Goal: Task Accomplishment & Management: Complete application form

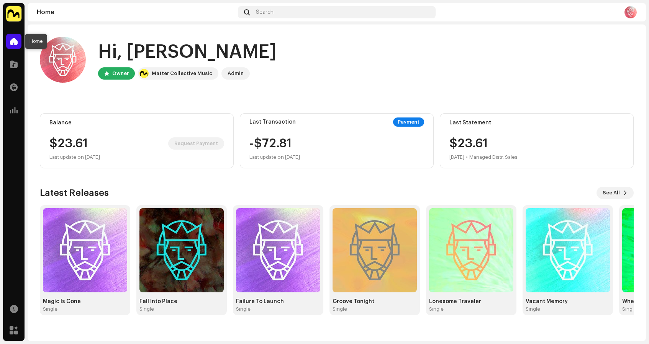
click at [11, 42] on span at bounding box center [14, 41] width 8 height 6
click at [630, 14] on img at bounding box center [630, 12] width 12 height 12
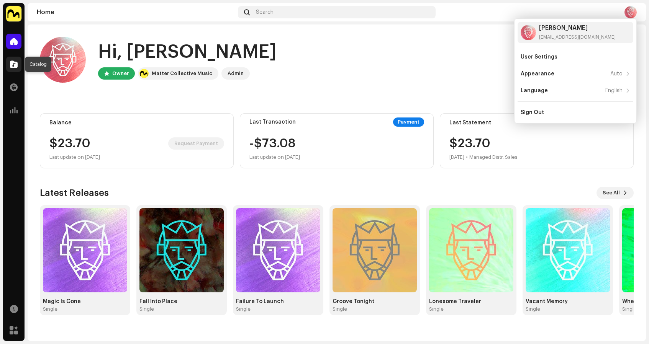
click at [12, 65] on span at bounding box center [14, 64] width 8 height 6
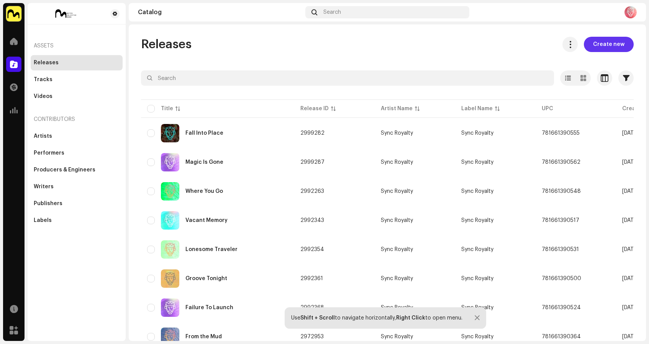
click at [614, 44] on span "Create new" at bounding box center [608, 44] width 31 height 15
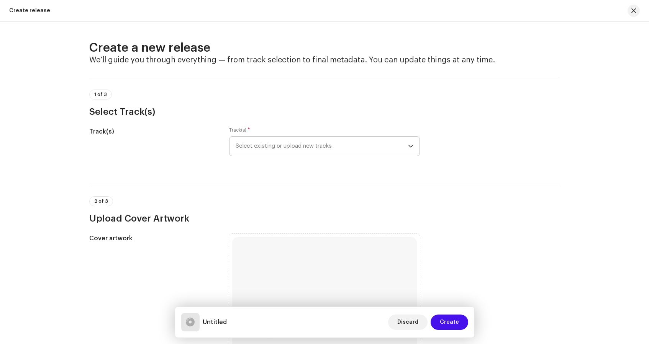
click at [294, 146] on span "Select existing or upload new tracks" at bounding box center [321, 146] width 172 height 19
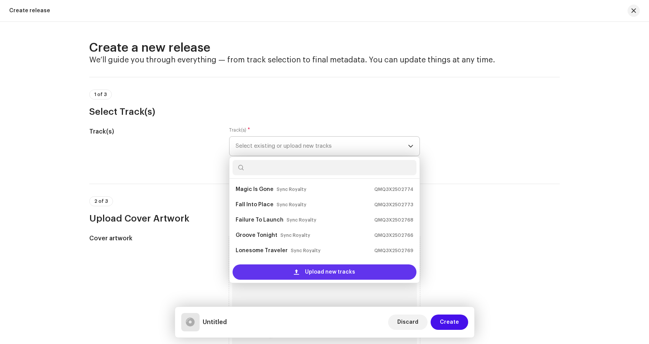
scroll to position [12, 0]
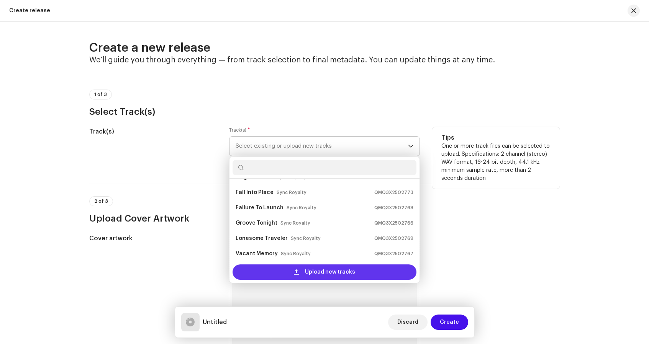
click at [312, 266] on span "Upload new tracks" at bounding box center [330, 272] width 50 height 15
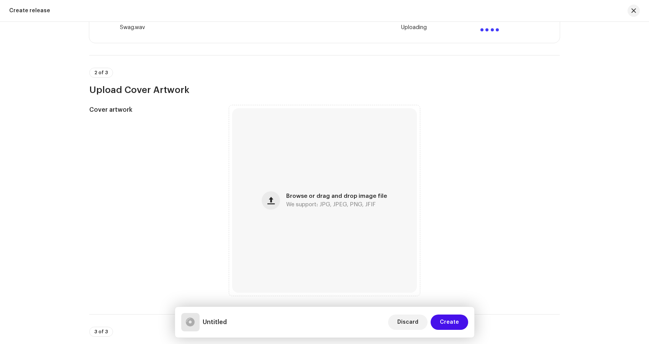
scroll to position [199, 0]
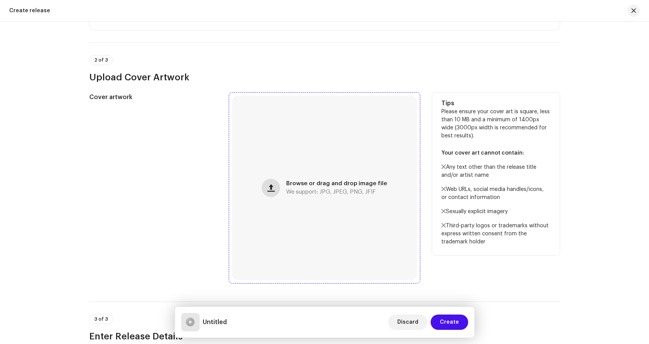
click at [276, 189] on button "button" at bounding box center [271, 188] width 18 height 18
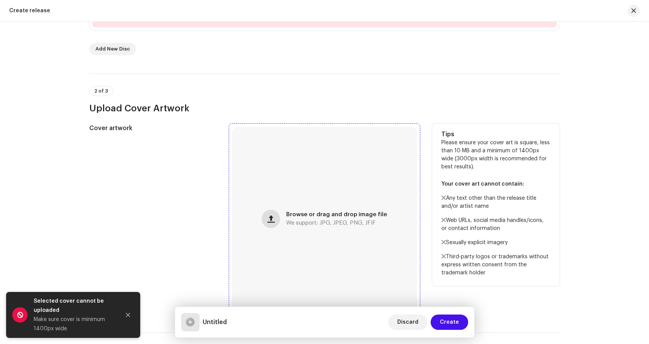
click at [265, 219] on button "button" at bounding box center [271, 219] width 18 height 18
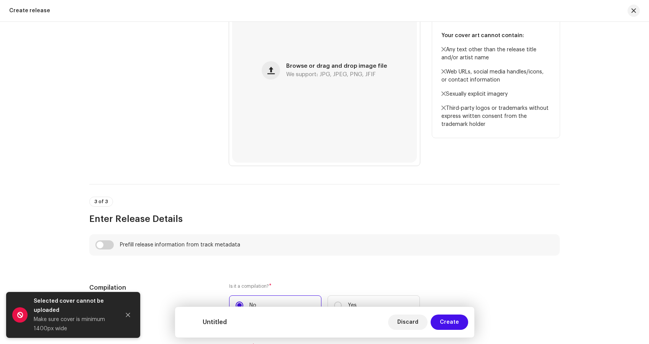
scroll to position [347, 0]
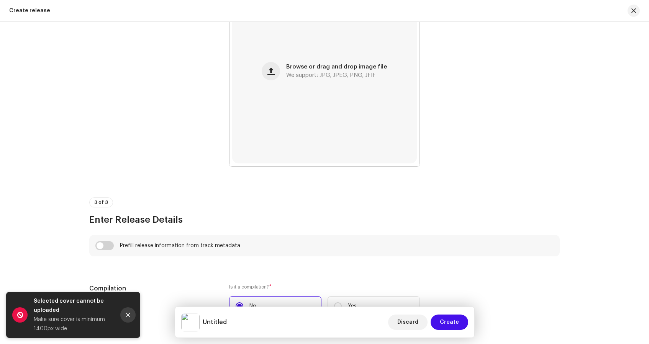
click at [129, 316] on icon "Close" at bounding box center [128, 315] width 4 height 4
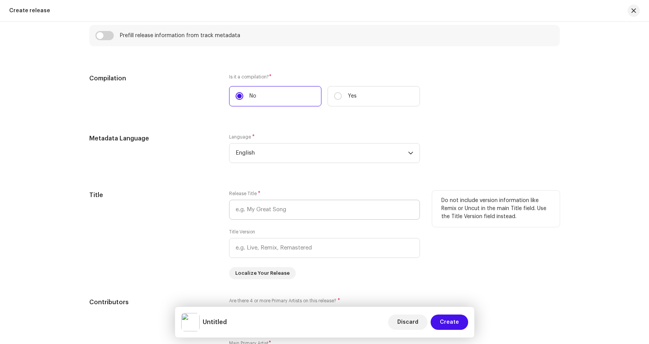
scroll to position [590, 0]
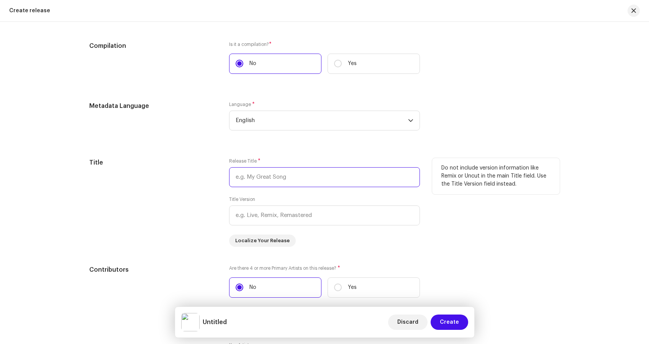
click at [250, 176] on input "text" at bounding box center [324, 177] width 191 height 20
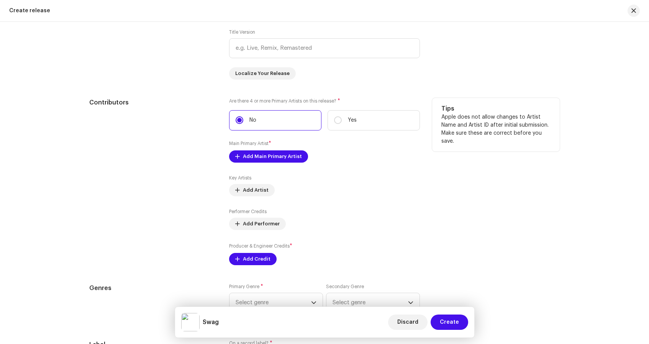
scroll to position [766, 0]
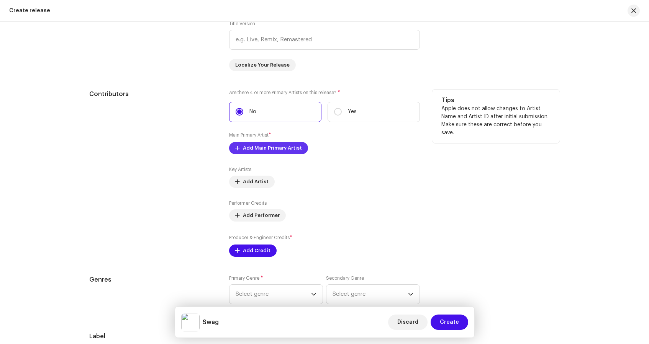
type input "Swag"
click at [252, 149] on span "Add Main Primary Artist" at bounding box center [272, 148] width 59 height 15
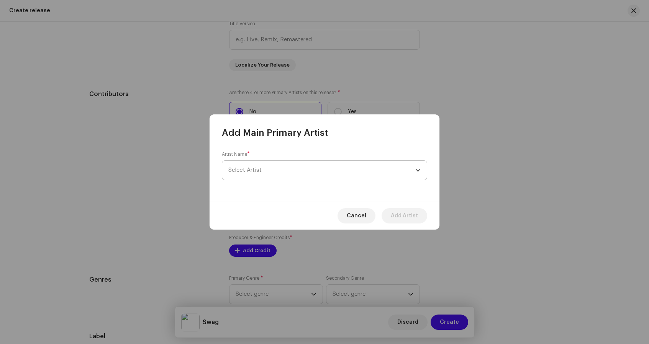
click at [281, 171] on span "Select Artist" at bounding box center [321, 170] width 187 height 19
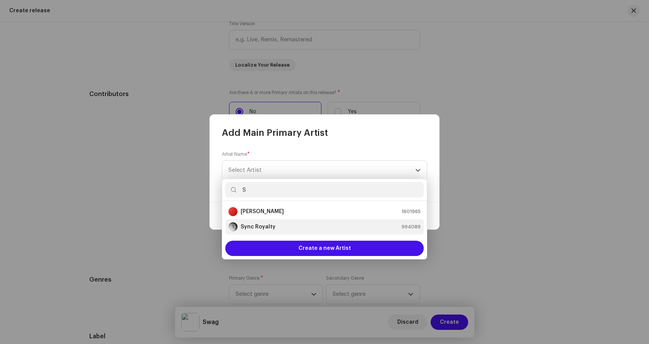
type input "S"
click at [277, 226] on div "Sync Royalty 994089" at bounding box center [324, 226] width 192 height 9
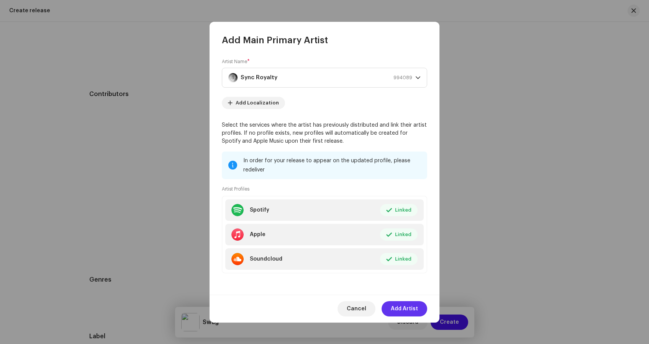
click at [415, 302] on span "Add Artist" at bounding box center [404, 308] width 27 height 15
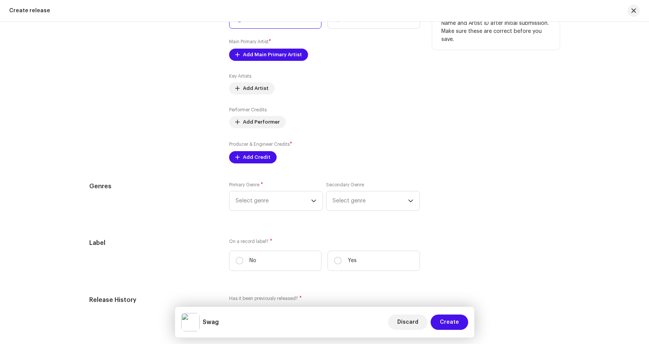
scroll to position [858, 0]
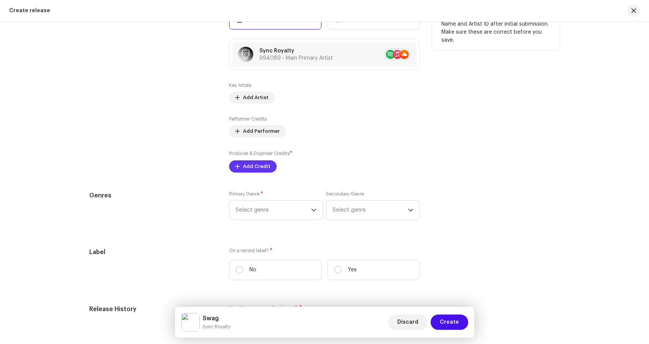
click at [245, 167] on span "Add Credit" at bounding box center [257, 166] width 28 height 15
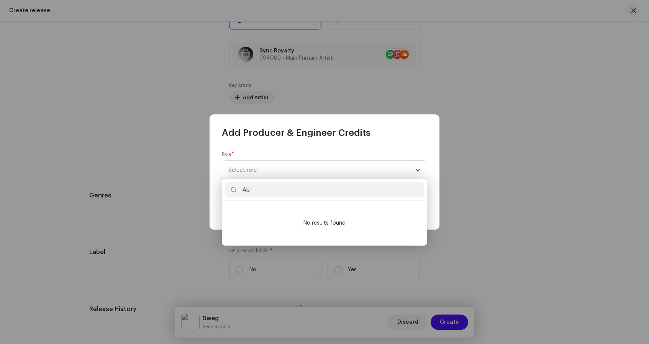
type input "A"
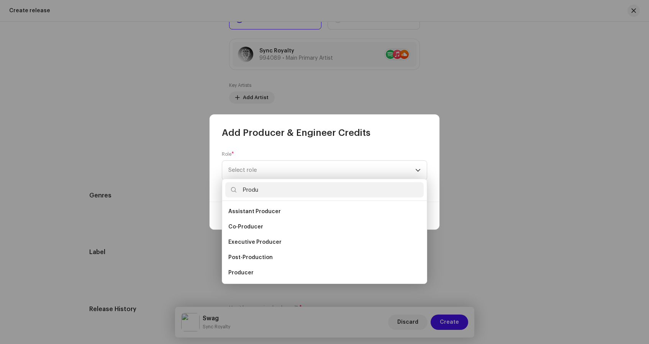
type input "Proud"
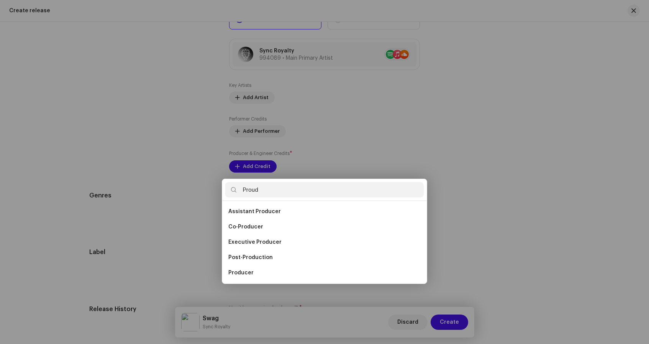
drag, startPoint x: 260, startPoint y: 193, endPoint x: 267, endPoint y: 278, distance: 85.3
click at [267, 278] on div "Add Producer & Engineer Credits Role * Select role Cancel Add Credit" at bounding box center [324, 172] width 649 height 344
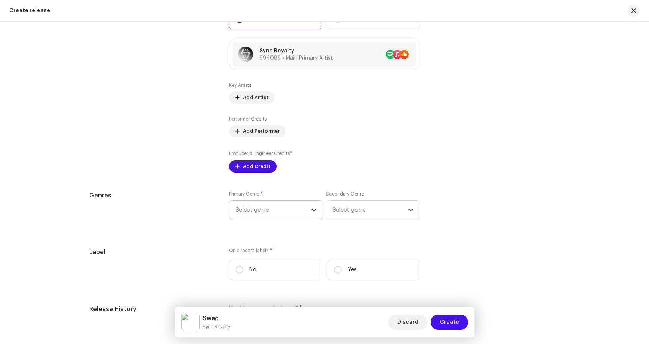
click at [260, 208] on span "Select genre" at bounding box center [272, 210] width 75 height 19
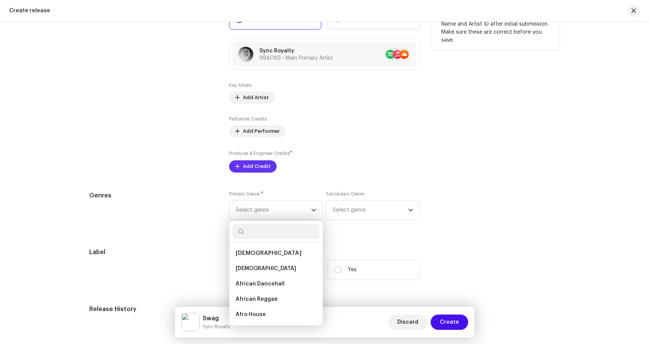
click at [262, 166] on span "Add Credit" at bounding box center [257, 166] width 28 height 15
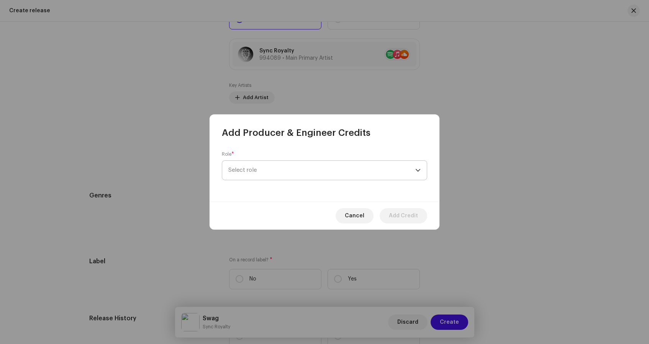
click at [261, 169] on span "Select role" at bounding box center [321, 170] width 187 height 19
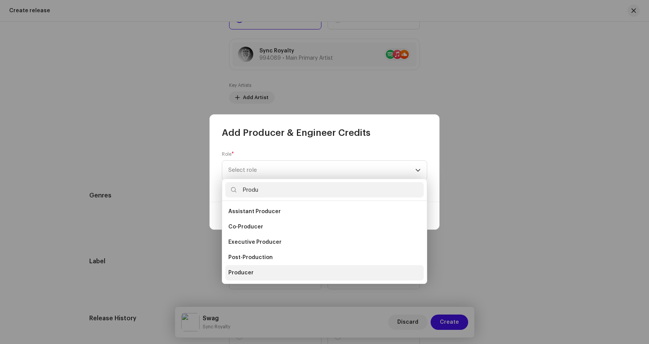
type input "Produ"
click at [244, 271] on span "Producer" at bounding box center [240, 273] width 25 height 8
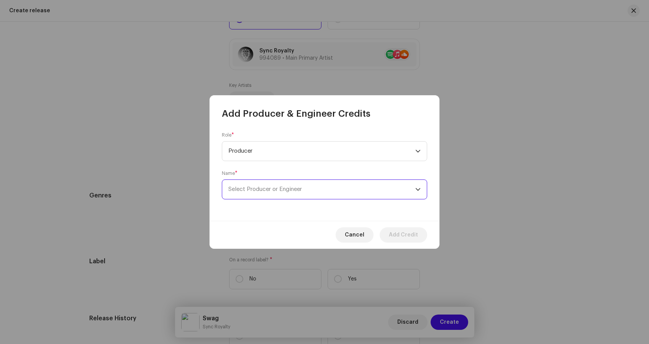
click at [243, 192] on span "Select Producer or Engineer" at bounding box center [321, 189] width 187 height 19
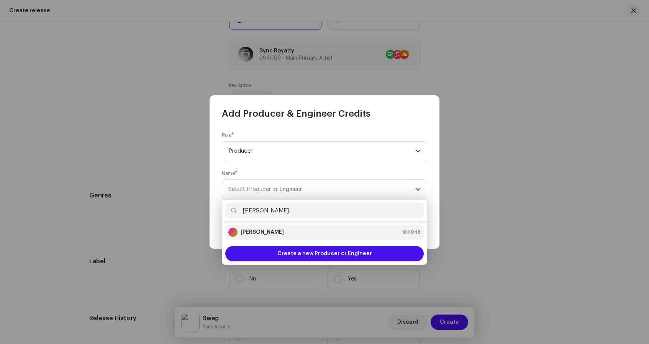
type input "[PERSON_NAME]"
click at [254, 231] on strong "[PERSON_NAME]" at bounding box center [261, 233] width 43 height 8
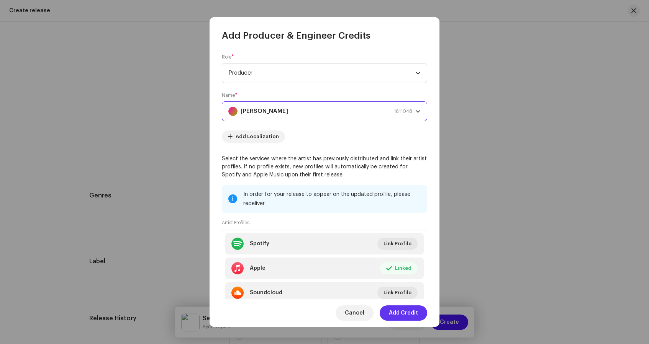
click at [407, 311] on span "Add Credit" at bounding box center [403, 313] width 29 height 15
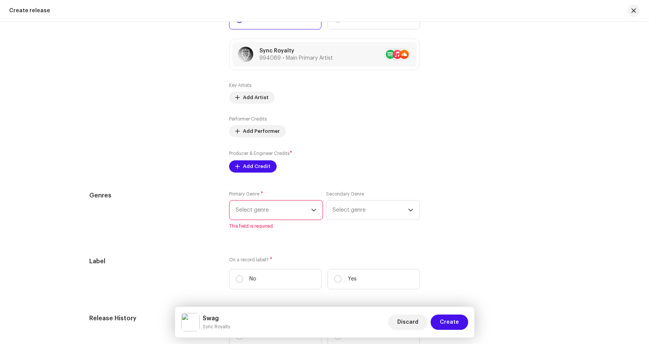
scroll to position [860, 0]
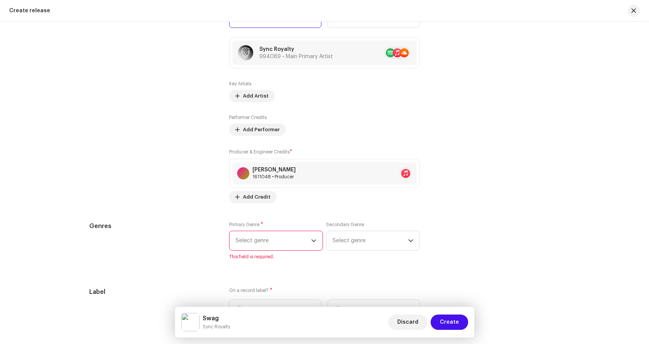
click at [247, 210] on div "Prefill release information from track metadata Compilation Is it a compilation…" at bounding box center [324, 156] width 470 height 869
click at [246, 237] on span "Select genre" at bounding box center [272, 240] width 75 height 19
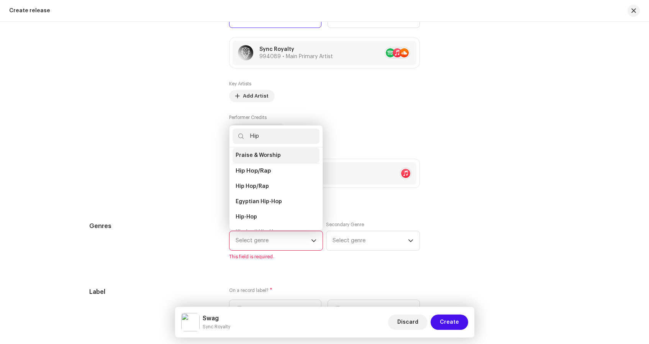
scroll to position [57, 0]
type input "Hip"
click at [260, 208] on li "Hip-Hop" at bounding box center [275, 215] width 87 height 15
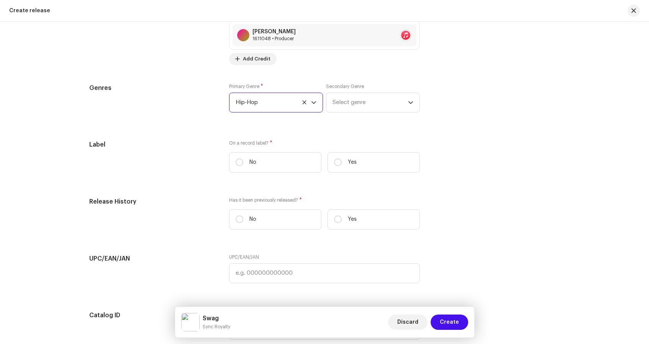
scroll to position [998, 0]
click at [237, 162] on input "No" at bounding box center [239, 163] width 8 height 8
radio input "true"
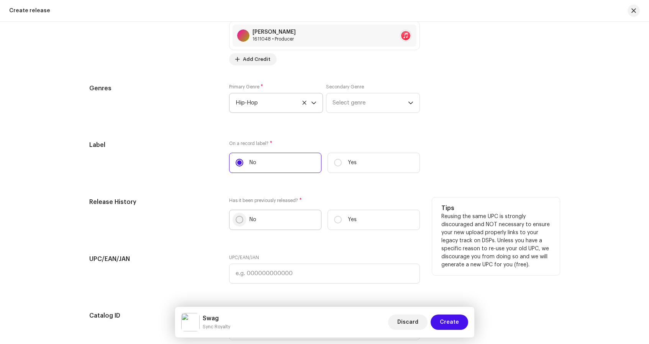
click at [237, 221] on input "No" at bounding box center [239, 220] width 8 height 8
radio input "true"
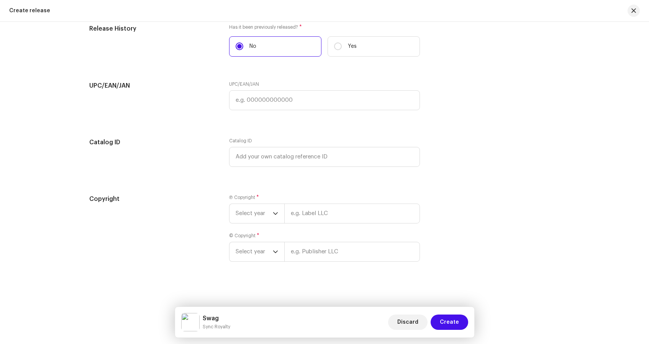
scroll to position [1171, 0]
click at [251, 217] on span "Select year" at bounding box center [253, 213] width 37 height 19
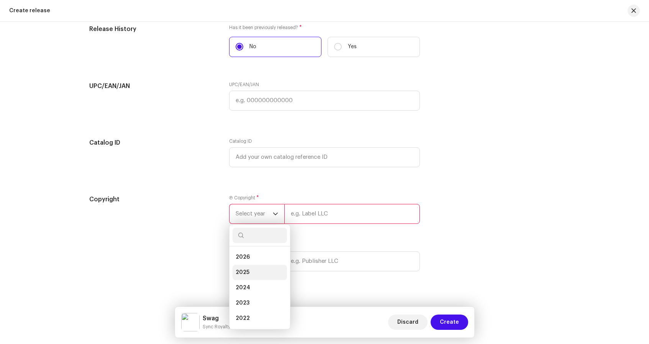
click at [251, 268] on li "2025" at bounding box center [259, 272] width 54 height 15
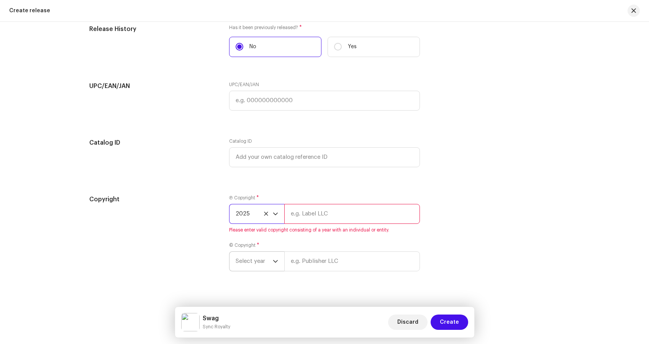
click at [258, 265] on span "Select year" at bounding box center [253, 261] width 37 height 19
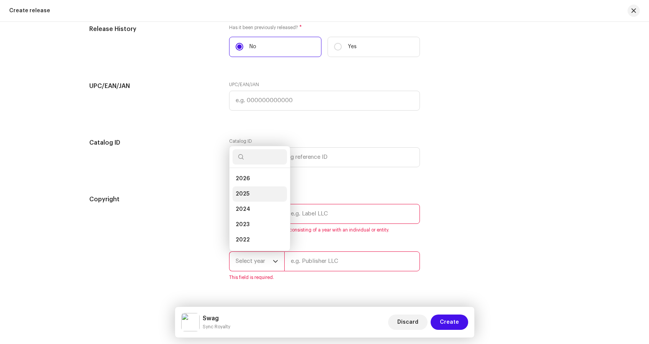
click at [247, 194] on li "2025" at bounding box center [259, 193] width 54 height 15
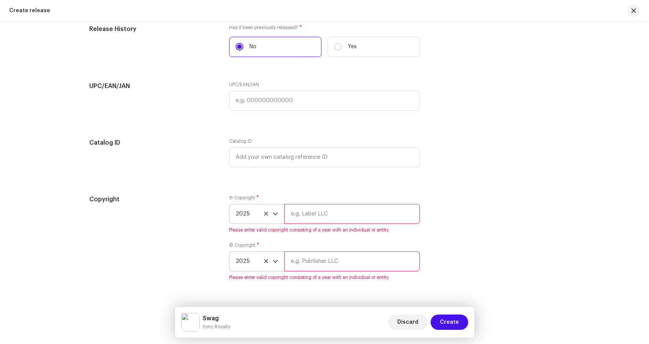
click at [327, 262] on input "text" at bounding box center [352, 262] width 136 height 20
drag, startPoint x: 362, startPoint y: 262, endPoint x: 255, endPoint y: 258, distance: 106.9
click at [255, 258] on div "2025 Sync Royalty LLC" at bounding box center [324, 262] width 191 height 20
type input "Sync Royalty LLC"
click at [325, 214] on input "text" at bounding box center [352, 214] width 136 height 20
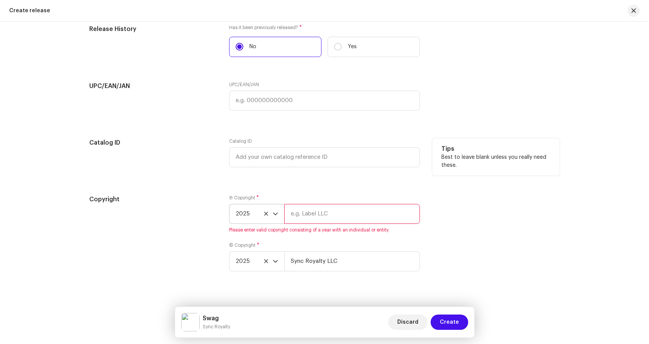
paste input "Sync Royalty LLC"
type input "Sync Royalty LLC"
click at [258, 157] on input "text" at bounding box center [324, 157] width 191 height 20
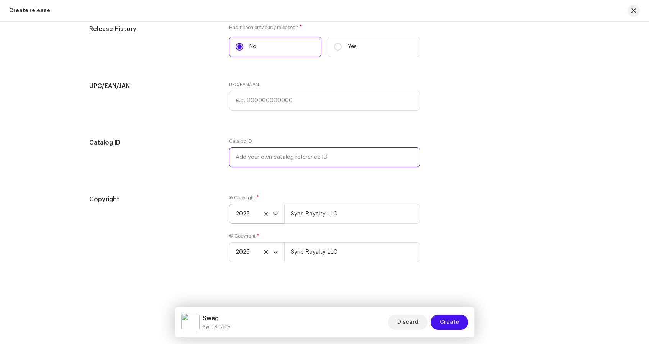
paste input "SR723"
type input "SR723"
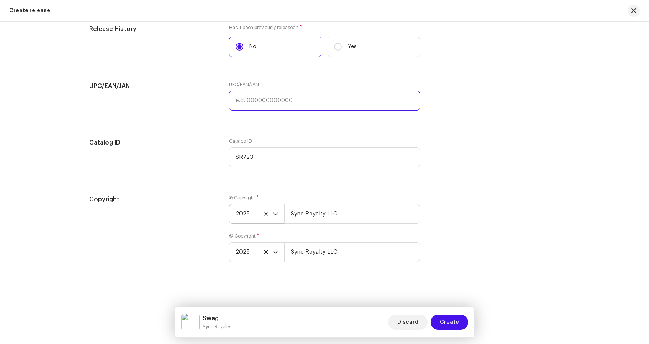
click at [278, 105] on input "text" at bounding box center [324, 101] width 191 height 20
paste input "781661390692"
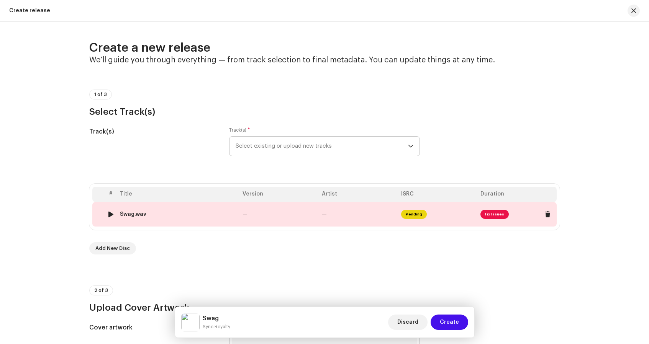
scroll to position [0, 0]
type input "0781661390692"
click at [149, 210] on td "Swag.wav" at bounding box center [178, 214] width 123 height 25
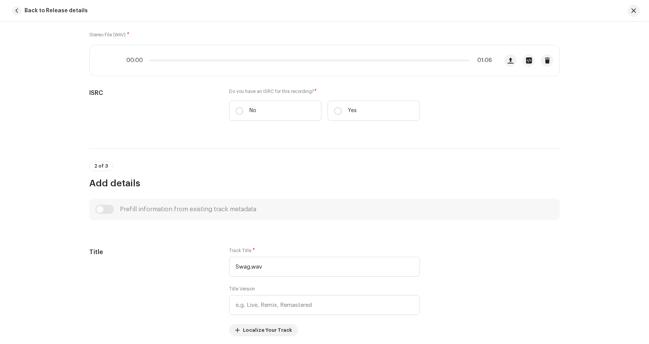
scroll to position [134, 0]
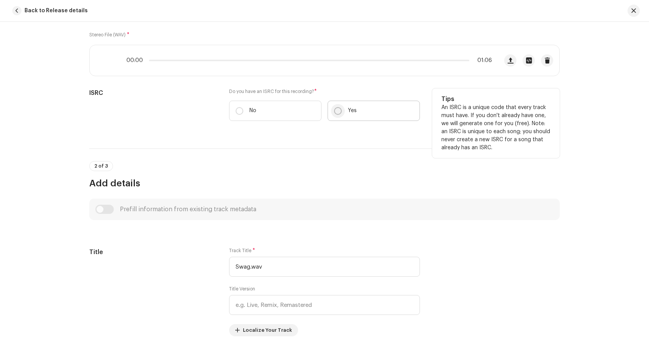
click at [335, 109] on input "Yes" at bounding box center [338, 111] width 8 height 8
radio input "true"
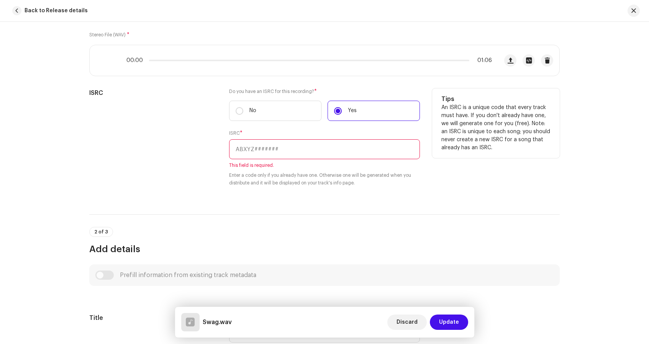
click at [272, 155] on input "text" at bounding box center [324, 149] width 191 height 20
paste input "QMQ3X2502789"
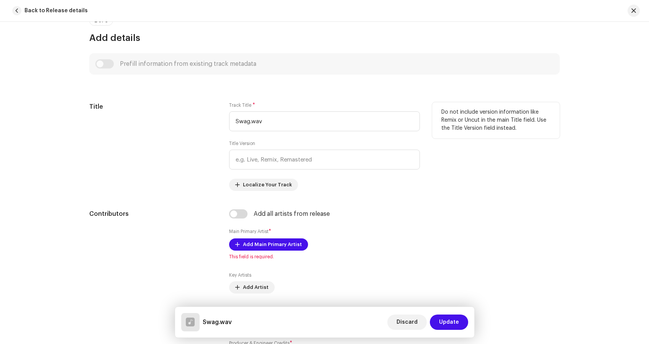
scroll to position [336, 0]
type input "QMQ3X2502789"
click at [258, 124] on input "Swag.wav" at bounding box center [324, 122] width 191 height 20
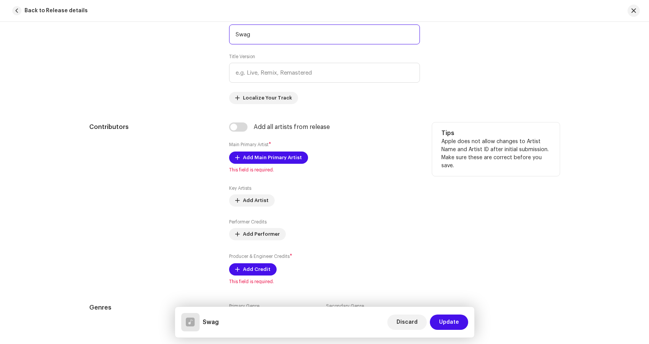
scroll to position [435, 0]
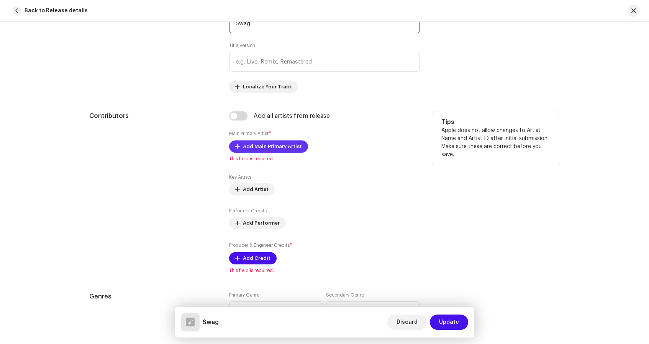
type input "Swag"
click at [253, 147] on span "Add Main Primary Artist" at bounding box center [272, 146] width 59 height 15
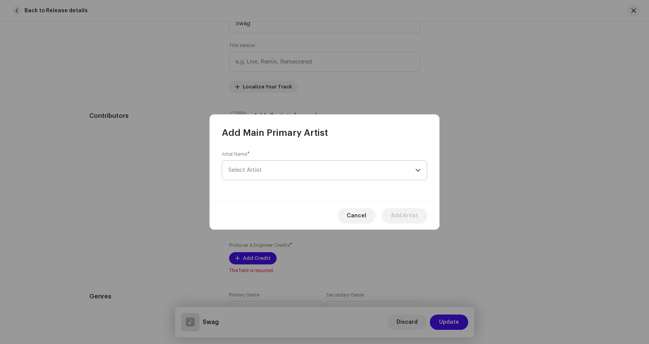
click at [257, 172] on span "Select Artist" at bounding box center [244, 170] width 33 height 6
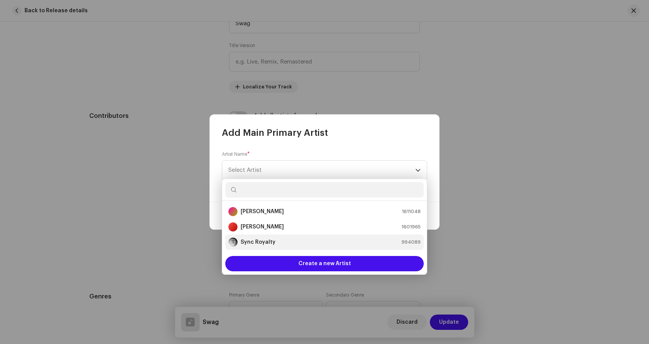
click at [265, 242] on strong "Sync Royalty" at bounding box center [257, 243] width 35 height 8
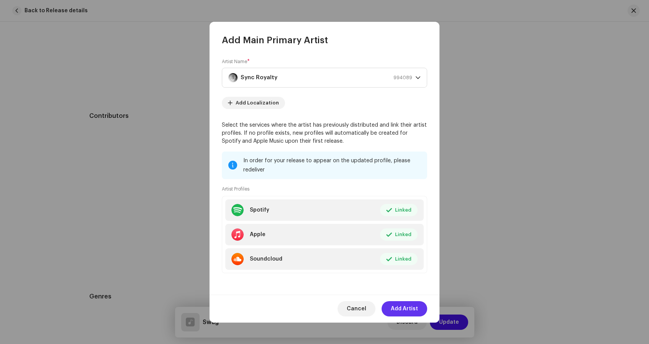
click at [405, 309] on span "Add Artist" at bounding box center [404, 308] width 27 height 15
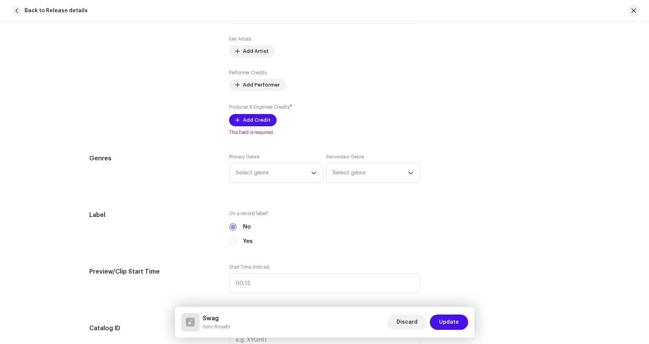
scroll to position [582, 0]
click at [257, 122] on span "Add Credit" at bounding box center [257, 120] width 28 height 15
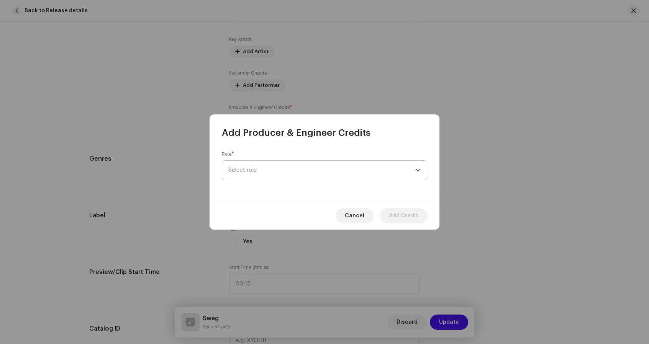
click at [248, 171] on span "Select role" at bounding box center [321, 170] width 187 height 19
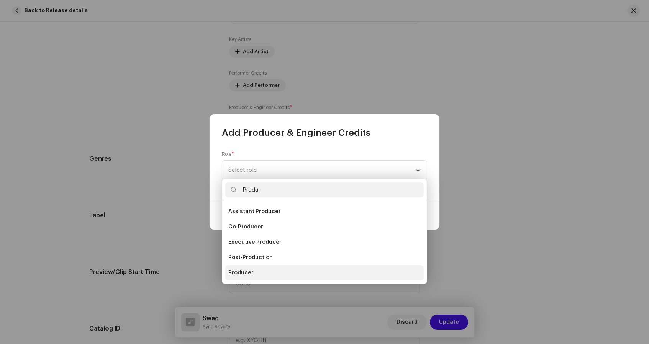
scroll to position [12, 0]
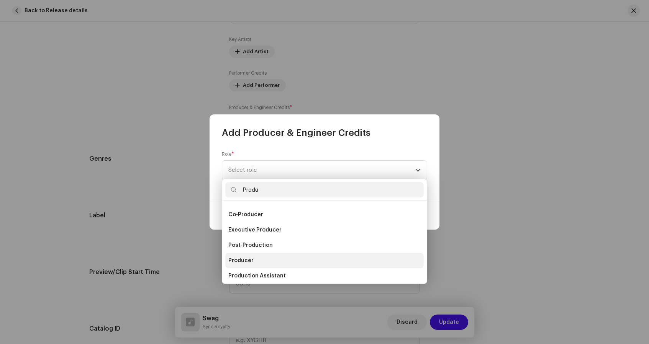
type input "Produ"
click at [240, 260] on span "Producer" at bounding box center [240, 261] width 25 height 8
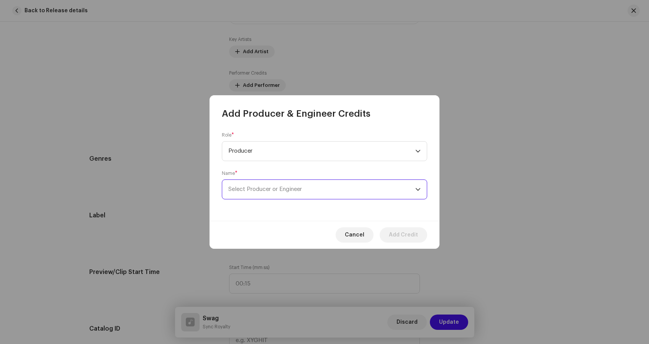
click at [237, 191] on span "Select Producer or Engineer" at bounding box center [265, 189] width 74 height 6
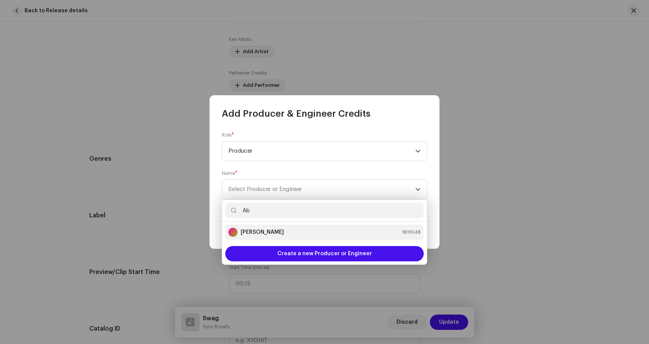
type input "Ab"
click at [256, 232] on strong "[PERSON_NAME]" at bounding box center [261, 233] width 43 height 8
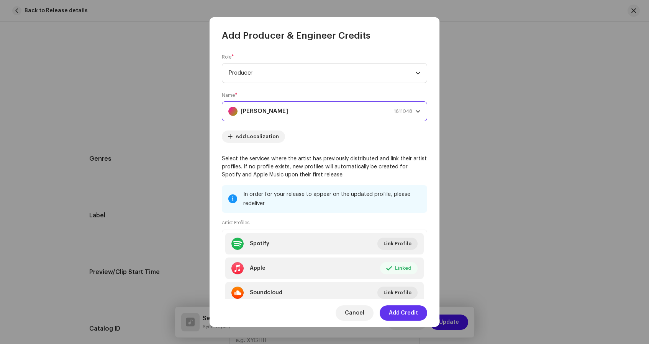
click at [411, 315] on span "Add Credit" at bounding box center [403, 313] width 29 height 15
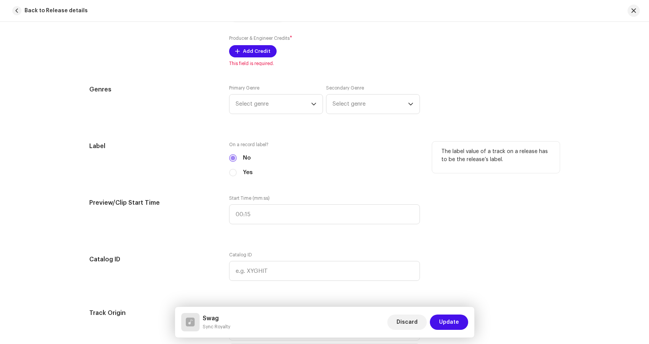
scroll to position [662, 0]
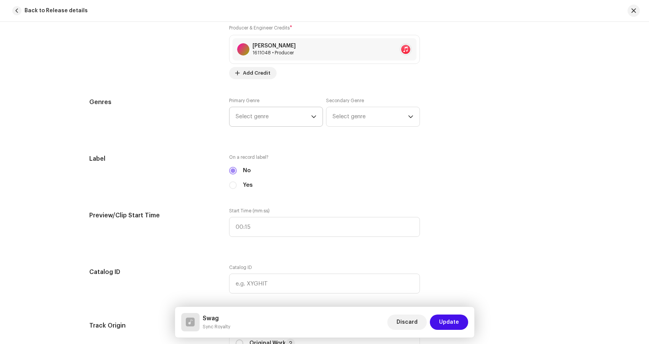
click at [244, 113] on span "Select genre" at bounding box center [272, 116] width 75 height 19
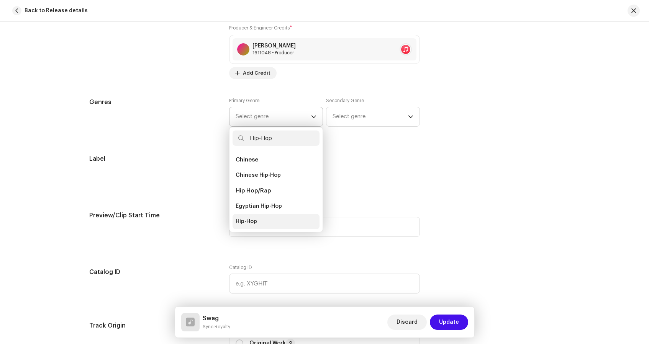
type input "Hip-Hop"
click at [251, 220] on span "Hip-Hop" at bounding box center [245, 222] width 21 height 8
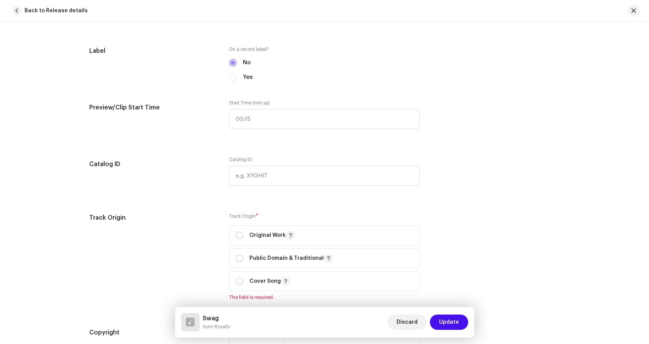
scroll to position [770, 0]
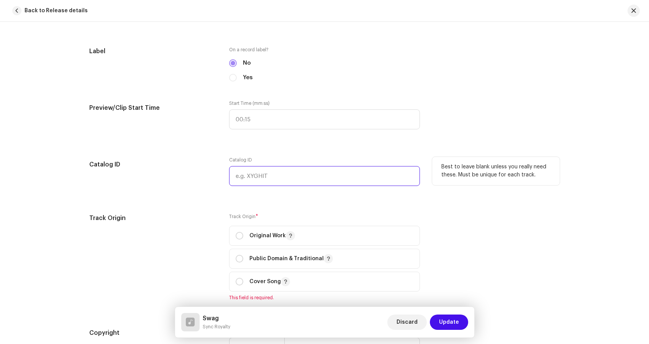
click at [264, 172] on input "text" at bounding box center [324, 176] width 191 height 20
paste input "SR723"
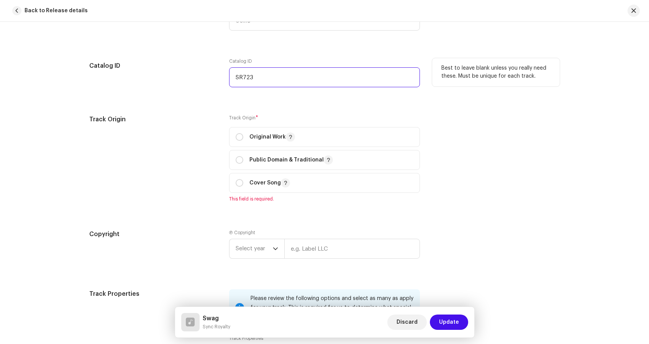
scroll to position [880, 0]
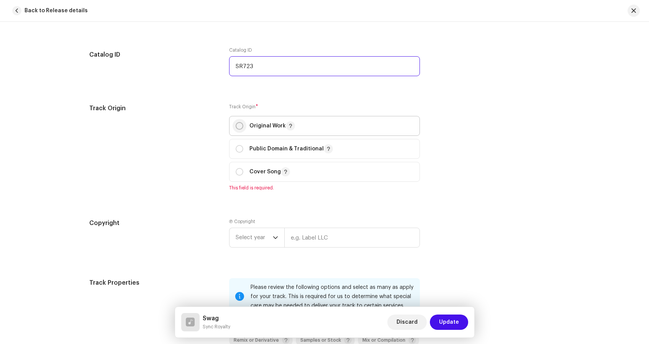
type input "SR723"
click at [239, 126] on input "radio" at bounding box center [239, 126] width 8 height 8
radio input "true"
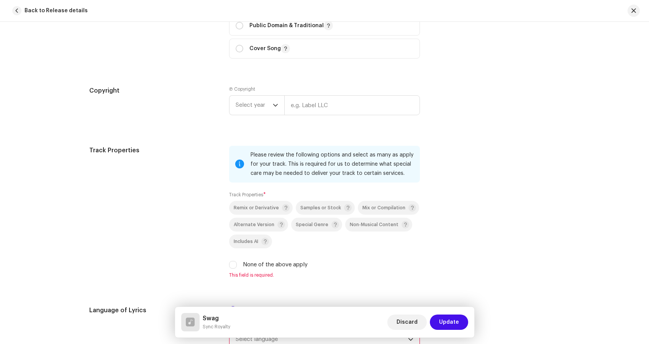
scroll to position [1005, 0]
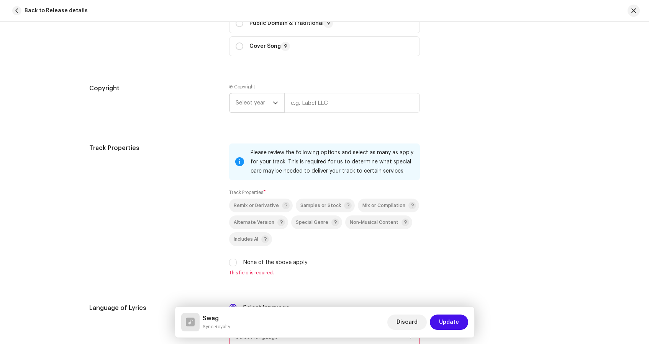
click at [255, 101] on span "Select year" at bounding box center [253, 102] width 37 height 19
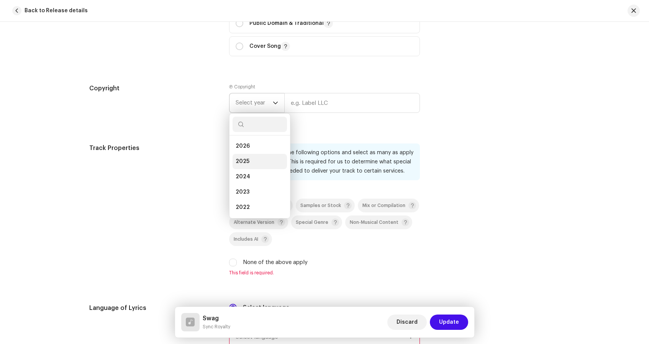
click at [253, 157] on li "2025" at bounding box center [259, 161] width 54 height 15
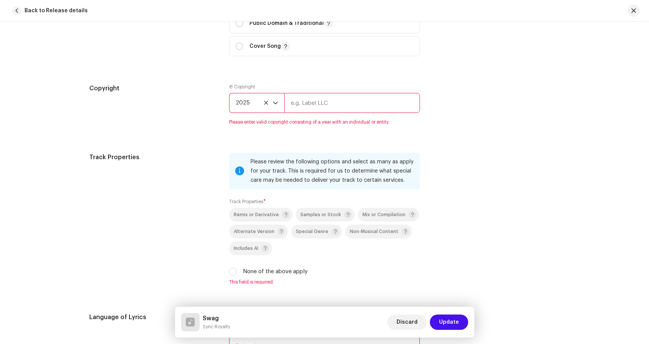
click at [315, 103] on input "text" at bounding box center [352, 103] width 136 height 20
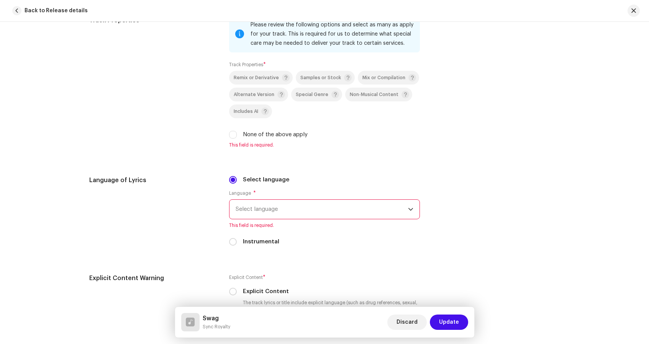
scroll to position [1142, 0]
type input "Sync Royalty LLC"
click at [230, 135] on div "Please review the following options and select as many as apply for your track.…" at bounding box center [324, 82] width 191 height 132
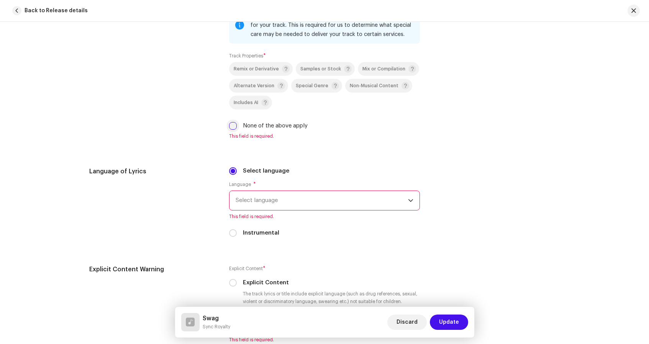
click at [231, 129] on input "None of the above apply" at bounding box center [233, 126] width 8 height 8
checkbox input "true"
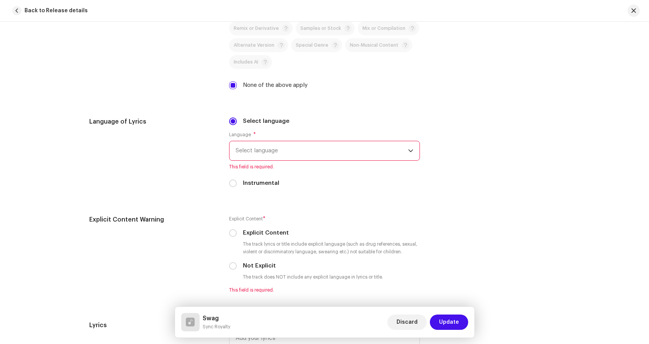
scroll to position [1197, 0]
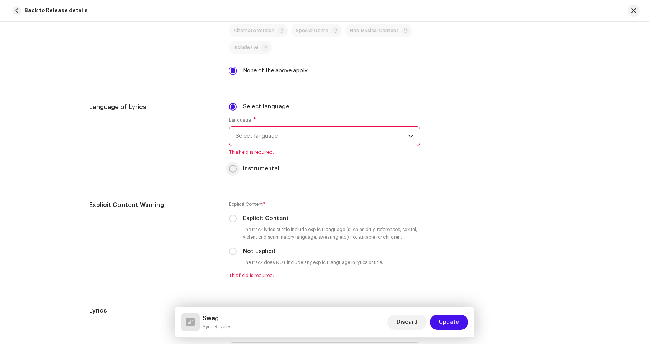
click at [229, 168] on input "Instrumental" at bounding box center [233, 169] width 8 height 8
radio input "true"
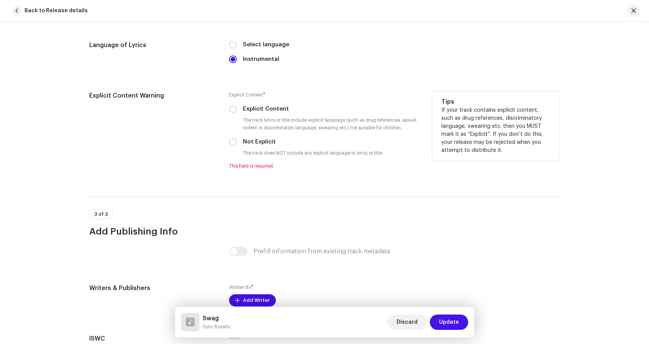
scroll to position [1259, 0]
click at [230, 143] on input "Not Explicit" at bounding box center [233, 142] width 8 height 8
radio input "true"
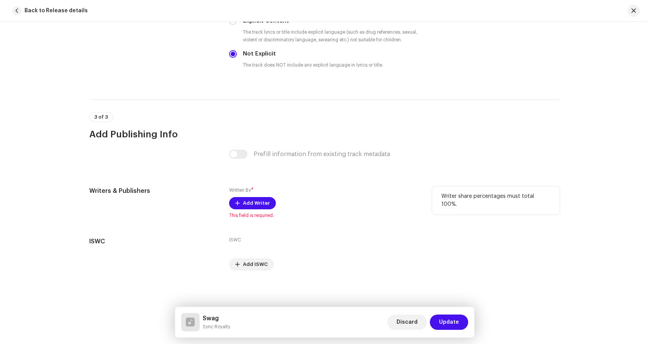
scroll to position [1347, 0]
click at [250, 203] on span "Add Writer" at bounding box center [256, 203] width 27 height 15
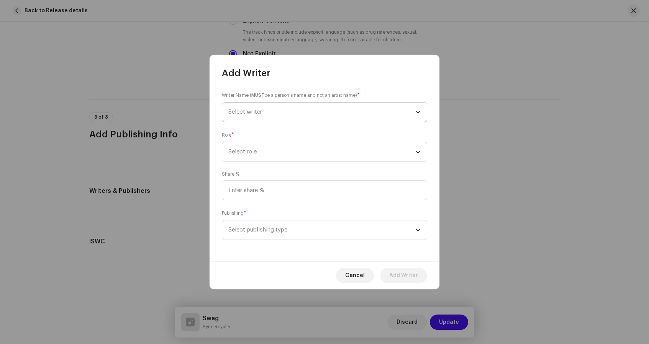
click at [253, 117] on span "Select writer" at bounding box center [321, 112] width 187 height 19
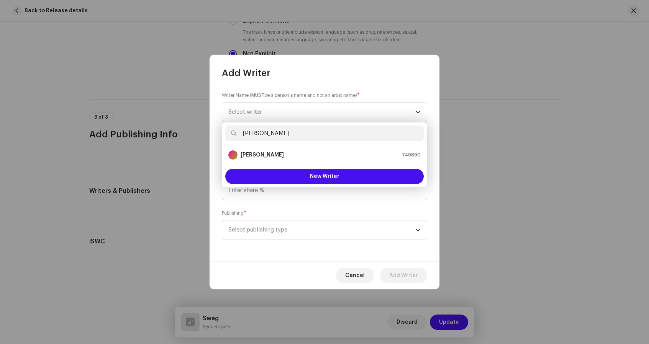
type input "[PERSON_NAME]"
click at [262, 157] on strong "[PERSON_NAME]" at bounding box center [261, 155] width 43 height 8
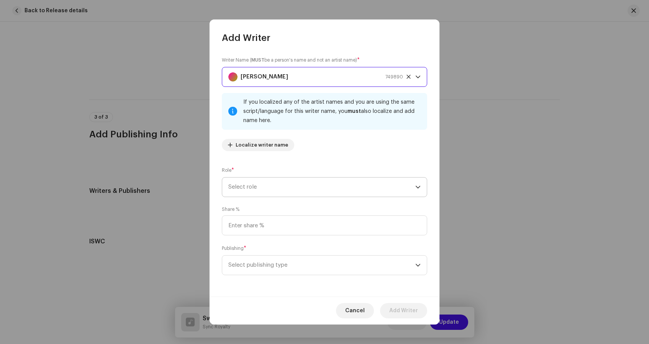
click at [257, 182] on span "Select role" at bounding box center [321, 187] width 187 height 19
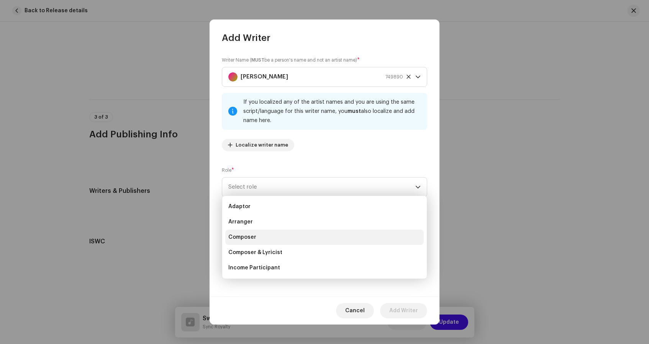
click at [265, 236] on li "Composer" at bounding box center [324, 237] width 198 height 15
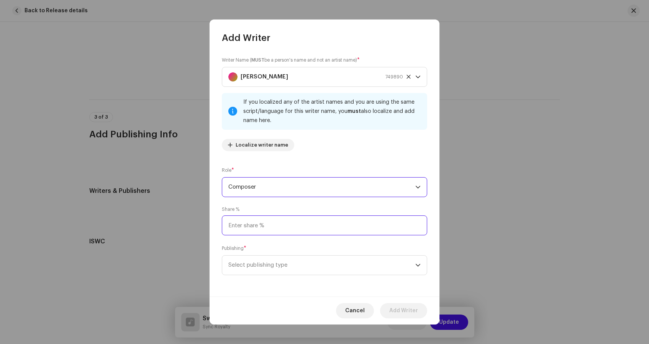
click at [261, 227] on input at bounding box center [324, 226] width 205 height 20
type input "100.00"
click at [262, 265] on span "Select publishing type" at bounding box center [321, 265] width 187 height 19
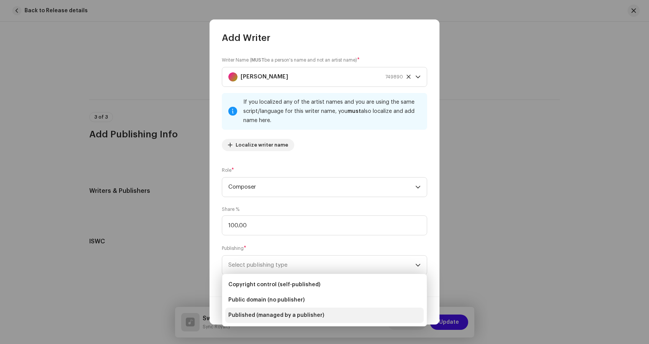
click at [256, 314] on span "Published (managed by a publisher)" at bounding box center [276, 316] width 96 height 8
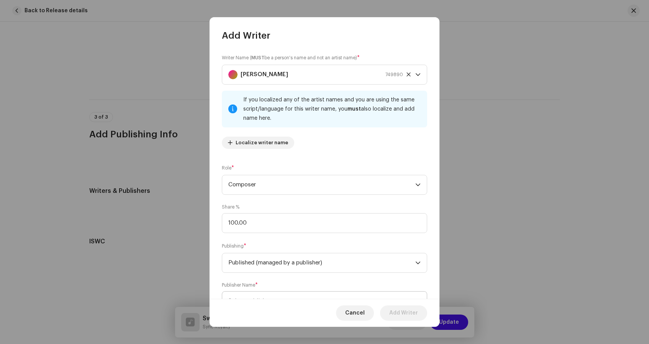
click at [254, 296] on span "Select publisher" at bounding box center [321, 301] width 187 height 19
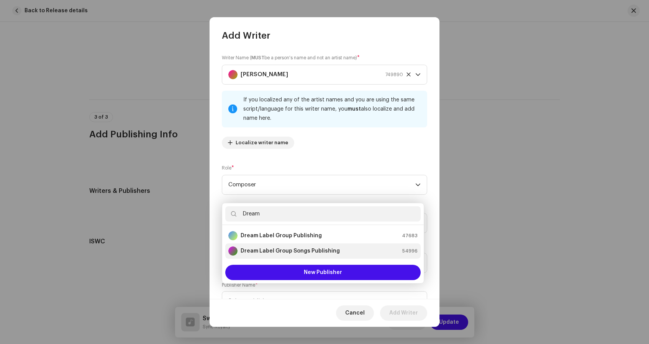
type input "Dream"
click at [289, 248] on strong "Dream Label Group Songs Publishing" at bounding box center [289, 251] width 99 height 8
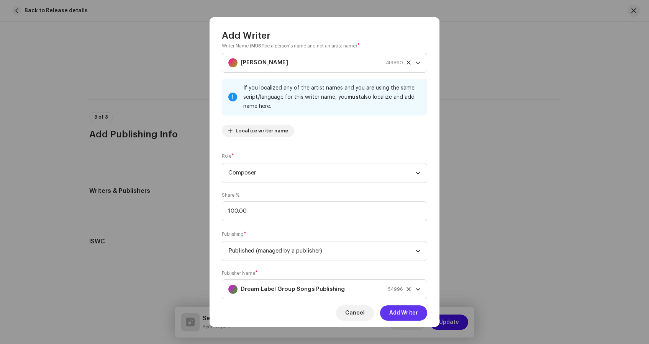
click at [405, 309] on span "Add Writer" at bounding box center [403, 313] width 29 height 15
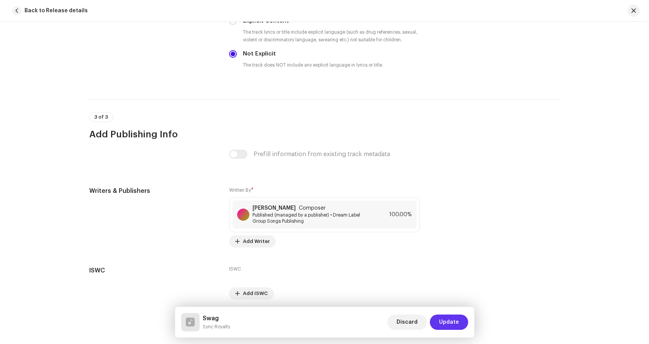
click at [453, 322] on span "Update" at bounding box center [449, 322] width 20 height 15
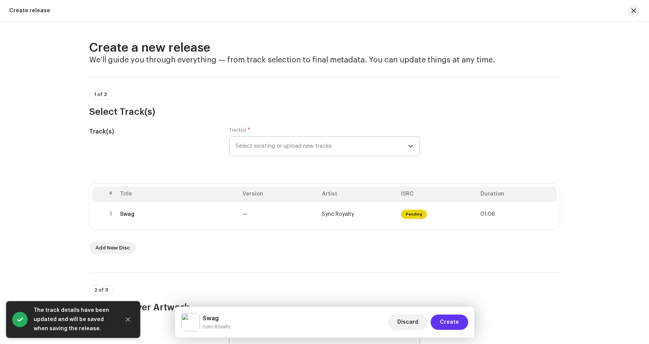
click at [450, 325] on span "Create" at bounding box center [449, 322] width 19 height 15
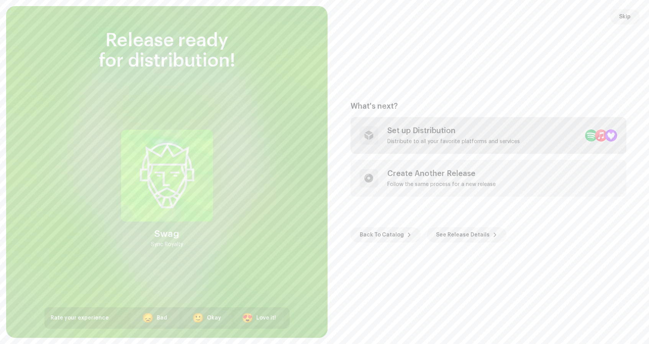
click at [398, 144] on div "Distribute to all your favorite platforms and services" at bounding box center [453, 142] width 132 height 6
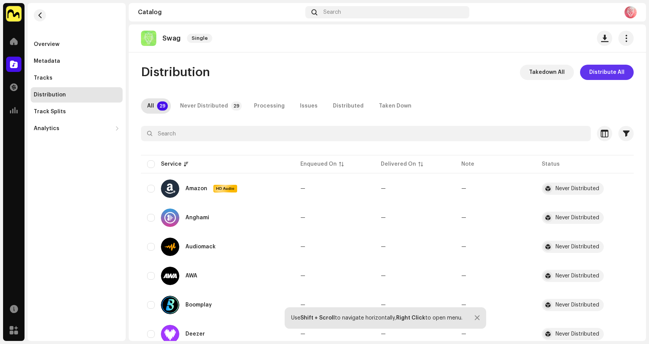
click at [603, 69] on span "Distribute All" at bounding box center [606, 72] width 35 height 15
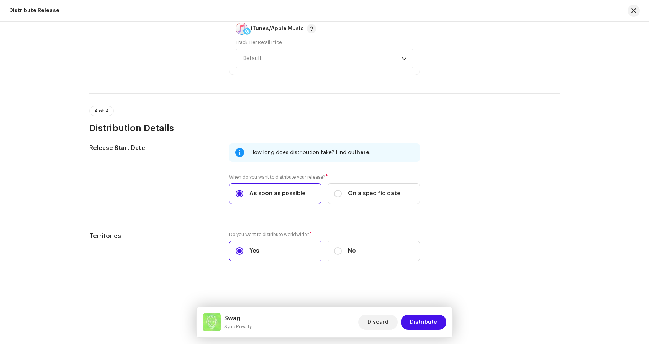
scroll to position [1172, 0]
click at [417, 324] on span "Distribute" at bounding box center [423, 322] width 27 height 15
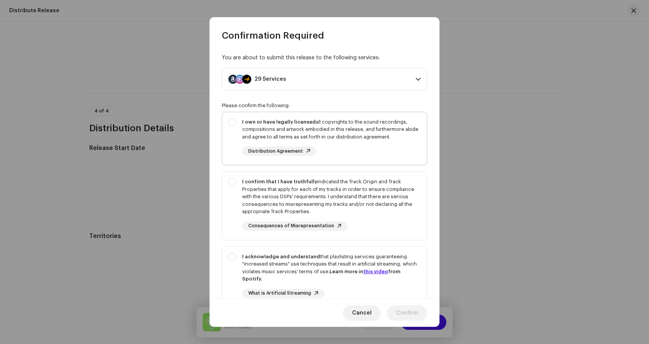
click at [232, 123] on div "I own or have legally licensed all copyrights to the sound recordings, composit…" at bounding box center [324, 137] width 204 height 50
checkbox input "true"
click at [233, 179] on div "I confirm that I have truthfully indicated the Track Origin and Track Propertie…" at bounding box center [324, 204] width 204 height 65
checkbox input "true"
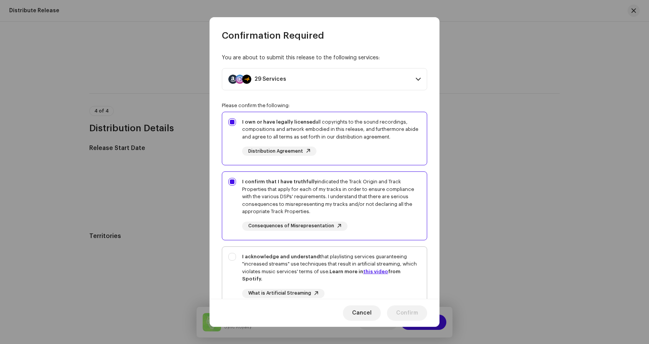
click at [232, 258] on div "I acknowledge and understand that playlisting services guaranteeing "increased …" at bounding box center [324, 282] width 204 height 70
checkbox input "true"
click at [411, 313] on span "Confirm" at bounding box center [407, 313] width 22 height 15
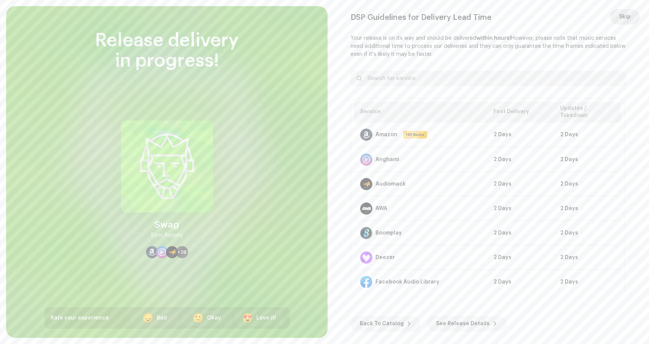
click at [620, 16] on span "Skip" at bounding box center [624, 16] width 11 height 15
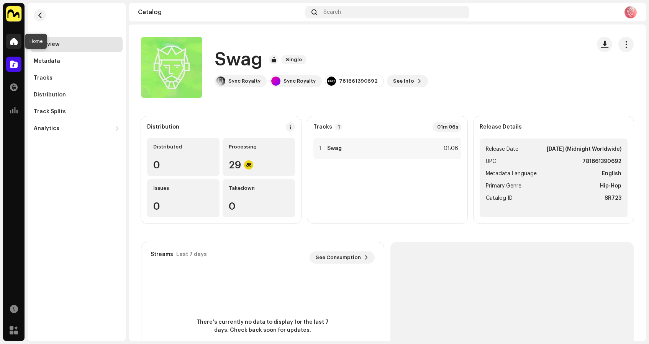
click at [13, 41] on span at bounding box center [14, 41] width 8 height 6
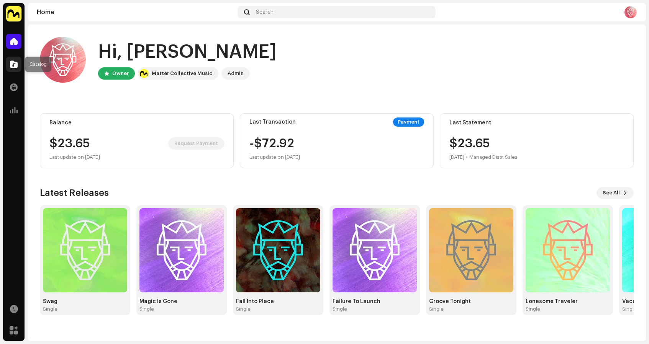
click at [13, 61] on span at bounding box center [14, 64] width 8 height 6
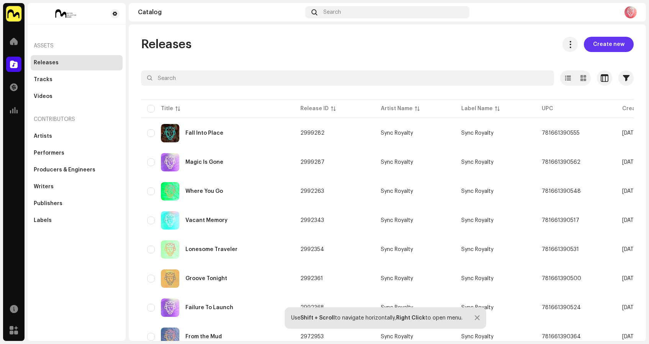
click at [600, 46] on span "Create new" at bounding box center [608, 44] width 31 height 15
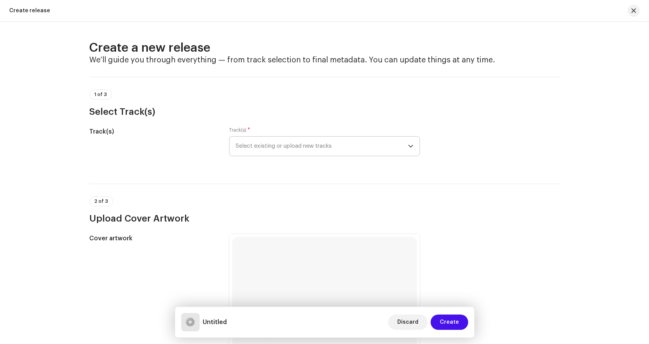
click at [274, 142] on span "Select existing or upload new tracks" at bounding box center [321, 146] width 172 height 19
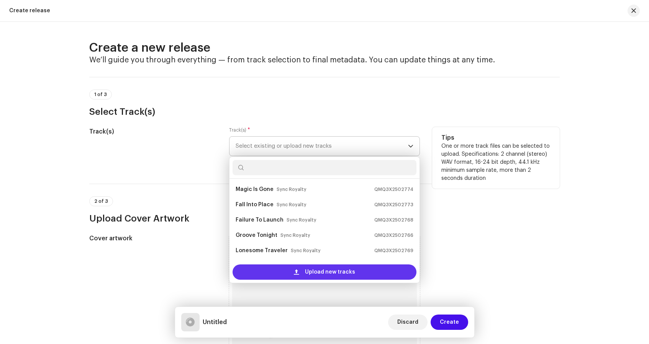
click at [262, 274] on div "Upload new tracks" at bounding box center [324, 272] width 184 height 15
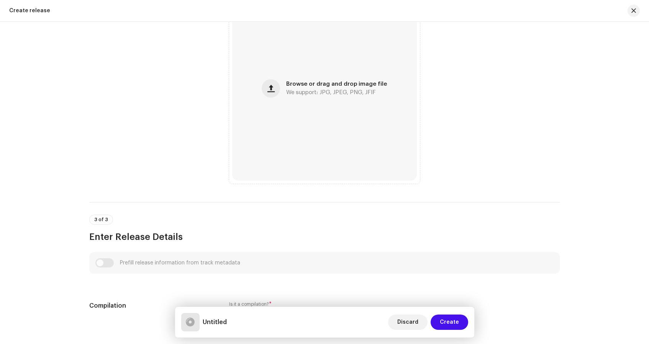
scroll to position [299, 0]
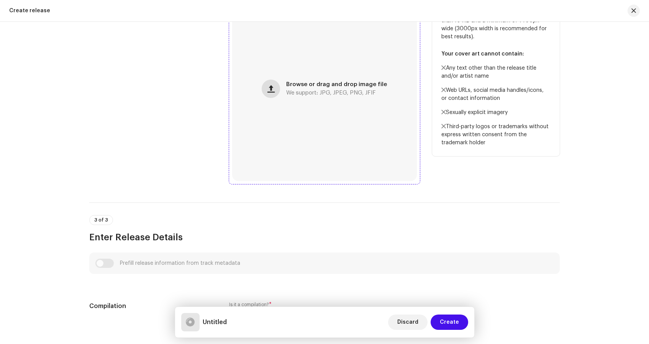
click at [274, 84] on button "button" at bounding box center [271, 89] width 18 height 18
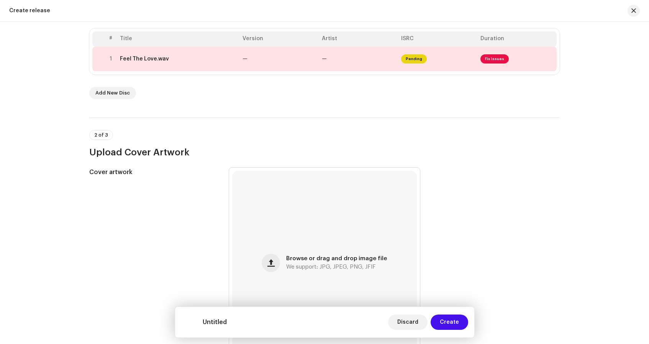
scroll to position [670, 0]
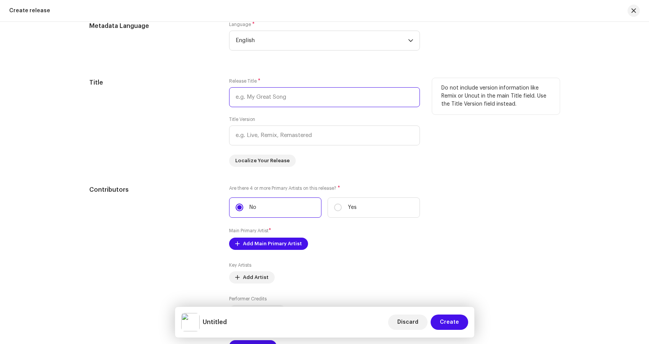
click at [267, 101] on input "text" at bounding box center [324, 97] width 191 height 20
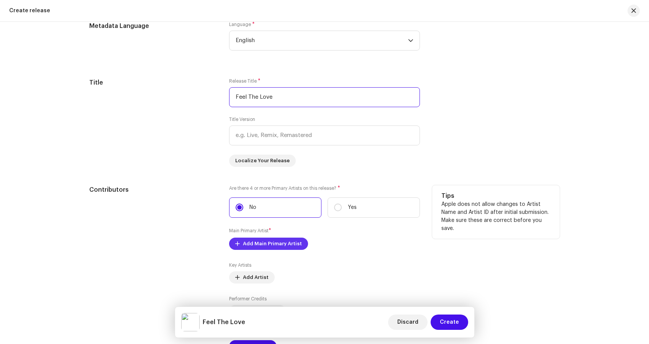
type input "Feel The Love"
click at [272, 245] on span "Add Main Primary Artist" at bounding box center [272, 243] width 59 height 15
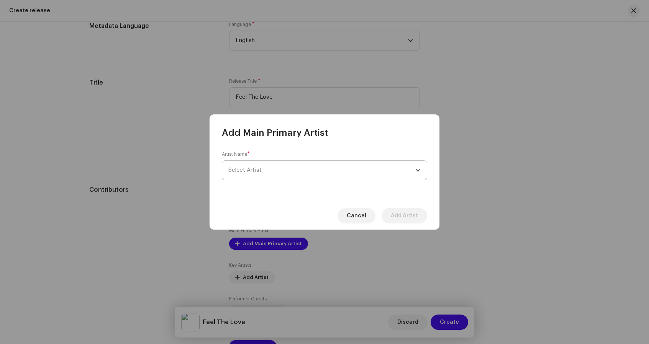
click at [256, 168] on span "Select Artist" at bounding box center [244, 170] width 33 height 6
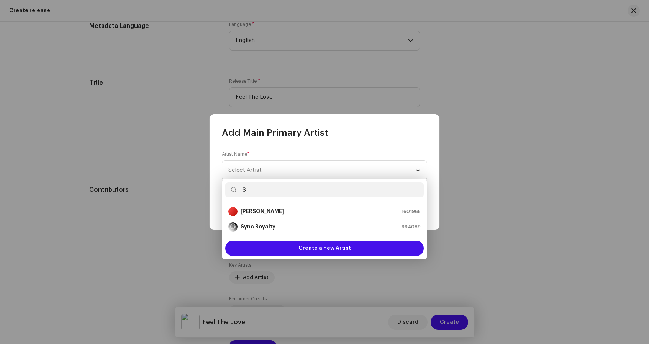
type input "S"
click at [263, 224] on strong "Sync Royalty" at bounding box center [257, 227] width 35 height 8
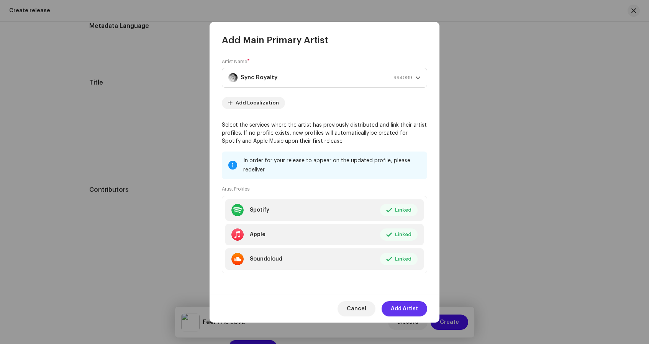
click at [406, 307] on span "Add Artist" at bounding box center [404, 308] width 27 height 15
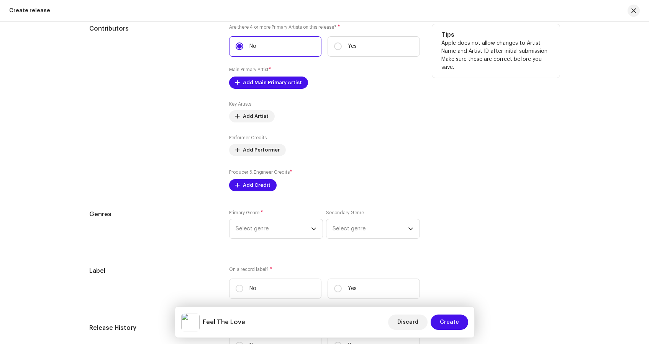
scroll to position [901, 0]
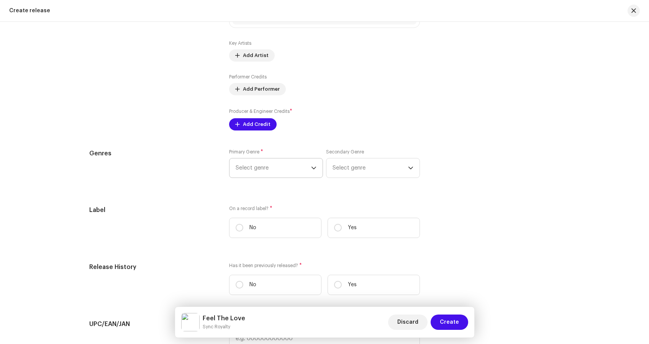
click at [270, 165] on span "Select genre" at bounding box center [272, 168] width 75 height 19
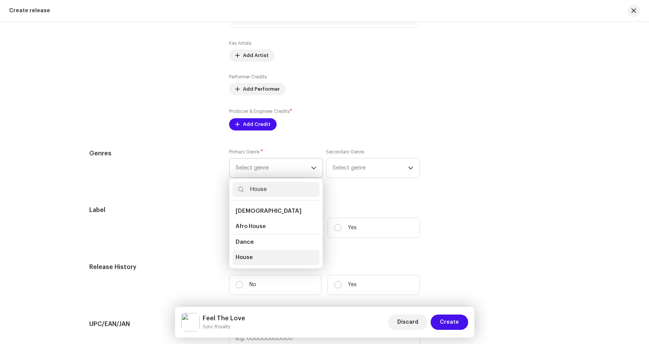
type input "House"
click at [263, 257] on li "House" at bounding box center [275, 257] width 87 height 15
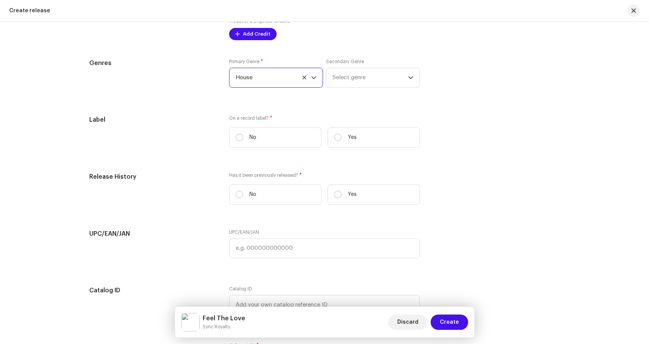
scroll to position [991, 0]
click at [237, 139] on input "No" at bounding box center [239, 138] width 8 height 8
radio input "true"
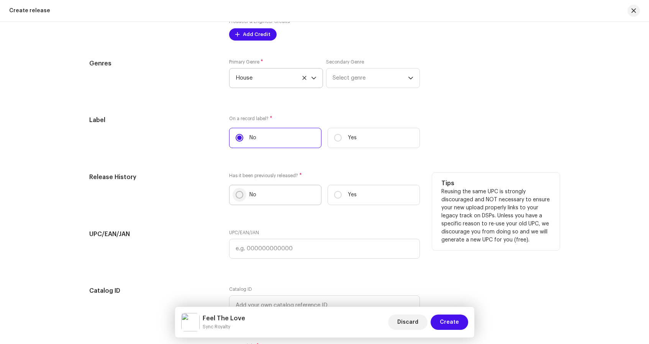
click at [238, 198] on input "No" at bounding box center [239, 195] width 8 height 8
radio input "true"
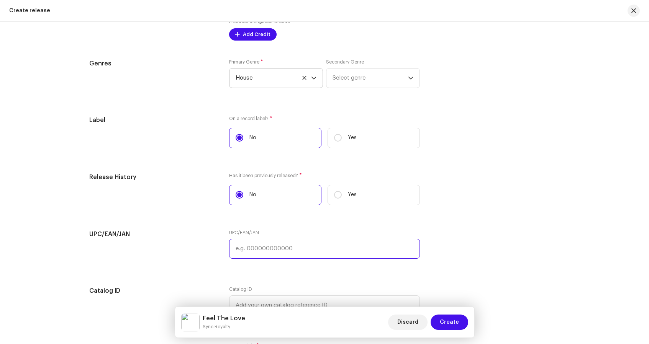
click at [277, 254] on input "text" at bounding box center [324, 249] width 191 height 20
paste input "0781661390654"
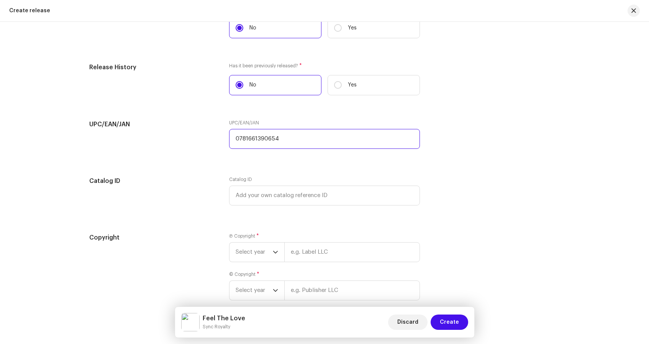
scroll to position [1101, 0]
type input "0781661390654"
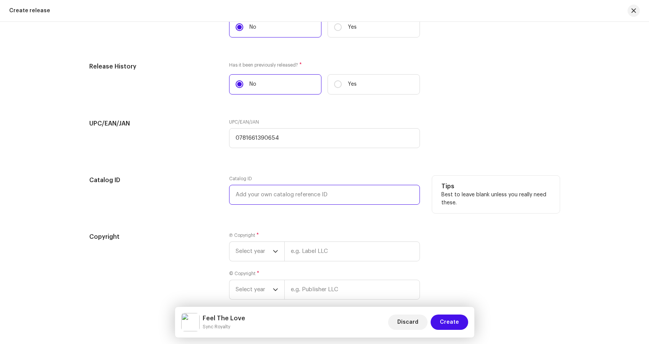
click at [271, 195] on input "text" at bounding box center [324, 195] width 191 height 20
type input "SR719"
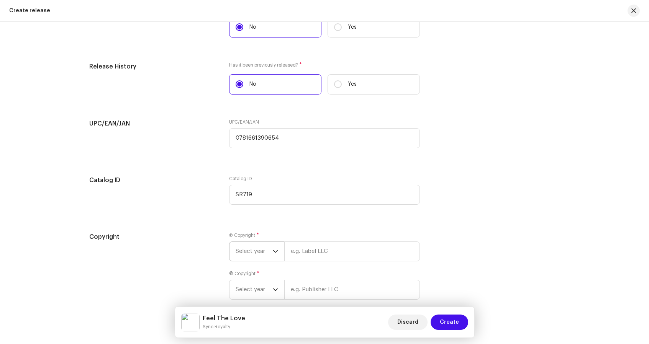
click at [250, 258] on span "Select year" at bounding box center [253, 251] width 37 height 19
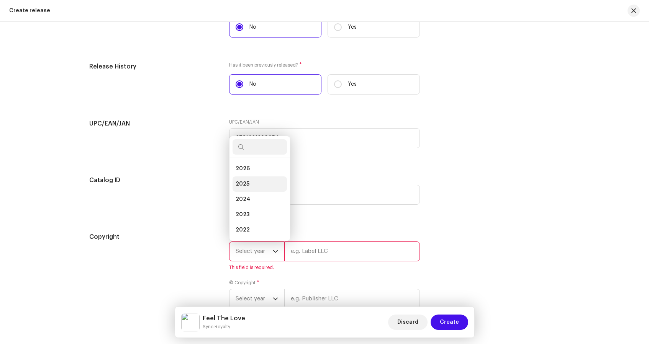
click at [247, 184] on span "2025" at bounding box center [242, 184] width 14 height 8
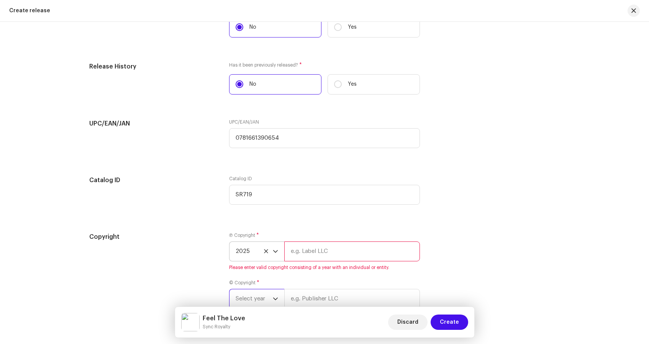
click at [257, 295] on span "Select year" at bounding box center [253, 298] width 37 height 19
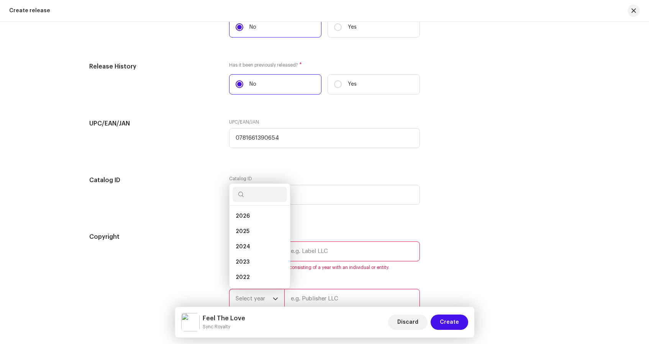
scroll to position [12, 0]
click at [267, 236] on li "2024" at bounding box center [259, 234] width 54 height 15
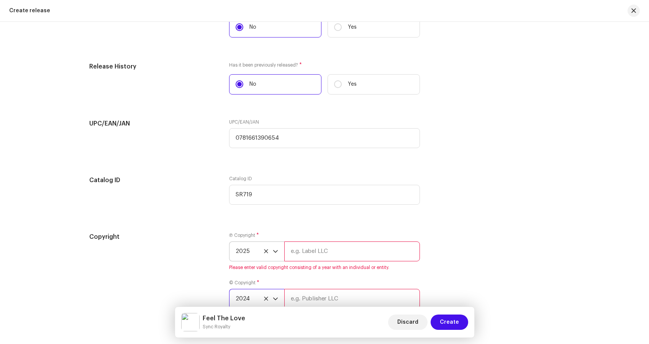
click at [301, 251] on input "text" at bounding box center [352, 252] width 136 height 20
type input "Sync Royalty LLC"
click at [302, 296] on input "text" at bounding box center [352, 299] width 136 height 20
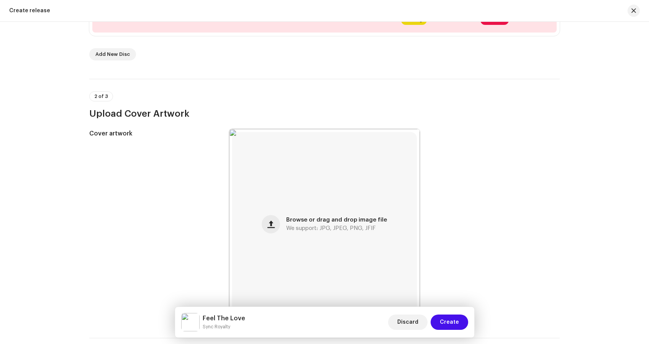
scroll to position [168, 0]
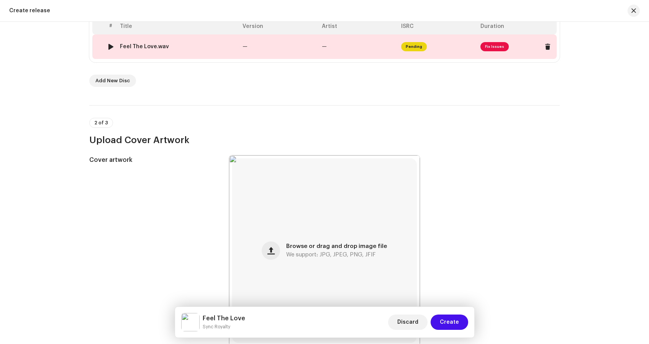
type input "Sync Royalty LLC"
click at [130, 45] on div "Feel The Love.wav" at bounding box center [144, 47] width 49 height 6
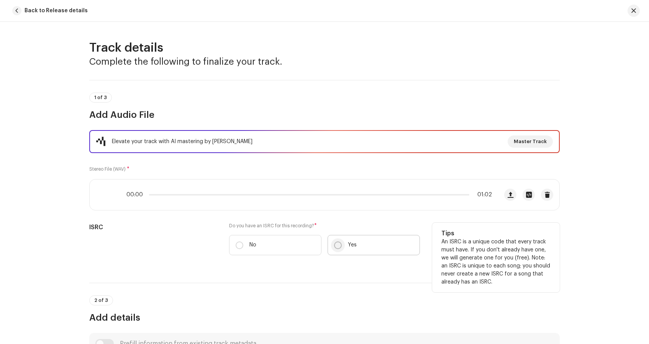
click at [335, 246] on input "Yes" at bounding box center [338, 246] width 8 height 8
radio input "true"
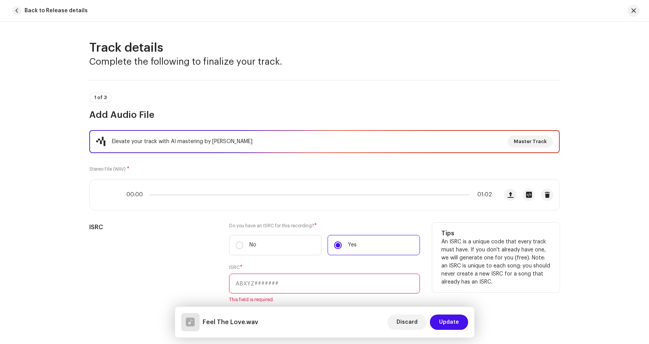
click at [279, 281] on input "text" at bounding box center [324, 284] width 191 height 20
paste input "QMQ3X2502785"
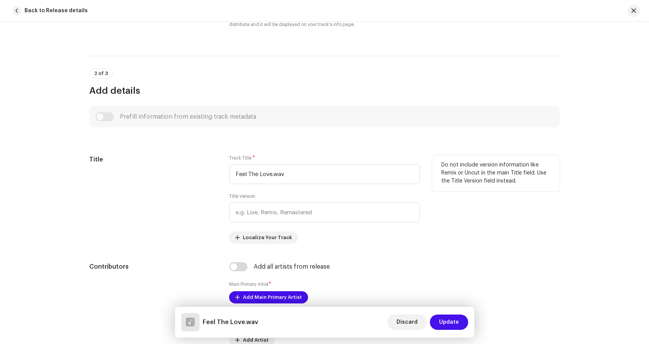
scroll to position [283, 0]
type input "QMQ3X2502785"
click at [296, 174] on input "Feel The Love.wav" at bounding box center [324, 175] width 191 height 20
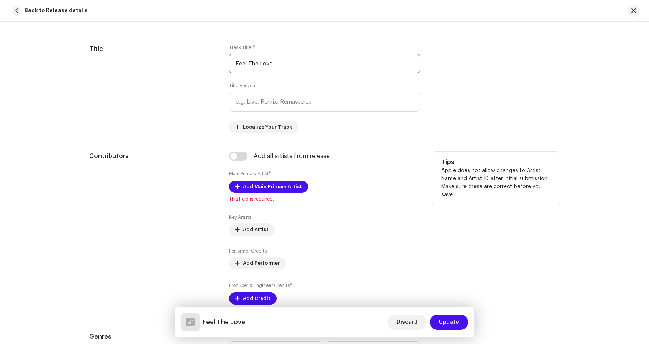
scroll to position [398, 0]
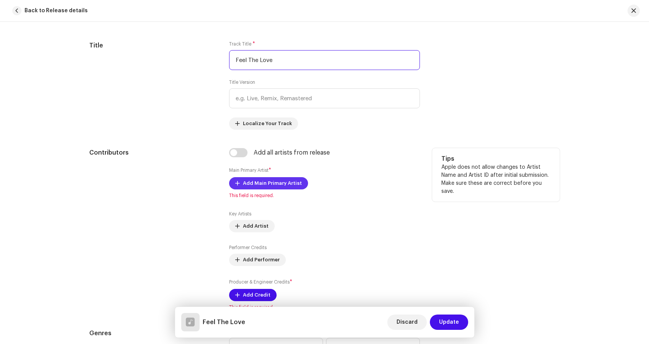
type input "Feel The Love"
click at [269, 182] on span "Add Main Primary Artist" at bounding box center [272, 183] width 59 height 15
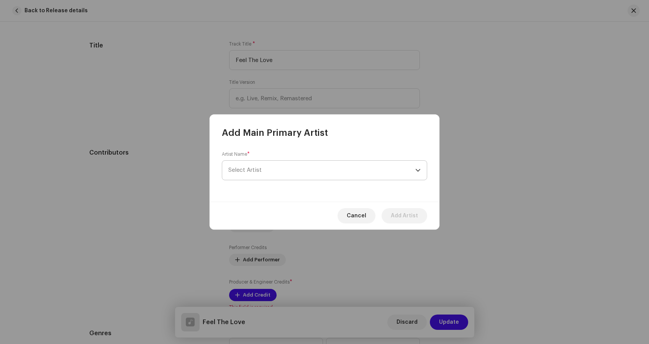
click at [253, 172] on span "Select Artist" at bounding box center [244, 170] width 33 height 6
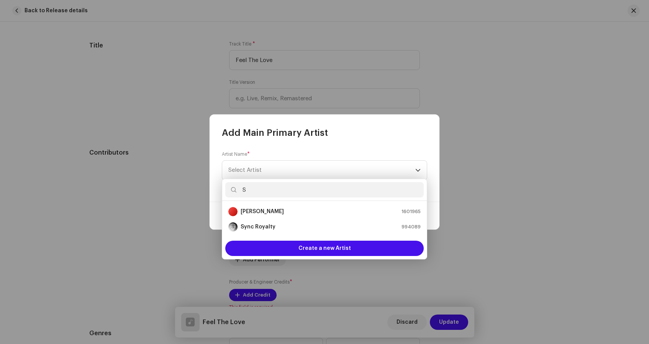
type input "S"
click at [266, 225] on strong "Sync Royalty" at bounding box center [257, 227] width 35 height 8
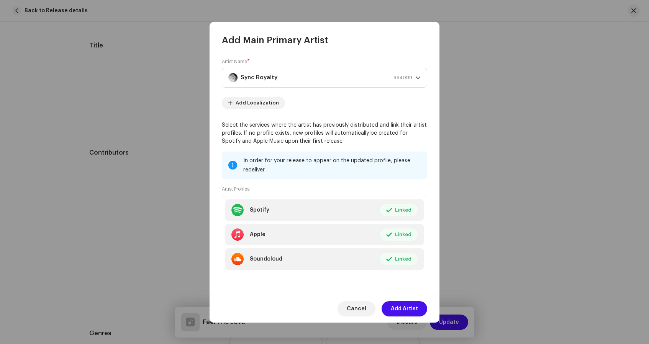
click at [404, 301] on div "Cancel Add Artist" at bounding box center [324, 309] width 230 height 28
click at [412, 311] on span "Add Artist" at bounding box center [404, 308] width 27 height 15
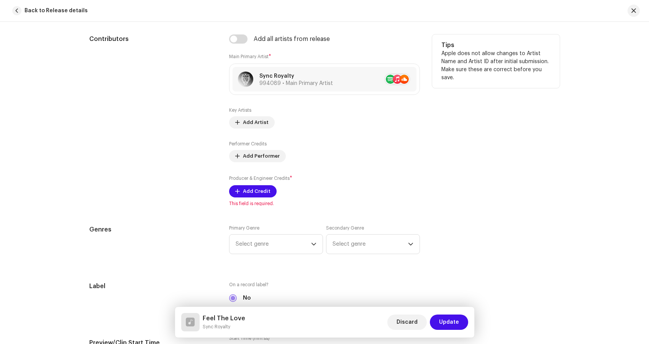
scroll to position [511, 0]
click at [263, 190] on span "Add Credit" at bounding box center [257, 191] width 28 height 15
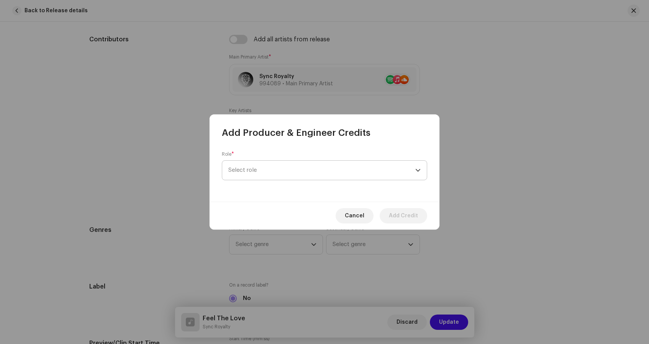
click at [271, 170] on span "Select role" at bounding box center [321, 170] width 187 height 19
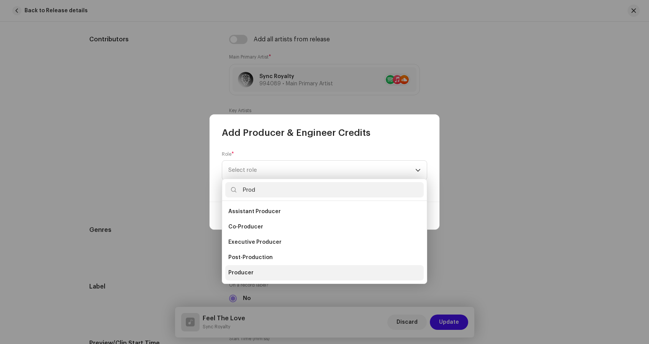
type input "Prod"
click at [252, 273] on li "Producer" at bounding box center [324, 272] width 198 height 15
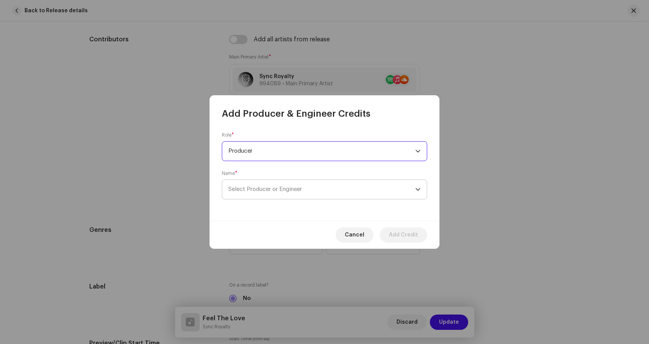
click at [255, 189] on span "Select Producer or Engineer" at bounding box center [265, 189] width 74 height 6
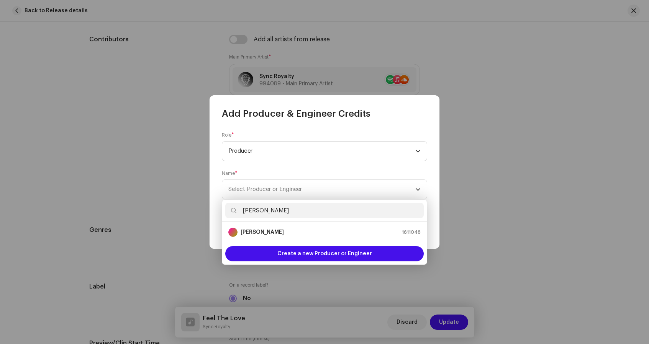
type input "[PERSON_NAME]"
click at [264, 226] on li "[PERSON_NAME] 1611048" at bounding box center [324, 232] width 198 height 15
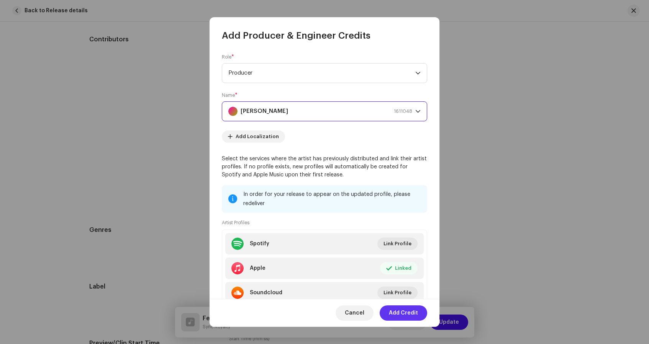
click at [403, 316] on span "Add Credit" at bounding box center [403, 313] width 29 height 15
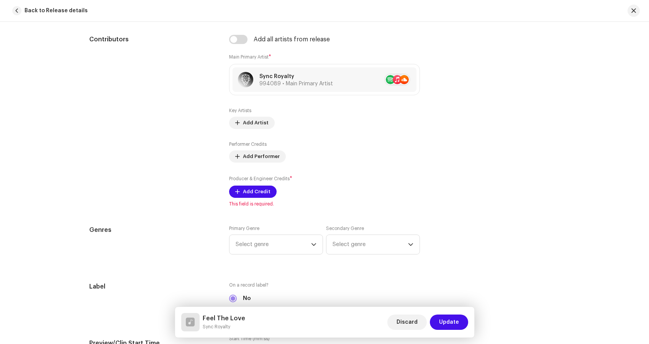
scroll to position [574, 0]
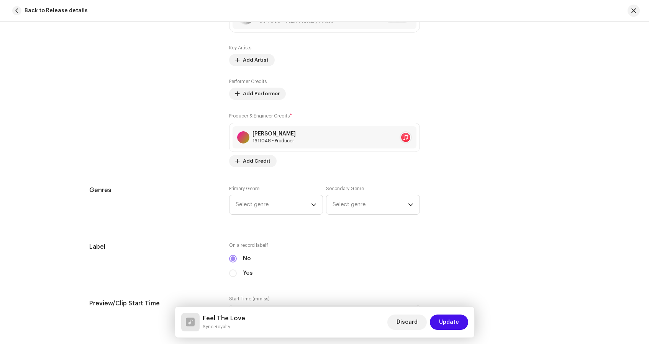
click at [246, 179] on div "Track details Complete the following to finalize your track. 1 of 3 Add Audio F…" at bounding box center [324, 325] width 495 height 1719
click at [244, 204] on span "Select genre" at bounding box center [272, 204] width 75 height 19
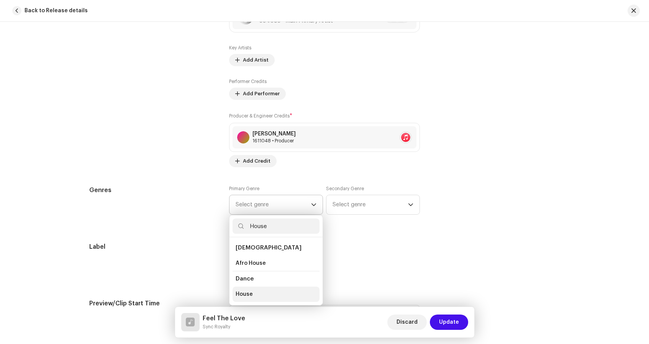
type input "House"
click at [257, 296] on li "House" at bounding box center [275, 294] width 87 height 15
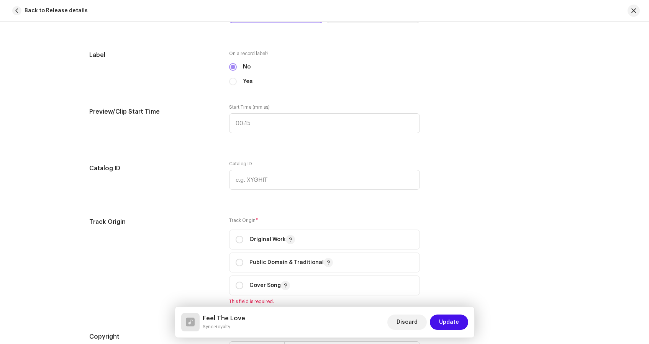
scroll to position [777, 0]
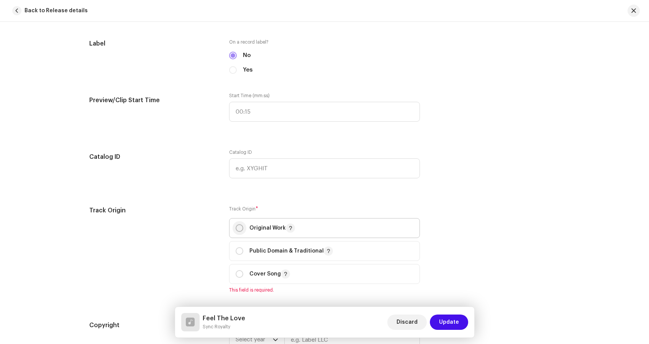
click at [237, 230] on input "radio" at bounding box center [239, 228] width 8 height 8
radio input "true"
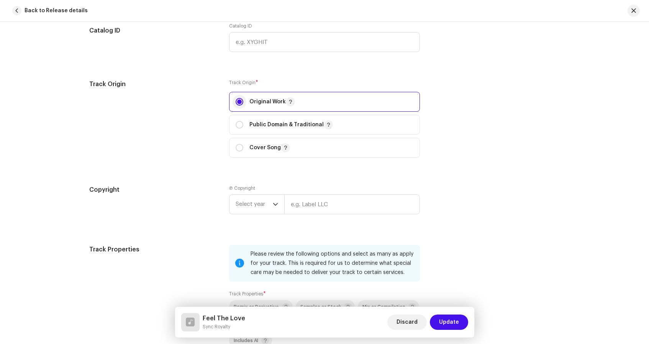
scroll to position [904, 0]
click at [258, 205] on span "Select year" at bounding box center [253, 204] width 37 height 19
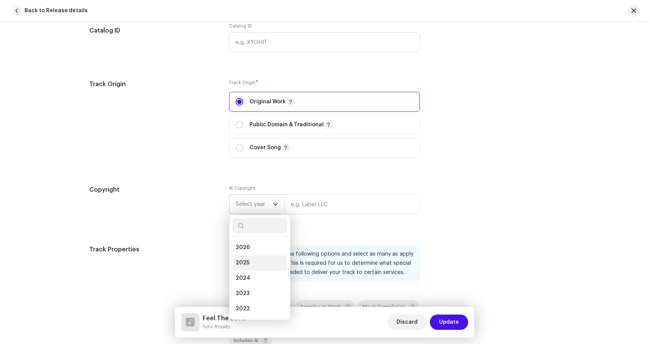
click at [256, 261] on li "2025" at bounding box center [259, 262] width 54 height 15
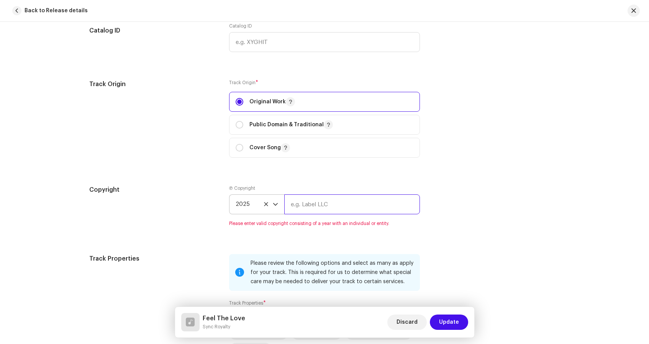
click at [318, 208] on input "text" at bounding box center [352, 205] width 136 height 20
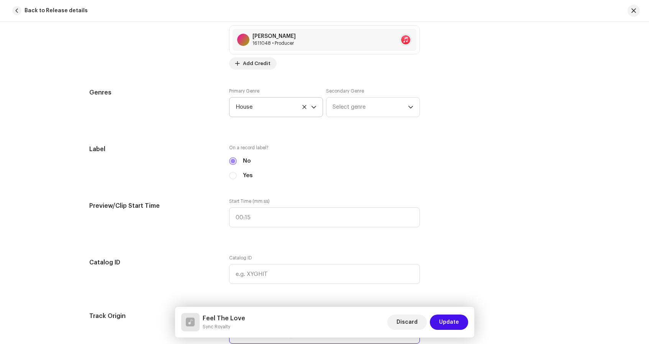
scroll to position [780, 0]
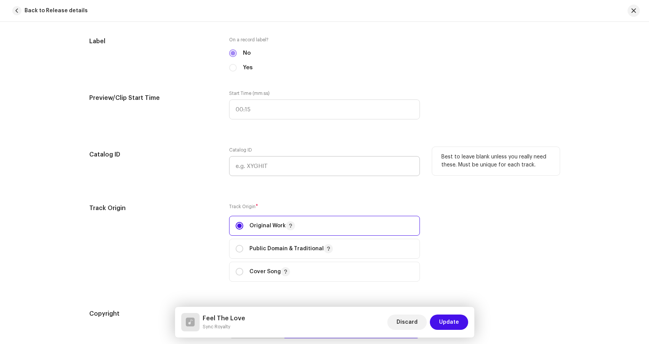
type input "Sync Royalty LLC"
click at [260, 164] on input "text" at bounding box center [324, 166] width 191 height 20
paste input "SR719"
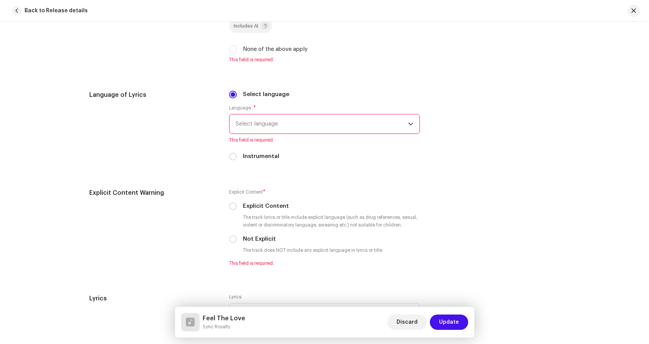
scroll to position [1230, 0]
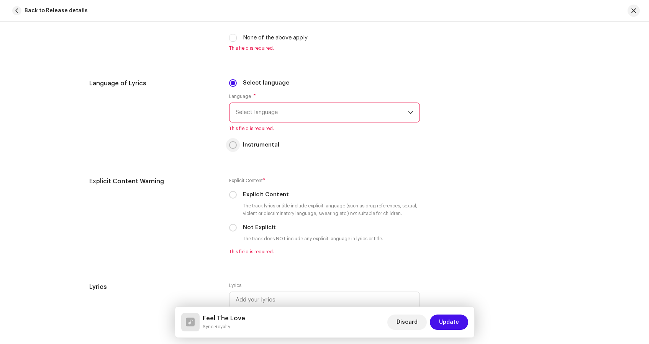
type input "SR719"
click at [230, 144] on input "Instrumental" at bounding box center [233, 145] width 8 height 8
radio input "true"
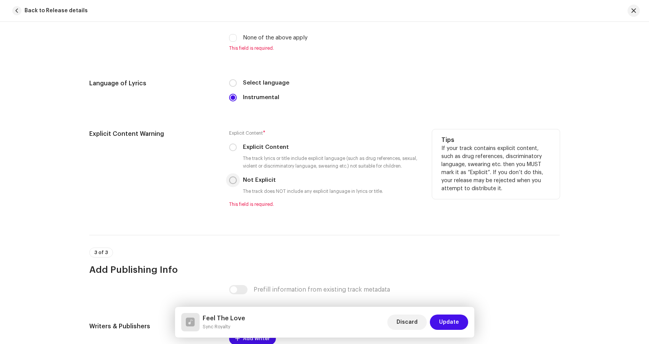
click at [231, 181] on input "Not Explicit" at bounding box center [233, 181] width 8 height 8
radio input "true"
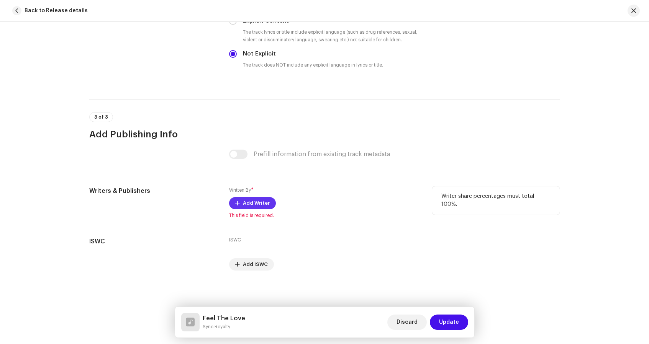
scroll to position [1356, 0]
click at [259, 203] on span "Add Writer" at bounding box center [256, 203] width 27 height 15
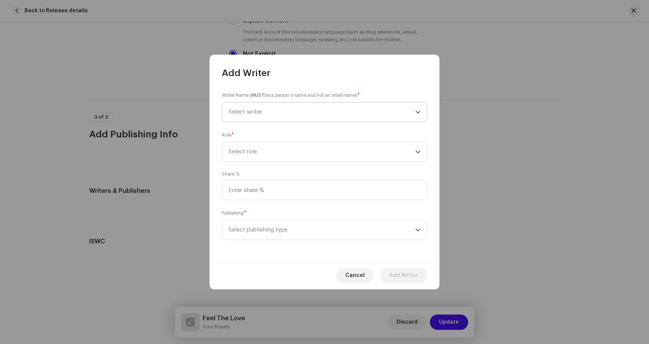
click at [239, 111] on span "Select writer" at bounding box center [245, 112] width 34 height 6
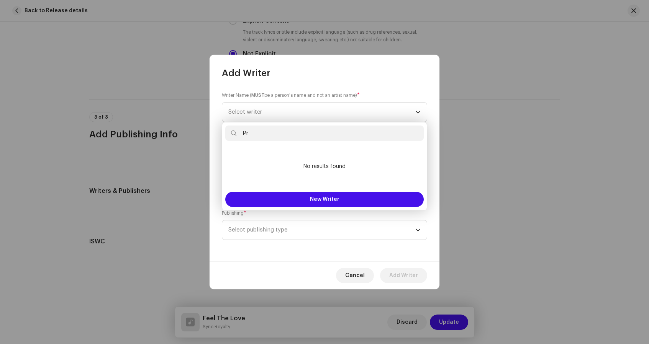
type input "P"
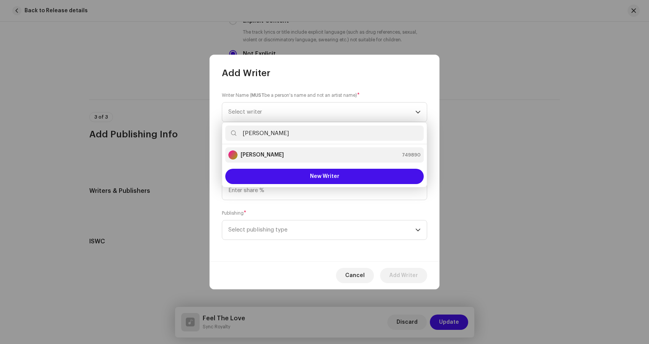
type input "[PERSON_NAME]"
click at [265, 155] on strong "[PERSON_NAME]" at bounding box center [261, 155] width 43 height 8
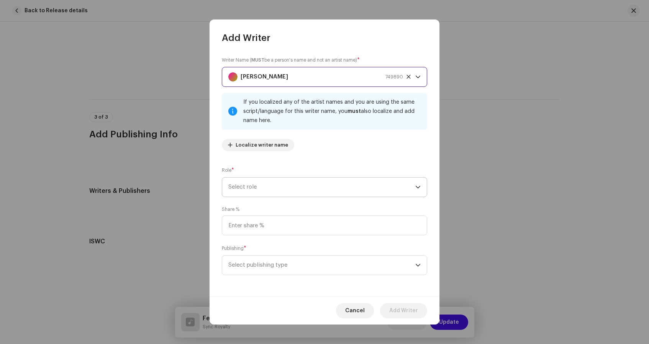
click at [263, 191] on span "Select role" at bounding box center [321, 187] width 187 height 19
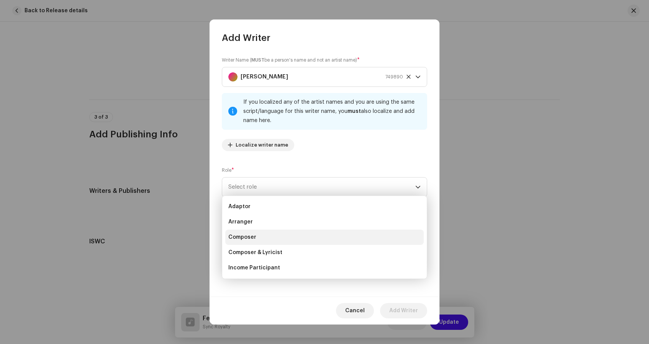
click at [264, 238] on li "Composer" at bounding box center [324, 237] width 198 height 15
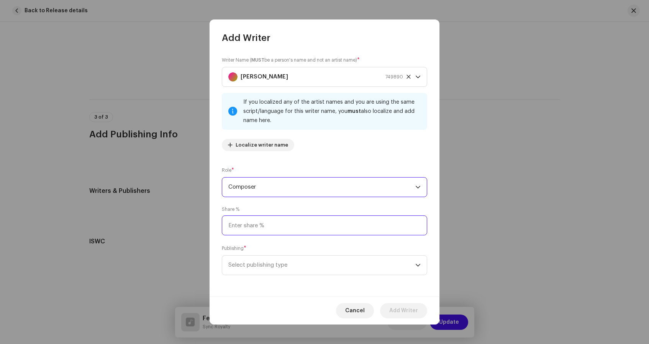
click at [252, 228] on input at bounding box center [324, 226] width 205 height 20
type input "100.00"
click at [252, 264] on span "Select publishing type" at bounding box center [321, 265] width 187 height 19
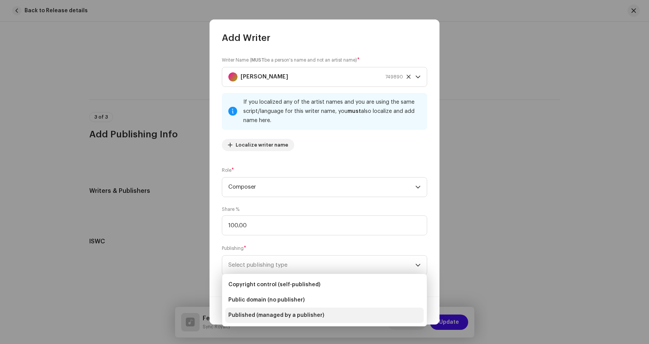
click at [258, 319] on span "Published (managed by a publisher)" at bounding box center [276, 316] width 96 height 8
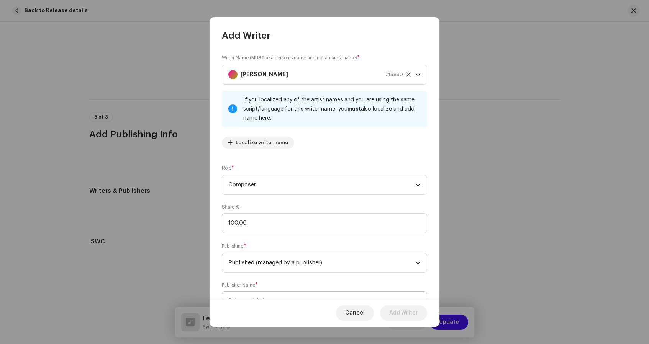
click at [250, 293] on span "Select publisher" at bounding box center [321, 301] width 187 height 19
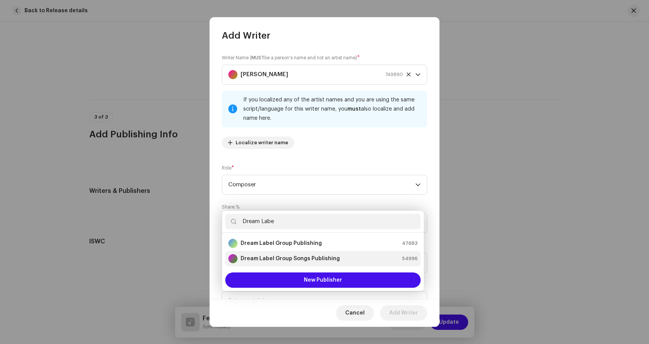
type input "Dream Labe"
click at [275, 258] on strong "Dream Label Group Songs Publishing" at bounding box center [289, 259] width 99 height 8
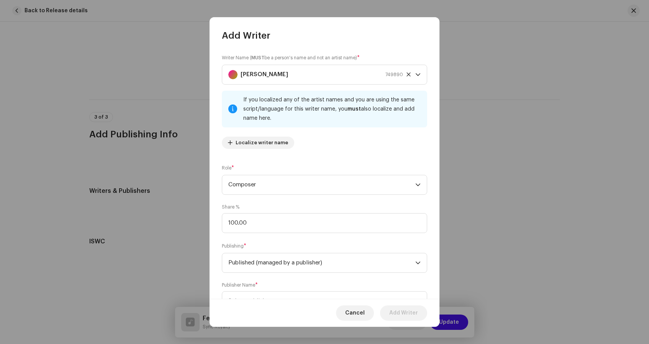
scroll to position [12, 0]
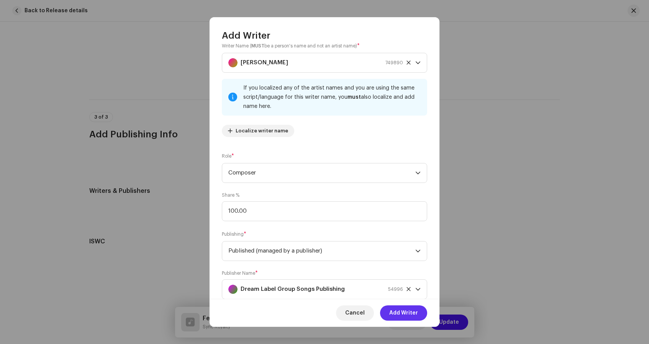
click at [399, 310] on span "Add Writer" at bounding box center [403, 313] width 29 height 15
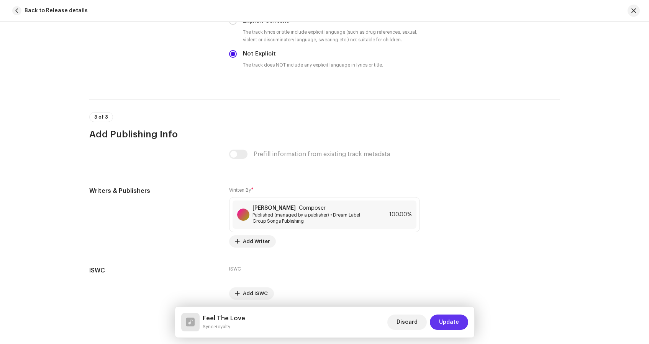
click at [448, 324] on span "Update" at bounding box center [449, 322] width 20 height 15
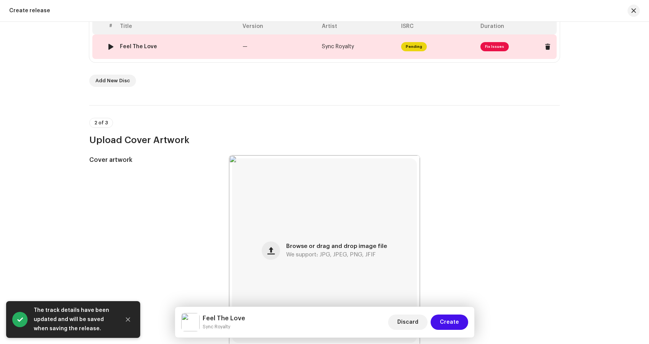
click at [170, 53] on td "Feel The Love" at bounding box center [178, 46] width 123 height 25
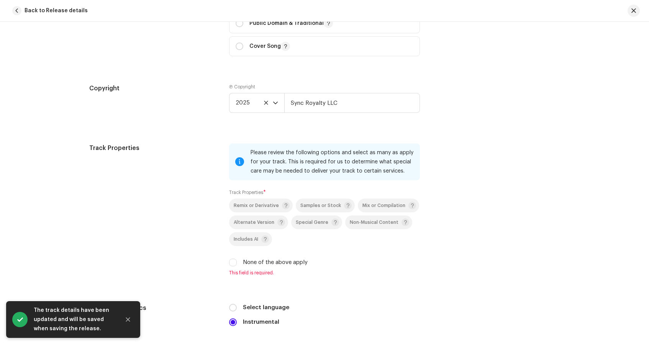
scroll to position [1143, 0]
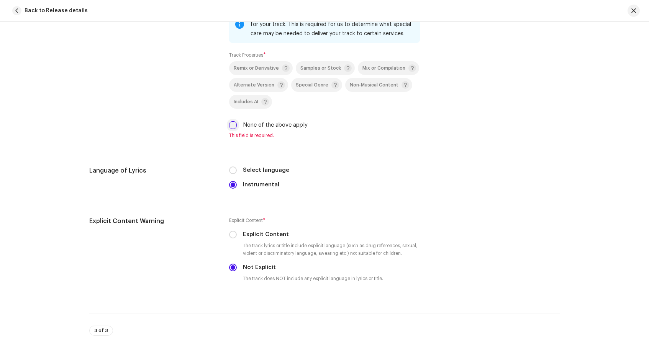
click at [233, 127] on input "None of the above apply" at bounding box center [233, 125] width 8 height 8
checkbox input "true"
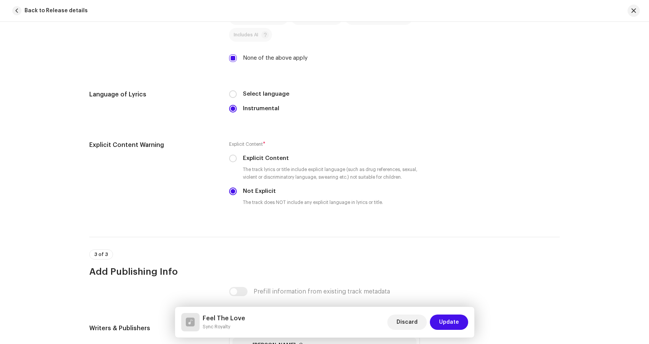
scroll to position [1217, 0]
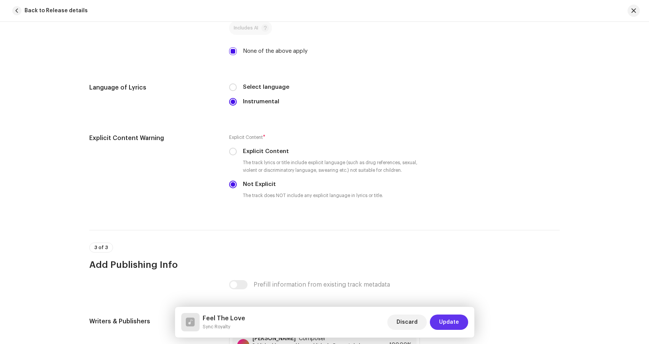
click at [446, 322] on span "Update" at bounding box center [449, 322] width 20 height 15
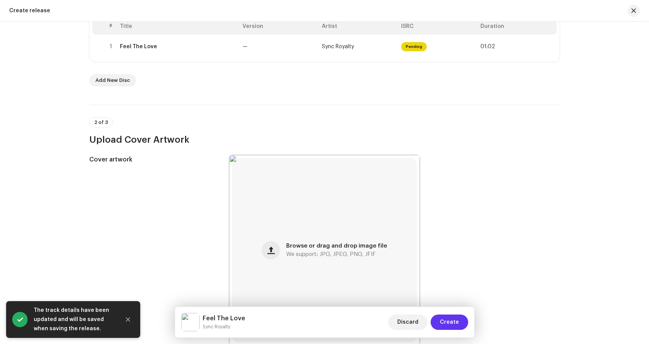
click at [450, 327] on span "Create" at bounding box center [449, 322] width 19 height 15
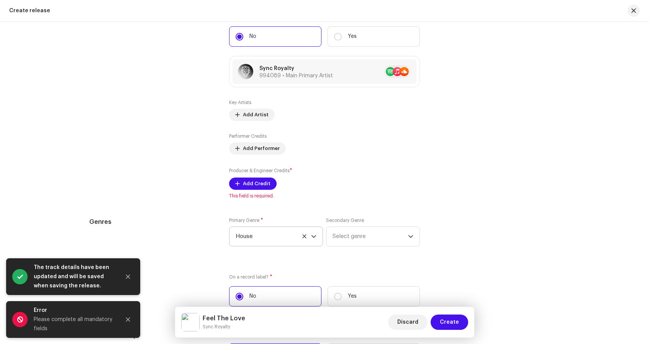
scroll to position [841, 0]
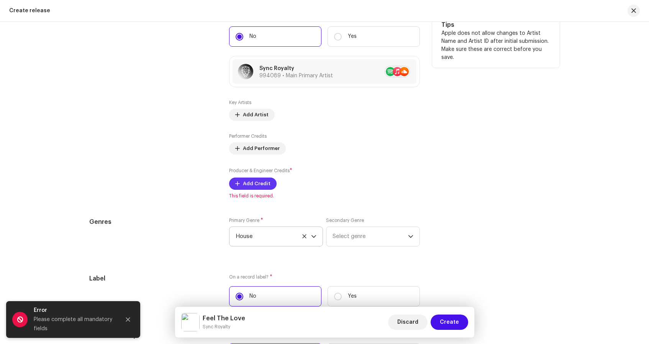
click at [252, 185] on span "Add Credit" at bounding box center [257, 183] width 28 height 15
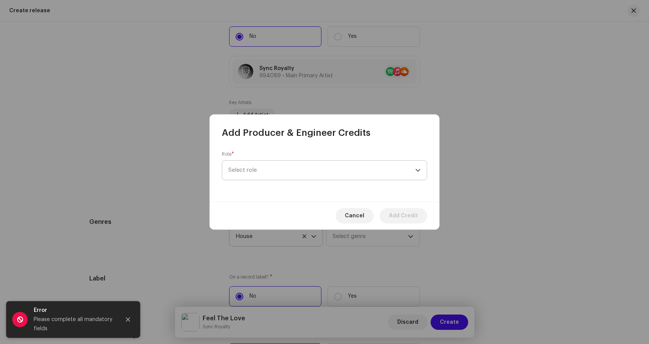
click at [249, 168] on span "Select role" at bounding box center [321, 170] width 187 height 19
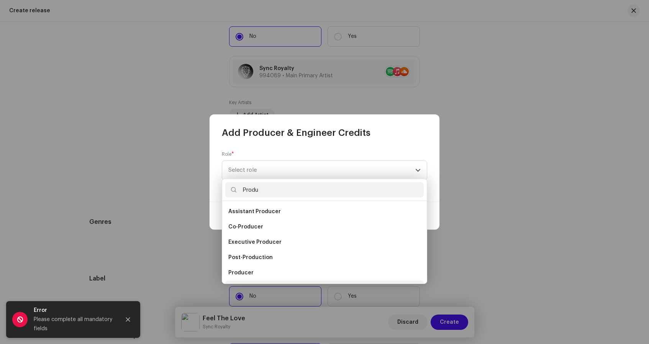
scroll to position [12, 0]
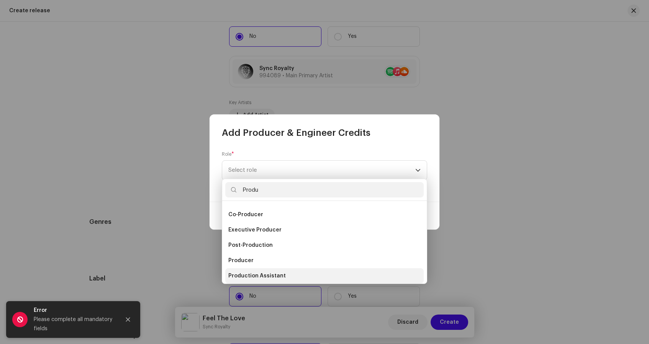
type input "Produ"
click at [244, 275] on span "Production Assistant" at bounding box center [256, 276] width 57 height 8
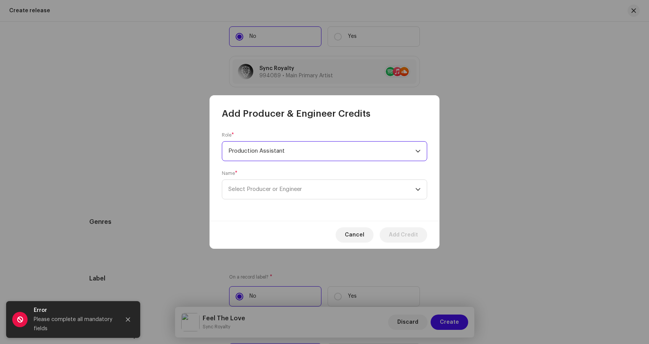
click at [254, 155] on span "Production Assistant" at bounding box center [321, 151] width 187 height 19
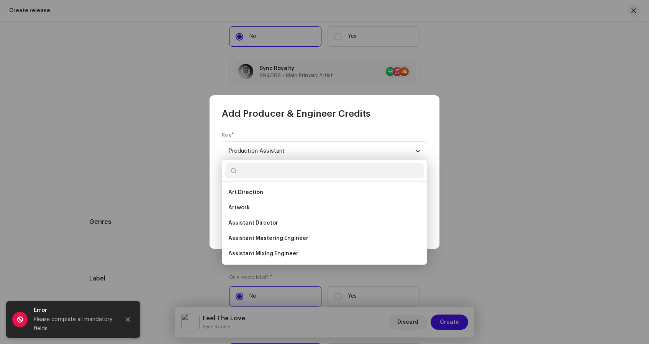
scroll to position [257, 0]
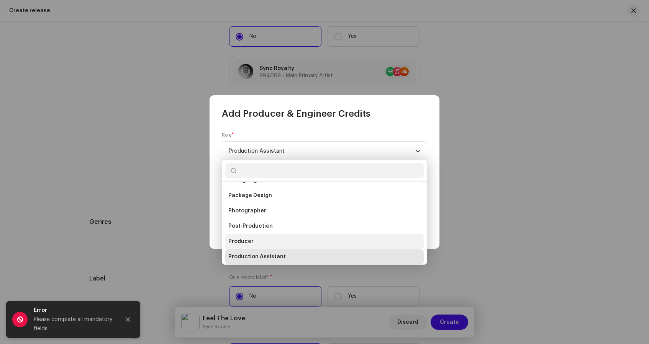
click at [250, 244] on span "Producer" at bounding box center [240, 242] width 25 height 8
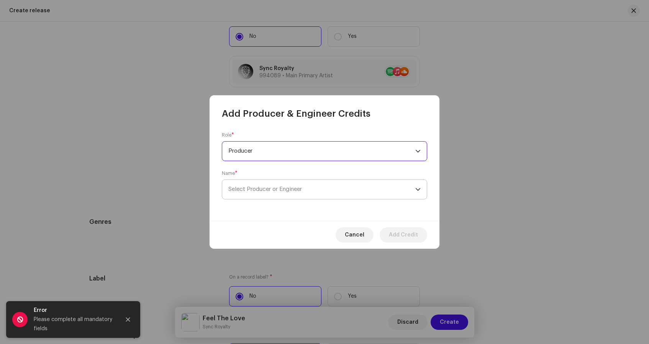
click at [257, 191] on span "Select Producer or Engineer" at bounding box center [265, 189] width 74 height 6
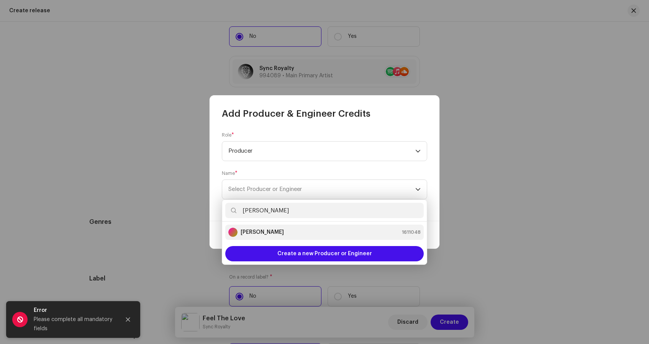
type input "[PERSON_NAME]"
click at [260, 232] on strong "[PERSON_NAME]" at bounding box center [261, 233] width 43 height 8
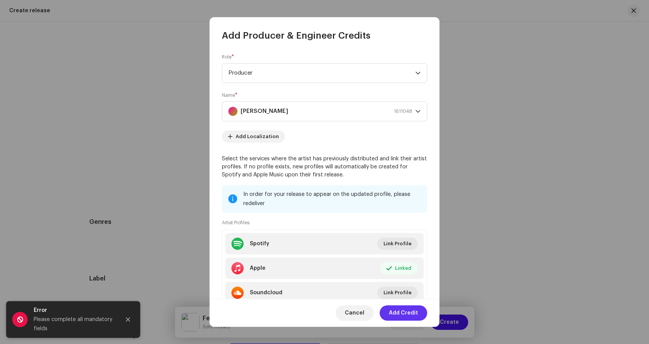
click at [398, 315] on span "Add Credit" at bounding box center [403, 313] width 29 height 15
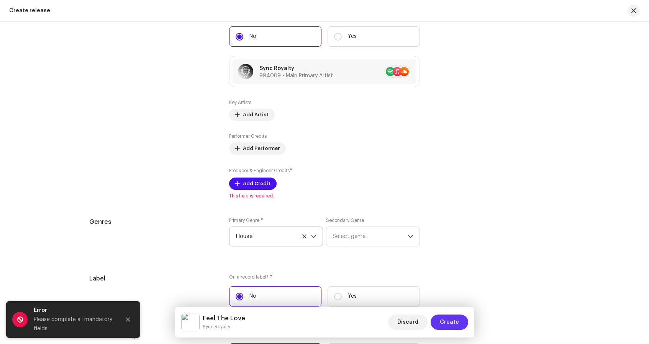
click at [443, 318] on span "Create" at bounding box center [449, 322] width 19 height 15
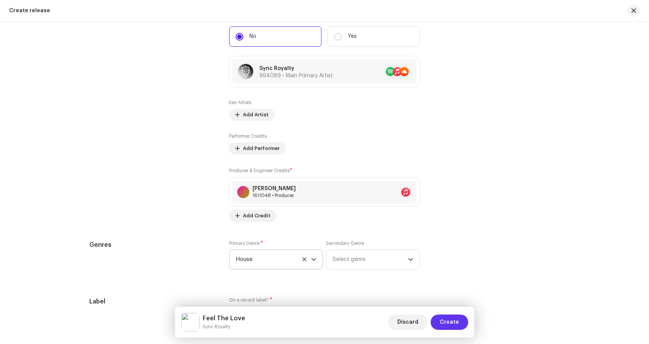
click at [444, 322] on span "Create" at bounding box center [449, 322] width 19 height 15
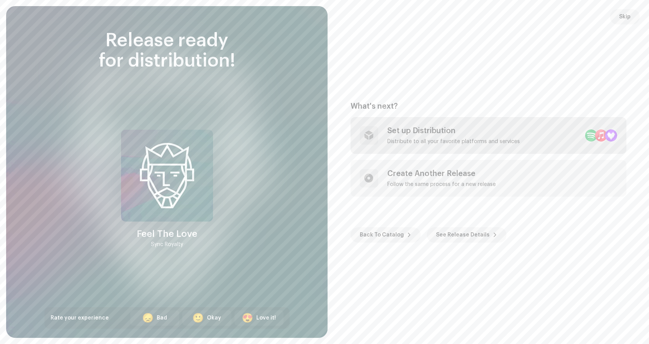
click at [450, 126] on div "Set up Distribution" at bounding box center [453, 130] width 132 height 9
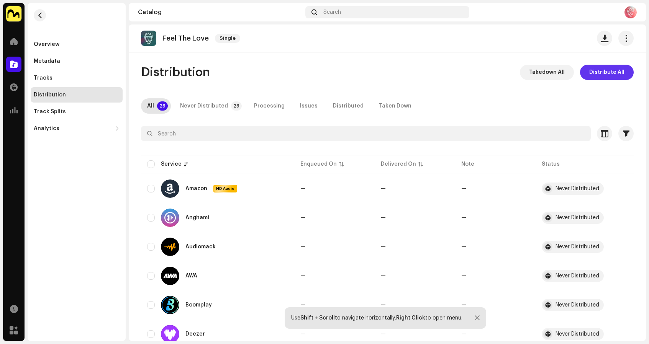
click at [607, 72] on span "Distribute All" at bounding box center [606, 72] width 35 height 15
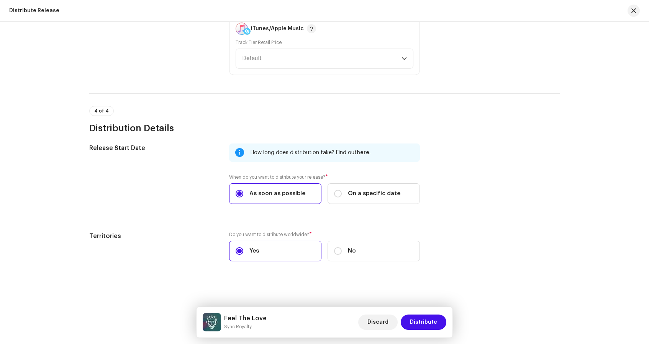
scroll to position [1172, 0]
click at [427, 325] on span "Distribute" at bounding box center [423, 322] width 27 height 15
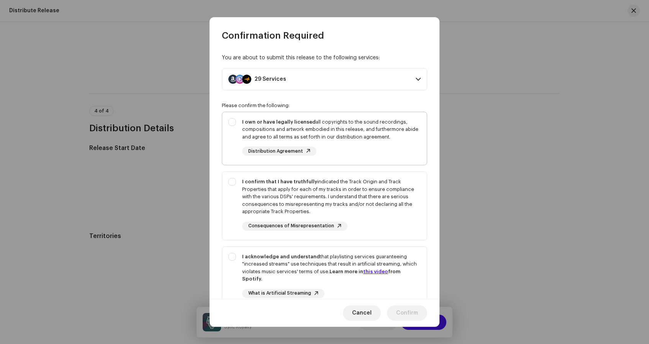
click at [233, 125] on div "I own or have legally licensed all copyrights to the sound recordings, composit…" at bounding box center [324, 137] width 204 height 50
checkbox input "true"
click at [233, 183] on div "I confirm that I have truthfully indicated the Track Origin and Track Propertie…" at bounding box center [324, 204] width 204 height 65
checkbox input "true"
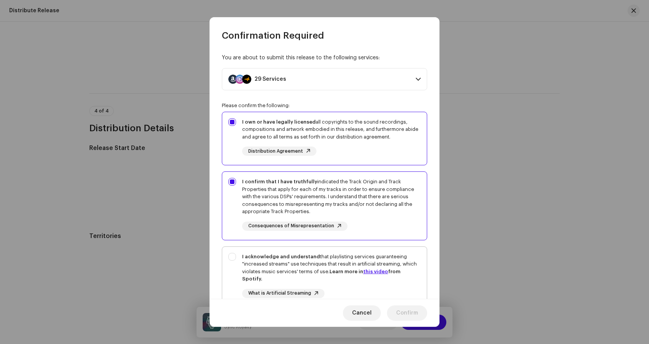
click at [233, 259] on div "I acknowledge and understand that playlisting services guaranteeing "increased …" at bounding box center [324, 282] width 204 height 70
checkbox input "true"
click at [424, 314] on button "Confirm" at bounding box center [407, 313] width 40 height 15
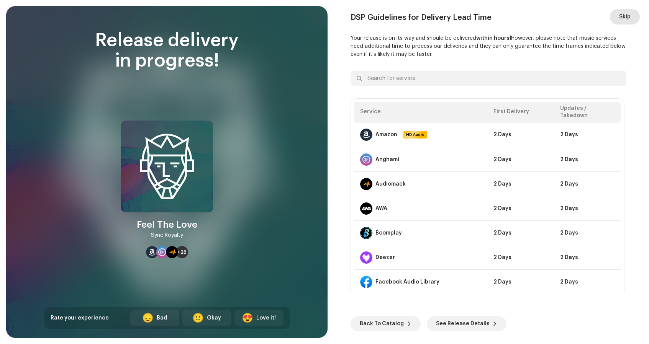
click at [627, 19] on span "Skip" at bounding box center [624, 16] width 11 height 15
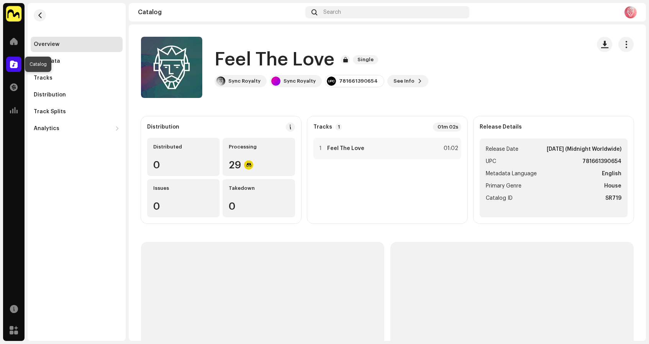
click at [11, 70] on div at bounding box center [13, 64] width 15 height 15
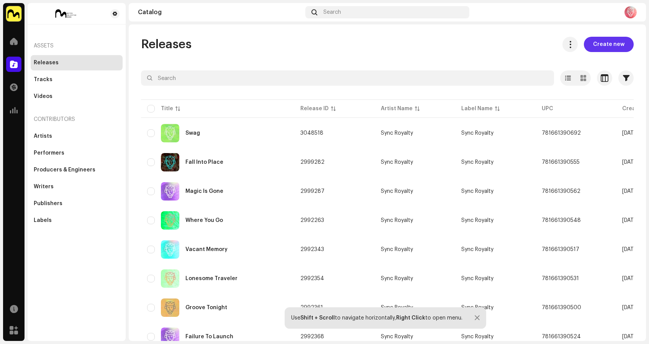
click at [607, 45] on span "Create new" at bounding box center [608, 44] width 31 height 15
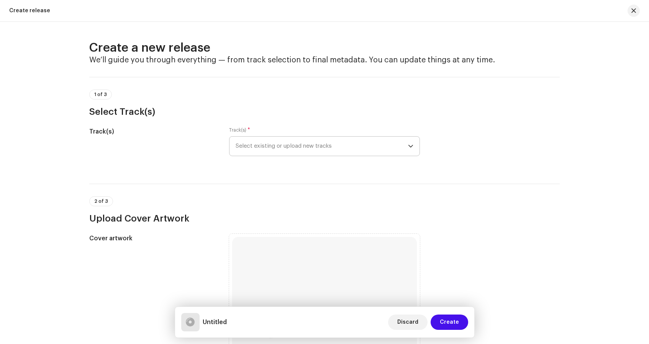
click at [313, 149] on span "Select existing or upload new tracks" at bounding box center [321, 146] width 172 height 19
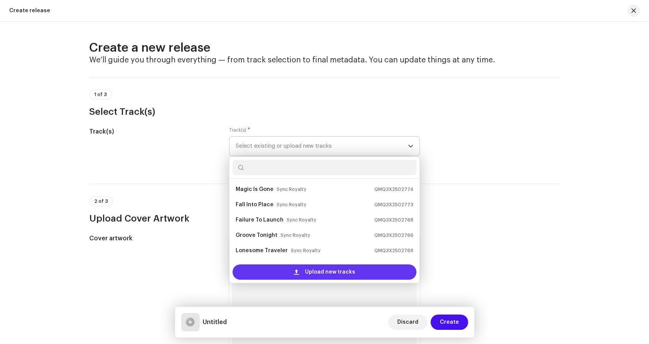
scroll to position [12, 0]
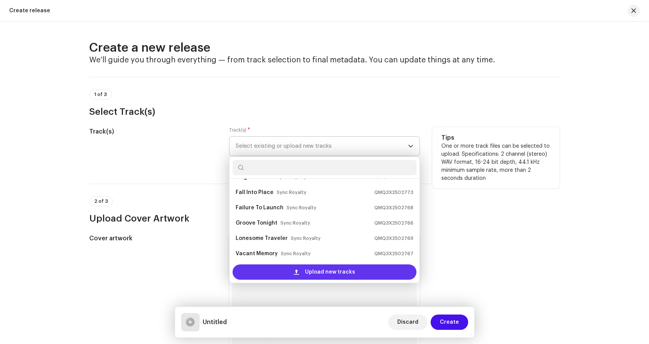
click at [268, 272] on div "Upload new tracks" at bounding box center [324, 272] width 184 height 15
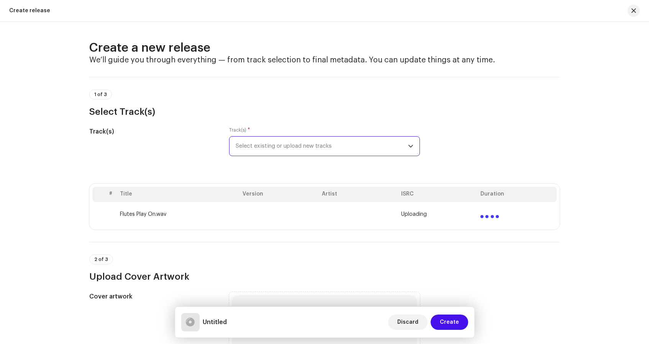
scroll to position [164, 0]
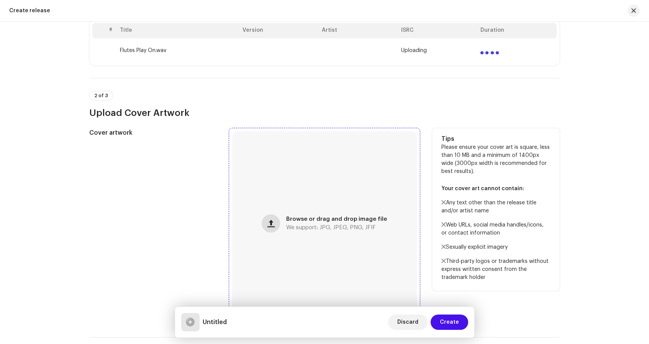
click at [274, 221] on span "button" at bounding box center [270, 224] width 7 height 6
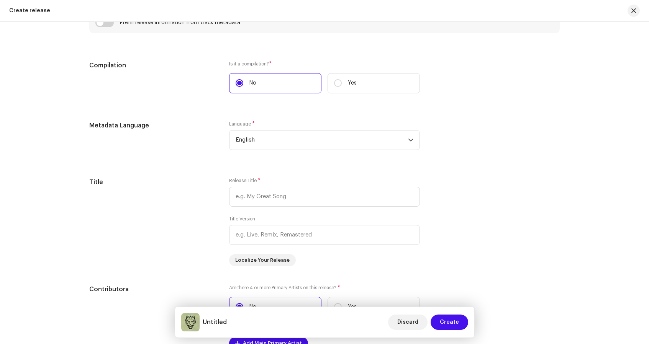
scroll to position [570, 0]
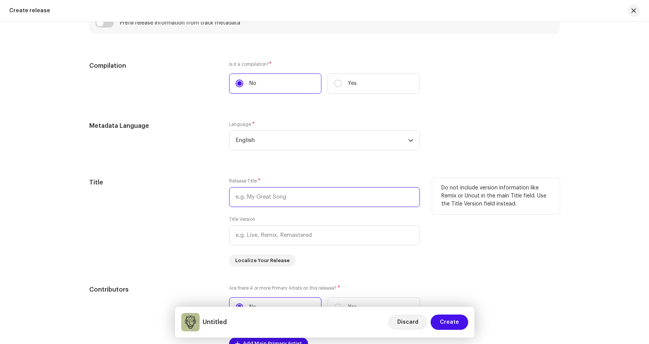
click at [276, 198] on input "text" at bounding box center [324, 197] width 191 height 20
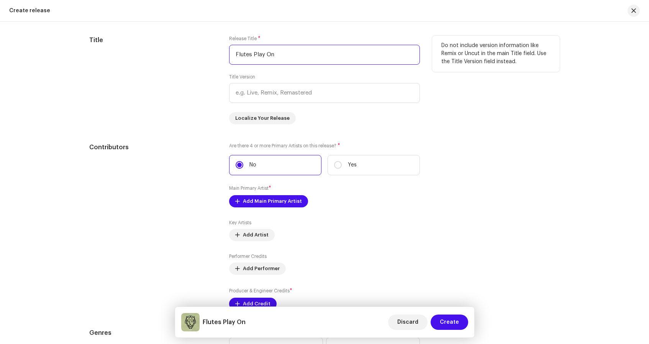
scroll to position [728, 0]
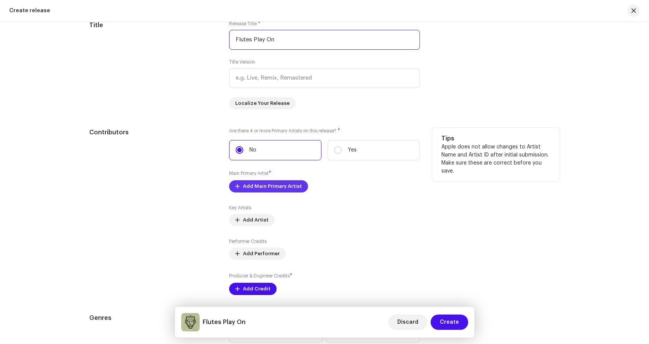
type input "Flutes Play On"
click at [243, 191] on span "Add Main Primary Artist" at bounding box center [272, 186] width 59 height 15
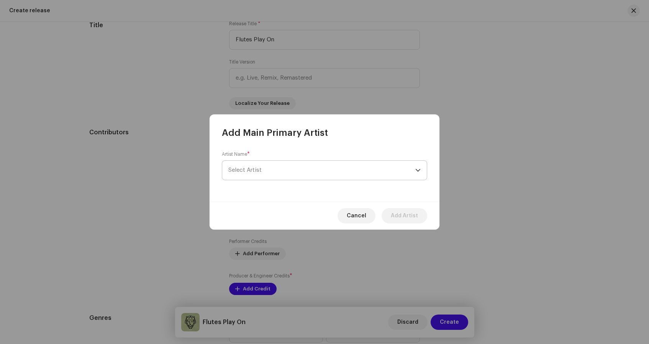
click at [259, 170] on span "Select Artist" at bounding box center [244, 170] width 33 height 6
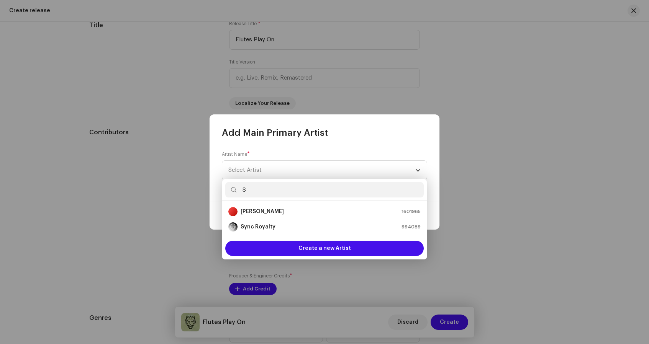
type input "S"
click at [271, 224] on strong "Sync Royalty" at bounding box center [257, 227] width 35 height 8
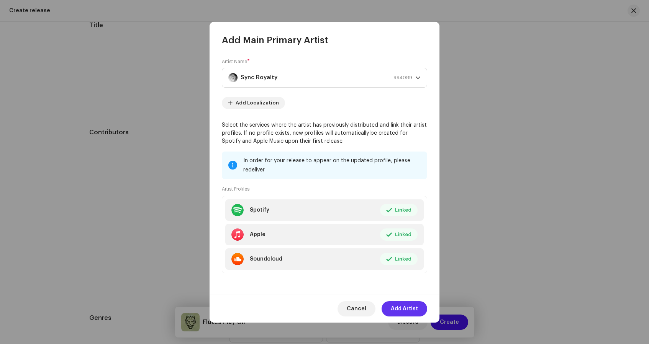
click at [409, 307] on span "Add Artist" at bounding box center [404, 308] width 27 height 15
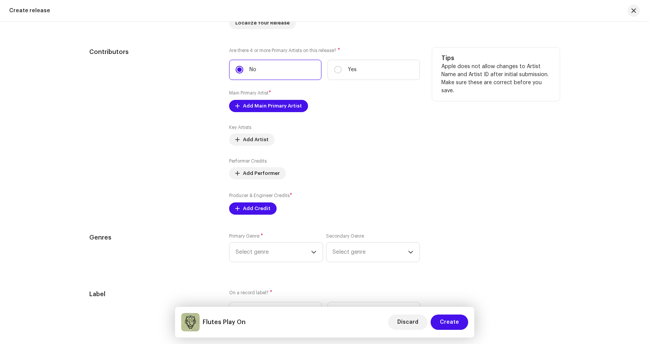
scroll to position [808, 0]
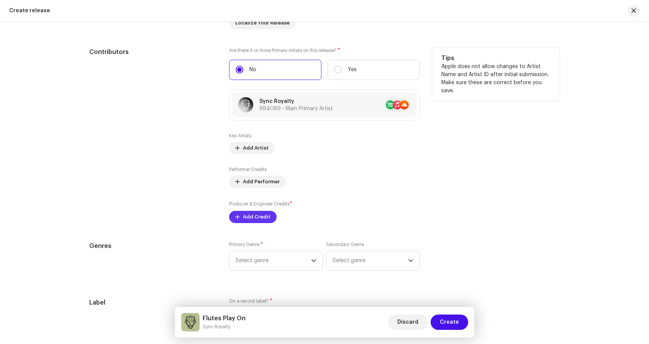
click at [254, 215] on span "Add Credit" at bounding box center [257, 216] width 28 height 15
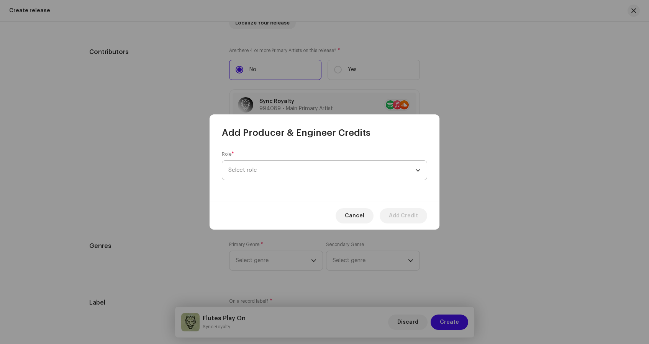
click at [256, 169] on span "Select role" at bounding box center [321, 170] width 187 height 19
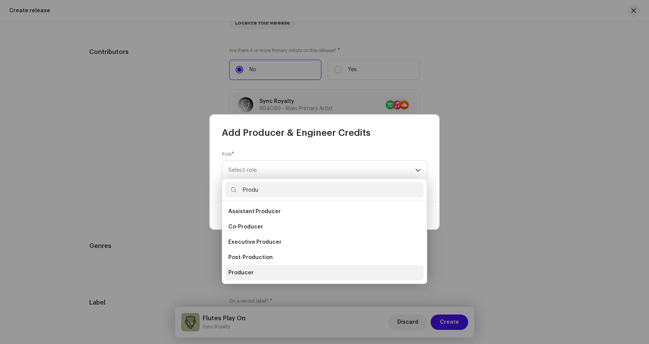
type input "Produ"
click at [254, 272] on li "Producer" at bounding box center [324, 272] width 198 height 15
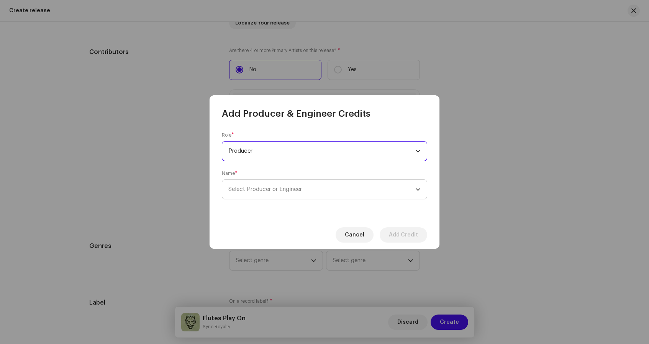
click at [246, 191] on span "Select Producer or Engineer" at bounding box center [265, 189] width 74 height 6
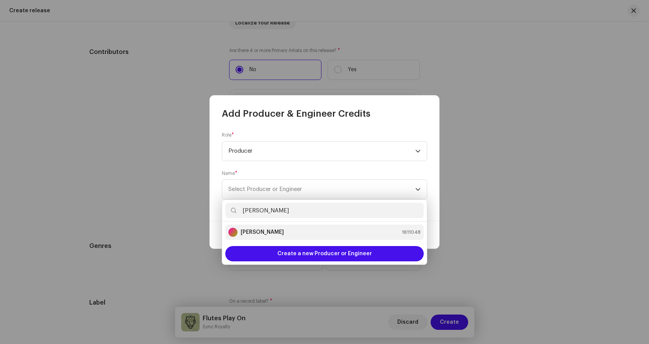
type input "[PERSON_NAME]"
click at [257, 231] on strong "[PERSON_NAME]" at bounding box center [261, 233] width 43 height 8
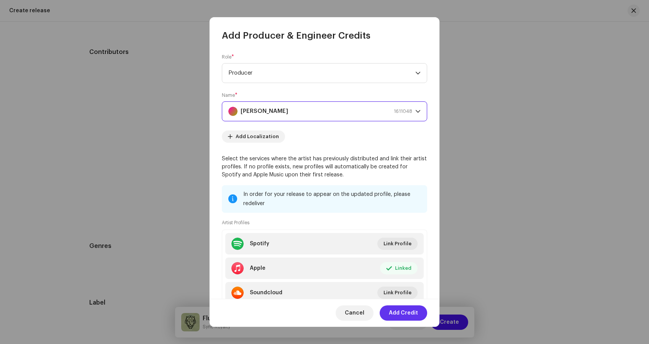
click at [407, 313] on span "Add Credit" at bounding box center [403, 313] width 29 height 15
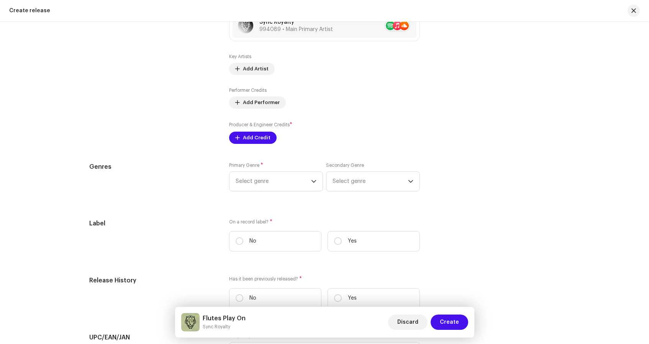
scroll to position [899, 0]
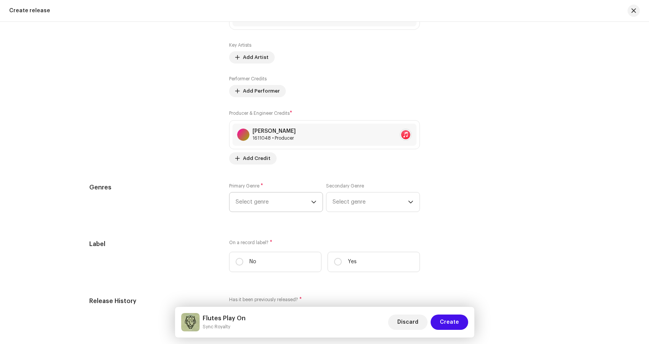
click at [274, 199] on span "Select genre" at bounding box center [272, 202] width 75 height 19
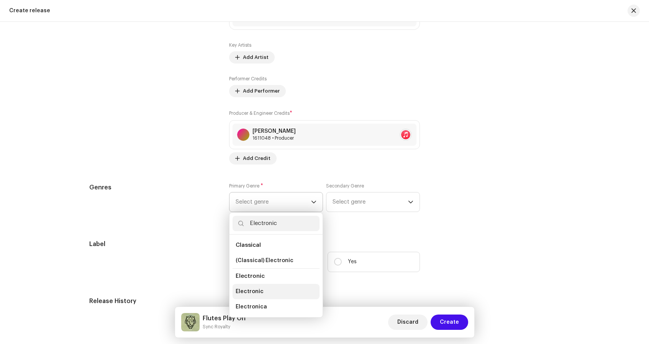
type input "Electronic"
click at [267, 286] on li "Electronic" at bounding box center [275, 291] width 87 height 15
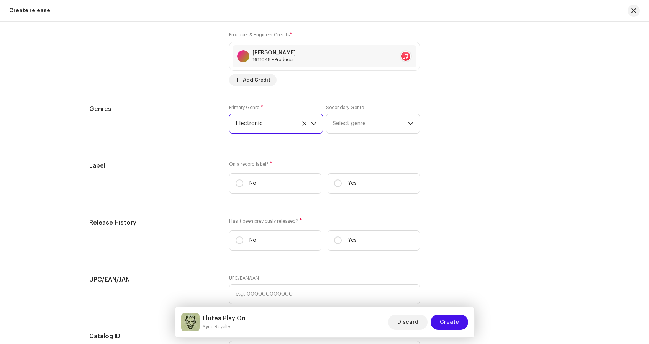
scroll to position [984, 0]
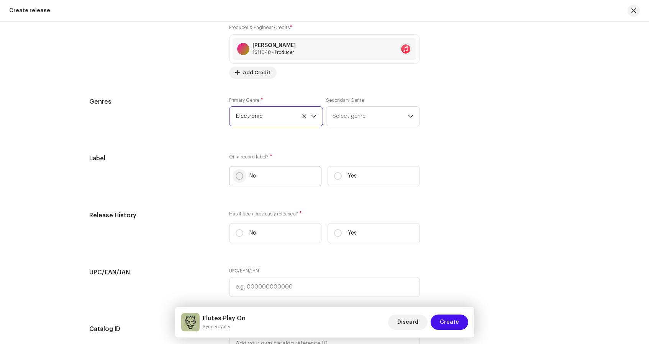
click at [240, 175] on input "No" at bounding box center [239, 176] width 8 height 8
radio input "true"
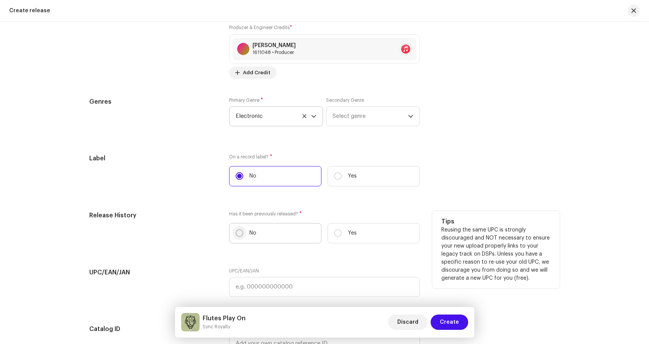
click at [240, 233] on input "No" at bounding box center [239, 233] width 8 height 8
radio input "true"
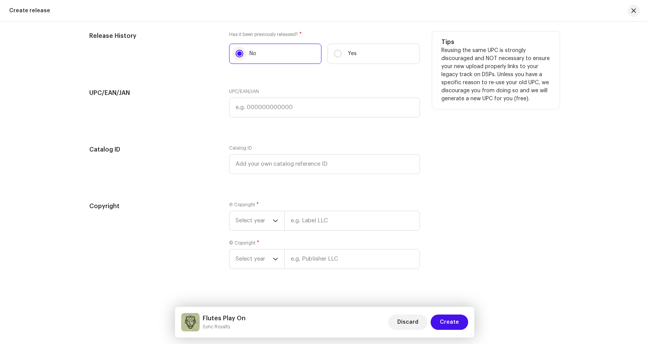
scroll to position [1164, 0]
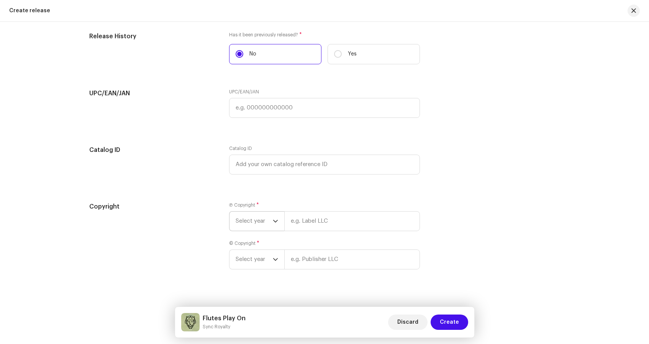
click at [249, 222] on span "Select year" at bounding box center [253, 221] width 37 height 19
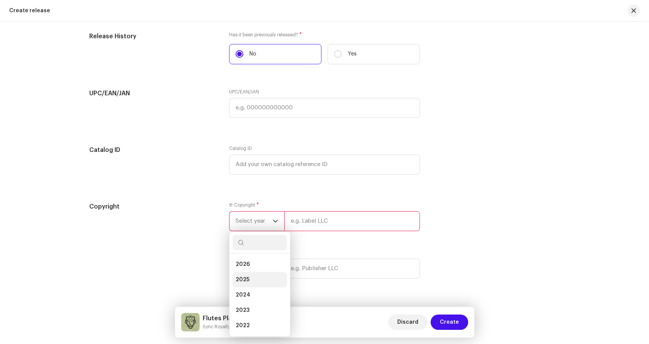
click at [252, 274] on li "2025" at bounding box center [259, 279] width 54 height 15
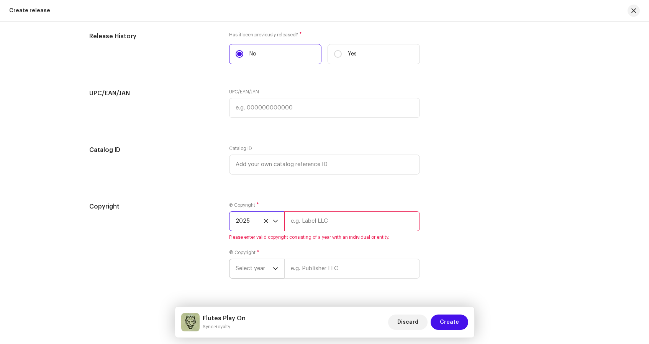
click at [252, 271] on span "Select year" at bounding box center [253, 268] width 37 height 19
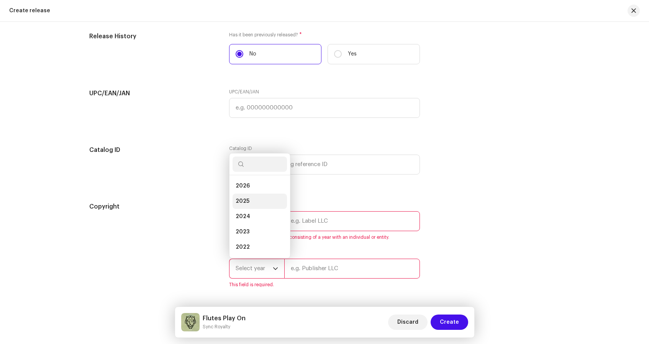
click at [250, 203] on li "2025" at bounding box center [259, 201] width 54 height 15
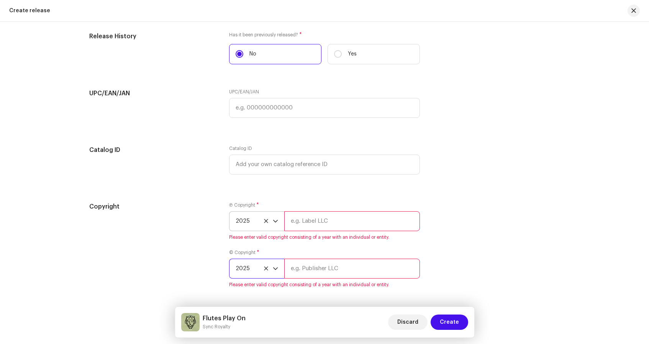
click at [312, 270] on input "text" at bounding box center [352, 269] width 136 height 20
drag, startPoint x: 346, startPoint y: 270, endPoint x: 253, endPoint y: 261, distance: 93.5
click at [253, 261] on div "2025 Sync Royalty LLC" at bounding box center [324, 269] width 191 height 20
type input "Sync Royalty LLC"
click at [294, 221] on input "text" at bounding box center [352, 221] width 136 height 20
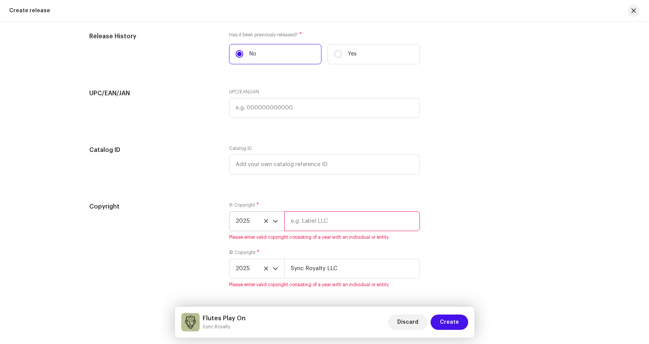
paste input "Sync Royalty LLC"
type input "Sync Royalty LLC"
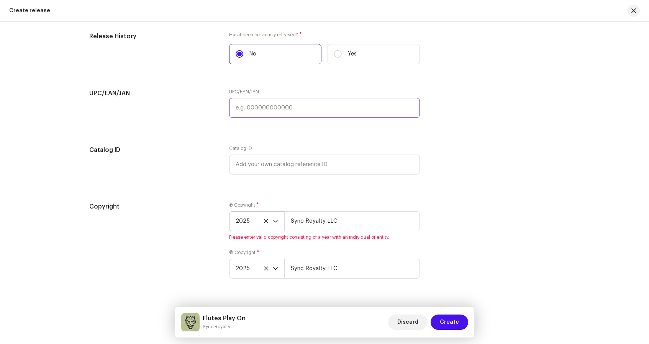
click at [276, 105] on input "text" at bounding box center [324, 108] width 191 height 20
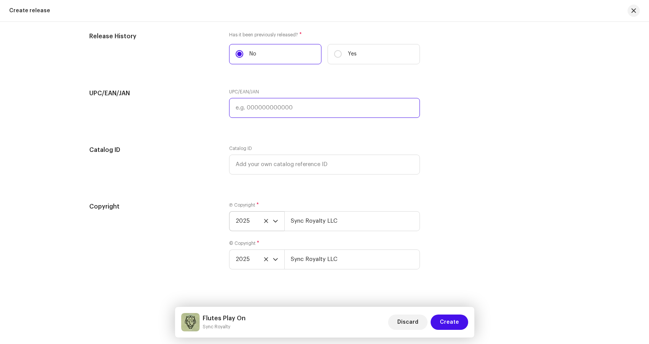
paste input "0781661390661"
type input "0781661390661"
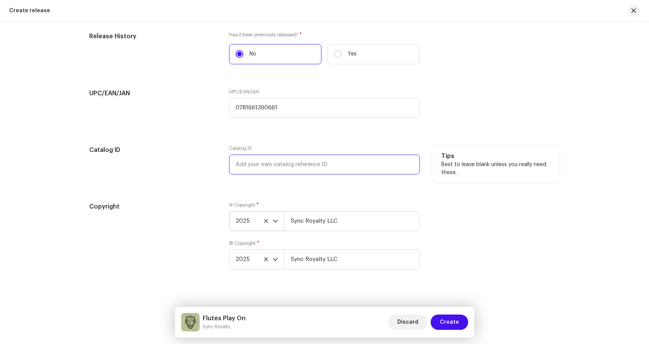
click at [274, 165] on input "text" at bounding box center [324, 165] width 191 height 20
paste input "SR720"
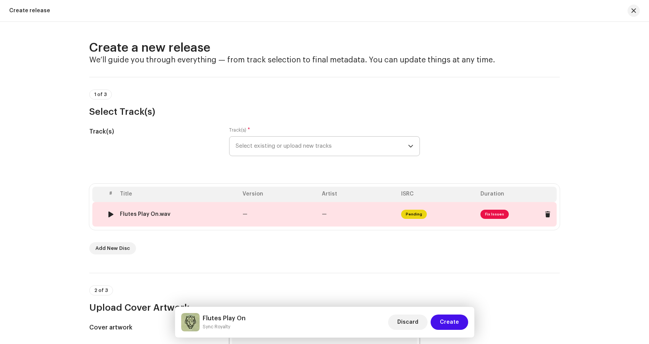
scroll to position [0, 0]
type input "SR720"
click at [150, 213] on div "Flutes Play On.wav" at bounding box center [145, 214] width 51 height 6
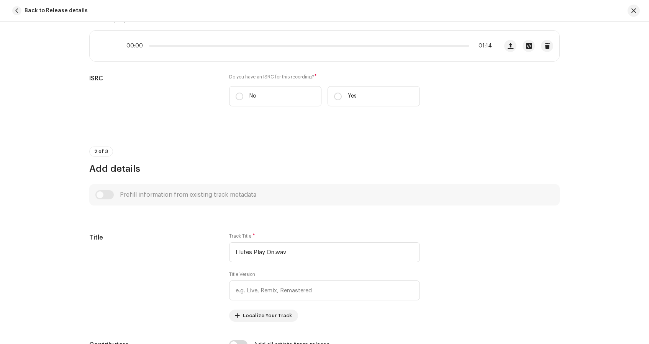
scroll to position [148, 0]
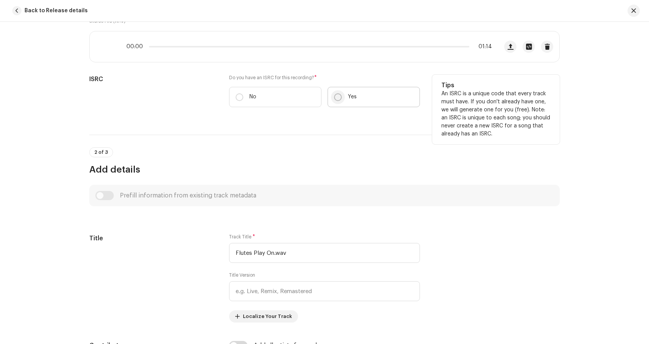
click at [335, 98] on input "Yes" at bounding box center [338, 97] width 8 height 8
radio input "true"
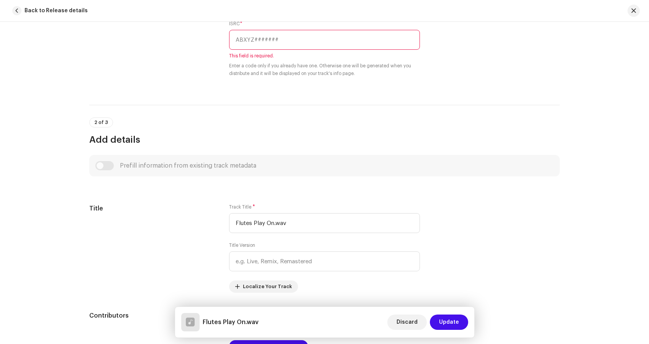
scroll to position [244, 0]
click at [238, 36] on input "text" at bounding box center [324, 40] width 191 height 20
paste input "QMQ3X2502786"
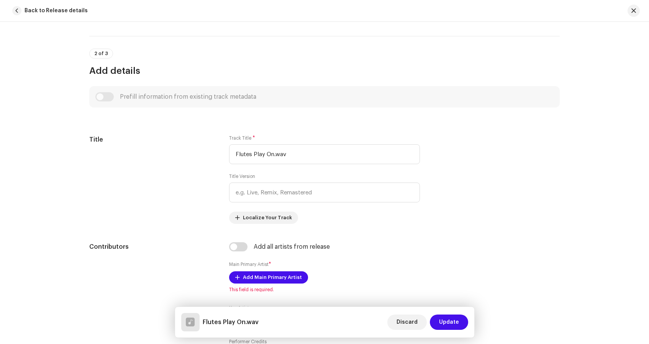
scroll to position [316, 0]
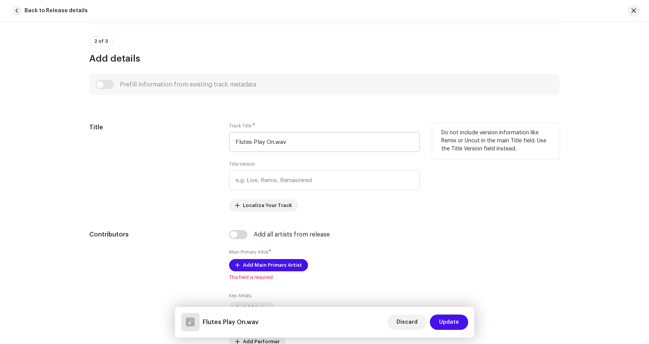
type input "QMQ3X2502786"
drag, startPoint x: 287, startPoint y: 145, endPoint x: 271, endPoint y: 143, distance: 16.2
click at [271, 143] on input "Flutes Play On.wav" at bounding box center [324, 142] width 191 height 20
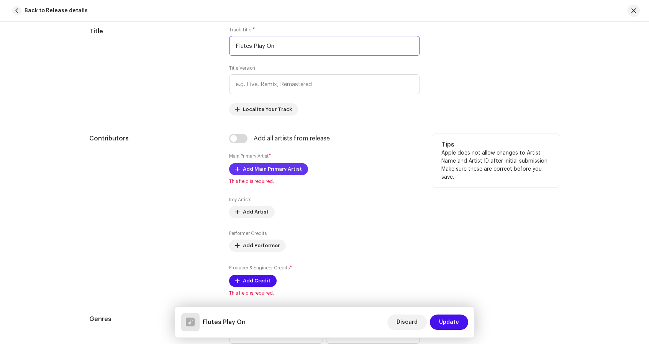
scroll to position [420, 0]
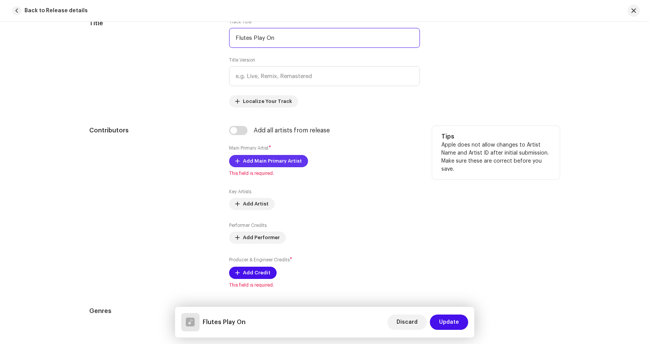
type input "Flutes Play On"
click at [261, 163] on span "Add Main Primary Artist" at bounding box center [272, 161] width 59 height 15
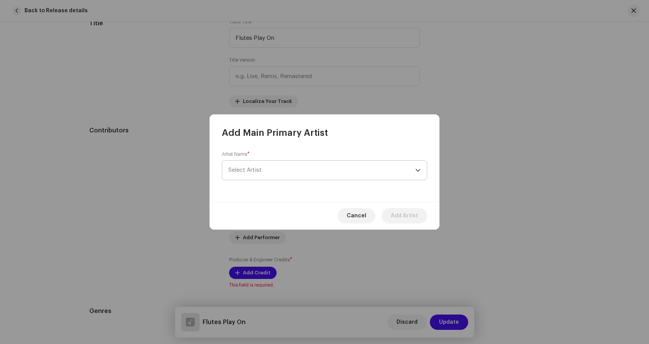
click at [245, 167] on span "Select Artist" at bounding box center [321, 170] width 187 height 19
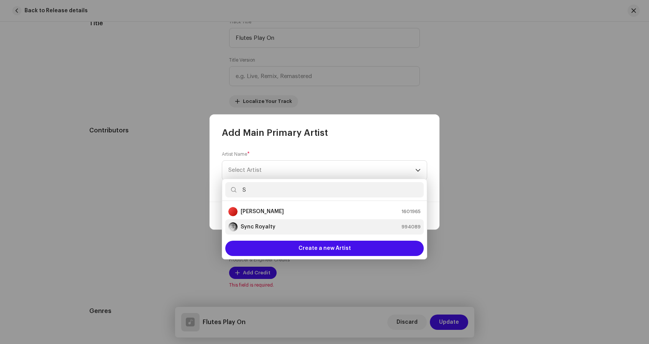
type input "S"
click at [277, 226] on div "Sync Royalty 994089" at bounding box center [324, 226] width 192 height 9
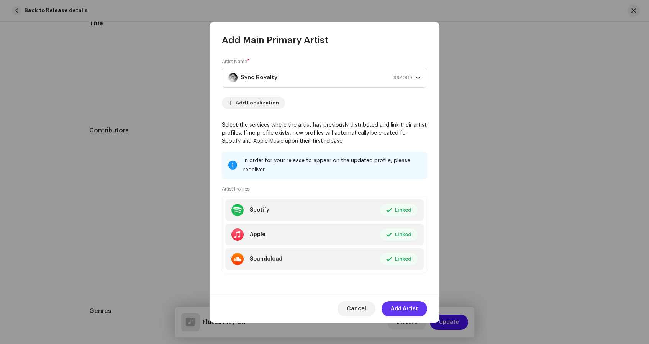
click at [409, 310] on span "Add Artist" at bounding box center [404, 308] width 27 height 15
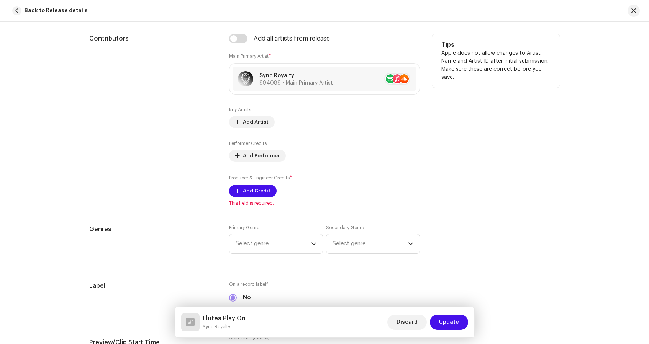
scroll to position [511, 0]
click at [259, 193] on span "Add Credit" at bounding box center [257, 191] width 28 height 15
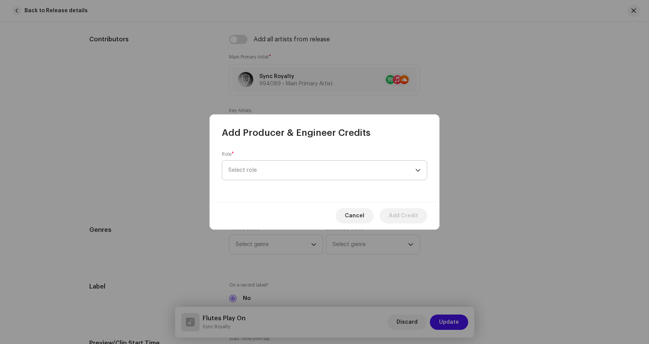
click at [254, 166] on span "Select role" at bounding box center [321, 170] width 187 height 19
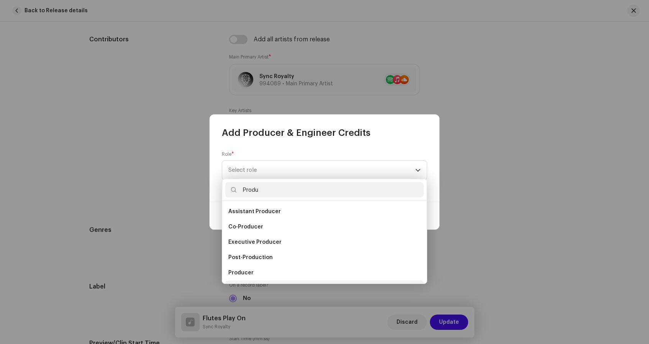
scroll to position [12, 0]
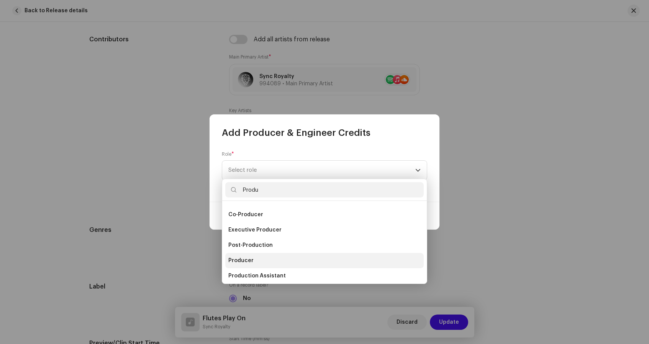
type input "Produ"
click at [247, 260] on span "Producer" at bounding box center [240, 261] width 25 height 8
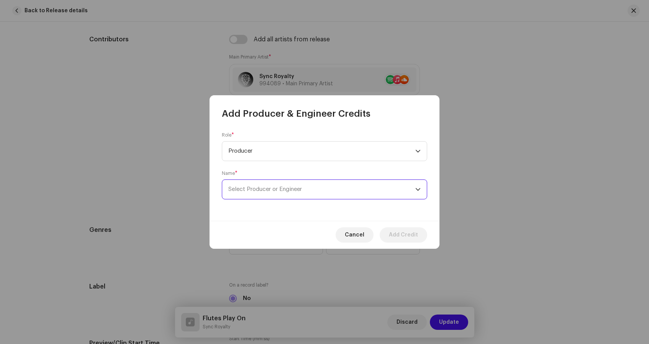
click at [256, 189] on span "Select Producer or Engineer" at bounding box center [265, 189] width 74 height 6
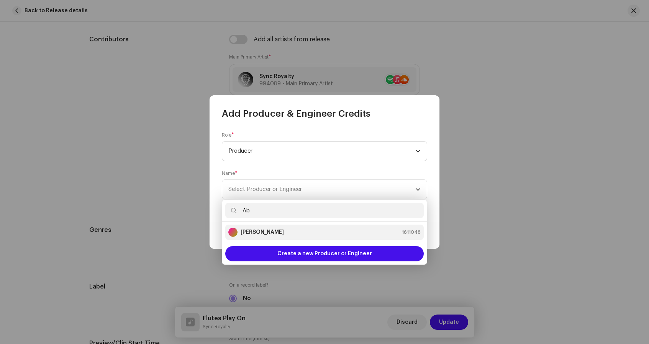
type input "Ab"
click at [259, 234] on strong "[PERSON_NAME]" at bounding box center [261, 233] width 43 height 8
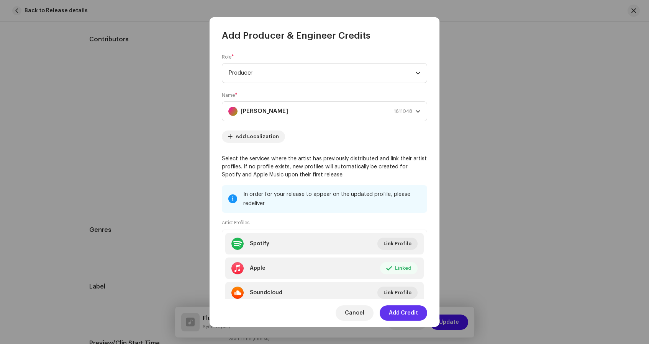
click at [402, 314] on span "Add Credit" at bounding box center [403, 313] width 29 height 15
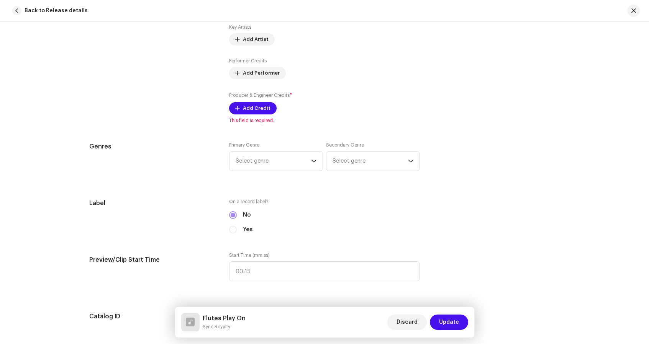
scroll to position [594, 0]
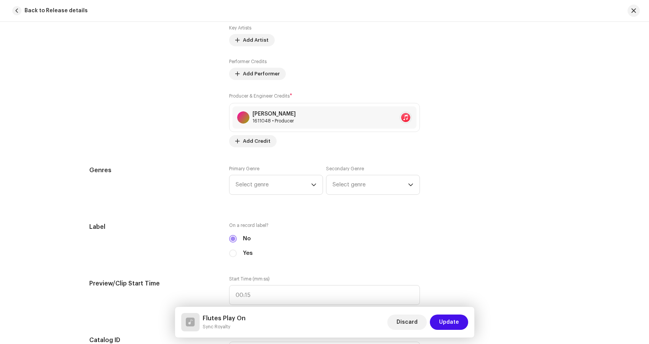
click at [257, 162] on div "Track details Complete the following to finalize your track. 1 of 3 Add Audio F…" at bounding box center [324, 305] width 495 height 1719
click at [249, 184] on span "Select genre" at bounding box center [272, 184] width 75 height 19
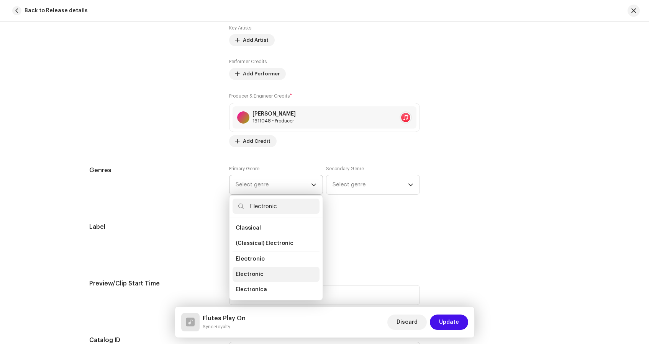
type input "Electronic"
click at [251, 274] on span "Electronic" at bounding box center [249, 275] width 28 height 8
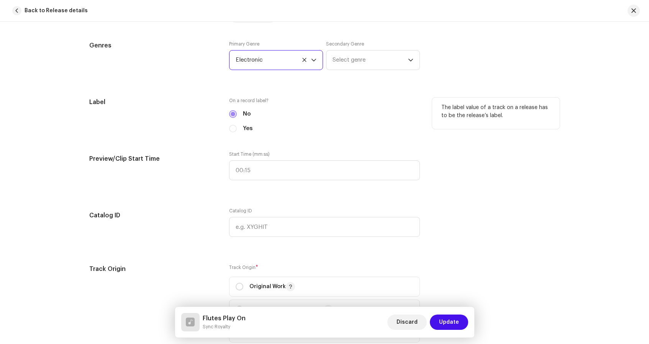
scroll to position [718, 0]
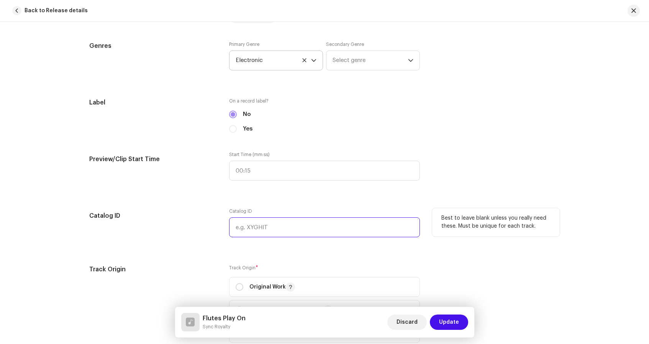
click at [262, 224] on input "text" at bounding box center [324, 227] width 191 height 20
paste input "SR720"
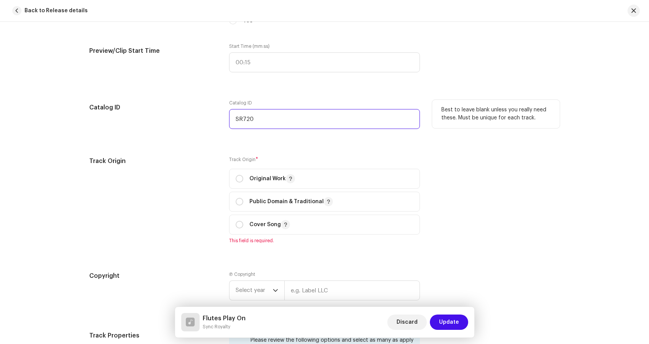
scroll to position [853, 0]
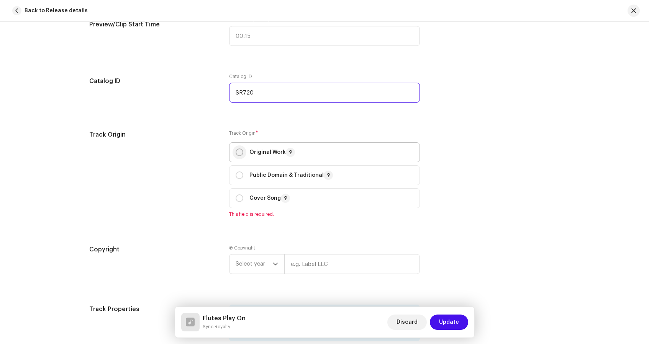
type input "SR720"
click at [236, 150] on input "radio" at bounding box center [239, 153] width 8 height 8
radio input "true"
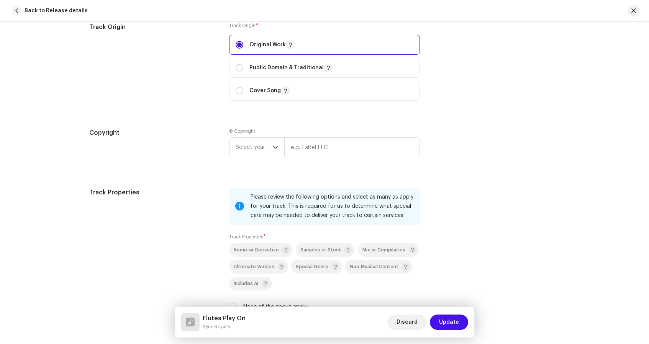
scroll to position [961, 0]
click at [257, 148] on span "Select year" at bounding box center [253, 146] width 37 height 19
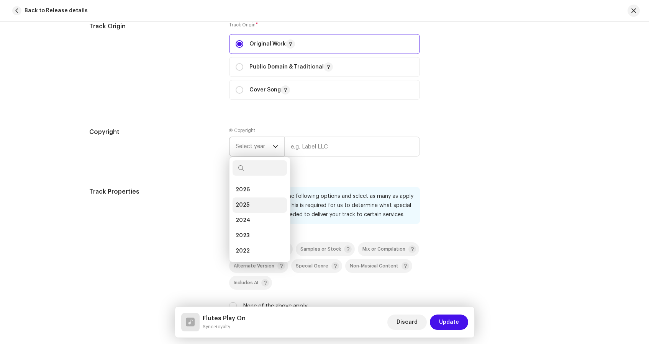
click at [257, 202] on li "2025" at bounding box center [259, 205] width 54 height 15
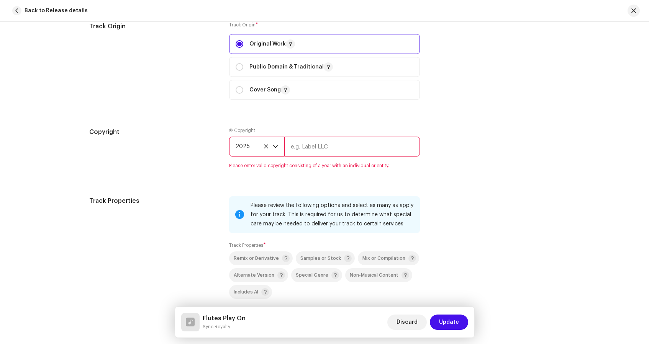
drag, startPoint x: 314, startPoint y: 149, endPoint x: 314, endPoint y: 139, distance: 10.3
click at [314, 149] on input "text" at bounding box center [352, 147] width 136 height 20
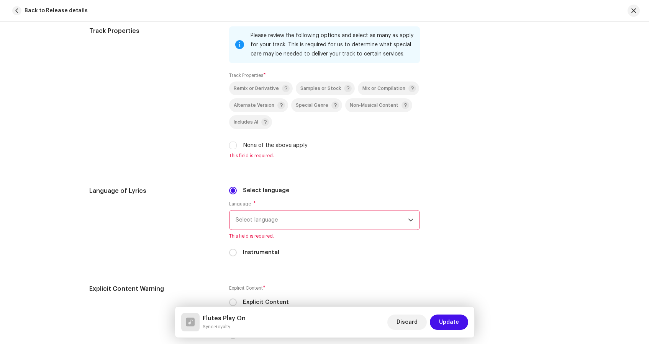
scroll to position [1134, 0]
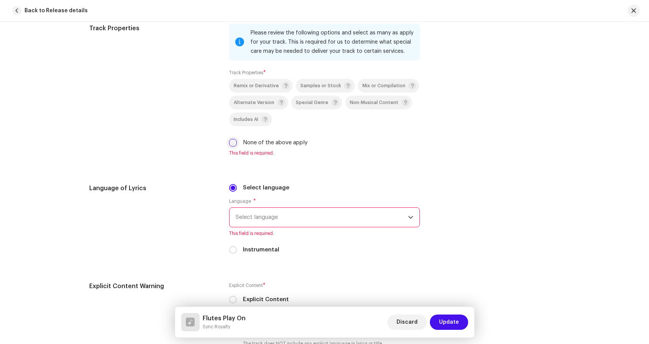
type input "Sync Royalty LLC"
click at [234, 141] on div "Please review the following options and select as many as apply for your track.…" at bounding box center [324, 90] width 191 height 132
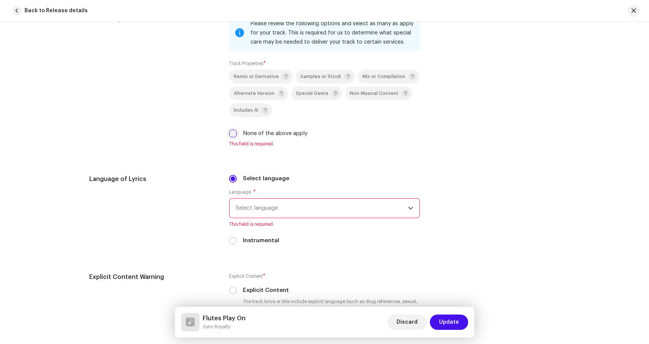
click at [231, 135] on input "None of the above apply" at bounding box center [233, 134] width 8 height 8
checkbox input "true"
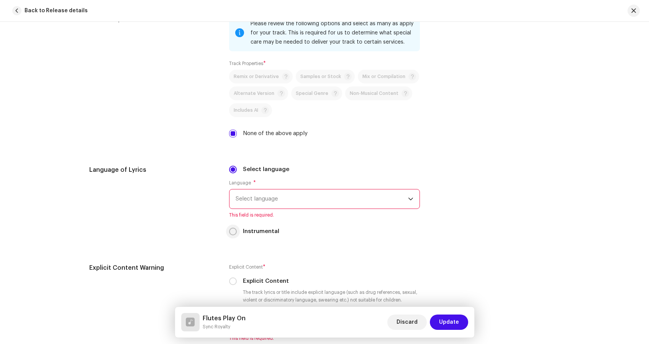
click at [233, 231] on input "Instrumental" at bounding box center [233, 232] width 8 height 8
radio input "true"
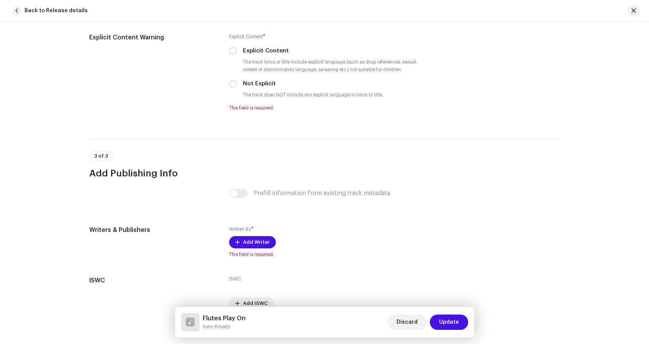
scroll to position [1328, 0]
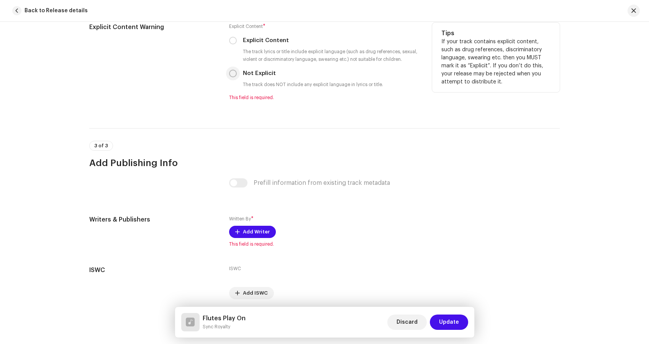
click at [231, 72] on input "Not Explicit" at bounding box center [233, 74] width 8 height 8
radio input "true"
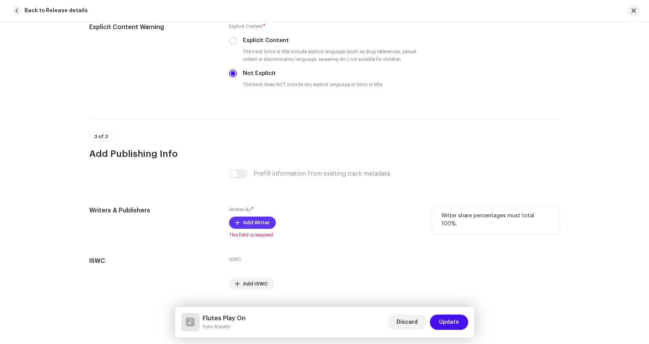
click at [248, 221] on span "Add Writer" at bounding box center [256, 222] width 27 height 15
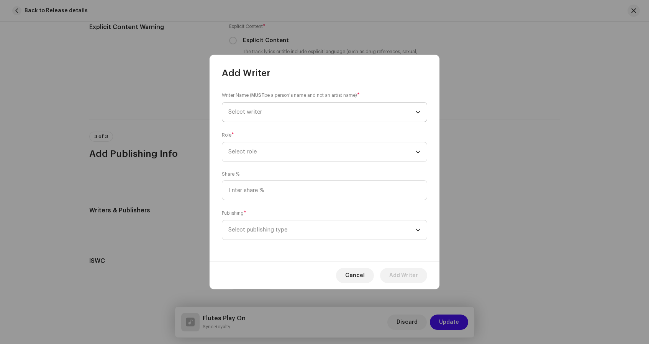
click at [260, 114] on span "Select writer" at bounding box center [245, 112] width 34 height 6
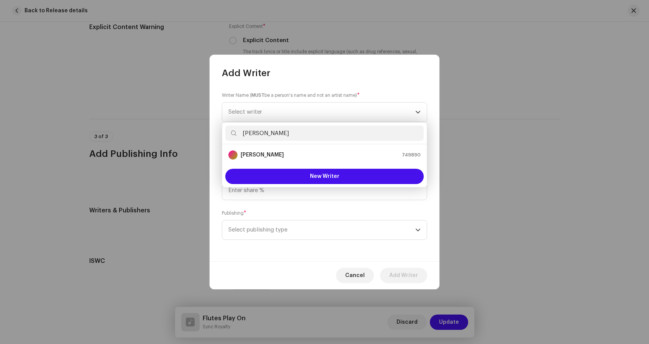
type input "[PERSON_NAME]"
click at [262, 153] on strong "[PERSON_NAME]" at bounding box center [261, 155] width 43 height 8
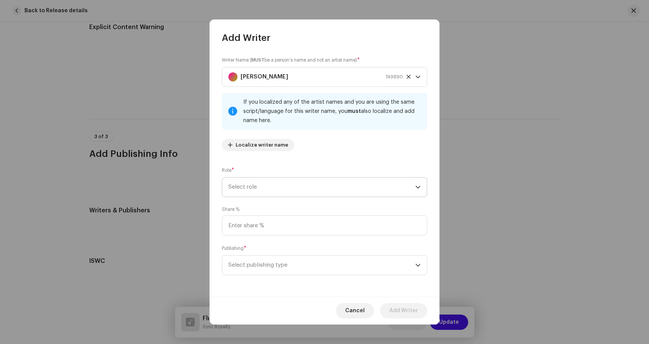
click at [263, 191] on span "Select role" at bounding box center [321, 187] width 187 height 19
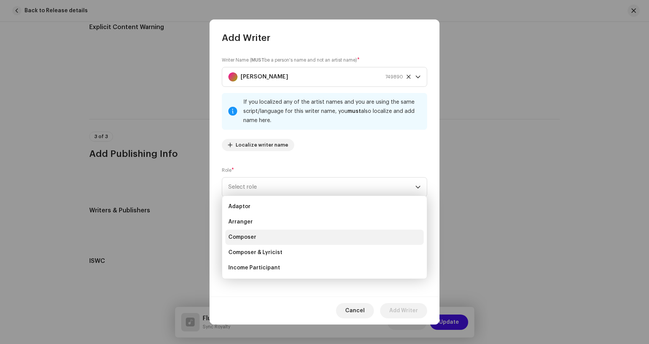
click at [258, 239] on li "Composer" at bounding box center [324, 237] width 198 height 15
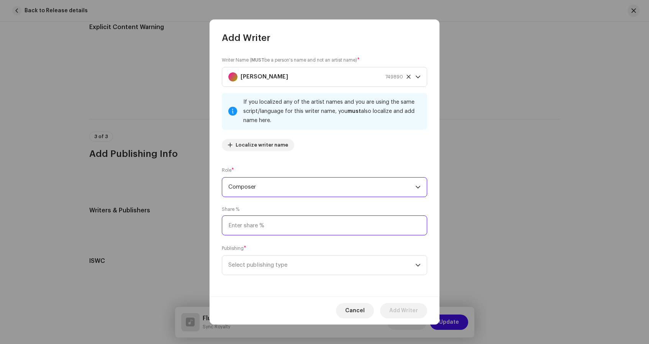
click at [251, 229] on input at bounding box center [324, 226] width 205 height 20
type input "100.00"
click at [263, 267] on span "Select publishing type" at bounding box center [321, 265] width 187 height 19
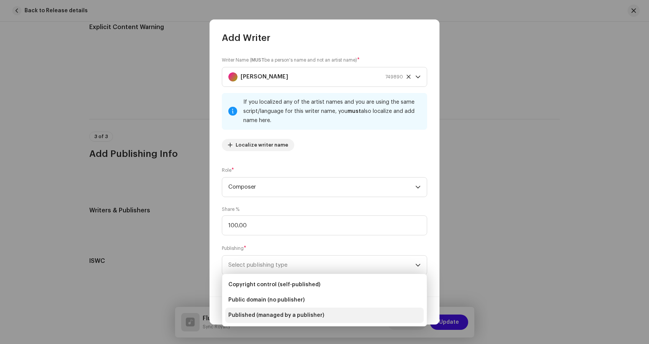
click at [258, 318] on span "Published (managed by a publisher)" at bounding box center [276, 316] width 96 height 8
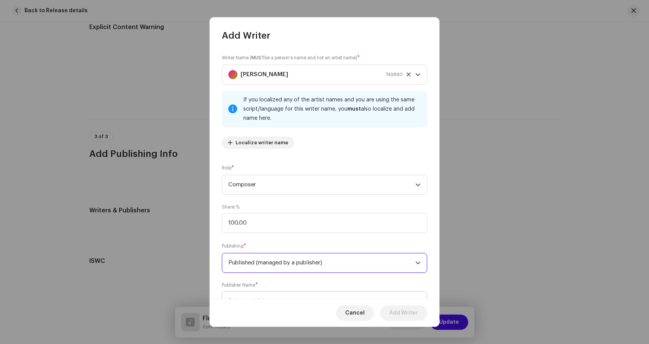
click at [251, 294] on span "Select publisher" at bounding box center [321, 301] width 187 height 19
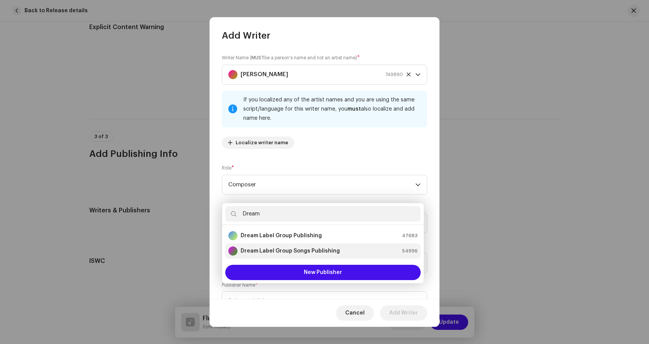
type input "Dream"
click at [264, 251] on strong "Dream Label Group Songs Publishing" at bounding box center [289, 251] width 99 height 8
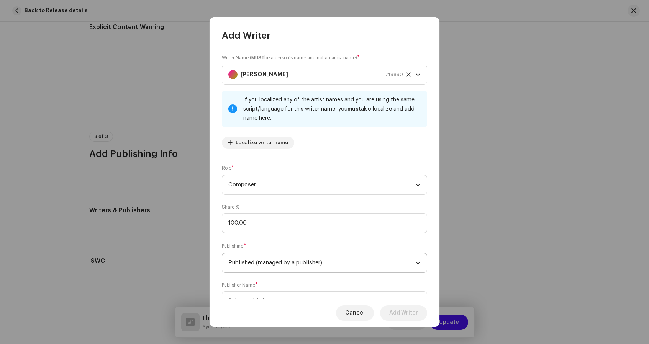
scroll to position [12, 0]
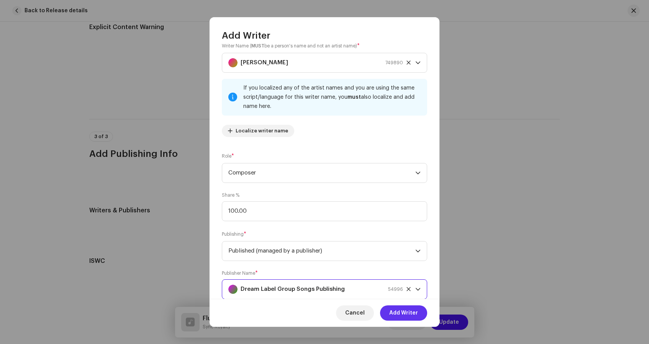
click at [407, 312] on span "Add Writer" at bounding box center [403, 313] width 29 height 15
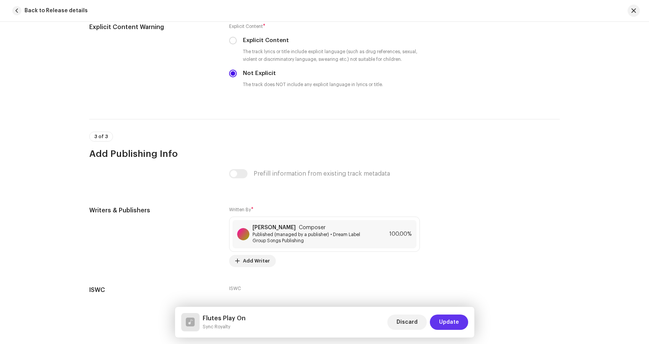
click at [448, 323] on span "Update" at bounding box center [449, 322] width 20 height 15
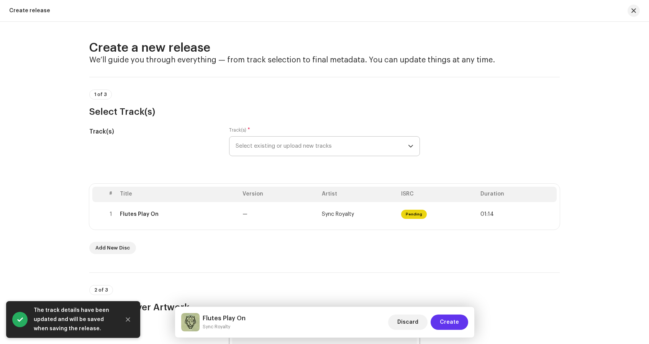
click at [452, 318] on span "Create" at bounding box center [449, 322] width 19 height 15
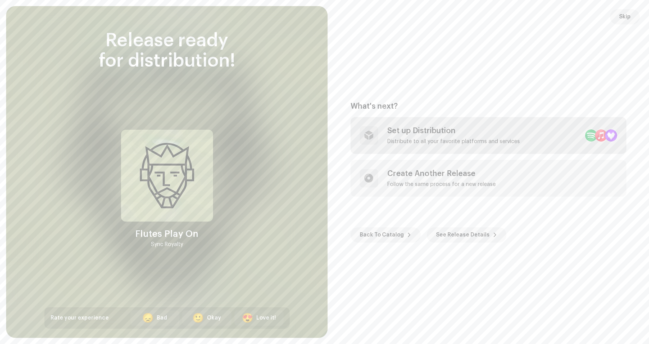
click at [399, 128] on div "Set up Distribution" at bounding box center [453, 130] width 132 height 9
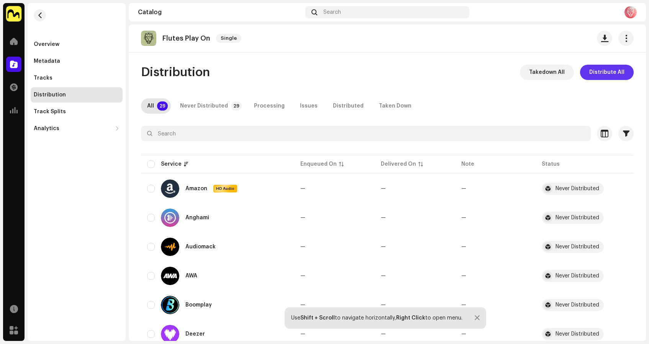
click at [603, 76] on span "Distribute All" at bounding box center [606, 72] width 35 height 15
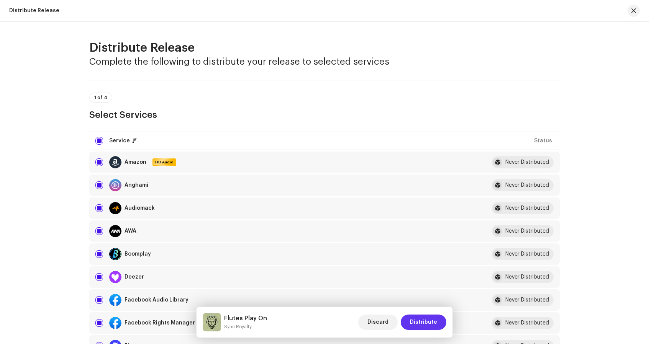
click at [434, 323] on span "Distribute" at bounding box center [423, 322] width 27 height 15
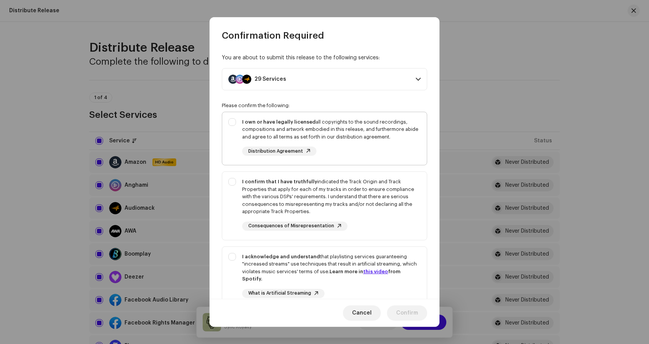
click at [232, 122] on div "I own or have legally licensed all copyrights to the sound recordings, composit…" at bounding box center [324, 137] width 204 height 50
checkbox input "true"
click at [232, 179] on div "I confirm that I have truthfully indicated the Track Origin and Track Propertie…" at bounding box center [324, 204] width 204 height 65
checkbox input "true"
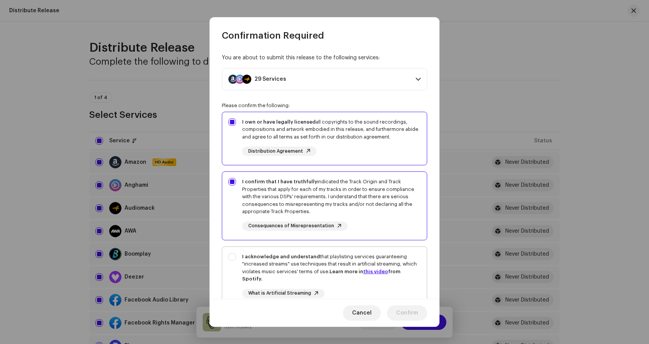
click at [232, 257] on div "I acknowledge and understand that playlisting services guaranteeing "increased …" at bounding box center [324, 282] width 204 height 70
checkbox input "true"
click at [402, 317] on span "Confirm" at bounding box center [407, 313] width 22 height 15
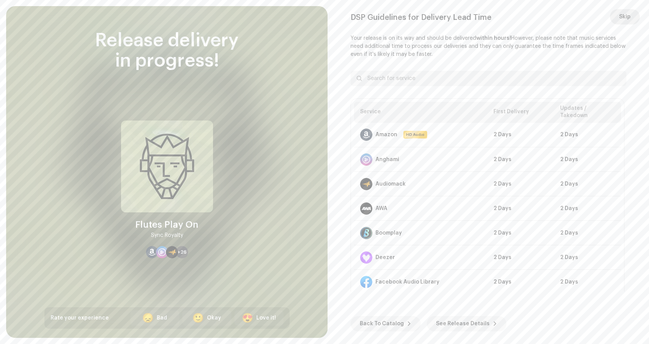
click at [625, 16] on span "Skip" at bounding box center [624, 16] width 11 height 15
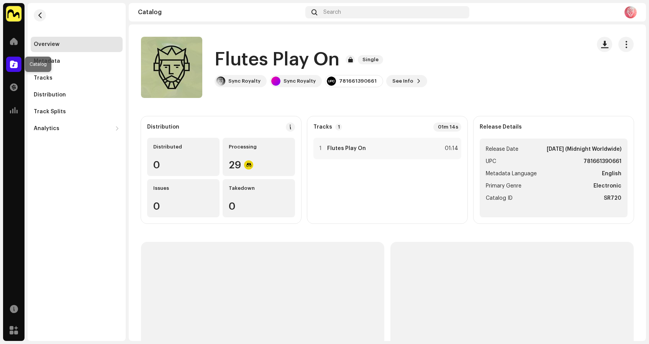
click at [13, 65] on span at bounding box center [14, 64] width 8 height 6
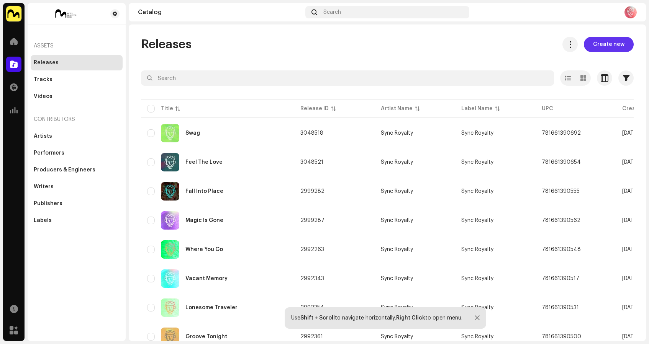
click at [602, 41] on span "Create new" at bounding box center [608, 44] width 31 height 15
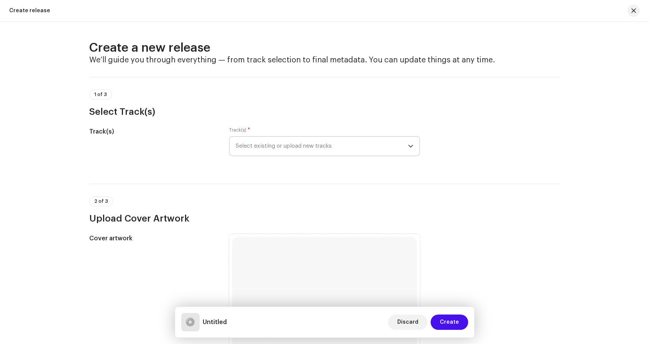
click at [307, 144] on span "Select existing or upload new tracks" at bounding box center [321, 146] width 172 height 19
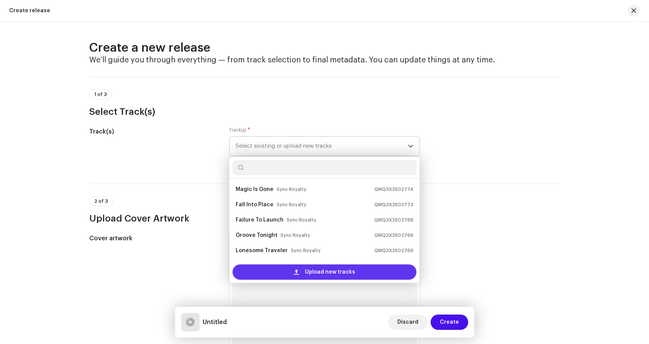
scroll to position [12, 0]
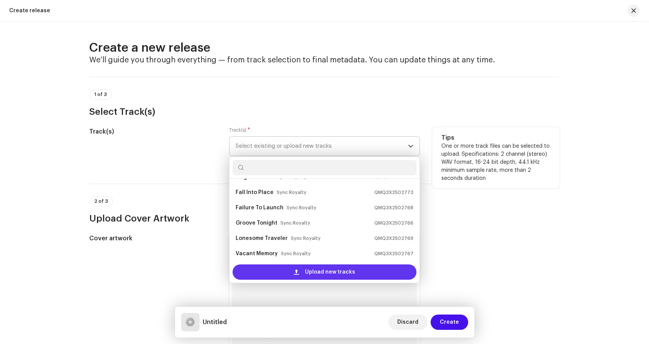
click at [267, 271] on div "Upload new tracks" at bounding box center [324, 272] width 184 height 15
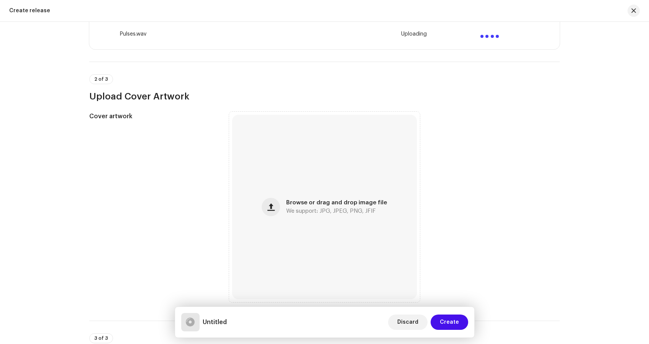
scroll to position [180, 0]
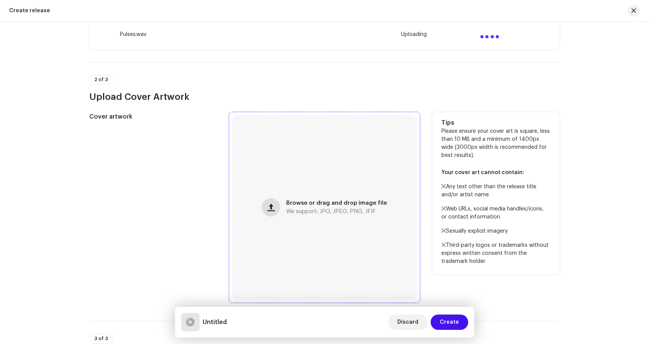
click at [279, 204] on button "button" at bounding box center [271, 207] width 18 height 18
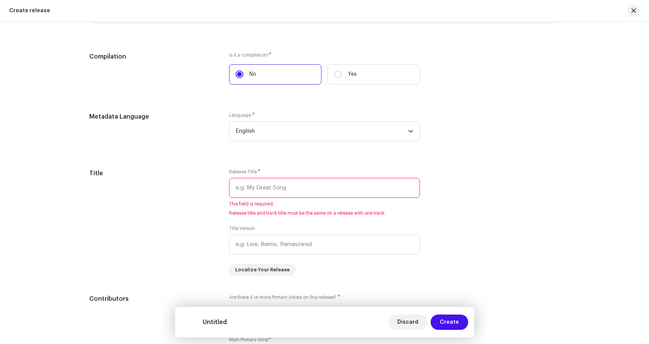
scroll to position [579, 0]
click at [258, 185] on input "text" at bounding box center [324, 188] width 191 height 20
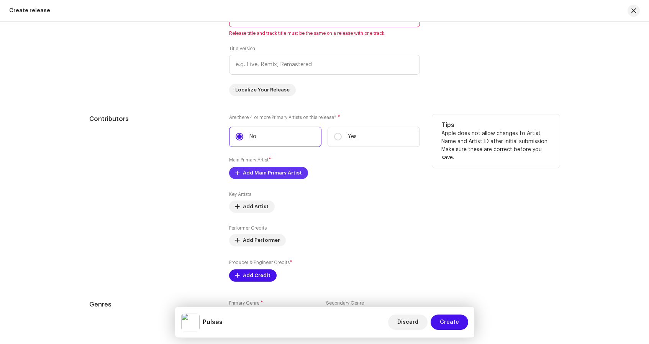
scroll to position [756, 0]
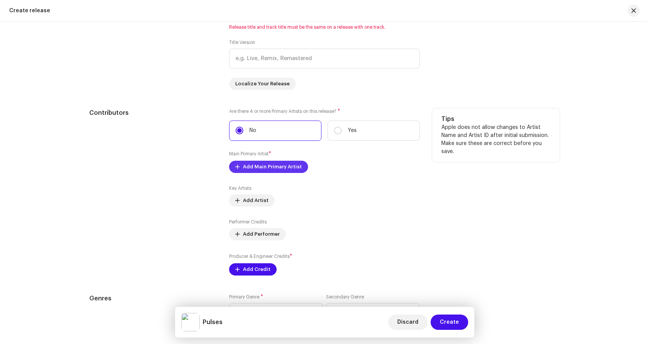
type input "Pulses"
click at [258, 167] on span "Add Main Primary Artist" at bounding box center [272, 166] width 59 height 15
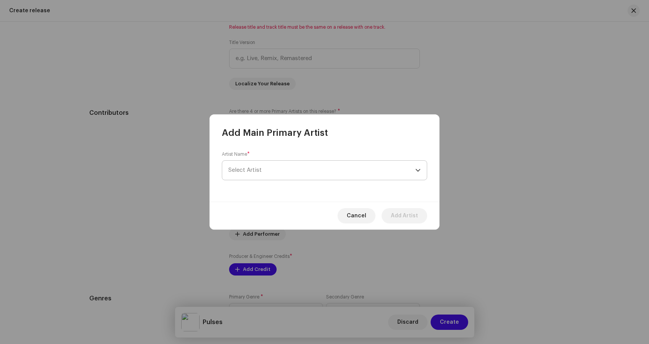
click at [249, 172] on span "Select Artist" at bounding box center [244, 170] width 33 height 6
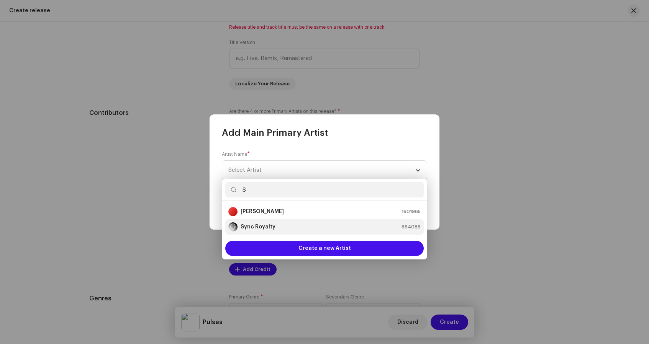
type input "S"
click at [268, 223] on div "Sync Royalty" at bounding box center [251, 226] width 47 height 9
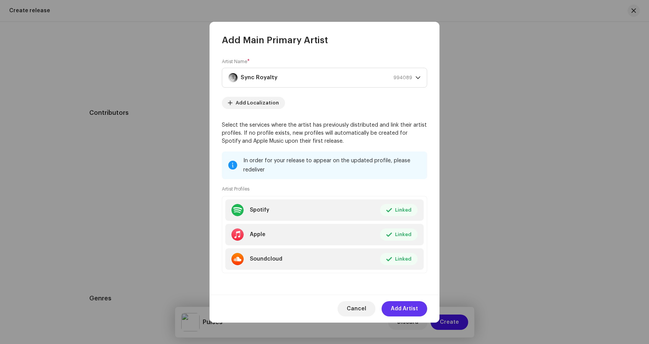
click at [409, 308] on span "Add Artist" at bounding box center [404, 308] width 27 height 15
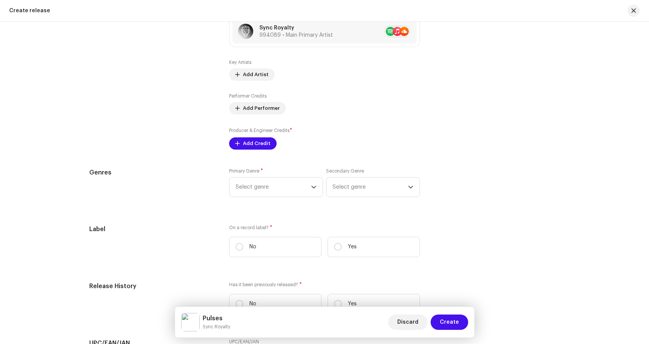
scroll to position [911, 0]
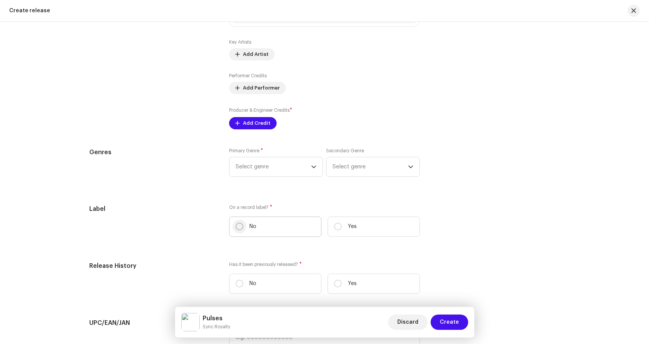
click at [239, 226] on input "No" at bounding box center [239, 227] width 8 height 8
radio input "true"
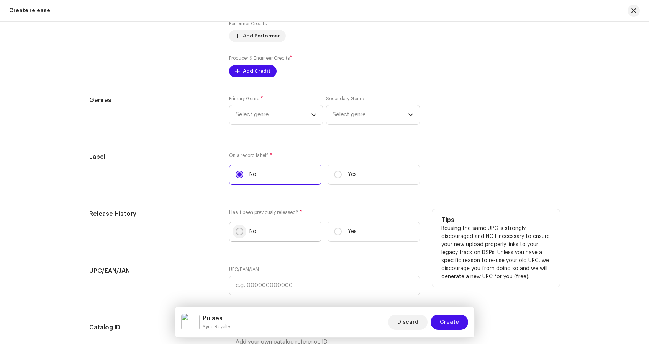
click at [237, 231] on input "No" at bounding box center [239, 232] width 8 height 8
radio input "true"
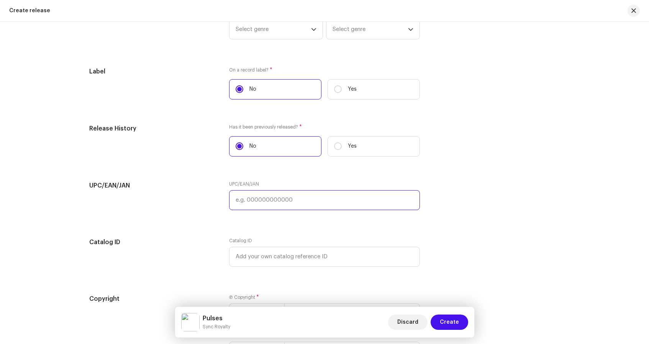
click at [247, 203] on input "text" at bounding box center [324, 200] width 191 height 20
paste input "0781661390630"
type input "0781661390630"
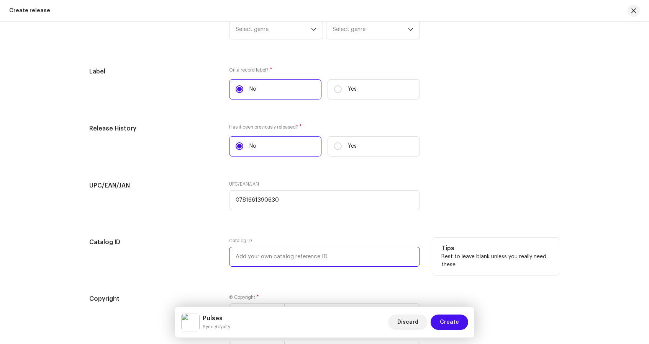
click at [255, 266] on input "text" at bounding box center [324, 257] width 191 height 20
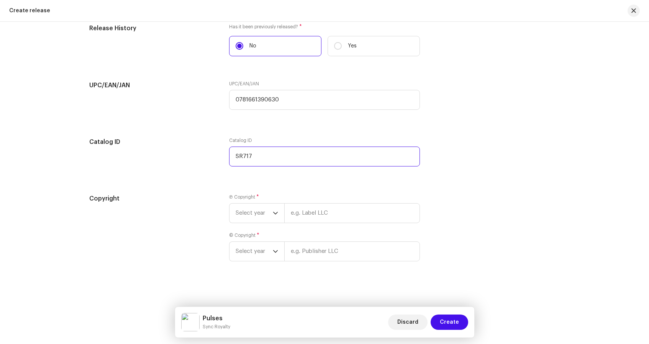
scroll to position [1148, 0]
type input "SR717"
click at [262, 210] on span "Select year" at bounding box center [253, 213] width 37 height 19
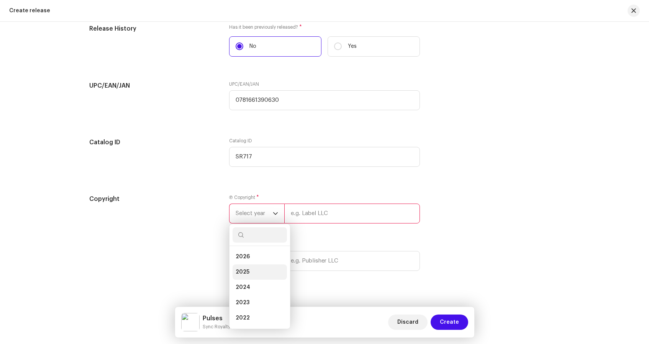
click at [266, 270] on li "2025" at bounding box center [259, 272] width 54 height 15
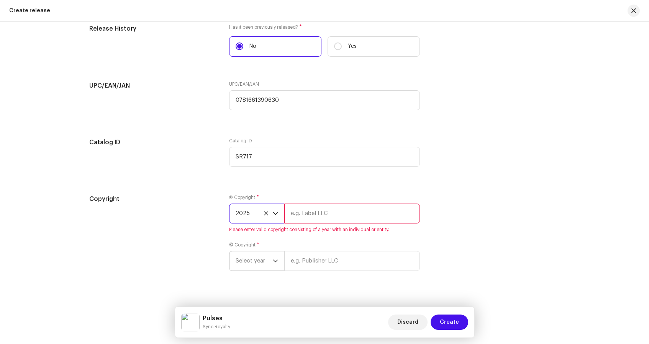
click at [261, 262] on span "Select year" at bounding box center [253, 261] width 37 height 19
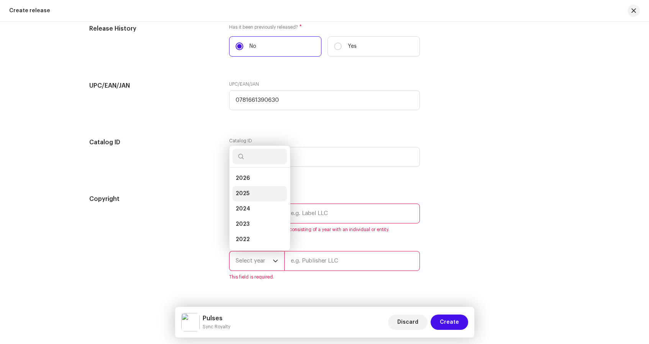
click at [250, 193] on li "2025" at bounding box center [259, 193] width 54 height 15
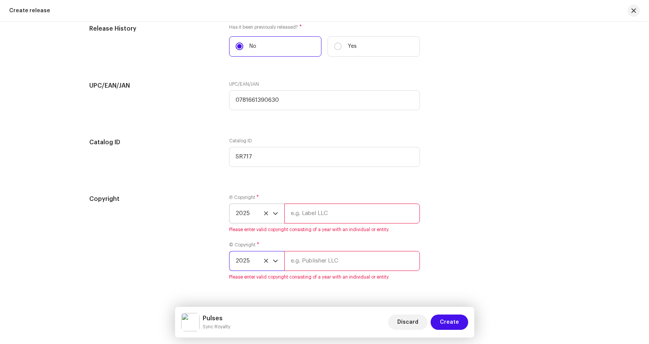
click at [301, 213] on input "text" at bounding box center [352, 214] width 136 height 20
drag, startPoint x: 352, startPoint y: 216, endPoint x: 260, endPoint y: 198, distance: 93.9
click at [260, 198] on div "Ⓟ Copyright * 2025 Sync Royalty LLC Please enter valid copyright consisting of …" at bounding box center [324, 214] width 191 height 38
type input "Sync Royalty LLC"
click at [301, 260] on input "text" at bounding box center [352, 261] width 136 height 20
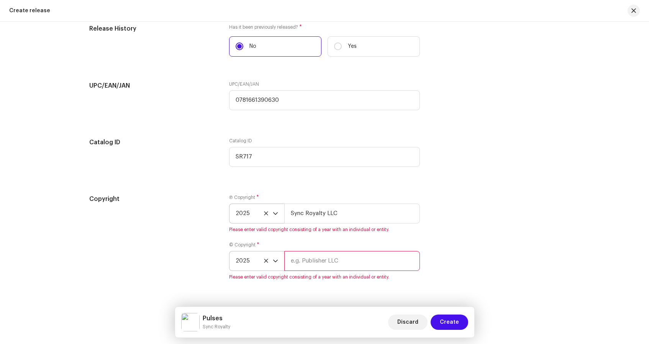
paste input "Sync Royalty LLC"
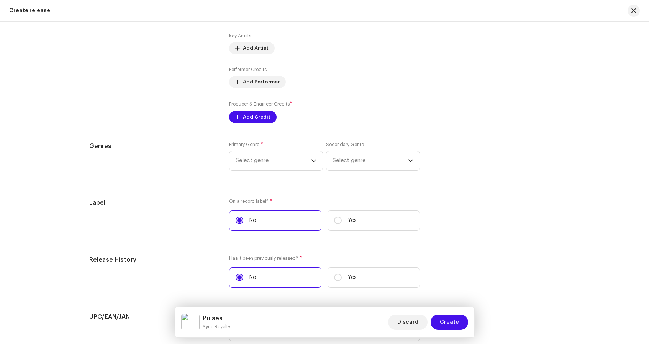
scroll to position [918, 0]
type input "Sync Royalty LLC"
click at [265, 160] on span "Select genre" at bounding box center [272, 159] width 75 height 19
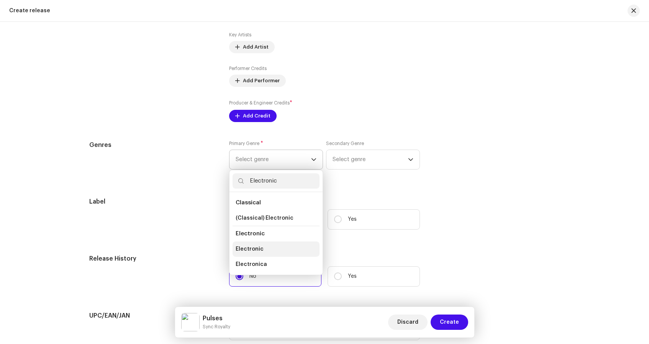
type input "Electronic"
click at [263, 250] on li "Electronic" at bounding box center [275, 249] width 87 height 15
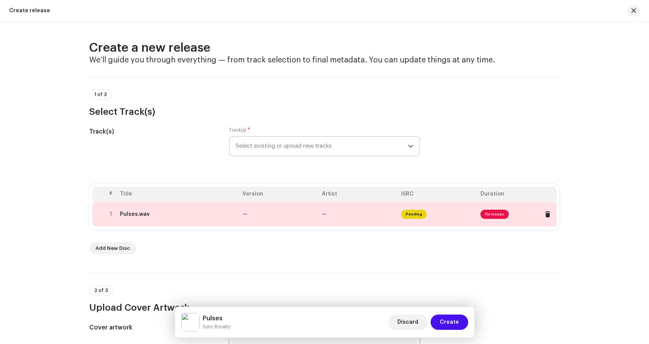
scroll to position [0, 0]
click at [147, 223] on td "Pulses.wav" at bounding box center [178, 214] width 123 height 25
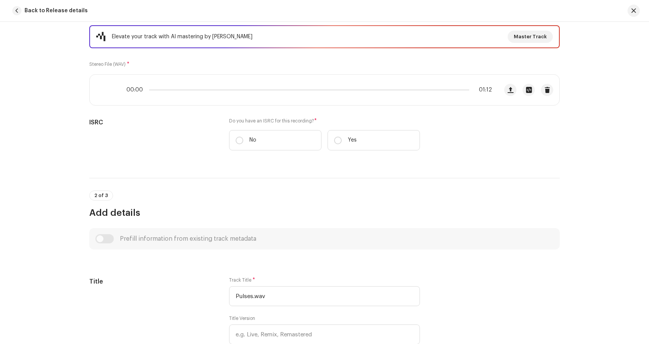
scroll to position [129, 0]
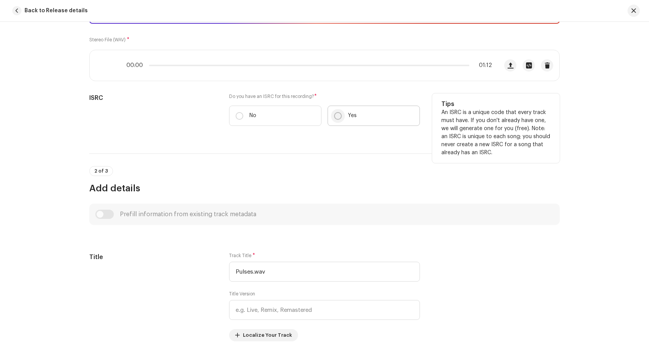
click at [335, 117] on input "Yes" at bounding box center [338, 116] width 8 height 8
radio input "true"
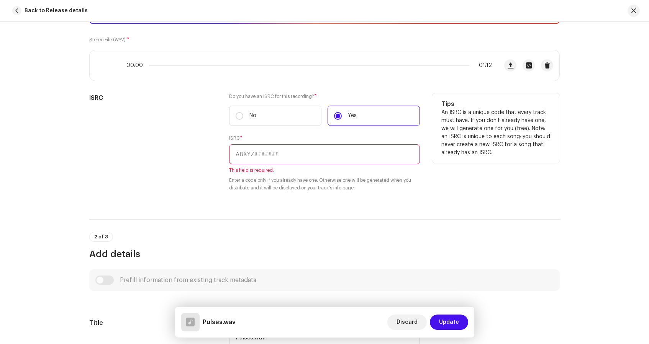
click at [249, 157] on input "text" at bounding box center [324, 154] width 191 height 20
paste input "QMQ3X2502783"
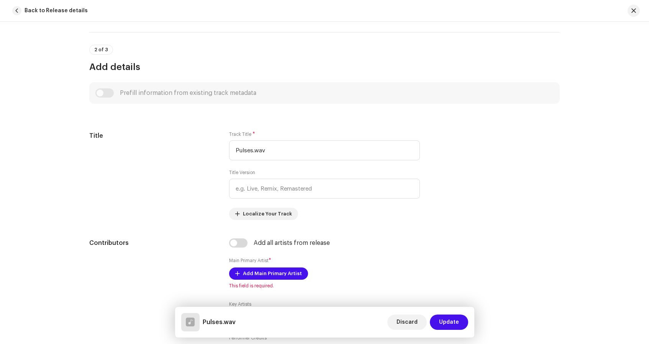
scroll to position [305, 0]
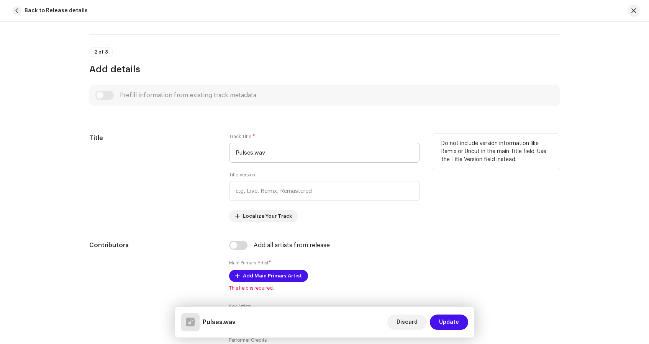
type input "QMQ3X2502783"
click at [263, 153] on input "Pulses.wav" at bounding box center [324, 153] width 191 height 20
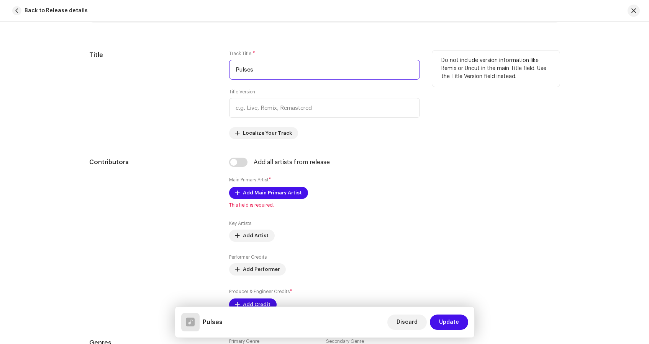
scroll to position [389, 0]
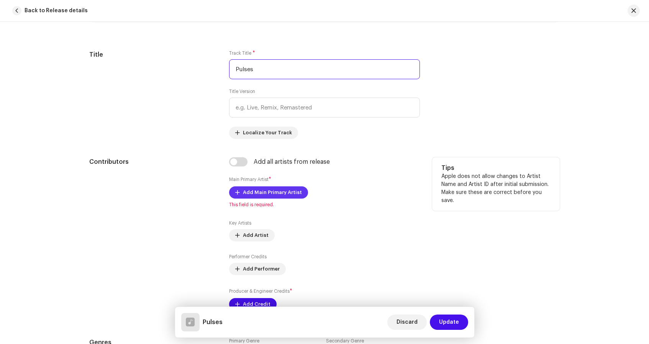
type input "Pulses"
click at [271, 196] on span "Add Main Primary Artist" at bounding box center [272, 192] width 59 height 15
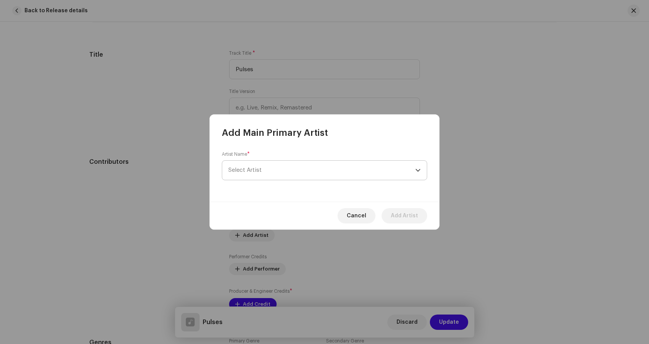
click at [238, 171] on span "Select Artist" at bounding box center [244, 170] width 33 height 6
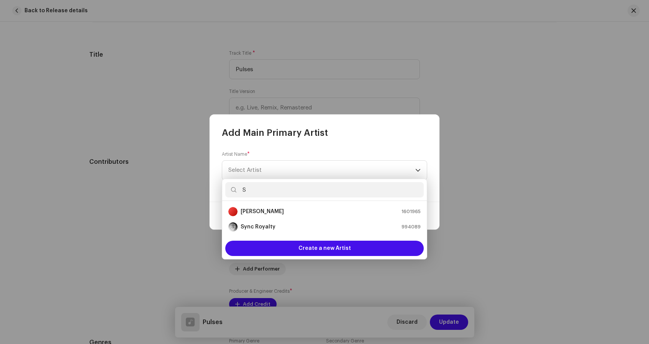
type input "S"
click at [253, 225] on strong "Sync Royalty" at bounding box center [257, 227] width 35 height 8
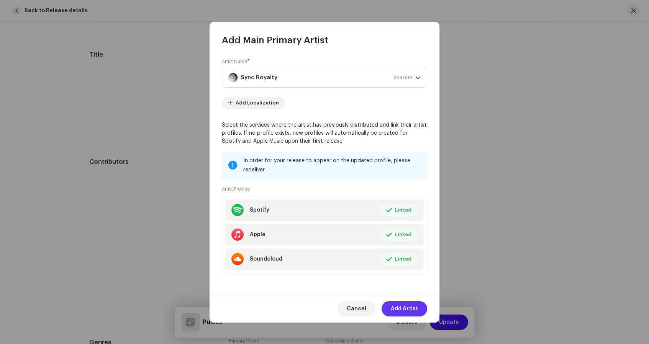
click at [407, 310] on span "Add Artist" at bounding box center [404, 308] width 27 height 15
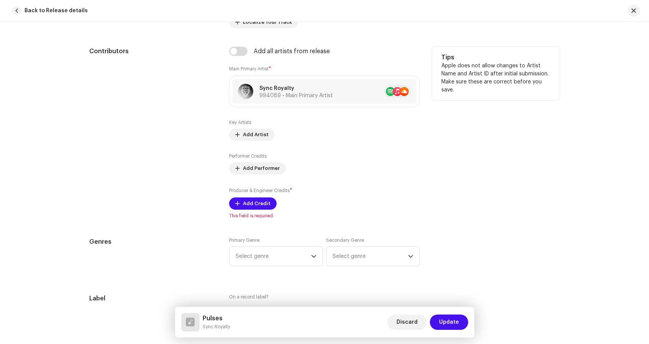
scroll to position [504, 0]
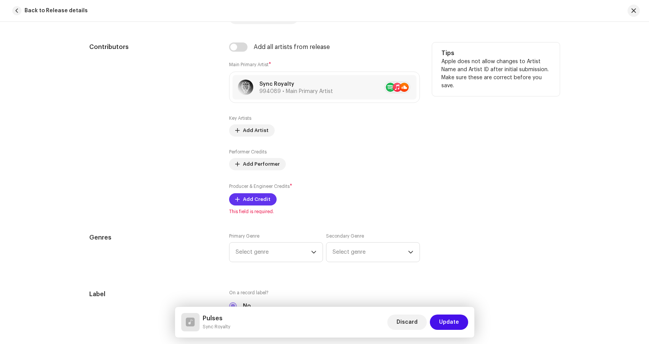
click at [262, 197] on span "Add Credit" at bounding box center [257, 199] width 28 height 15
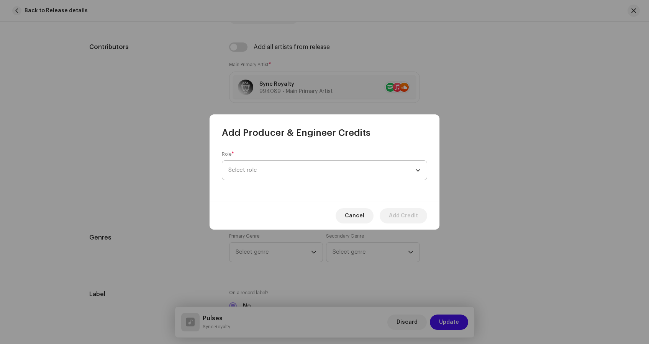
click at [249, 169] on span "Select role" at bounding box center [321, 170] width 187 height 19
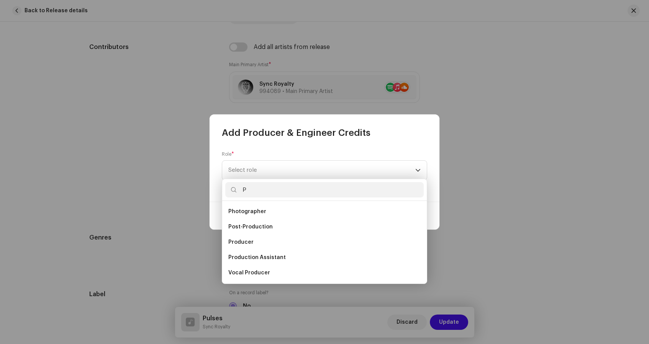
scroll to position [31, 0]
type input "PRo"
click at [252, 240] on li "Producer" at bounding box center [324, 242] width 198 height 15
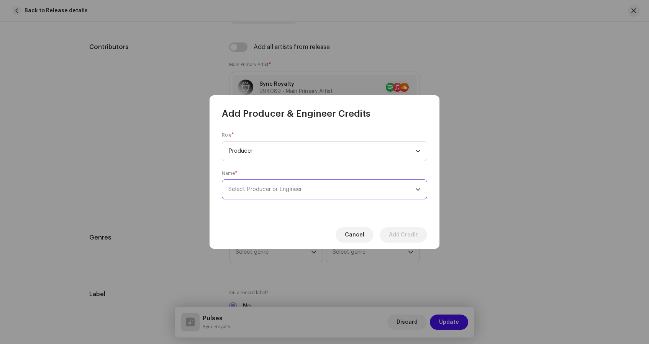
click at [244, 189] on span "Select Producer or Engineer" at bounding box center [265, 189] width 74 height 6
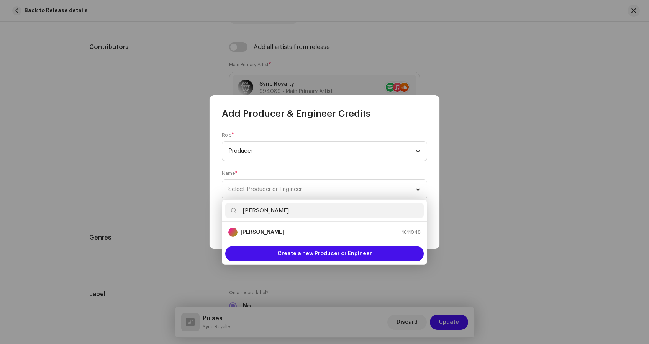
type input "[PERSON_NAME]"
click at [260, 229] on strong "[PERSON_NAME]" at bounding box center [261, 233] width 43 height 8
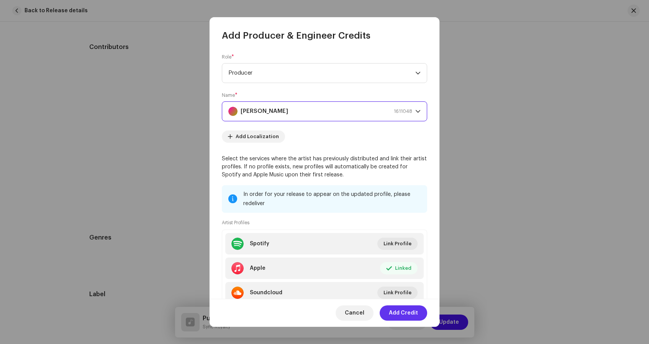
click at [409, 313] on span "Add Credit" at bounding box center [403, 313] width 29 height 15
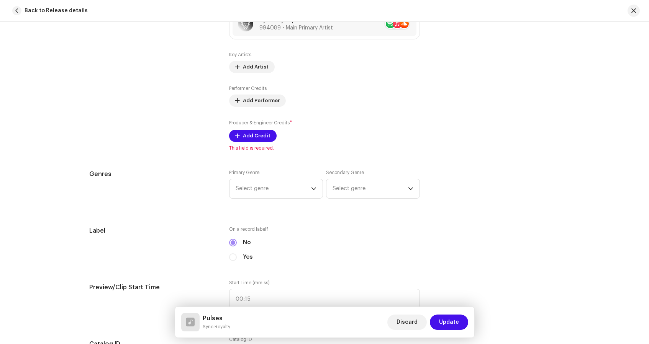
scroll to position [584, 0]
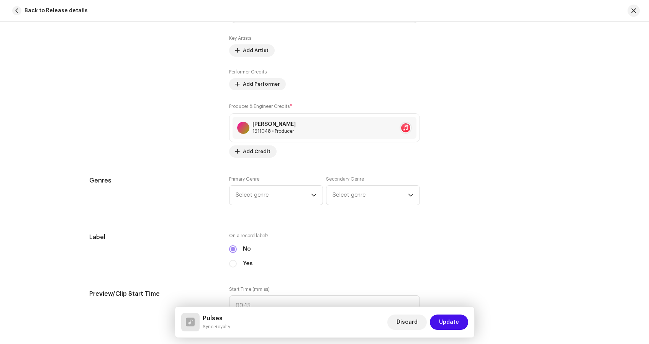
click at [246, 176] on div "Track details Complete the following to finalize your track. 1 of 3 Add Audio F…" at bounding box center [324, 316] width 495 height 1719
click at [245, 196] on span "Select genre" at bounding box center [272, 195] width 75 height 19
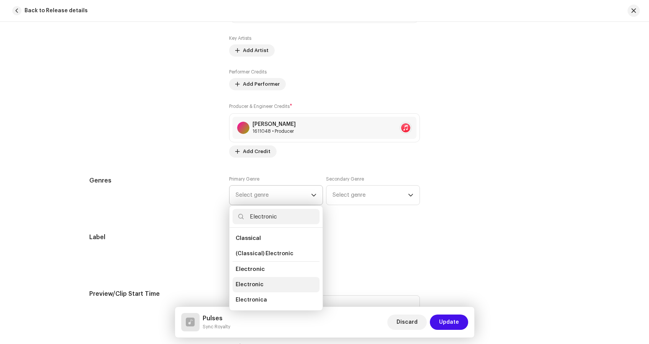
type input "Electronic"
click at [243, 278] on li "Electronic" at bounding box center [275, 284] width 87 height 15
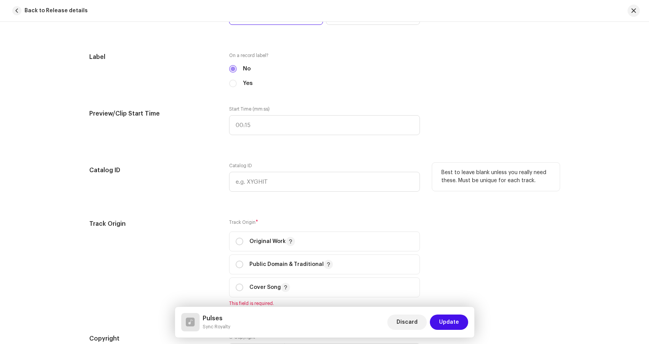
scroll to position [764, 0]
click at [237, 243] on input "radio" at bounding box center [239, 241] width 8 height 8
radio input "true"
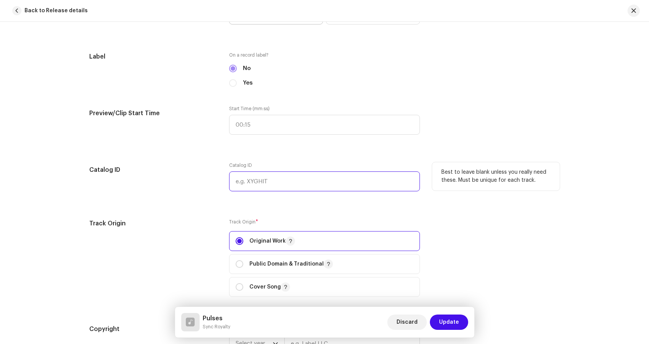
click at [249, 184] on input "text" at bounding box center [324, 182] width 191 height 20
paste input "SR717"
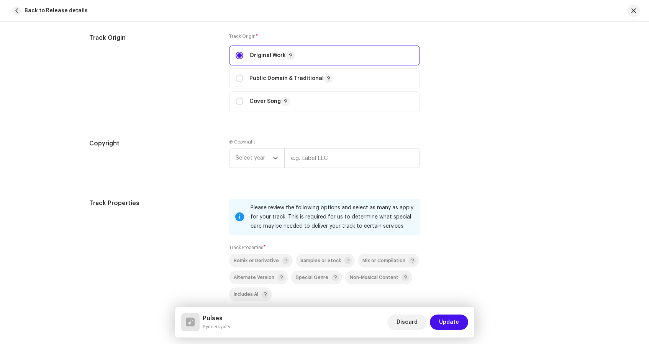
scroll to position [955, 0]
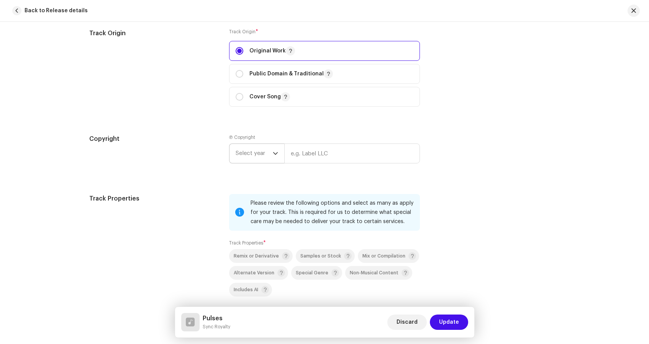
type input "SR717"
click at [253, 152] on span "Select year" at bounding box center [253, 153] width 37 height 19
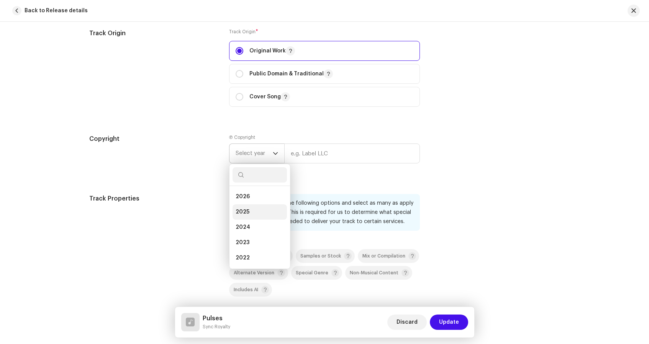
click at [256, 206] on li "2025" at bounding box center [259, 211] width 54 height 15
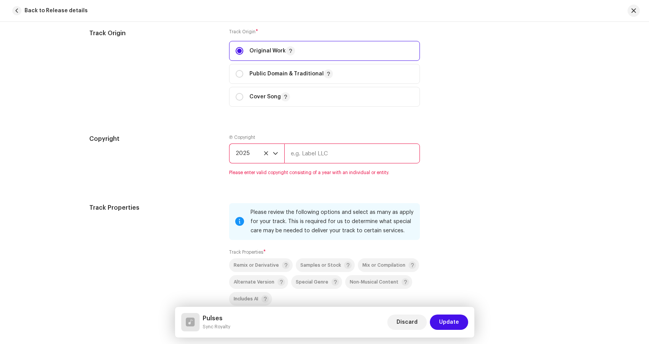
click at [303, 157] on input "text" at bounding box center [352, 154] width 136 height 20
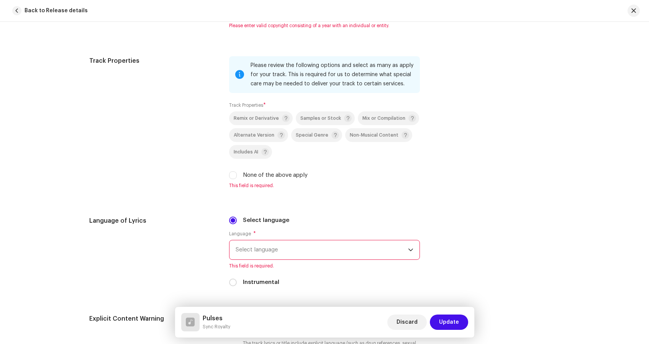
scroll to position [1102, 0]
type input "Sync Royalty LLC"
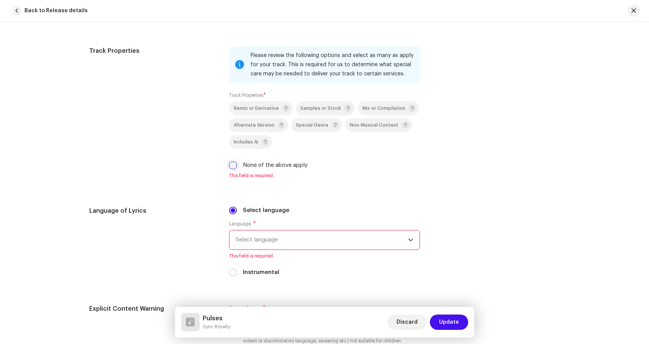
click at [232, 175] on div "Please review the following options and select as many as apply for your track.…" at bounding box center [324, 112] width 191 height 132
click at [230, 163] on input "None of the above apply" at bounding box center [233, 166] width 8 height 8
checkbox input "true"
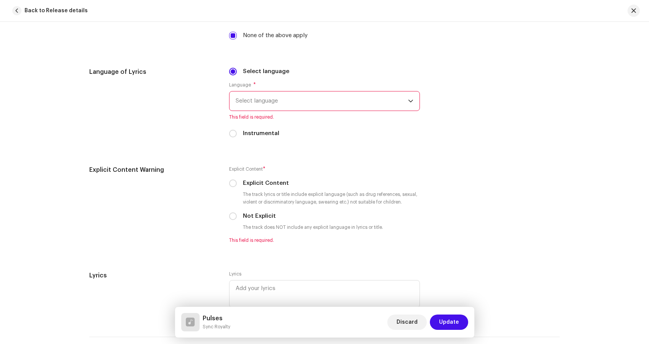
scroll to position [1232, 0]
click at [232, 133] on input "Instrumental" at bounding box center [233, 134] width 8 height 8
radio input "true"
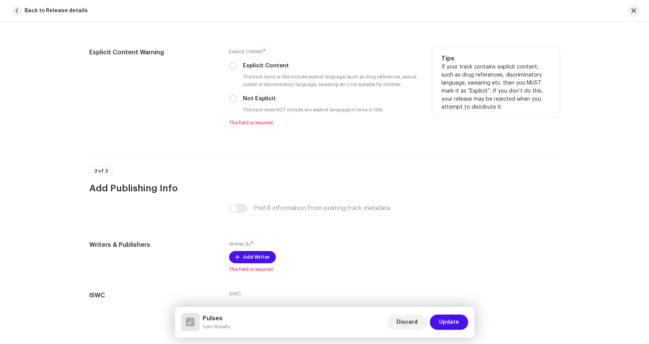
scroll to position [1307, 0]
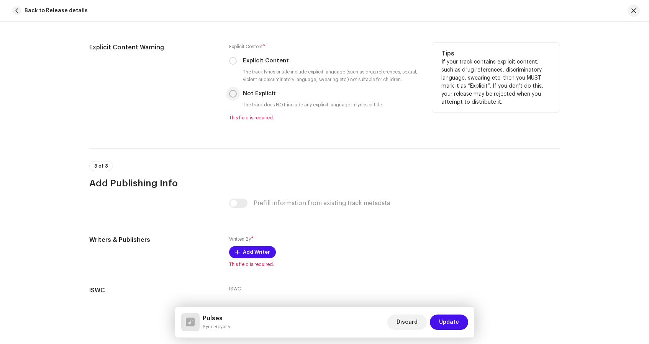
click at [232, 95] on input "Not Explicit" at bounding box center [233, 94] width 8 height 8
radio input "true"
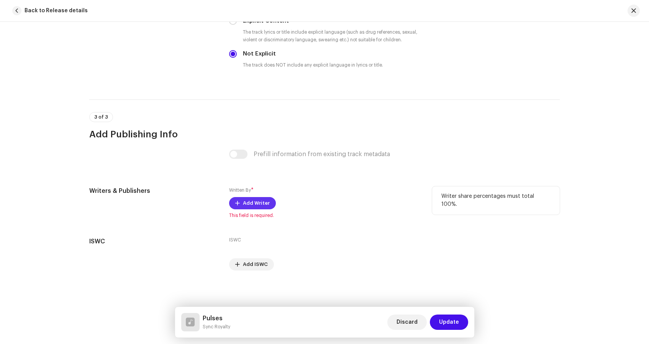
scroll to position [1347, 0]
click at [250, 207] on span "Add Writer" at bounding box center [256, 203] width 27 height 15
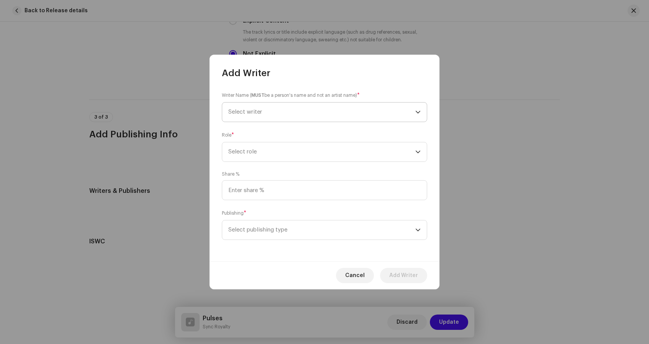
click at [247, 109] on span "Select writer" at bounding box center [245, 112] width 34 height 6
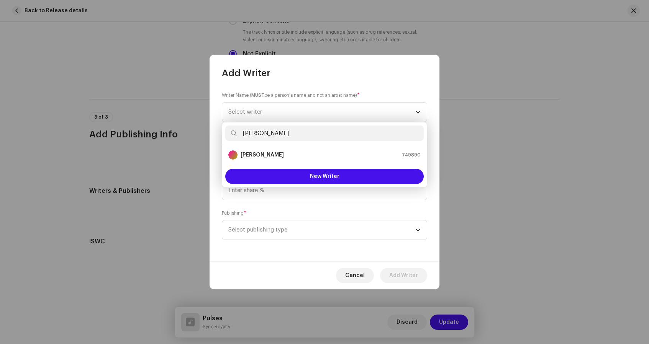
type input "[PERSON_NAME]"
click at [263, 150] on div "[PERSON_NAME]" at bounding box center [256, 154] width 56 height 9
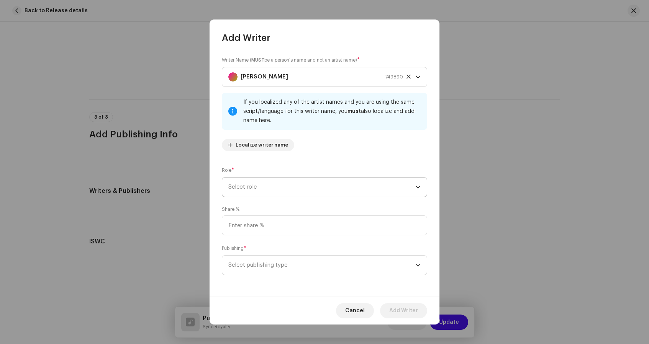
click at [270, 187] on span "Select role" at bounding box center [321, 187] width 187 height 19
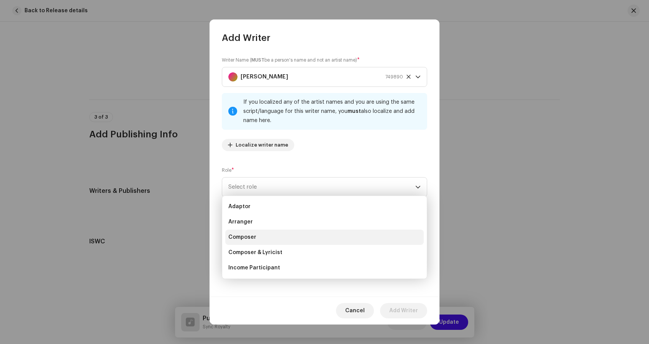
click at [269, 240] on li "Composer" at bounding box center [324, 237] width 198 height 15
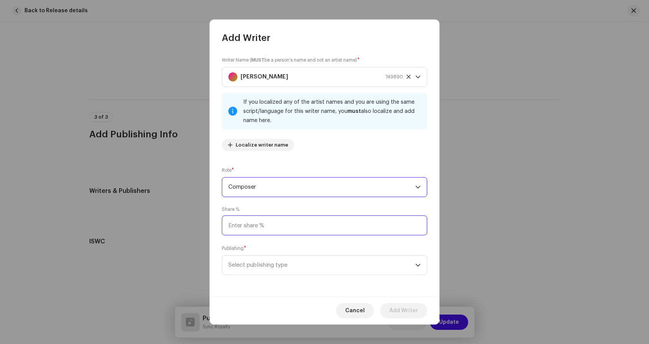
click at [262, 230] on input at bounding box center [324, 226] width 205 height 20
type input "100.00"
click at [265, 263] on span "Select publishing type" at bounding box center [321, 265] width 187 height 19
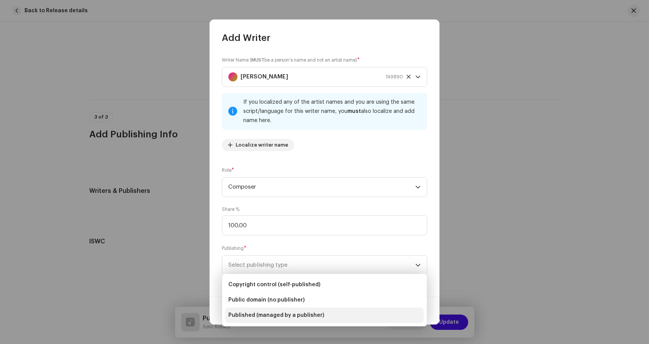
click at [263, 315] on span "Published (managed by a publisher)" at bounding box center [276, 316] width 96 height 8
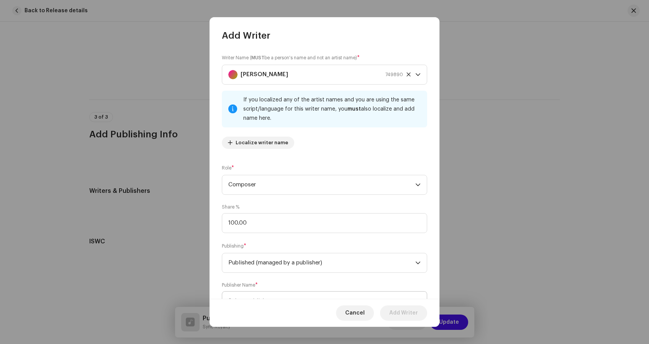
click at [252, 298] on span "Select publisher" at bounding box center [321, 301] width 187 height 19
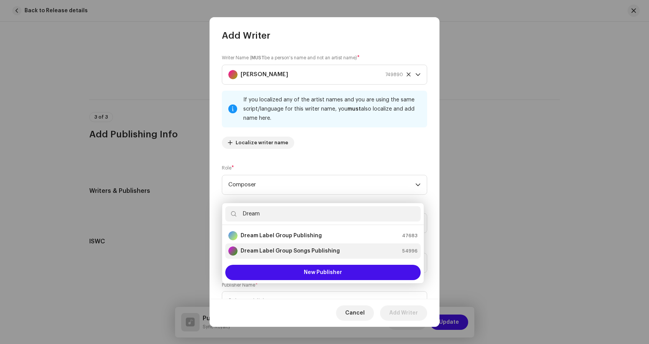
type input "Dream"
click at [301, 247] on div "Dream Label Group Songs Publishing" at bounding box center [283, 251] width 111 height 9
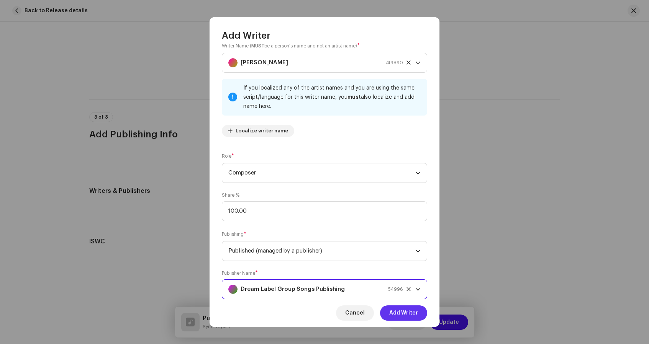
click at [403, 309] on span "Add Writer" at bounding box center [403, 313] width 29 height 15
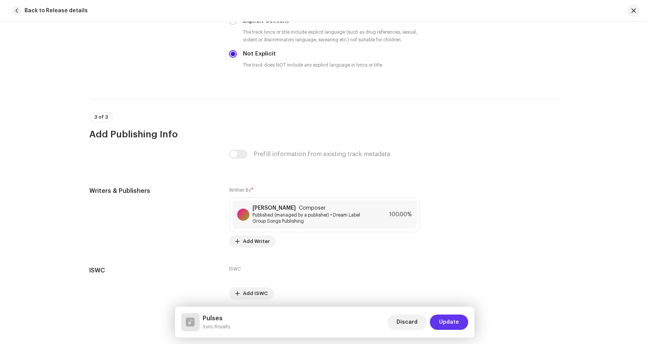
click at [440, 319] on span "Update" at bounding box center [449, 322] width 20 height 15
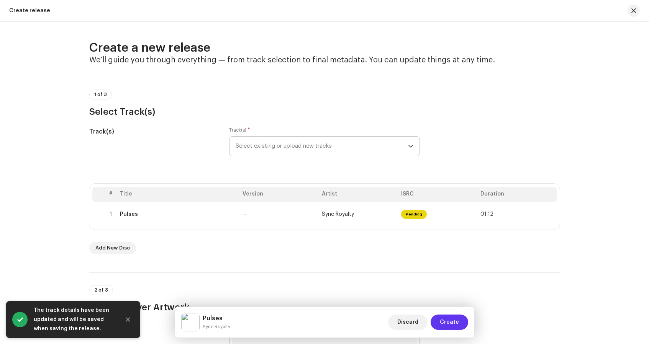
click at [449, 320] on span "Create" at bounding box center [449, 322] width 19 height 15
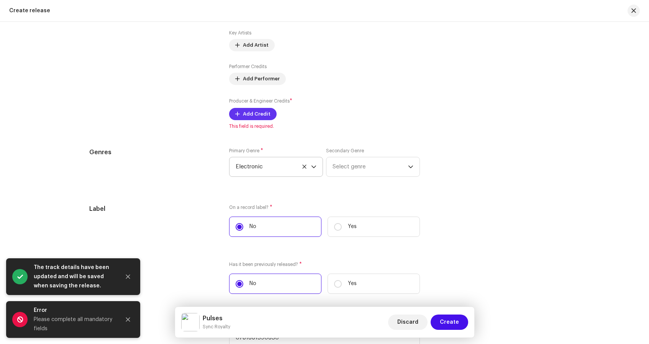
scroll to position [912, 0]
click at [253, 111] on span "Add Credit" at bounding box center [257, 112] width 28 height 15
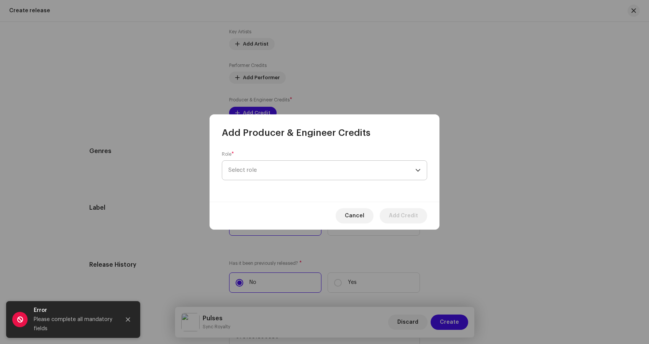
click at [247, 168] on span "Select role" at bounding box center [321, 170] width 187 height 19
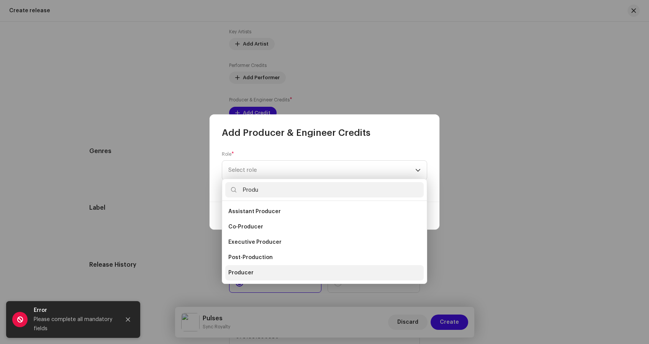
type input "Produ"
click at [249, 273] on span "Producer" at bounding box center [240, 273] width 25 height 8
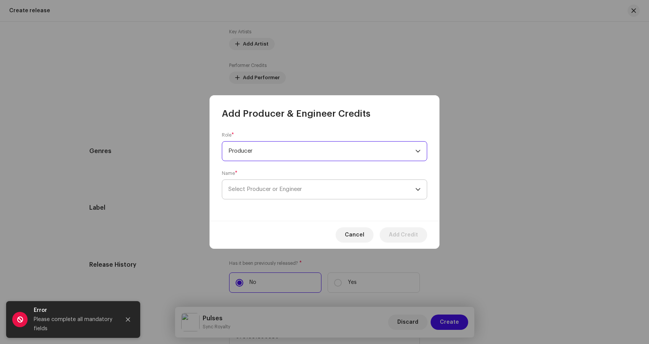
click at [250, 189] on span "Select Producer or Engineer" at bounding box center [265, 189] width 74 height 6
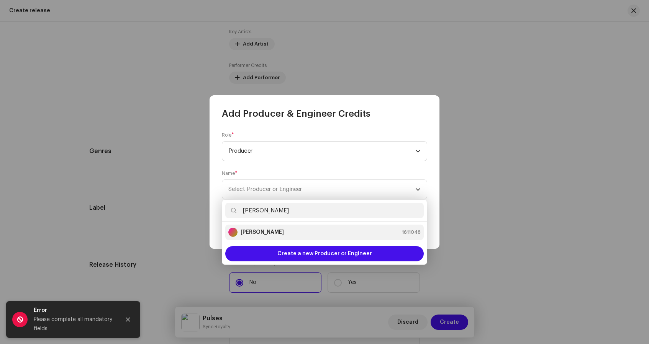
type input "[PERSON_NAME]"
click at [266, 226] on li "[PERSON_NAME] 1611048" at bounding box center [324, 232] width 198 height 15
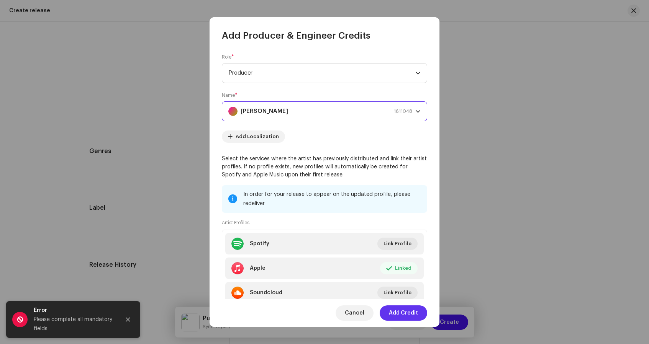
click at [414, 314] on span "Add Credit" at bounding box center [403, 313] width 29 height 15
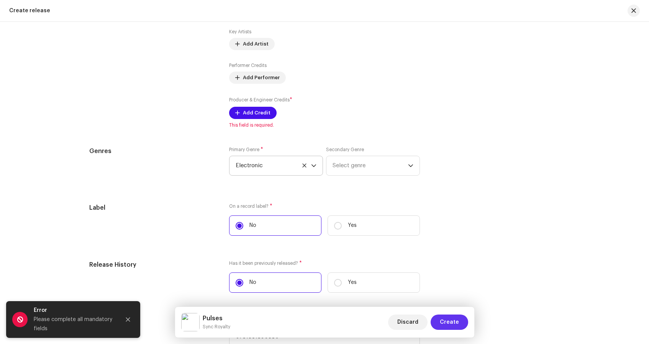
click at [443, 322] on span "Create" at bounding box center [449, 322] width 19 height 15
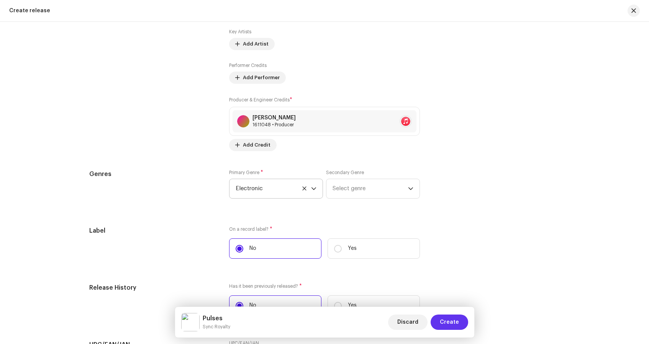
click at [456, 324] on span "Create" at bounding box center [449, 322] width 19 height 15
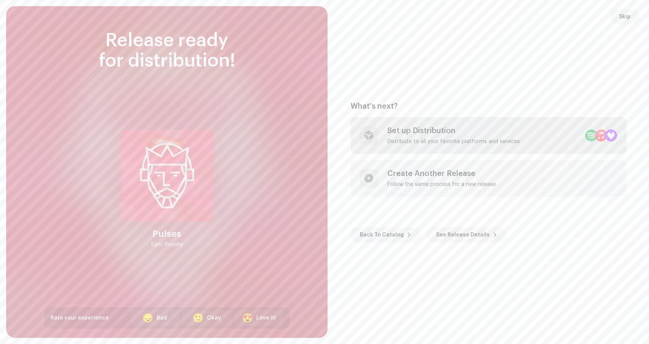
click at [434, 129] on div "Set up Distribution" at bounding box center [453, 130] width 132 height 9
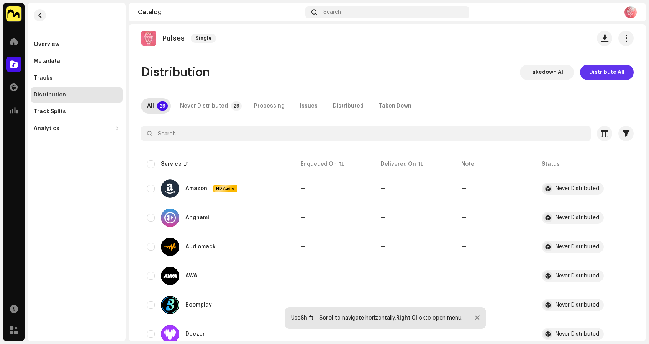
click at [609, 74] on span "Distribute All" at bounding box center [606, 72] width 35 height 15
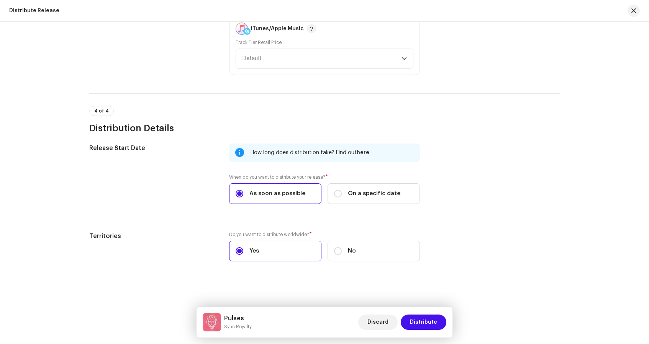
scroll to position [1172, 0]
click at [419, 320] on span "Distribute" at bounding box center [423, 322] width 27 height 15
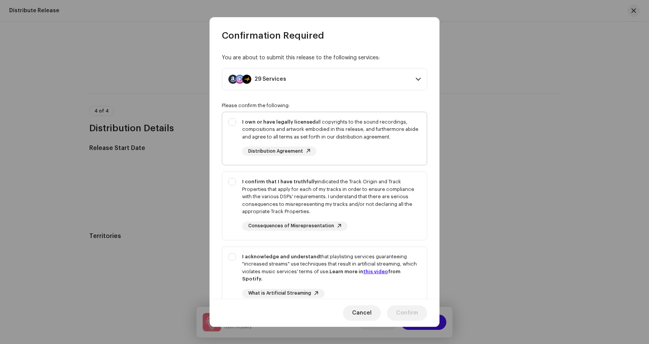
click at [233, 126] on div "I own or have legally licensed all copyrights to the sound recordings, composit…" at bounding box center [324, 137] width 204 height 50
checkbox input "true"
click at [234, 182] on div "I confirm that I have truthfully indicated the Track Origin and Track Propertie…" at bounding box center [324, 204] width 204 height 65
checkbox input "true"
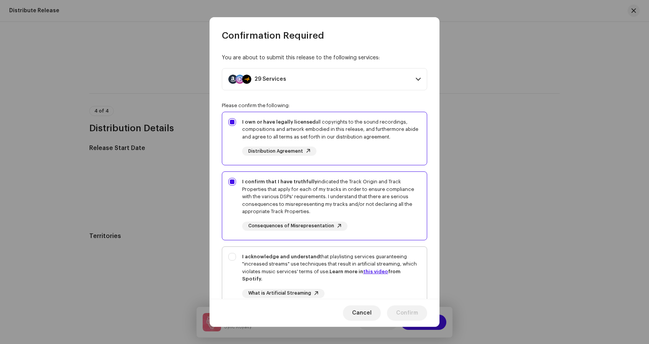
click at [233, 255] on div "I acknowledge and understand that playlisting services guaranteeing "increased …" at bounding box center [324, 282] width 204 height 70
checkbox input "true"
click at [399, 313] on span "Confirm" at bounding box center [407, 313] width 22 height 15
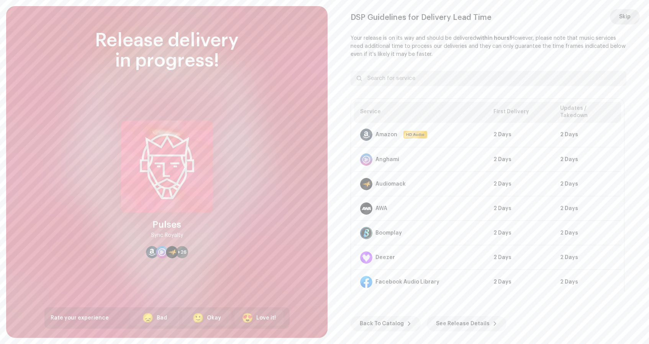
click at [625, 20] on span "Skip" at bounding box center [624, 16] width 11 height 15
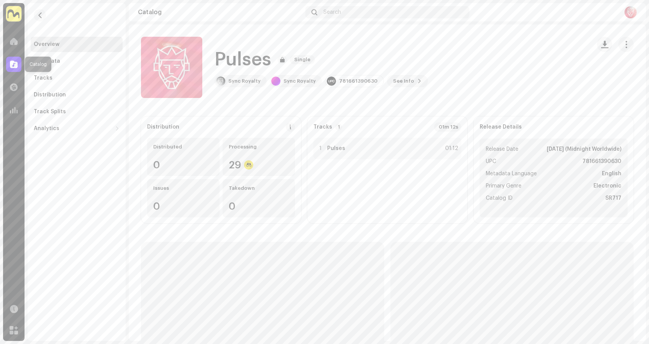
click at [15, 64] on span at bounding box center [14, 64] width 8 height 6
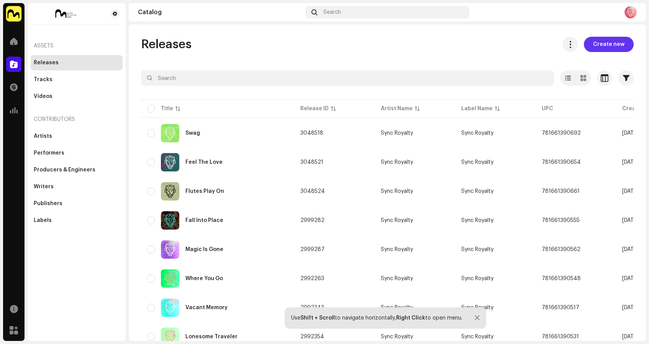
click at [613, 44] on span "Create new" at bounding box center [608, 44] width 31 height 15
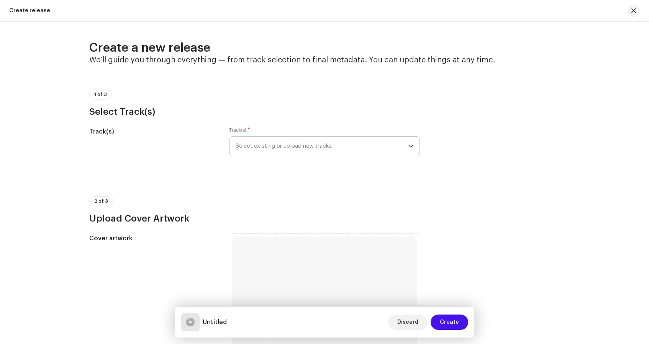
click at [266, 149] on span "Select existing or upload new tracks" at bounding box center [321, 146] width 172 height 19
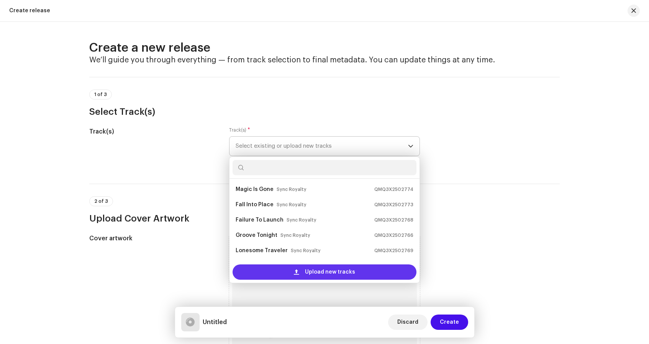
scroll to position [12, 0]
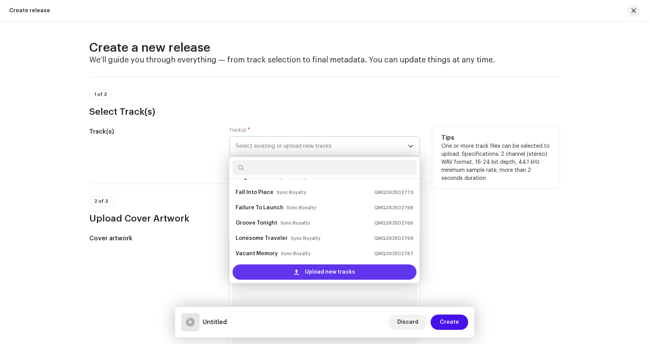
click at [255, 270] on div "Upload new tracks" at bounding box center [324, 272] width 184 height 15
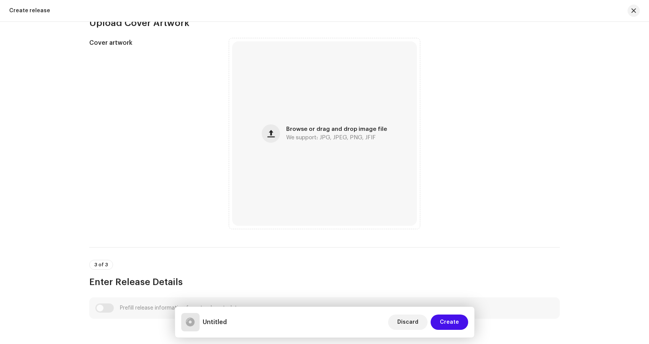
scroll to position [265, 0]
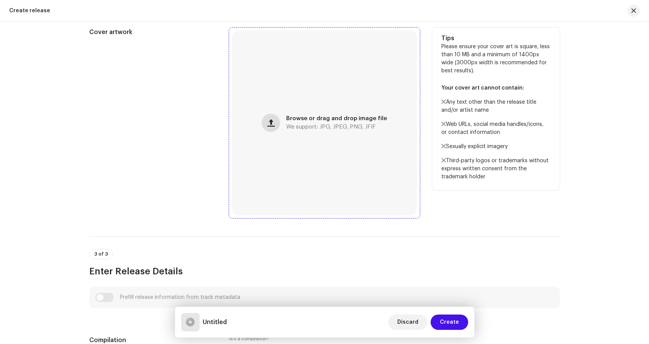
click at [274, 121] on span "button" at bounding box center [270, 123] width 7 height 6
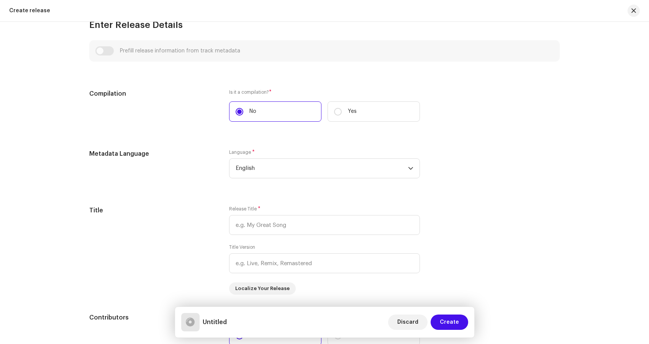
scroll to position [510, 0]
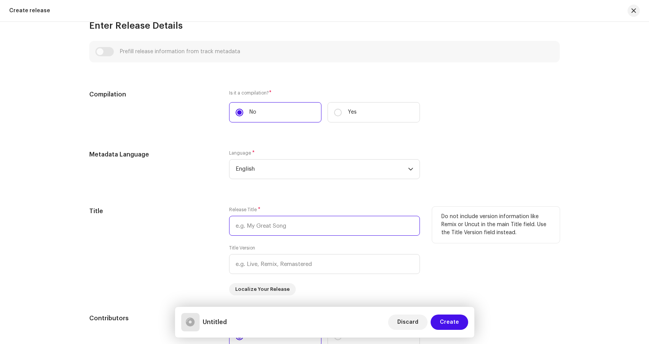
click at [240, 229] on input "text" at bounding box center [324, 226] width 191 height 20
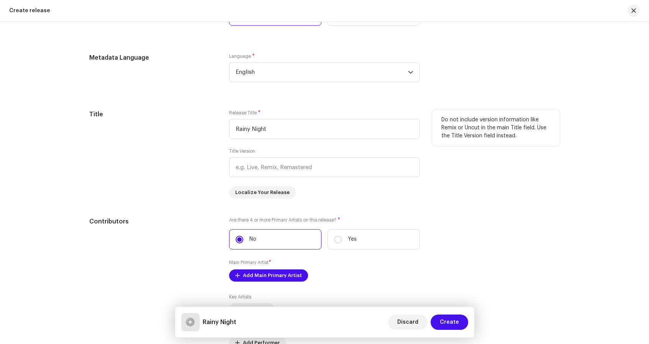
scroll to position [625, 0]
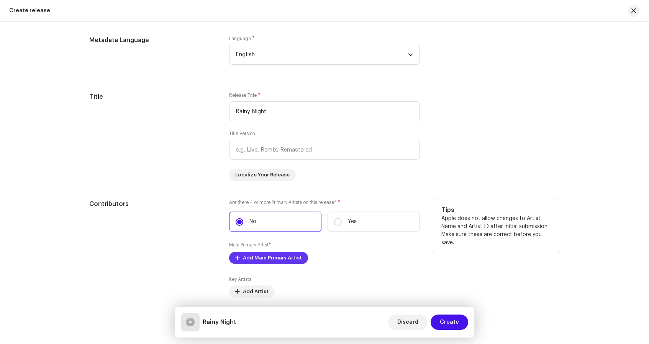
type input "Rainy Night"
click at [273, 254] on span "Add Main Primary Artist" at bounding box center [272, 257] width 59 height 15
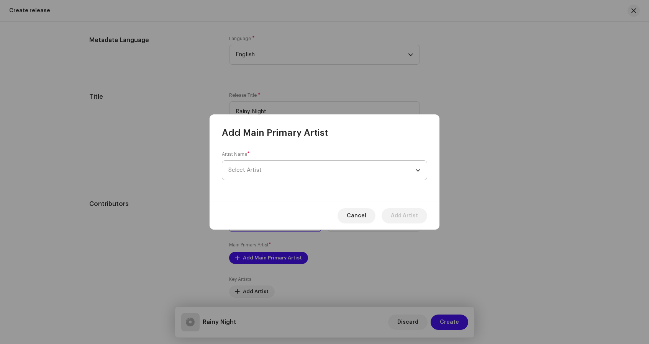
click at [251, 172] on span "Select Artist" at bounding box center [244, 170] width 33 height 6
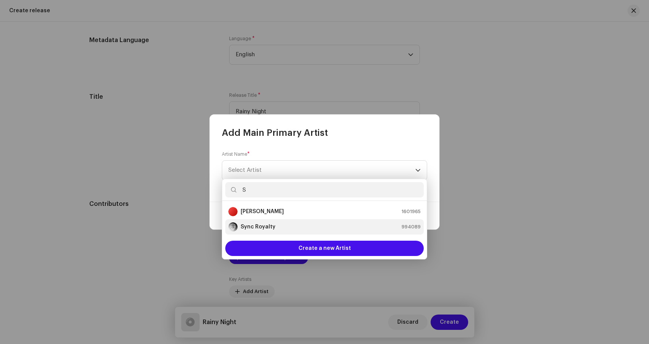
type input "S"
click at [273, 229] on div "Sync Royalty 994089" at bounding box center [324, 226] width 192 height 9
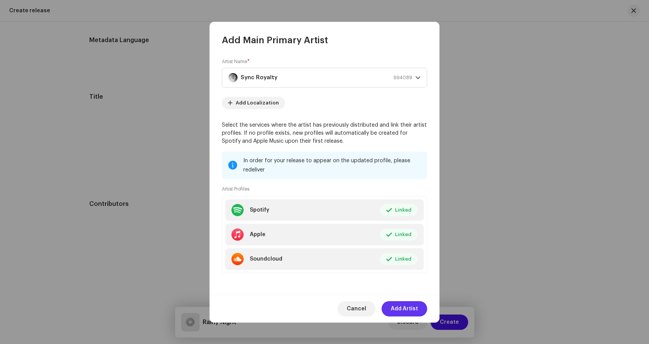
click at [407, 306] on span "Add Artist" at bounding box center [404, 308] width 27 height 15
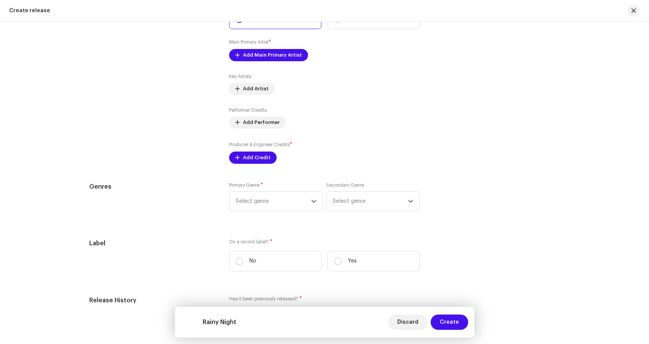
scroll to position [827, 0]
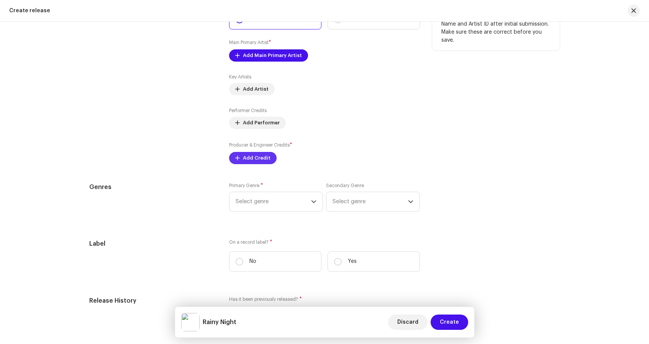
click at [262, 160] on span "Add Credit" at bounding box center [257, 157] width 28 height 15
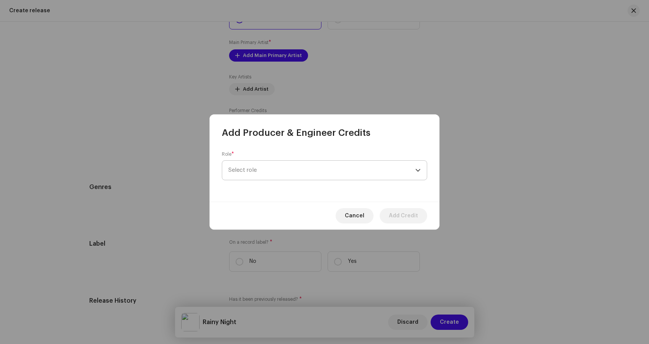
click at [268, 169] on span "Select role" at bounding box center [321, 170] width 187 height 19
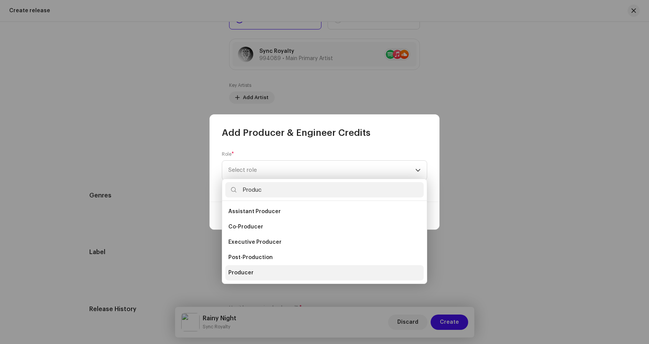
type input "Produc"
click at [247, 272] on span "Producer" at bounding box center [240, 273] width 25 height 8
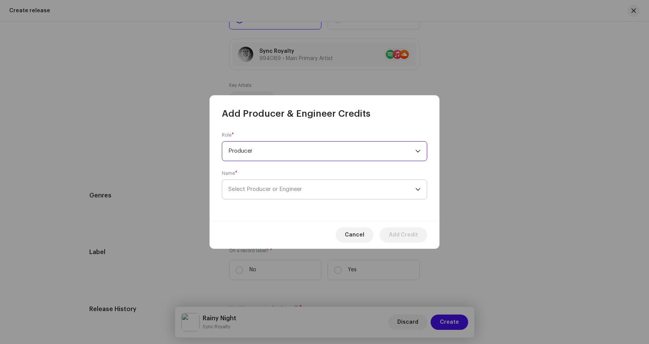
click at [252, 184] on span "Select Producer or Engineer" at bounding box center [321, 189] width 187 height 19
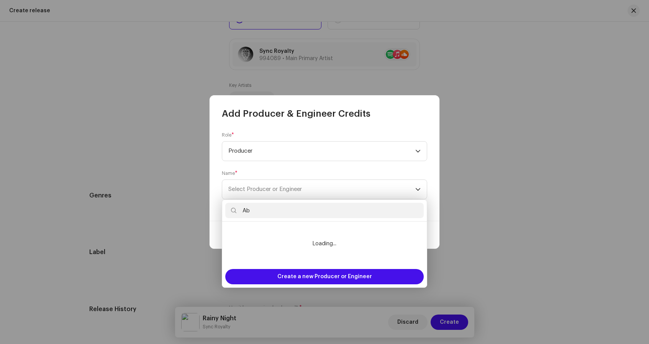
type input "A"
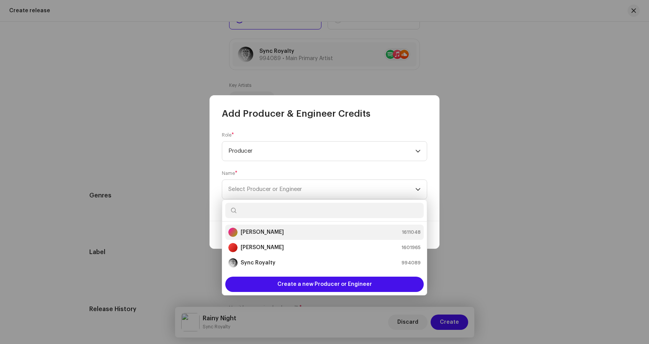
click at [261, 233] on strong "[PERSON_NAME]" at bounding box center [261, 233] width 43 height 8
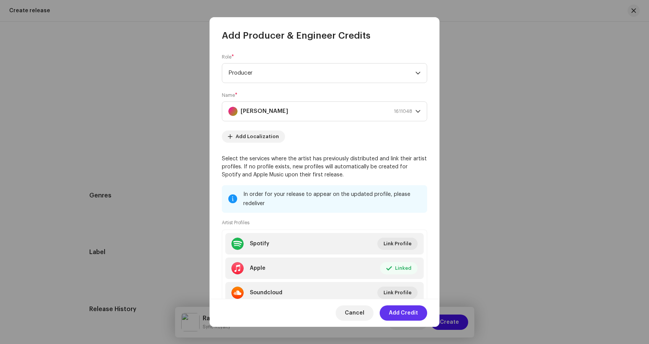
click at [413, 314] on span "Add Credit" at bounding box center [403, 313] width 29 height 15
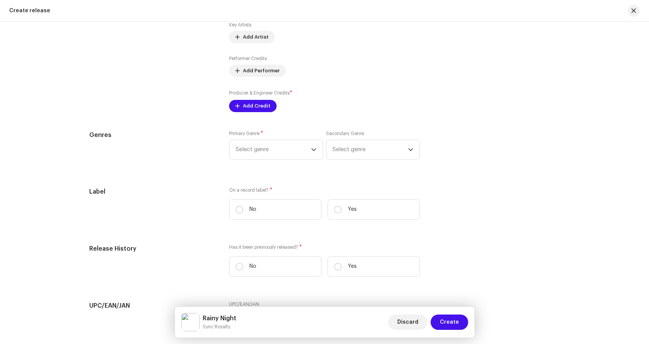
scroll to position [898, 0]
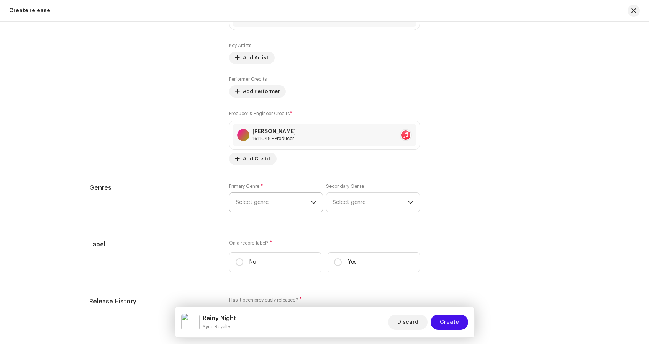
click at [268, 201] on span "Select genre" at bounding box center [272, 202] width 75 height 19
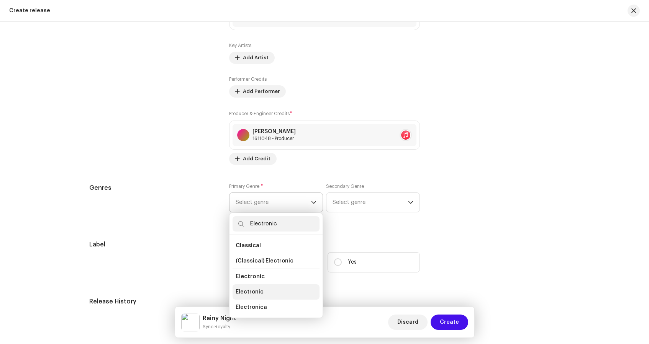
type input "Electronic"
click at [268, 293] on li "Electronic" at bounding box center [275, 292] width 87 height 15
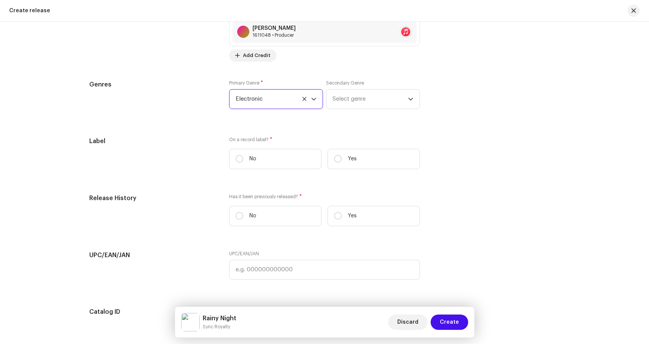
scroll to position [1012, 0]
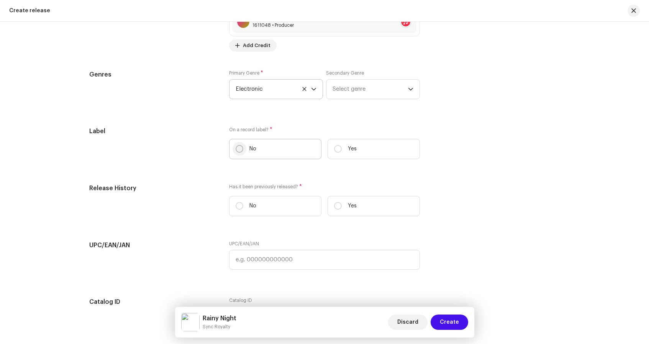
click at [238, 149] on input "No" at bounding box center [239, 149] width 8 height 8
radio input "true"
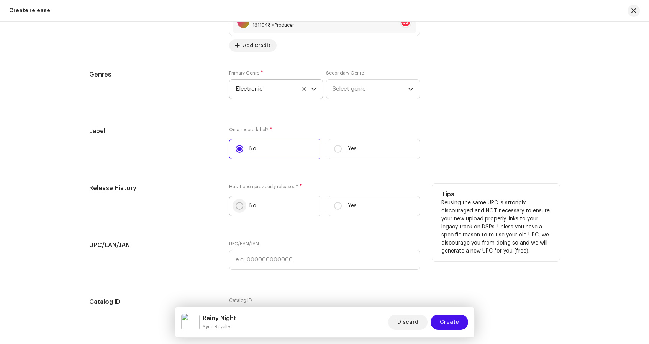
click at [238, 208] on input "No" at bounding box center [239, 206] width 8 height 8
radio input "true"
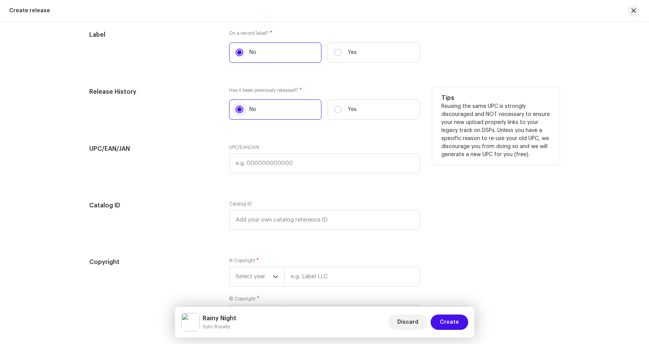
scroll to position [1138, 0]
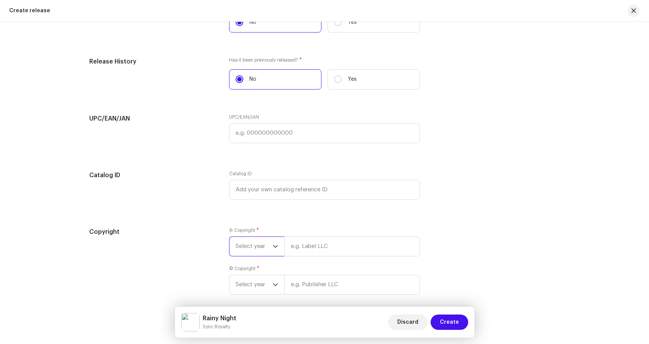
click at [244, 245] on span "Select year" at bounding box center [253, 246] width 37 height 19
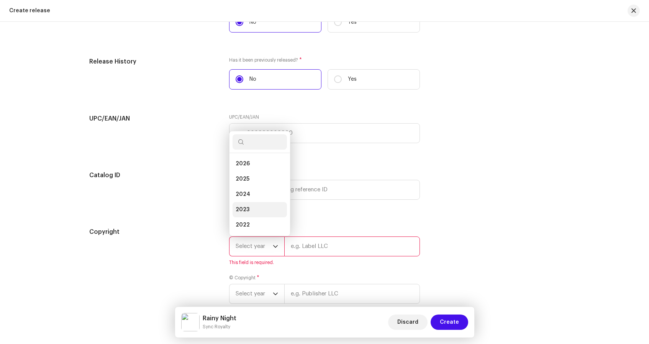
scroll to position [12, 0]
click at [245, 160] on li "2025" at bounding box center [259, 166] width 54 height 15
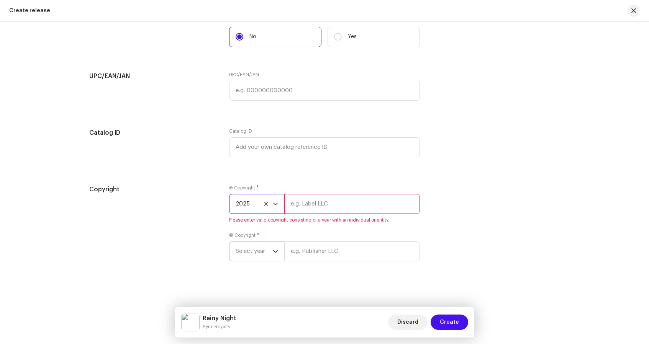
scroll to position [1181, 0]
click at [248, 252] on span "Select year" at bounding box center [253, 251] width 37 height 19
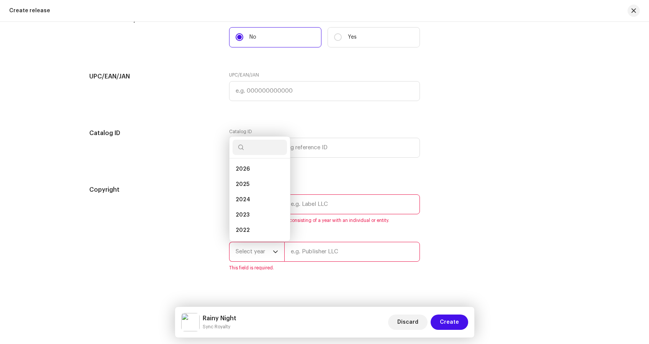
scroll to position [12, 0]
click at [256, 168] on li "2025" at bounding box center [259, 172] width 54 height 15
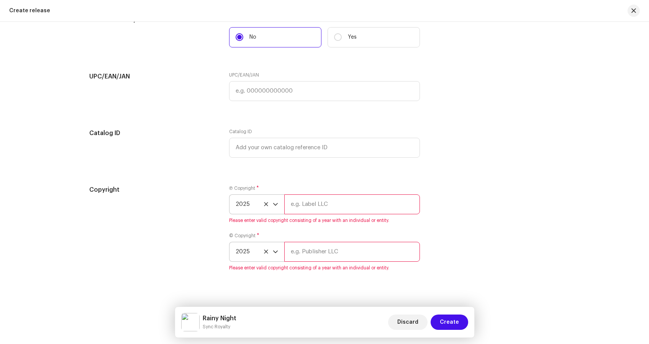
click at [299, 206] on input "text" at bounding box center [352, 205] width 136 height 20
drag, startPoint x: 344, startPoint y: 202, endPoint x: 245, endPoint y: 202, distance: 98.8
click at [245, 202] on div "2025 Sync Royalty LLC" at bounding box center [324, 205] width 191 height 20
type input "Sync Royalty LLC"
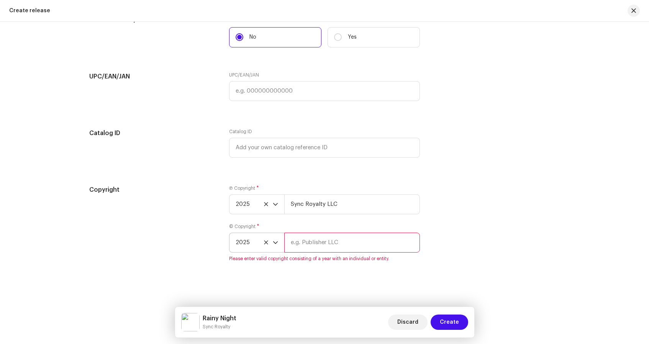
click at [315, 253] on div "© Copyright * 2025 Please enter valid copyright consisting of a year with an in…" at bounding box center [324, 243] width 191 height 38
paste input "Sync Royalty LLC"
type input "Sync Royalty LLC"
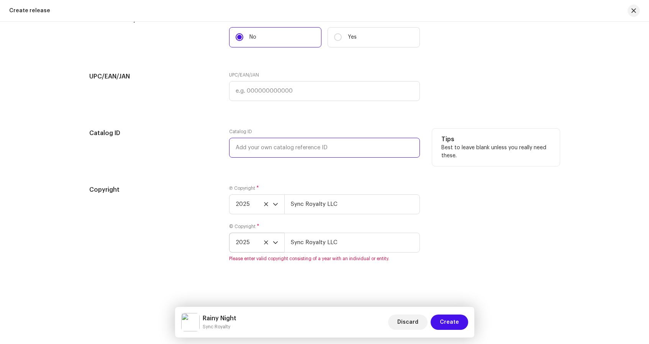
click at [267, 147] on input "text" at bounding box center [324, 148] width 191 height 20
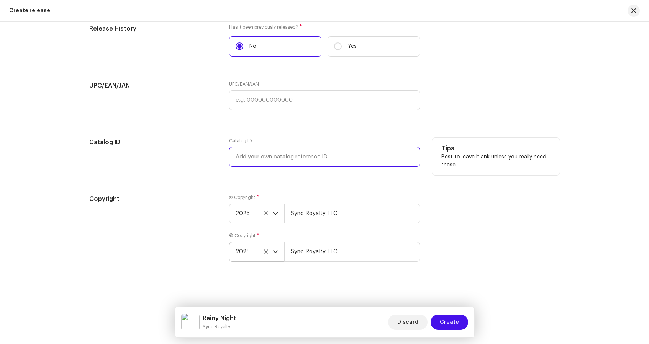
paste input "SR721"
type input "SR721"
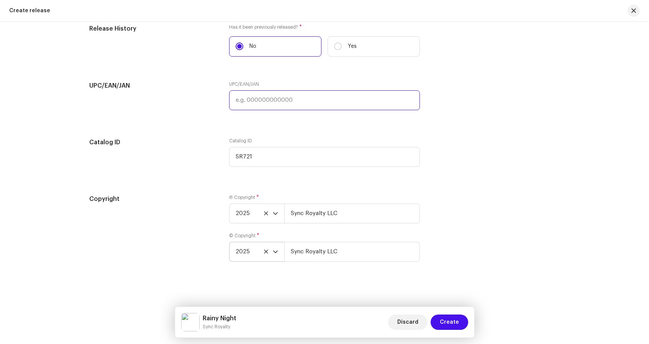
click at [277, 101] on input "text" at bounding box center [324, 100] width 191 height 20
paste input "781661390678"
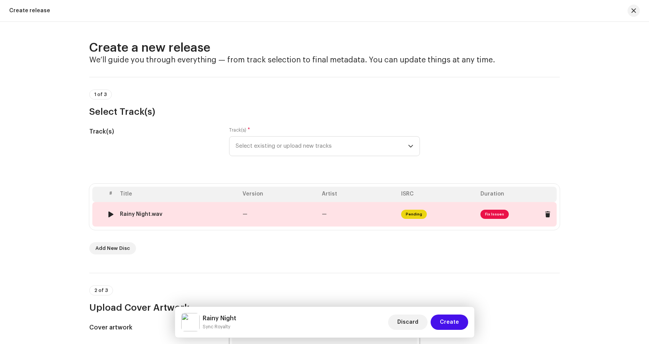
scroll to position [0, 0]
type input "0781661390678"
click at [184, 209] on td "Rainy Night.wav" at bounding box center [178, 214] width 123 height 25
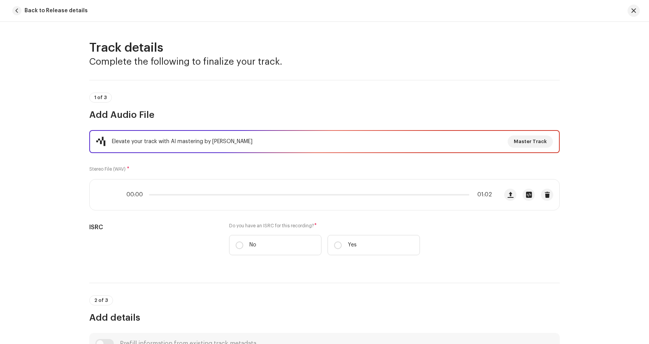
scroll to position [122, 0]
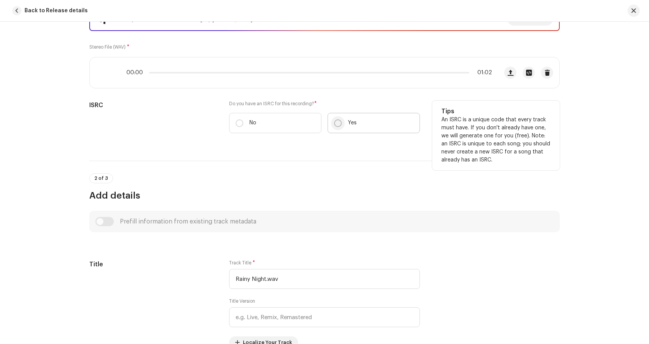
click at [337, 123] on input "Yes" at bounding box center [338, 123] width 8 height 8
radio input "true"
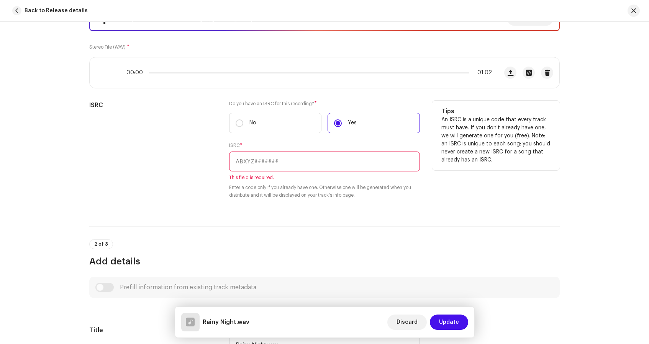
click at [288, 167] on input "text" at bounding box center [324, 162] width 191 height 20
paste input "QMQ3X2502787"
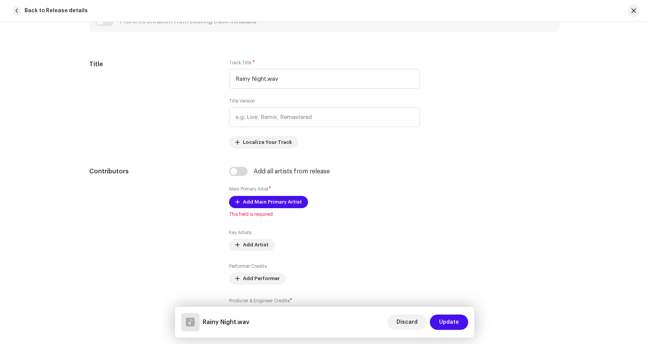
scroll to position [379, 0]
type input "QMQ3X2502787"
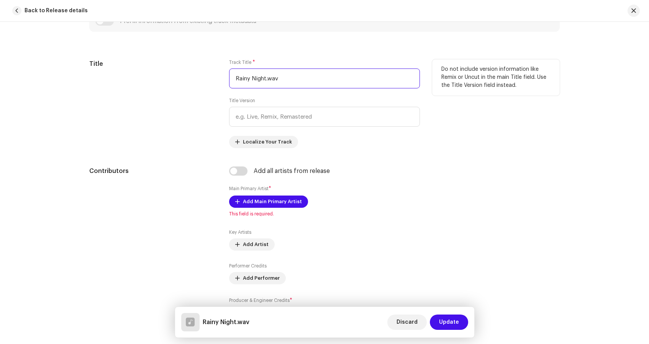
click at [287, 77] on input "Rainy Night.wav" at bounding box center [324, 79] width 191 height 20
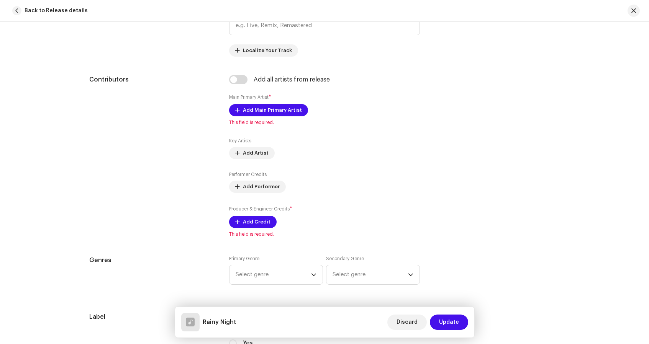
scroll to position [488, 0]
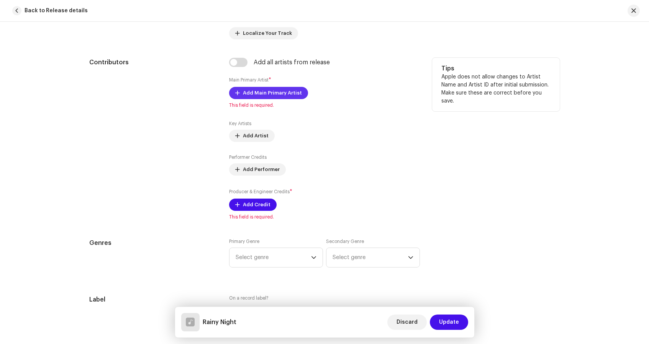
type input "Rainy Night"
click at [266, 95] on span "Add Main Primary Artist" at bounding box center [272, 92] width 59 height 15
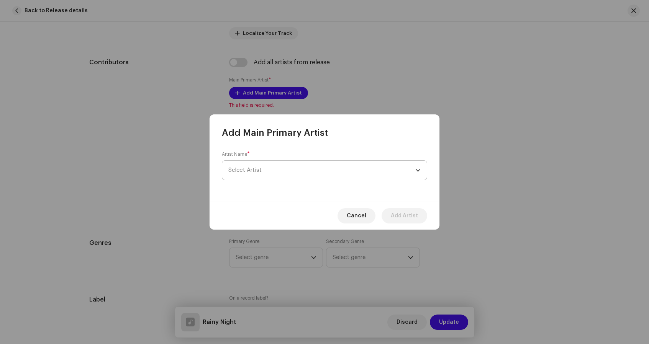
click at [264, 172] on span "Select Artist" at bounding box center [321, 170] width 187 height 19
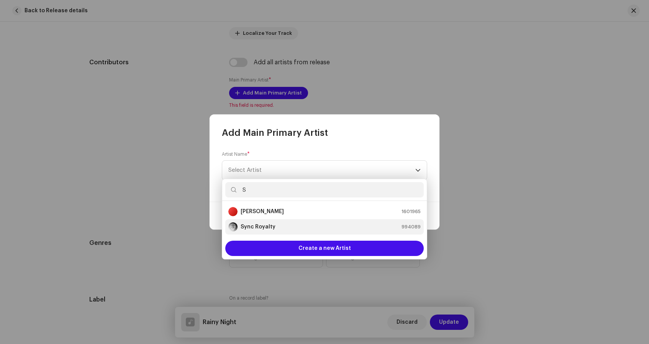
type input "S"
click at [269, 224] on strong "Sync Royalty" at bounding box center [257, 227] width 35 height 8
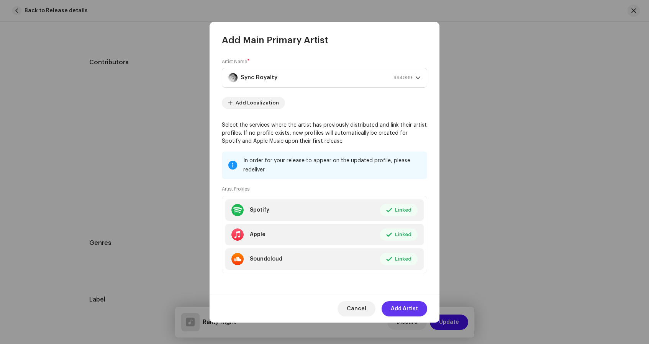
click at [408, 310] on span "Add Artist" at bounding box center [404, 308] width 27 height 15
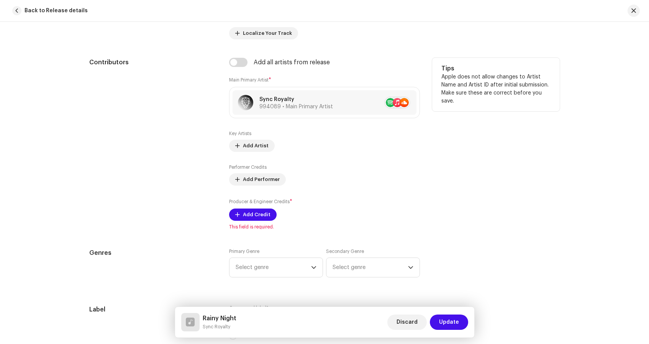
scroll to position [548, 0]
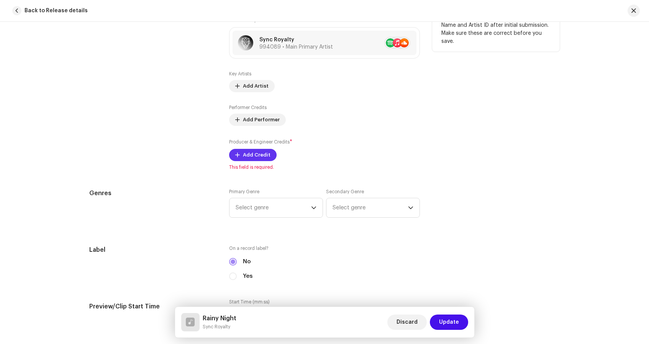
click at [251, 159] on span "Add Credit" at bounding box center [257, 154] width 28 height 15
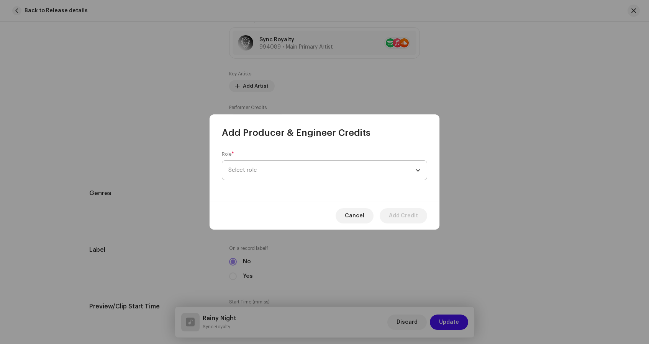
click at [255, 173] on span "Select role" at bounding box center [321, 170] width 187 height 19
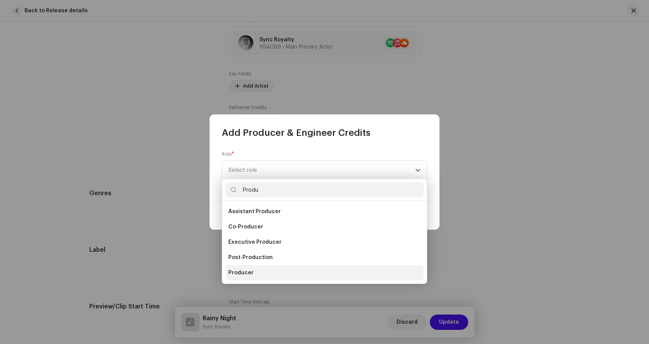
type input "Produ"
click at [246, 270] on span "Producer" at bounding box center [240, 273] width 25 height 8
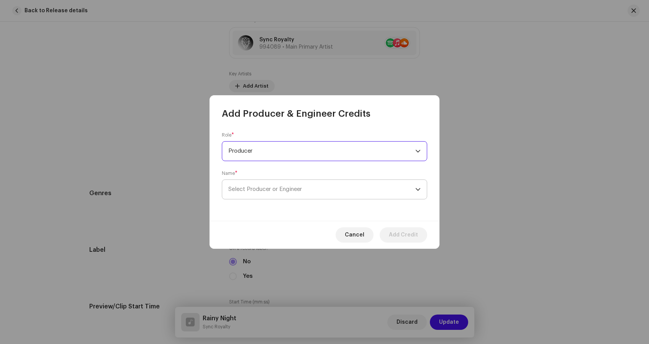
click at [246, 190] on span "Select Producer or Engineer" at bounding box center [265, 189] width 74 height 6
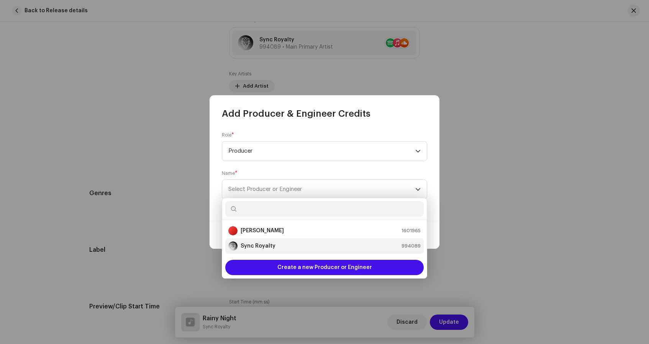
click at [256, 250] on div "Sync Royalty" at bounding box center [251, 246] width 47 height 9
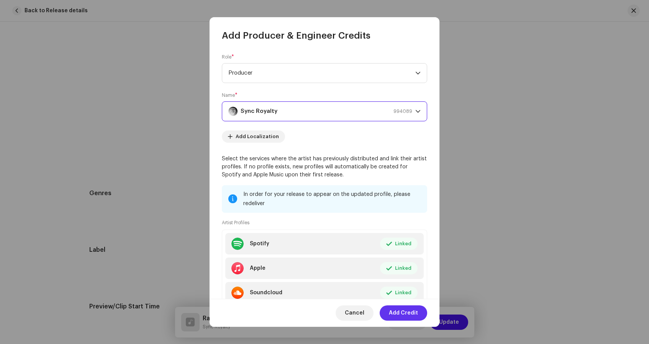
click at [404, 317] on span "Add Credit" at bounding box center [403, 313] width 29 height 15
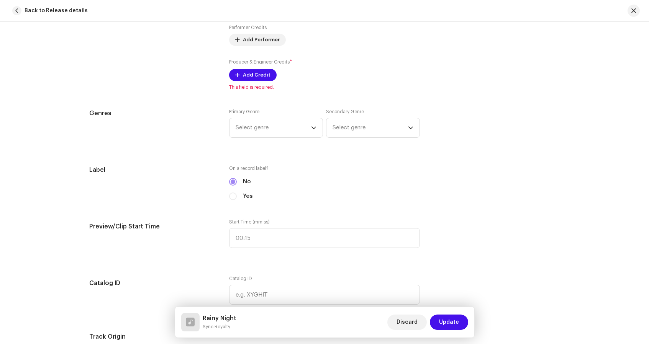
scroll to position [634, 0]
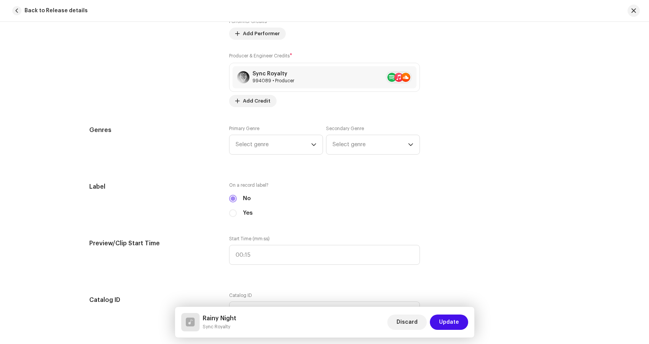
click at [254, 122] on div "Track details Complete the following to finalize your track. 1 of 3 Add Audio F…" at bounding box center [324, 265] width 495 height 1719
click at [254, 151] on span "Select genre" at bounding box center [272, 144] width 75 height 19
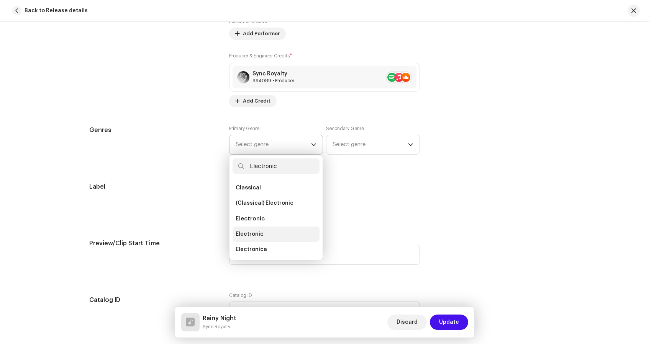
type input "Electronic"
click at [262, 237] on li "Electronic" at bounding box center [275, 234] width 87 height 15
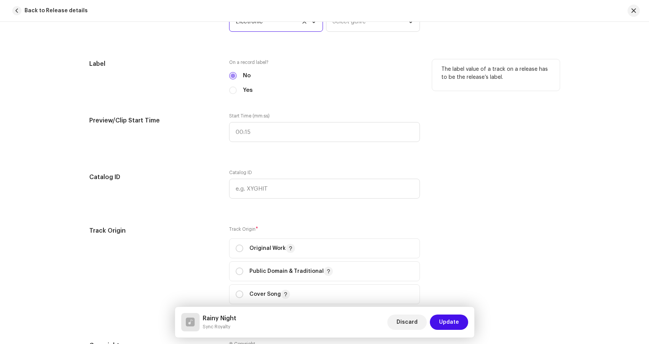
scroll to position [829, 0]
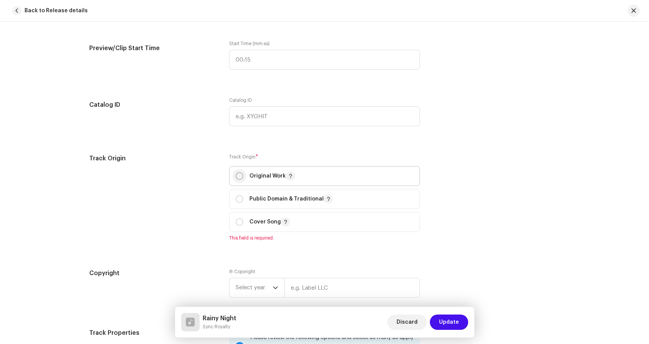
click at [240, 176] on input "radio" at bounding box center [239, 176] width 8 height 8
radio input "true"
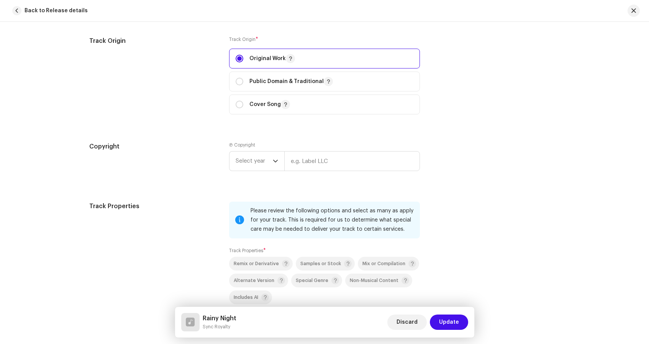
scroll to position [958, 0]
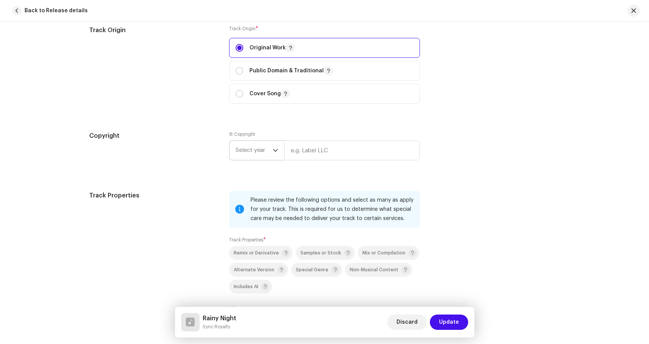
click at [252, 148] on span "Select year" at bounding box center [253, 150] width 37 height 19
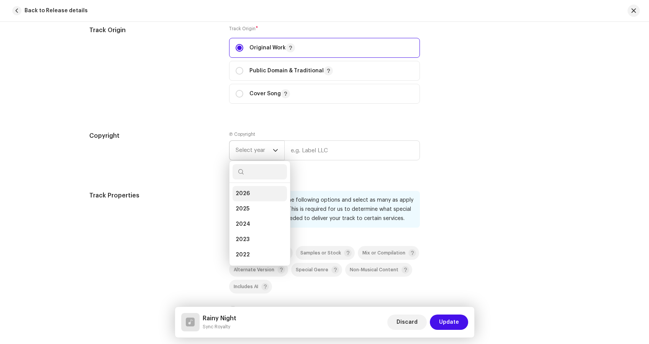
click at [259, 201] on li "2026" at bounding box center [259, 193] width 54 height 15
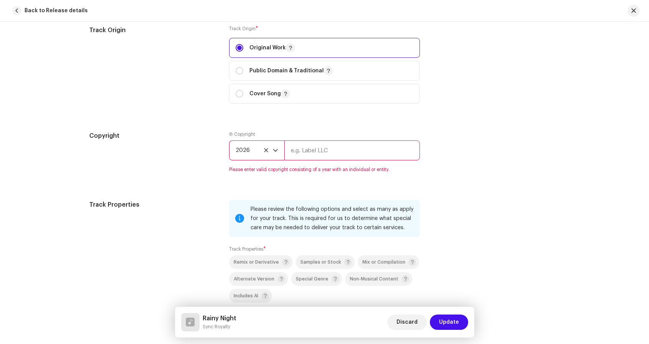
click at [260, 150] on span "2026" at bounding box center [253, 150] width 37 height 19
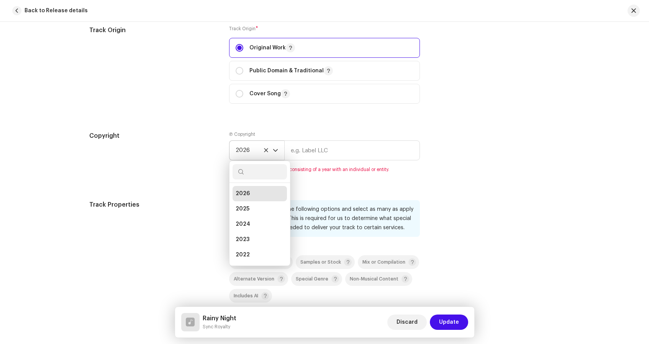
scroll to position [3, 0]
click at [253, 200] on li "2025" at bounding box center [259, 205] width 54 height 15
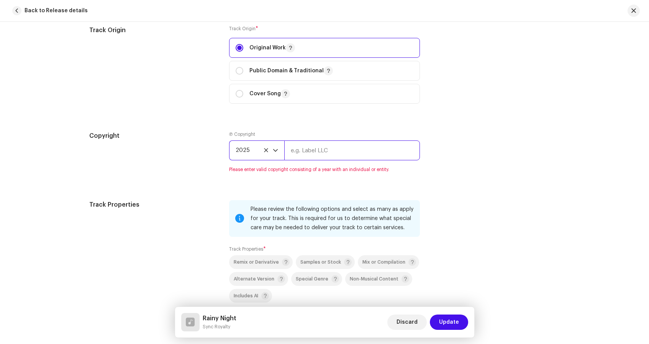
click at [303, 152] on input "text" at bounding box center [352, 151] width 136 height 20
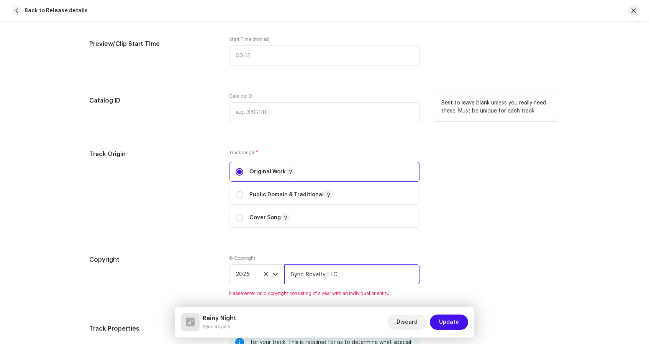
scroll to position [834, 0]
type input "Sync Royalty LLC"
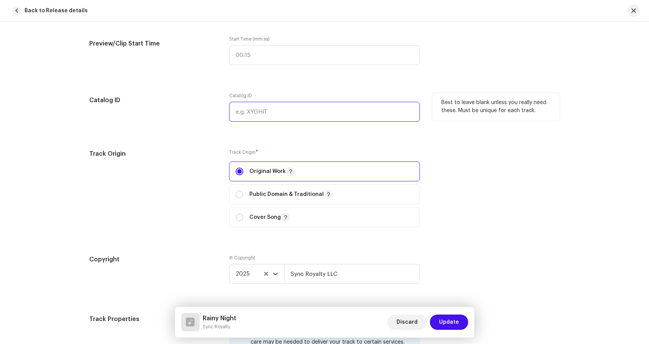
click at [254, 113] on input "text" at bounding box center [324, 112] width 191 height 20
paste input "SR721"
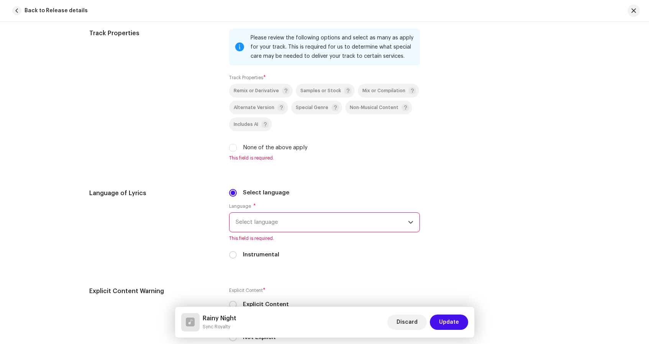
scroll to position [1131, 0]
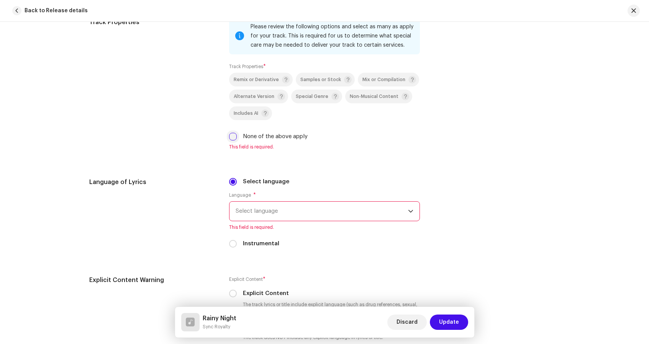
type input "SR721"
click at [233, 137] on input "None of the above apply" at bounding box center [233, 137] width 8 height 8
checkbox input "true"
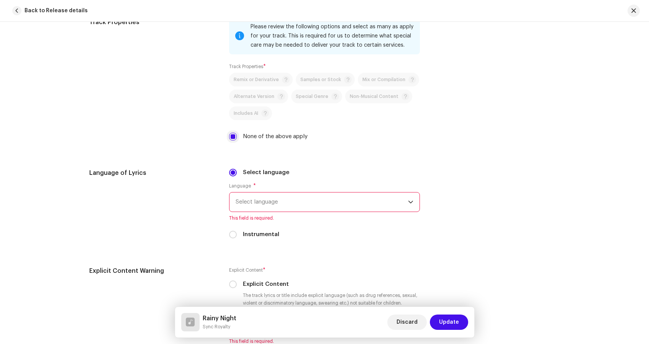
scroll to position [1237, 0]
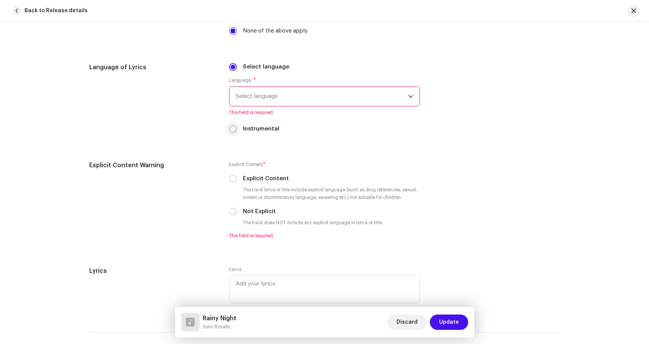
click at [231, 131] on input "Instrumental" at bounding box center [233, 129] width 8 height 8
radio input "true"
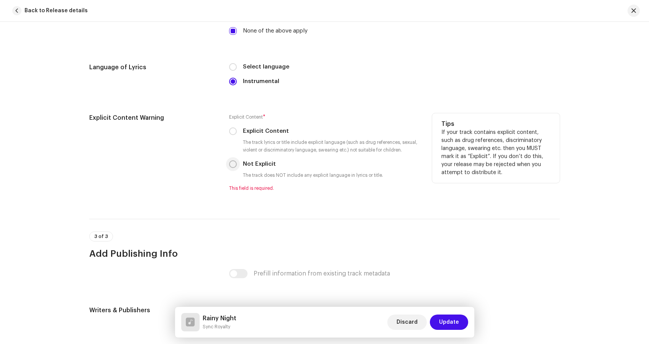
click at [230, 165] on input "Not Explicit" at bounding box center [233, 164] width 8 height 8
radio input "true"
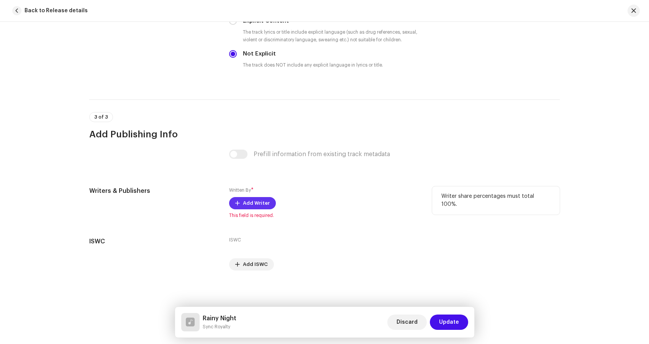
scroll to position [1347, 0]
click at [250, 203] on span "Add Writer" at bounding box center [256, 203] width 27 height 15
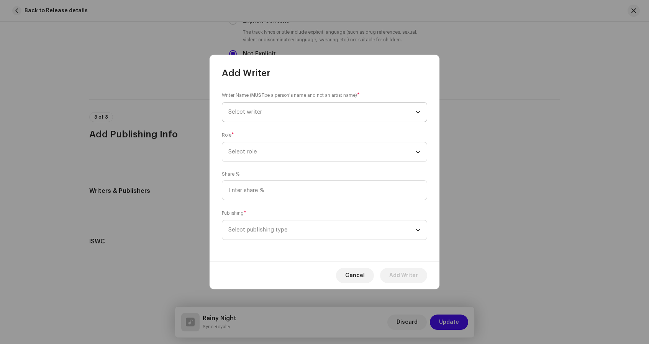
click at [252, 115] on span "Select writer" at bounding box center [321, 112] width 187 height 19
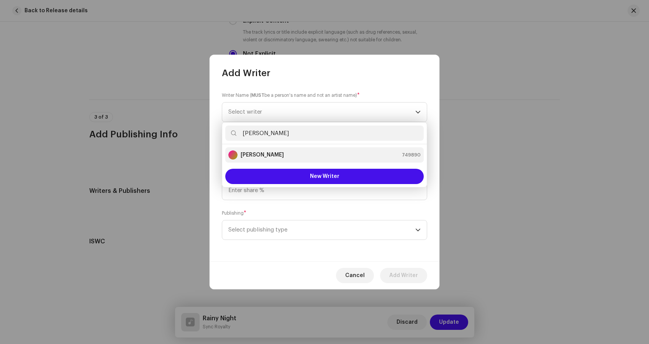
type input "[PERSON_NAME]"
click at [260, 152] on strong "[PERSON_NAME]" at bounding box center [261, 155] width 43 height 8
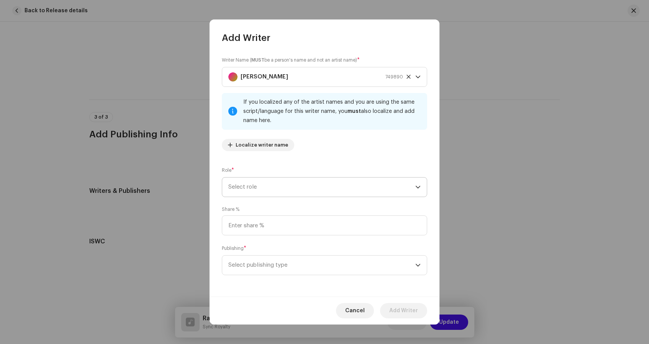
click at [269, 184] on span "Select role" at bounding box center [321, 187] width 187 height 19
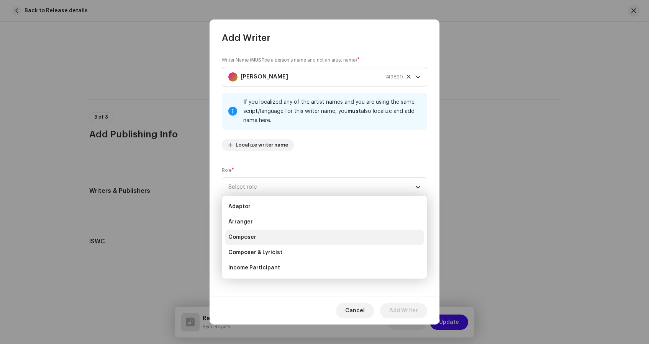
click at [268, 231] on li "Composer" at bounding box center [324, 237] width 198 height 15
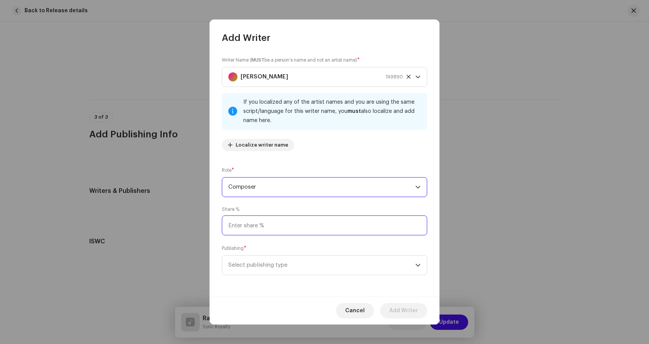
click at [258, 226] on input at bounding box center [324, 226] width 205 height 20
type input "100.00"
click at [262, 265] on span "Select publishing type" at bounding box center [321, 265] width 187 height 19
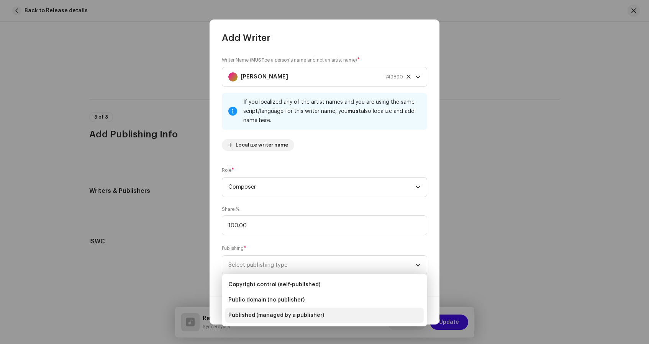
click at [264, 312] on span "Published (managed by a publisher)" at bounding box center [276, 316] width 96 height 8
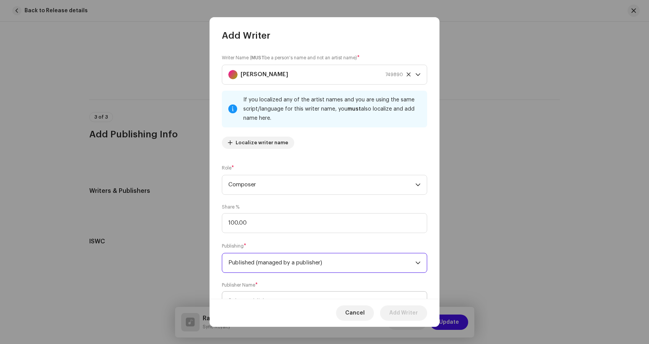
click at [253, 299] on span "Select publisher" at bounding box center [249, 301] width 43 height 6
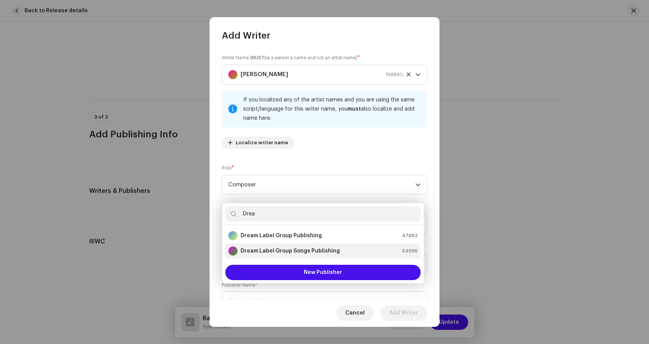
type input "Drea"
click at [270, 251] on strong "Dream Label Group Songs Publishing" at bounding box center [289, 251] width 99 height 8
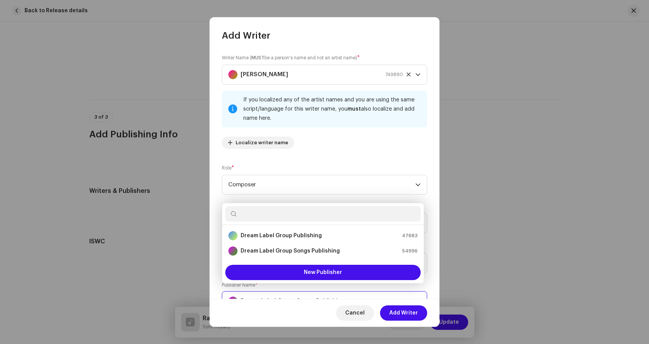
scroll to position [12, 0]
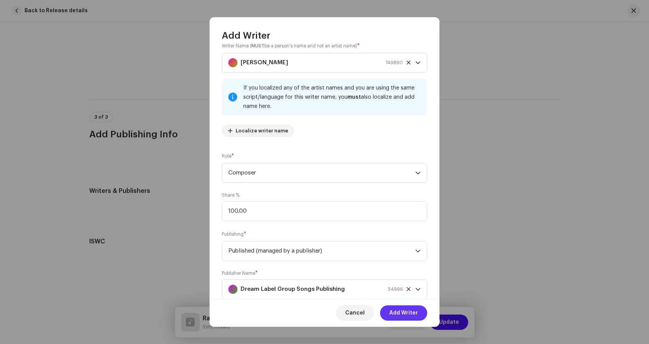
click at [401, 309] on span "Add Writer" at bounding box center [403, 313] width 29 height 15
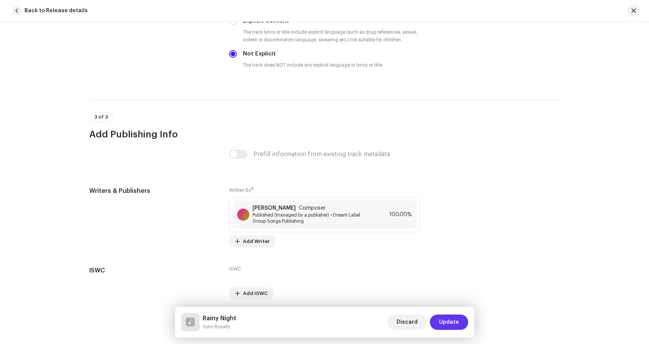
click at [455, 324] on span "Update" at bounding box center [449, 322] width 20 height 15
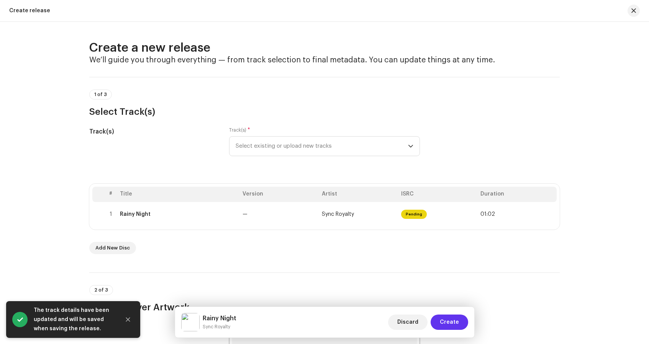
click at [450, 322] on span "Create" at bounding box center [449, 322] width 19 height 15
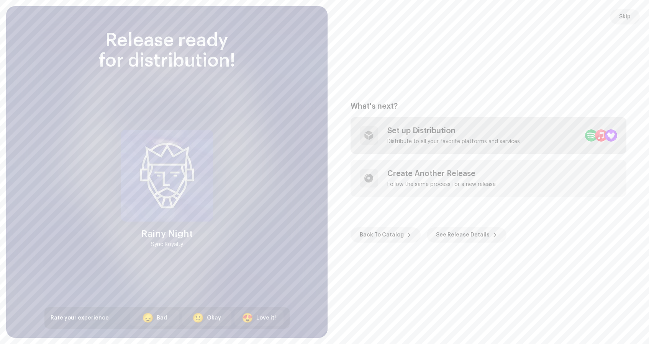
click at [424, 134] on div "Set up Distribution" at bounding box center [453, 130] width 132 height 9
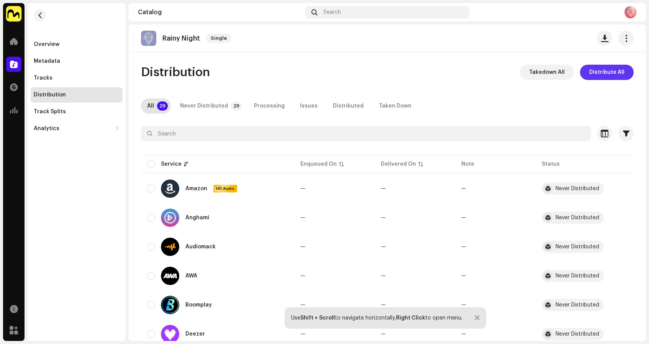
click at [613, 71] on span "Distribute All" at bounding box center [606, 72] width 35 height 15
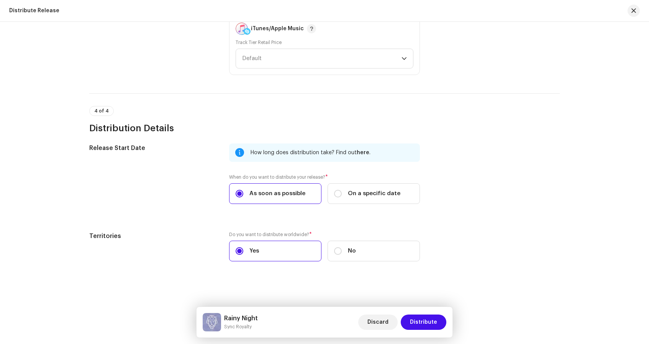
scroll to position [1172, 0]
click at [432, 322] on span "Distribute" at bounding box center [423, 322] width 27 height 15
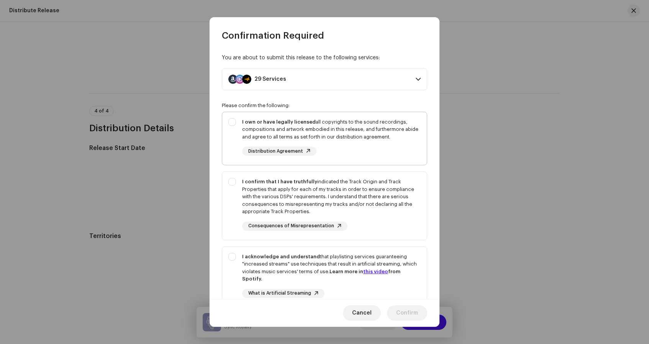
click at [236, 122] on div "I own or have legally licensed all copyrights to the sound recordings, composit…" at bounding box center [324, 137] width 204 height 50
checkbox input "true"
click at [232, 180] on div "I confirm that I have truthfully indicated the Track Origin and Track Propertie…" at bounding box center [324, 204] width 204 height 65
checkbox input "true"
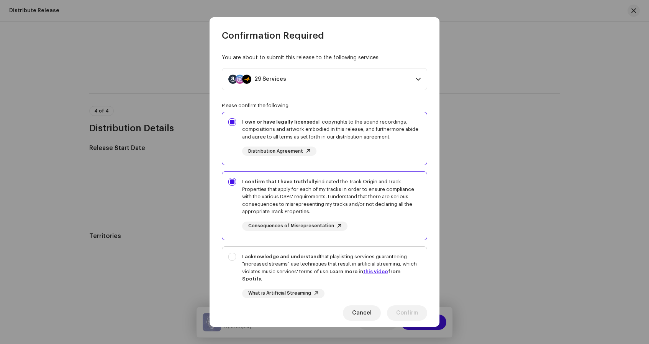
click at [233, 258] on div "I acknowledge and understand that playlisting services guaranteeing "increased …" at bounding box center [324, 282] width 204 height 70
checkbox input "true"
click at [412, 313] on span "Confirm" at bounding box center [407, 313] width 22 height 15
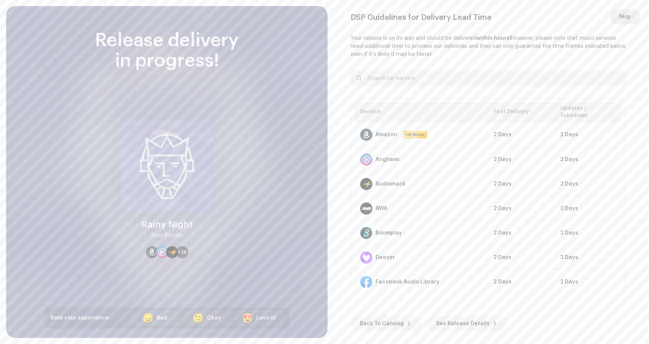
click at [629, 17] on span "Skip" at bounding box center [624, 16] width 11 height 15
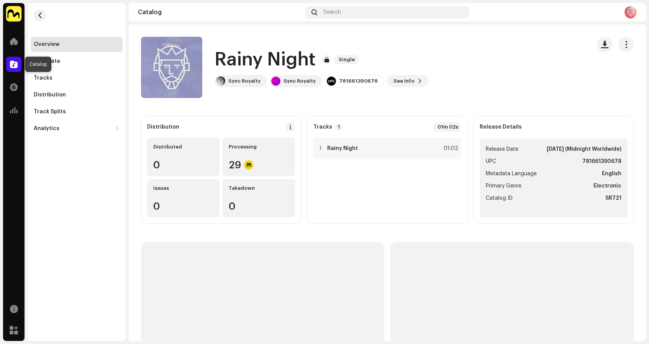
click at [15, 64] on span at bounding box center [14, 64] width 8 height 6
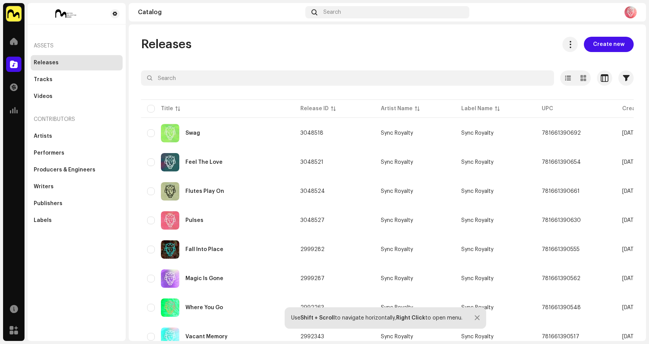
click at [597, 44] on span "Create new" at bounding box center [608, 44] width 31 height 15
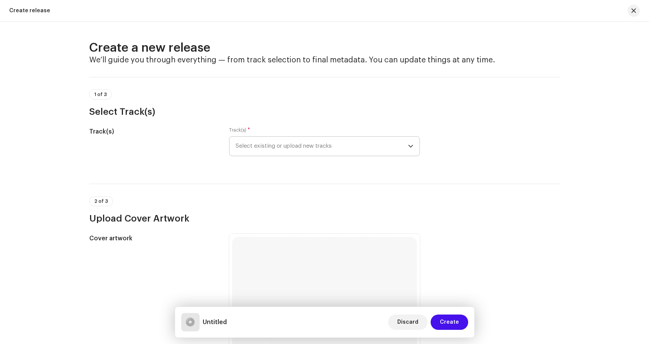
click at [299, 149] on span "Select existing or upload new tracks" at bounding box center [321, 146] width 172 height 19
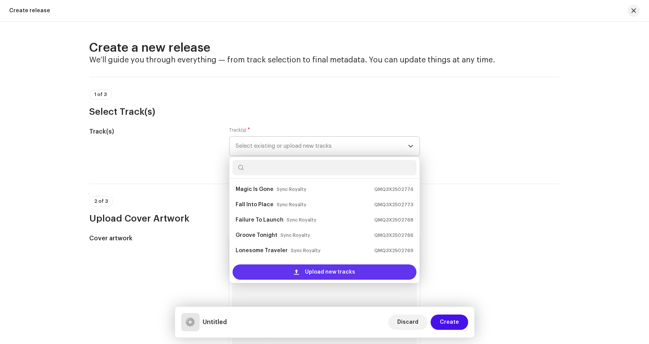
scroll to position [12, 0]
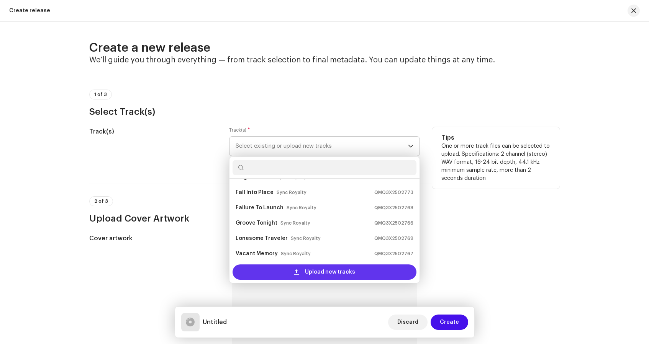
click at [276, 274] on div "Upload new tracks" at bounding box center [324, 272] width 184 height 15
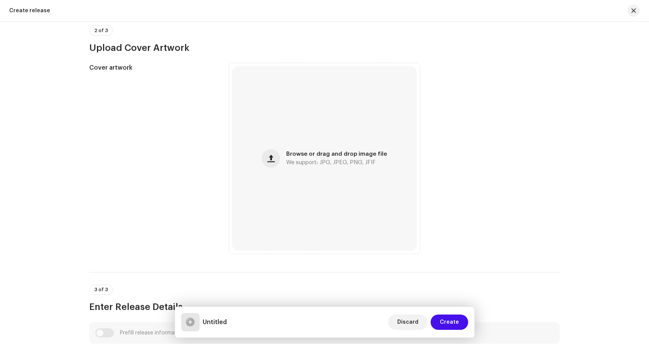
scroll to position [240, 0]
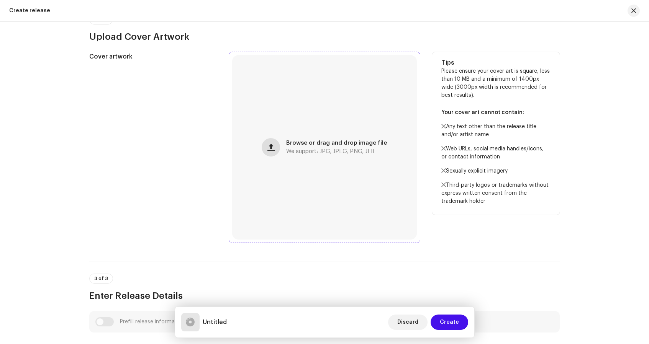
click at [271, 144] on span "button" at bounding box center [270, 147] width 7 height 6
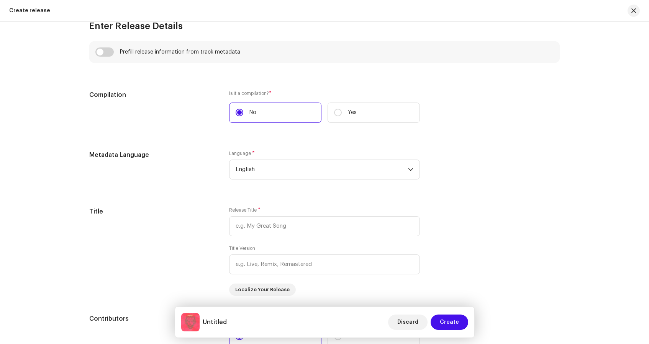
scroll to position [540, 0]
click at [241, 228] on input "text" at bounding box center [324, 227] width 191 height 20
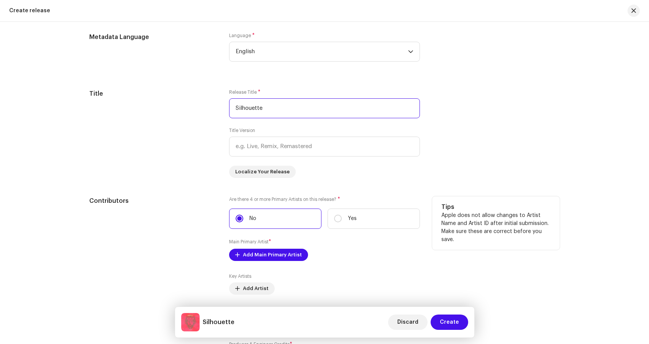
scroll to position [713, 0]
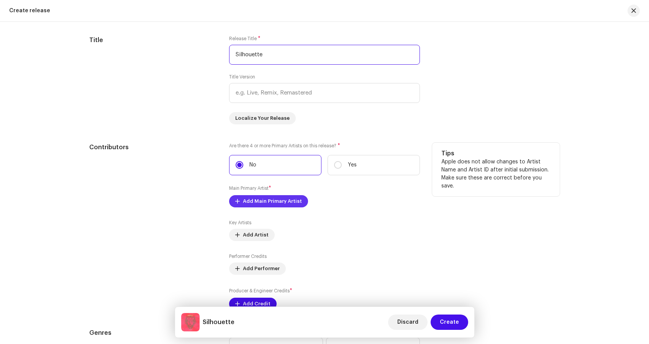
type input "Silhouette"
click at [263, 200] on span "Add Main Primary Artist" at bounding box center [272, 201] width 59 height 15
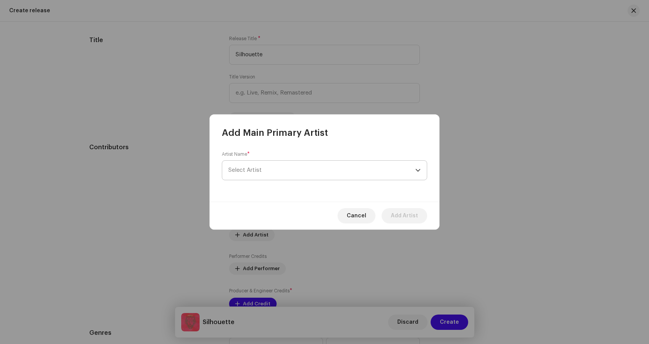
click at [242, 169] on span "Select Artist" at bounding box center [244, 170] width 33 height 6
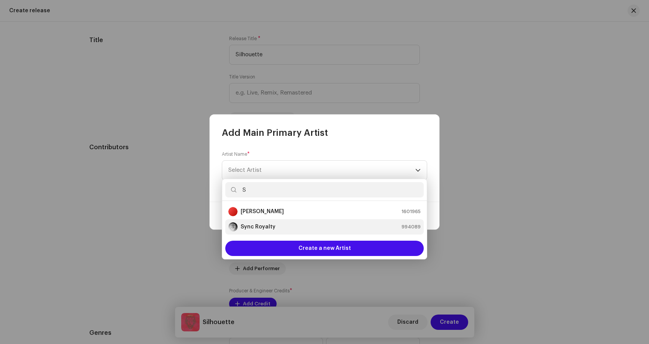
type input "S"
click at [268, 224] on strong "Sync Royalty" at bounding box center [257, 227] width 35 height 8
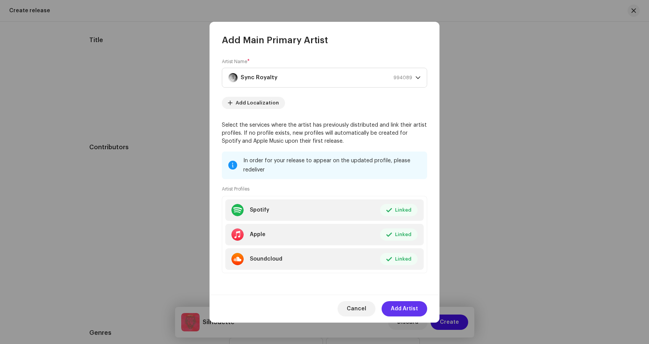
click at [399, 313] on span "Add Artist" at bounding box center [404, 308] width 27 height 15
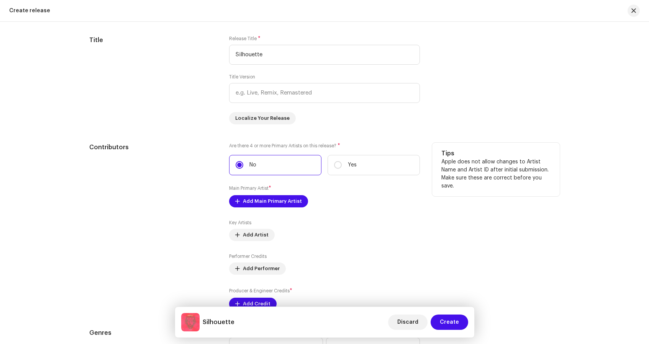
scroll to position [794, 0]
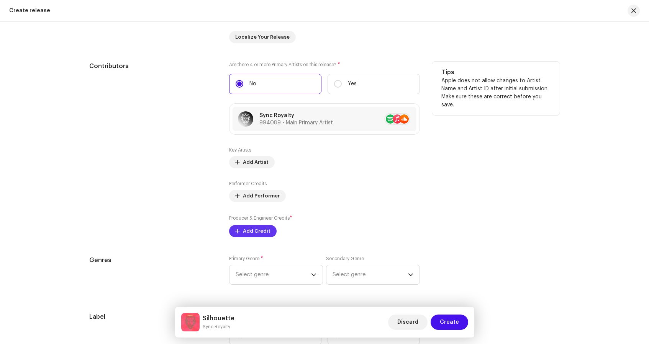
click at [255, 229] on span "Add Credit" at bounding box center [257, 231] width 28 height 15
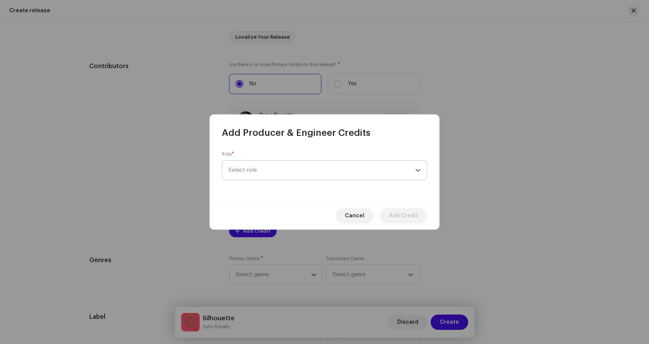
click at [251, 168] on span "Select role" at bounding box center [321, 170] width 187 height 19
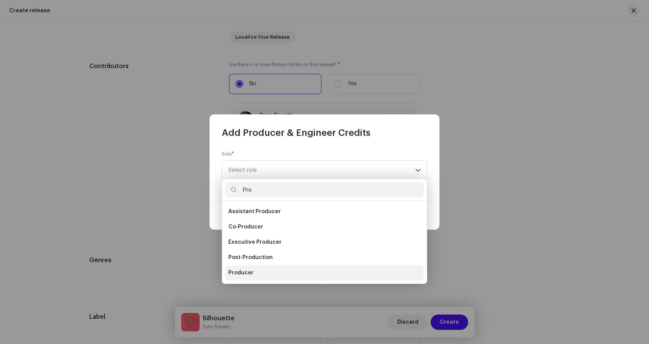
type input "Pro"
click at [242, 272] on span "Producer" at bounding box center [240, 273] width 25 height 8
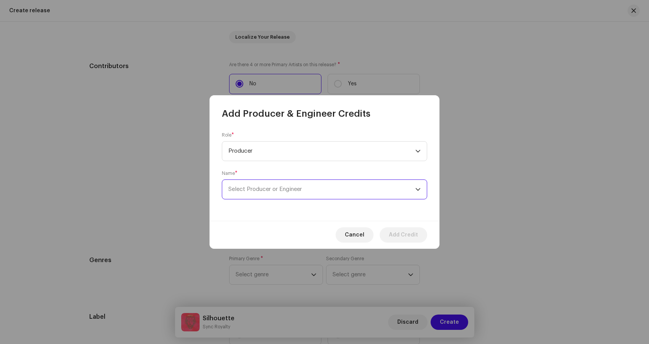
click at [249, 190] on span "Select Producer or Engineer" at bounding box center [265, 189] width 74 height 6
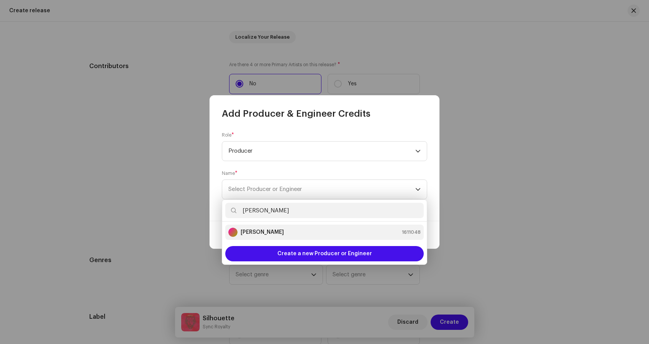
type input "[PERSON_NAME]"
click at [267, 232] on strong "[PERSON_NAME]" at bounding box center [261, 233] width 43 height 8
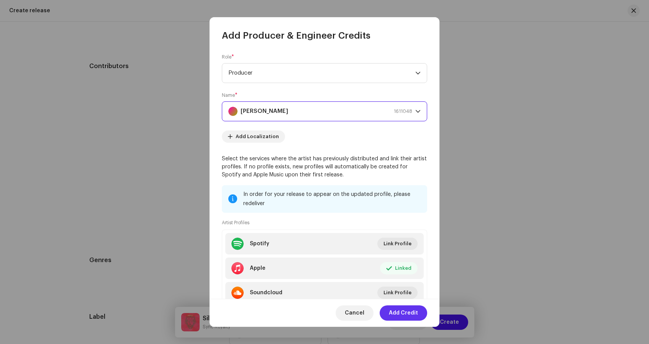
click at [408, 313] on span "Add Credit" at bounding box center [403, 313] width 29 height 15
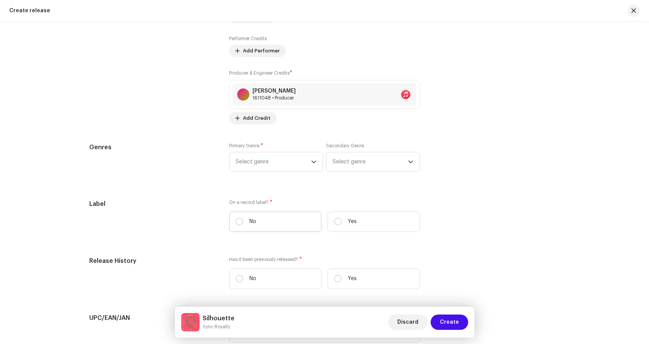
scroll to position [958, 0]
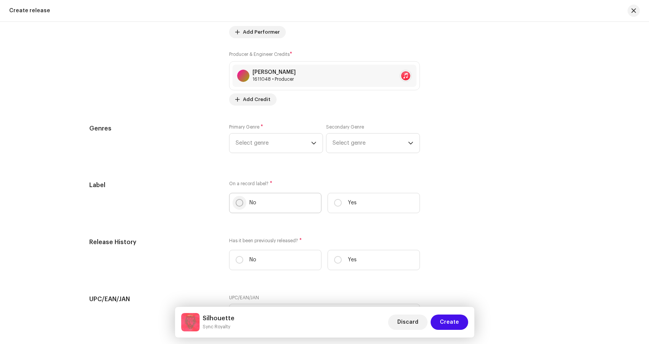
click at [239, 205] on input "No" at bounding box center [239, 203] width 8 height 8
radio input "true"
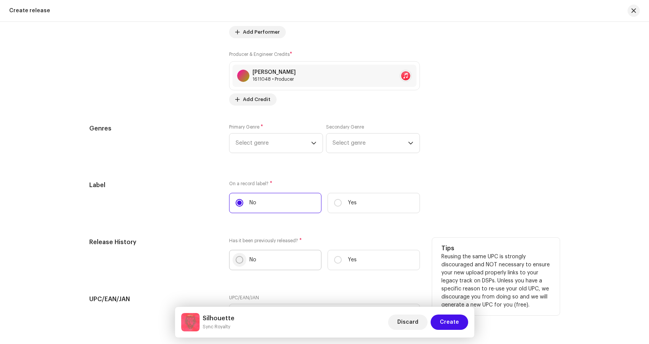
click at [239, 260] on input "No" at bounding box center [239, 260] width 8 height 8
radio input "true"
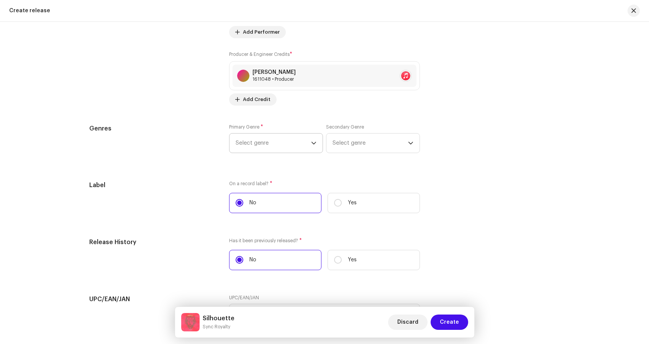
click at [256, 140] on span "Select genre" at bounding box center [272, 143] width 75 height 19
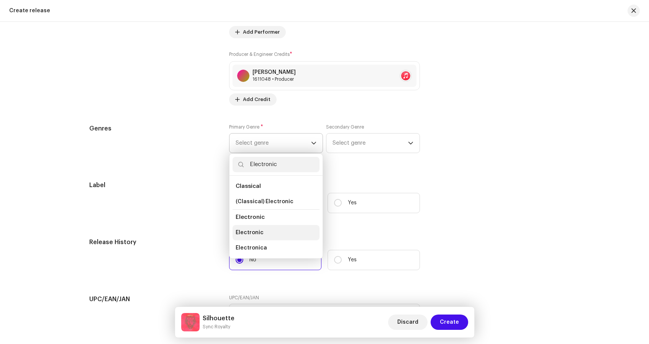
type input "Electronic"
click at [254, 234] on span "Electronic" at bounding box center [249, 233] width 28 height 8
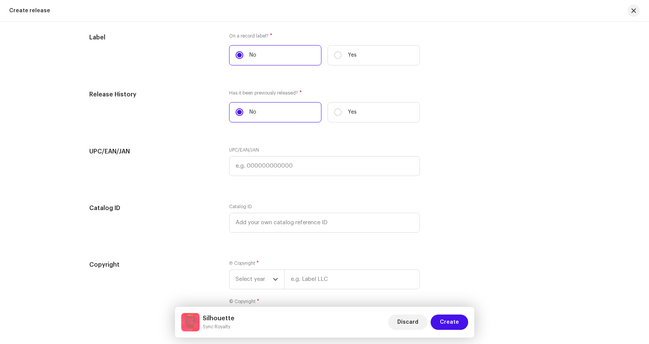
scroll to position [1151, 0]
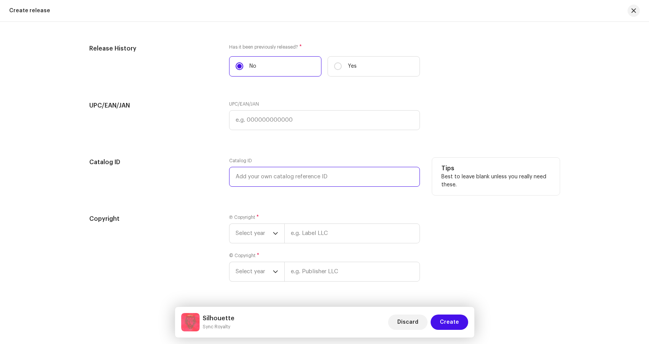
click at [264, 170] on input "text" at bounding box center [324, 177] width 191 height 20
paste input "0781661390647"
type input "0781661390647"
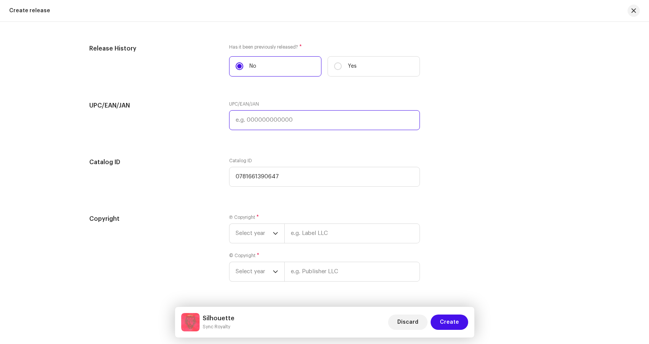
click at [257, 118] on input "text" at bounding box center [324, 120] width 191 height 20
paste input "0781661390647"
type input "0781661390647"
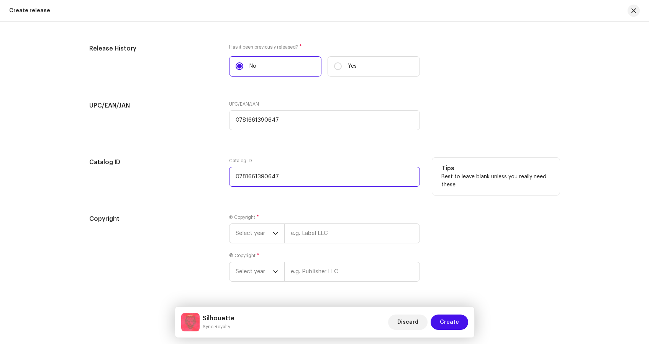
drag, startPoint x: 279, startPoint y: 176, endPoint x: 186, endPoint y: 175, distance: 92.7
click at [190, 175] on div "Catalog ID Catalog ID 0781661390647 Tips Best to leave blank unless you really …" at bounding box center [324, 177] width 470 height 38
paste input "SR718"
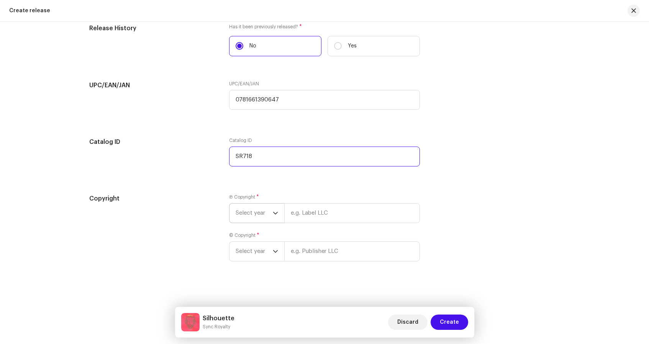
scroll to position [1171, 0]
type input "SR718"
click at [258, 211] on span "Select year" at bounding box center [253, 213] width 37 height 19
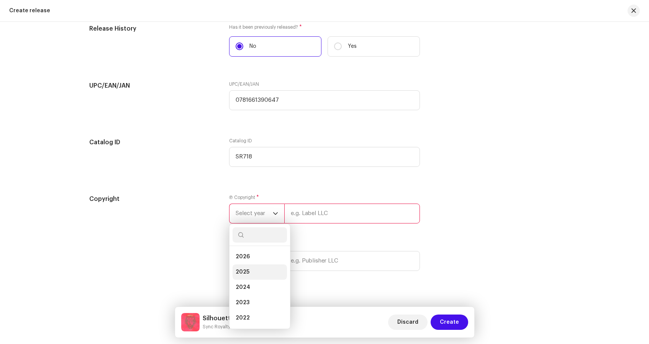
click at [260, 269] on li "2025" at bounding box center [259, 272] width 54 height 15
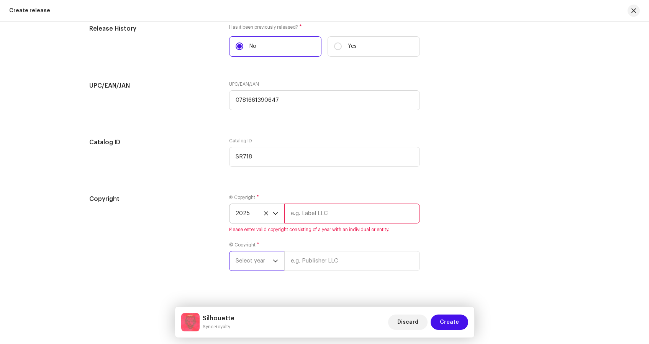
click at [259, 266] on span "Select year" at bounding box center [253, 261] width 37 height 19
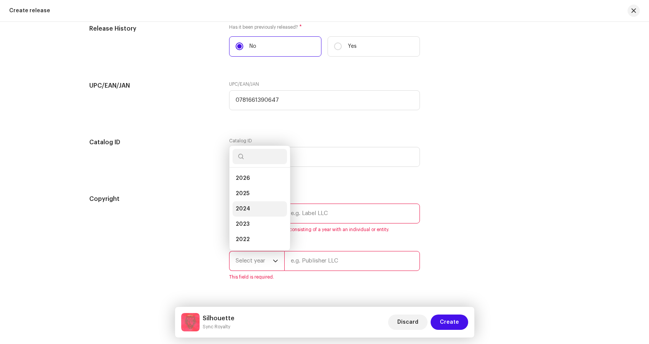
scroll to position [12, 0]
click at [246, 180] on span "2025" at bounding box center [242, 182] width 14 height 8
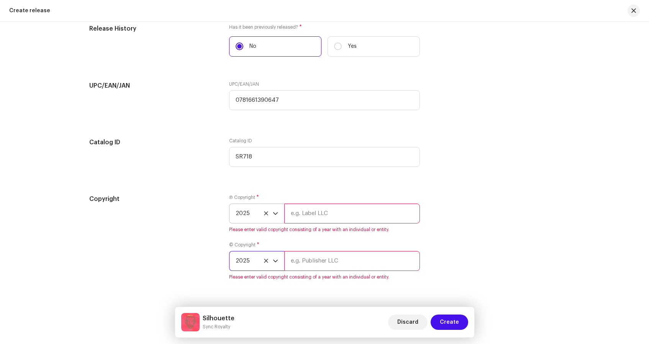
click at [307, 213] on input "text" at bounding box center [352, 214] width 136 height 20
drag, startPoint x: 348, startPoint y: 210, endPoint x: 263, endPoint y: 207, distance: 85.1
click at [263, 207] on div "2025 Sync Royalty LLC" at bounding box center [324, 214] width 191 height 20
type input "Sync Royalty LLC"
click at [293, 262] on div "© Copyright * 2025 Please enter valid copyright consisting of a year with an in…" at bounding box center [324, 261] width 191 height 38
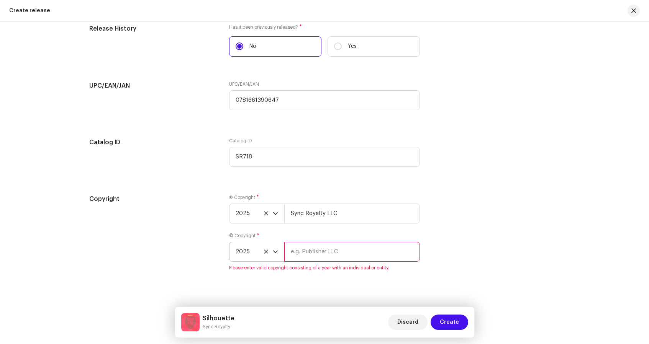
paste input "Sync Royalty LLC"
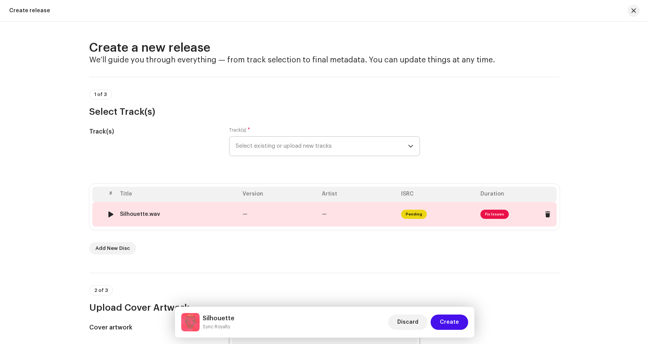
scroll to position [0, 0]
type input "Sync Royalty LLC"
click at [173, 217] on div "Silhouette.wav" at bounding box center [178, 214] width 116 height 6
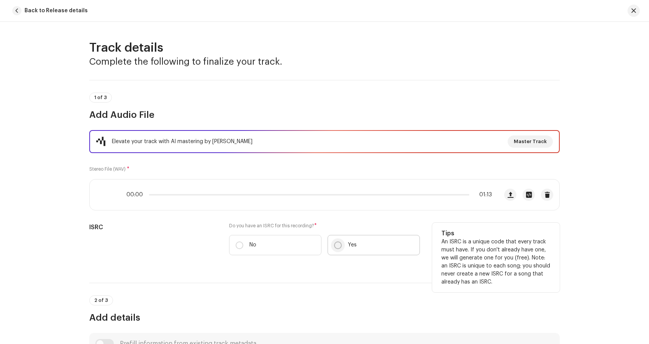
click at [339, 245] on input "Yes" at bounding box center [338, 246] width 8 height 8
radio input "true"
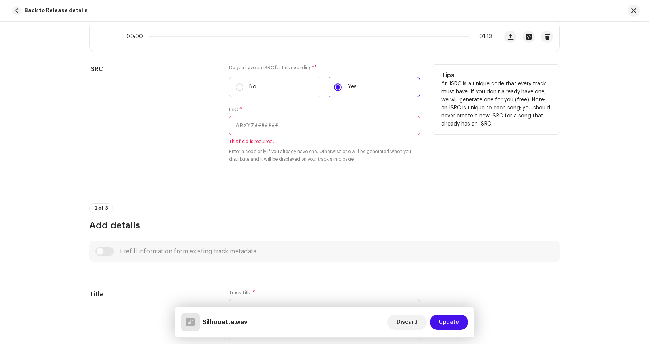
scroll to position [166, 0]
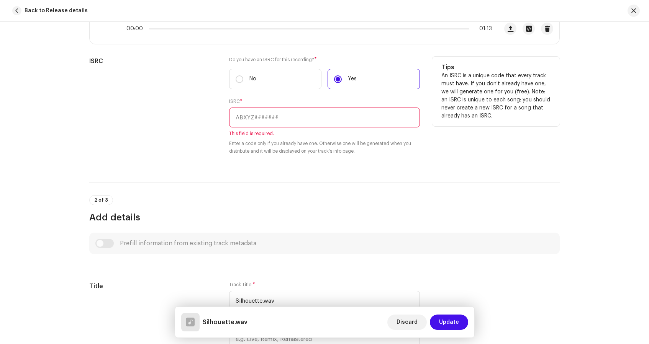
click at [240, 114] on input "text" at bounding box center [324, 118] width 191 height 20
paste input "QMQ3X2502784"
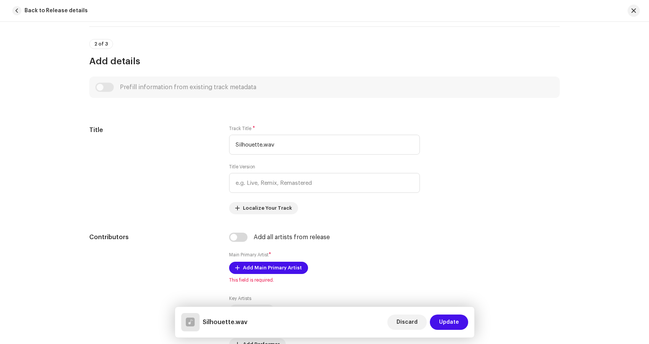
scroll to position [315, 0]
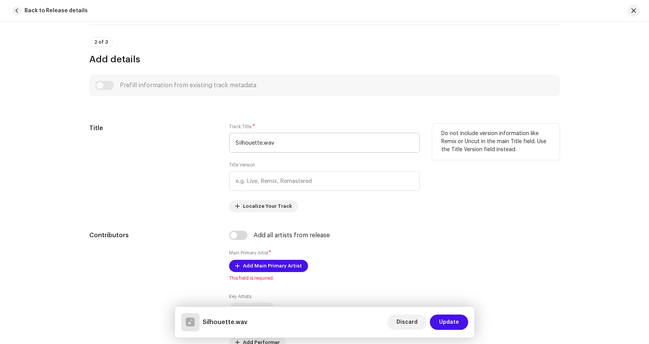
type input "QMQ3X2502784"
click at [276, 139] on input "Silhouette.wav" at bounding box center [324, 143] width 191 height 20
click at [275, 144] on input "Silhouette.wav" at bounding box center [324, 143] width 191 height 20
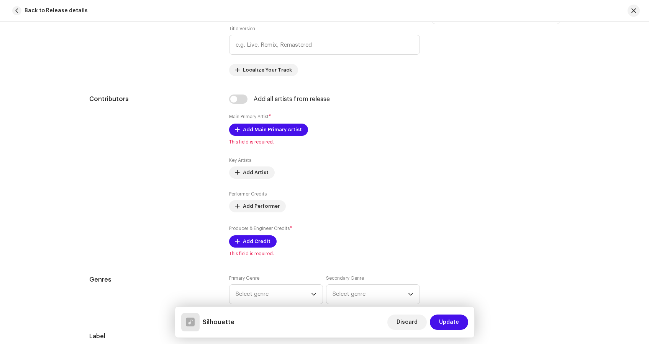
scroll to position [459, 0]
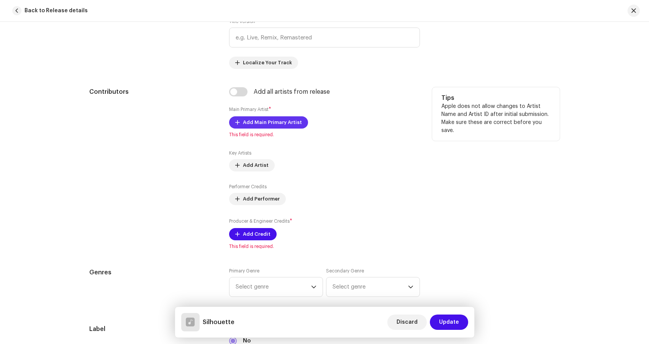
type input "Silhouette"
click at [254, 121] on span "Add Main Primary Artist" at bounding box center [272, 122] width 59 height 15
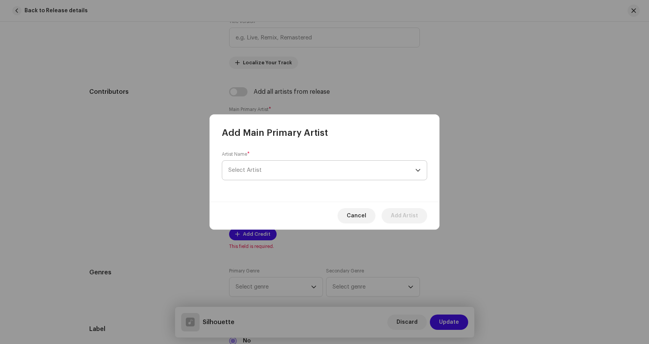
click at [252, 173] on span "Select Artist" at bounding box center [244, 170] width 33 height 6
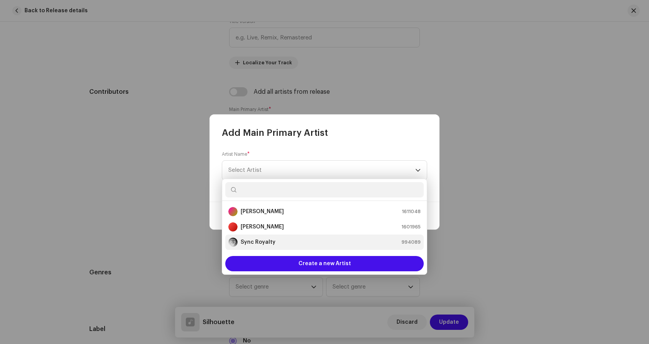
click at [269, 245] on strong "Sync Royalty" at bounding box center [257, 243] width 35 height 8
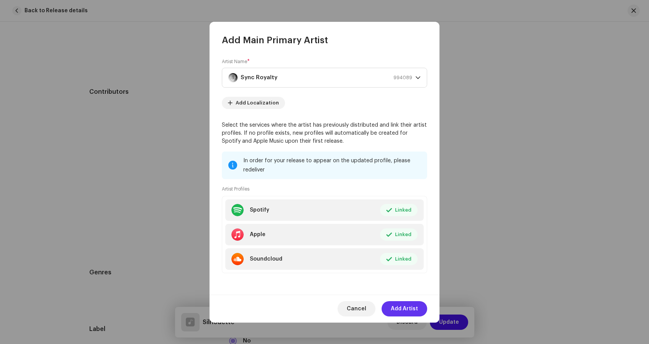
click at [401, 308] on span "Add Artist" at bounding box center [404, 308] width 27 height 15
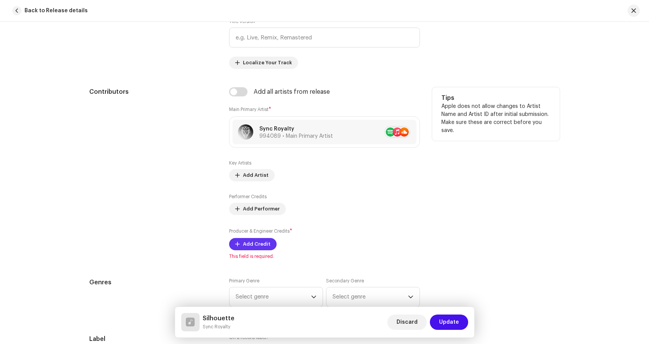
click at [249, 245] on span "Add Credit" at bounding box center [257, 244] width 28 height 15
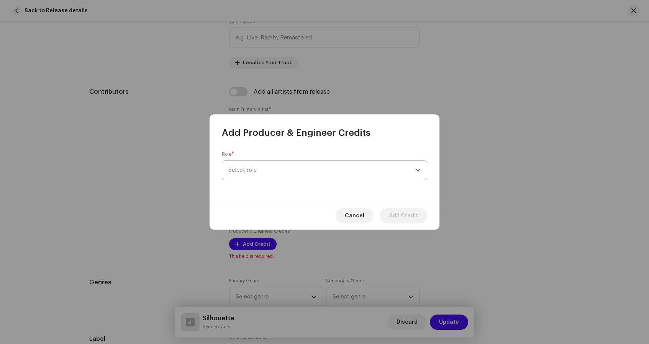
click at [272, 174] on span "Select role" at bounding box center [321, 170] width 187 height 19
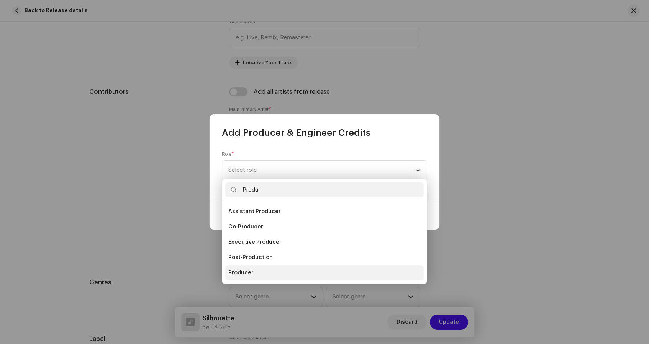
type input "Produ"
click at [246, 276] on span "Producer" at bounding box center [240, 273] width 25 height 8
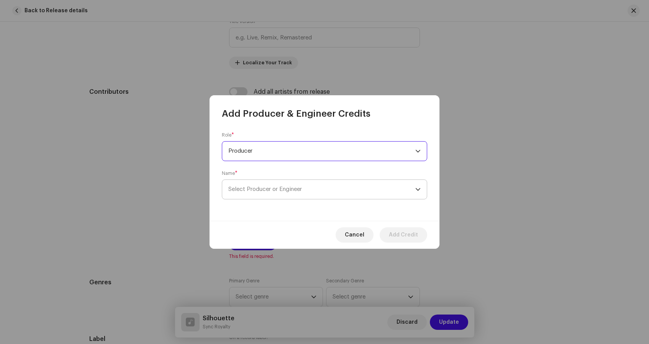
click at [245, 199] on p-select "Select Producer or Engineer" at bounding box center [324, 190] width 205 height 20
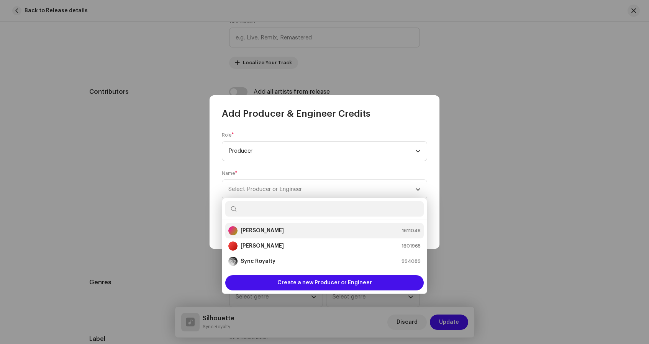
click at [249, 230] on strong "[PERSON_NAME]" at bounding box center [261, 231] width 43 height 8
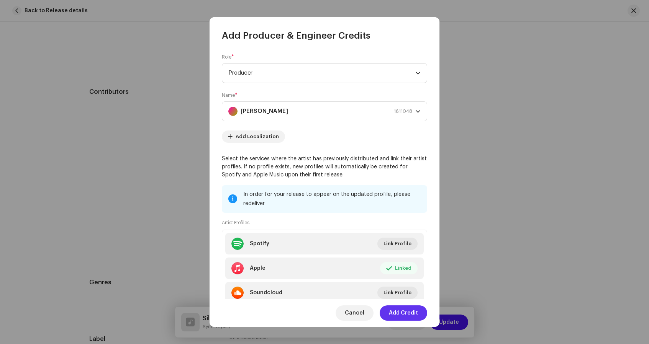
click at [419, 311] on button "Add Credit" at bounding box center [402, 313] width 47 height 15
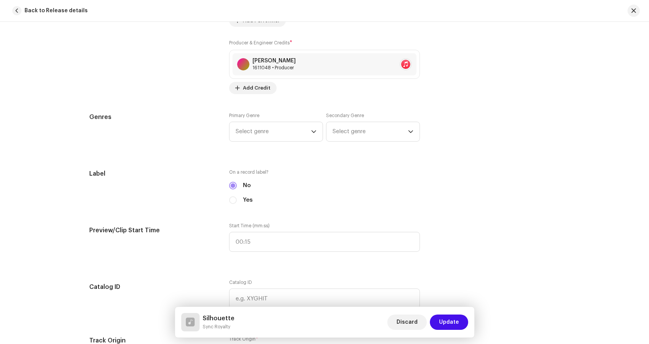
scroll to position [649, 0]
click at [249, 130] on span "Select genre" at bounding box center [272, 130] width 75 height 19
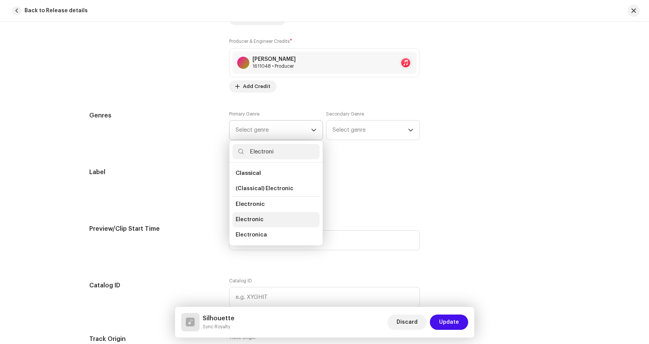
type input "Electroni"
click at [251, 216] on span "Electronic" at bounding box center [249, 220] width 28 height 8
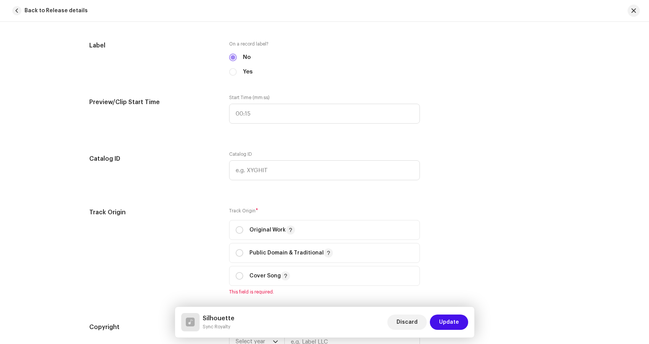
scroll to position [775, 0]
click at [236, 234] on input "radio" at bounding box center [239, 231] width 8 height 8
radio input "true"
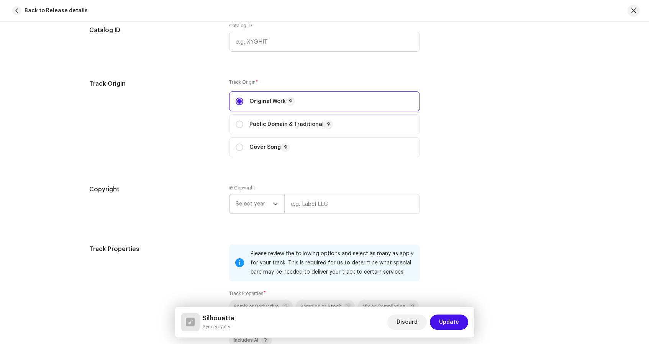
click at [249, 206] on span "Select year" at bounding box center [253, 204] width 37 height 19
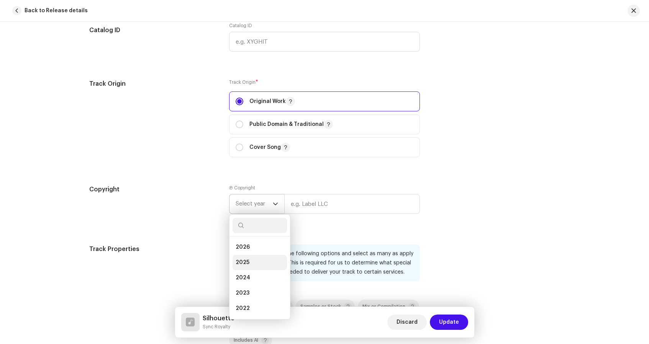
click at [251, 259] on li "2025" at bounding box center [259, 262] width 54 height 15
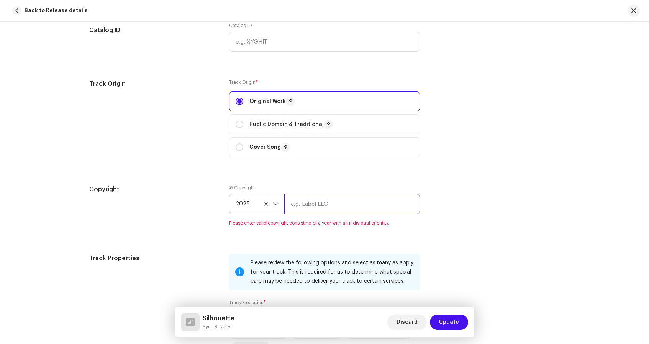
click at [315, 204] on input "text" at bounding box center [352, 204] width 136 height 20
type input "Sync Royalty LLC"
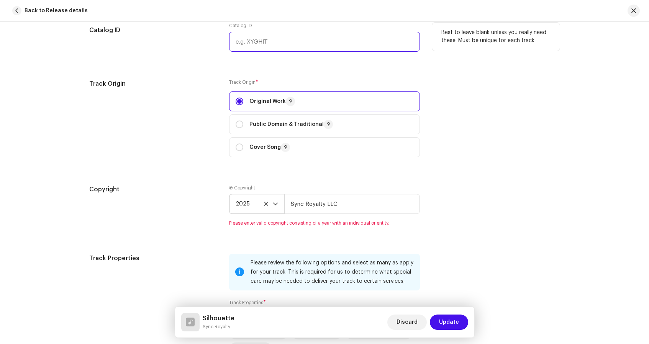
click at [249, 43] on input "text" at bounding box center [324, 42] width 191 height 20
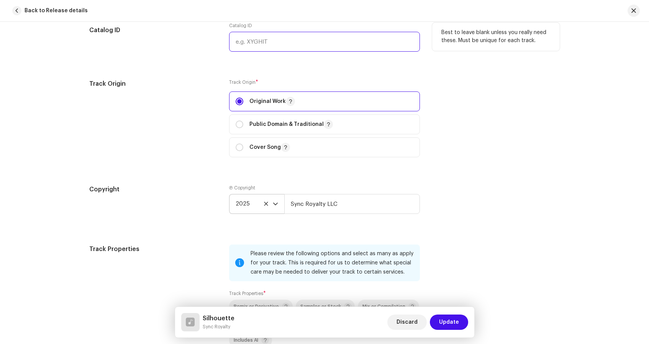
paste input "SR718"
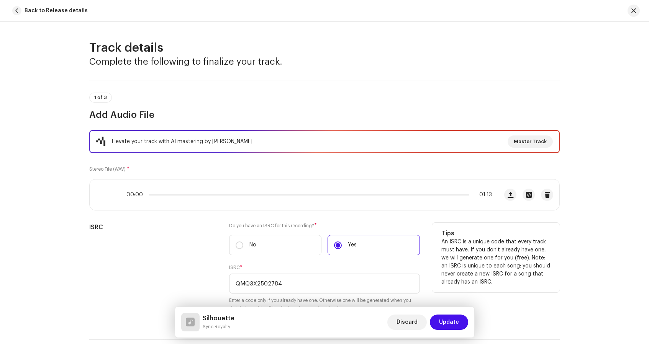
scroll to position [0, 0]
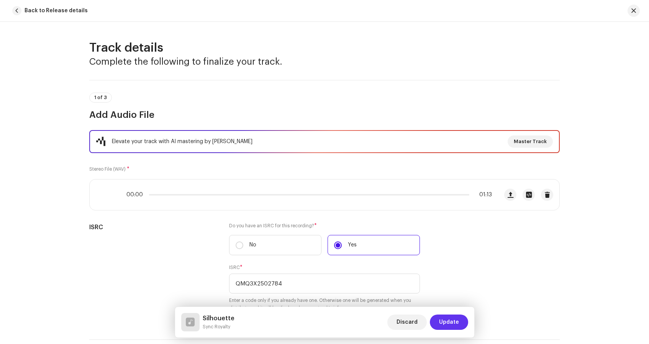
type input "SR718"
click at [459, 324] on button "Update" at bounding box center [449, 322] width 38 height 15
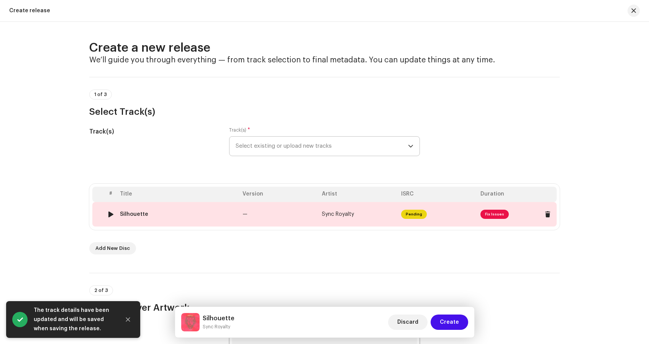
click at [192, 213] on div "Silhouette" at bounding box center [178, 214] width 116 height 6
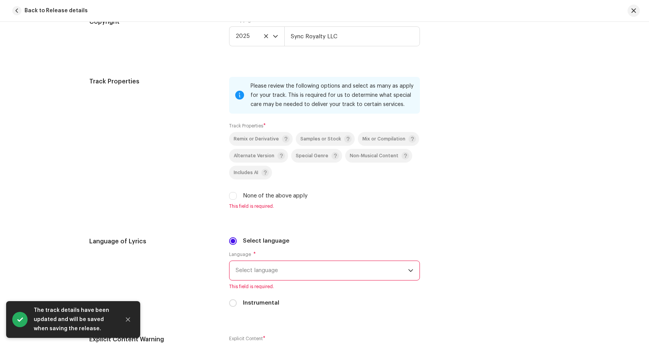
scroll to position [1073, 0]
click at [232, 196] on input "None of the above apply" at bounding box center [233, 195] width 8 height 8
checkbox input "true"
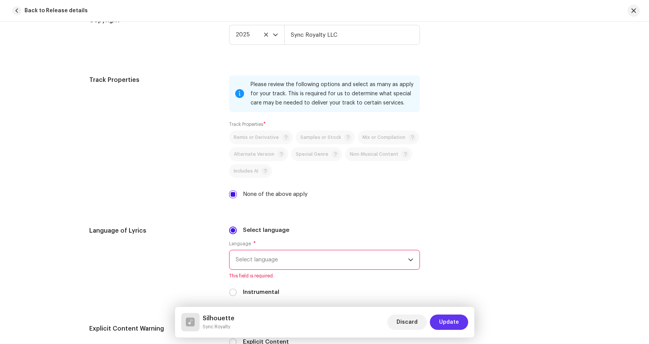
click at [447, 321] on span "Update" at bounding box center [449, 322] width 20 height 15
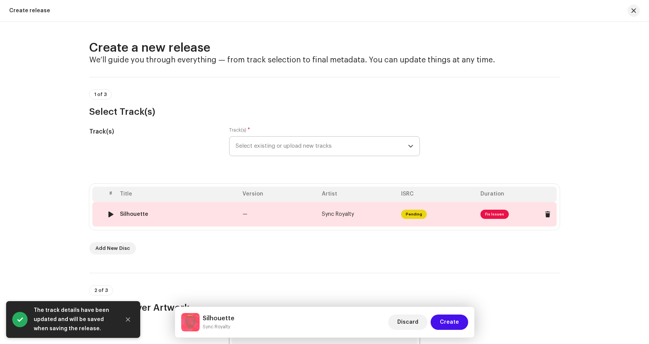
click at [178, 212] on div "Silhouette" at bounding box center [178, 214] width 116 height 6
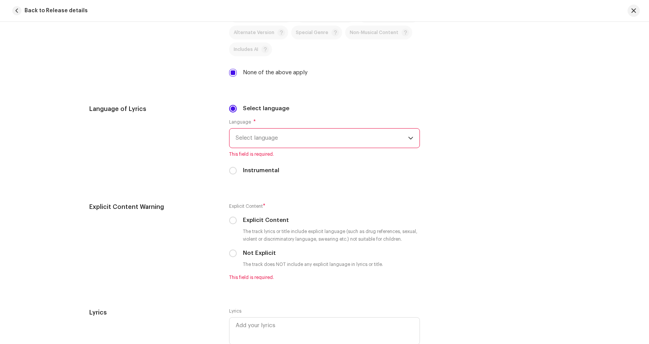
scroll to position [1195, 0]
click at [232, 172] on input "Instrumental" at bounding box center [233, 171] width 8 height 8
radio input "true"
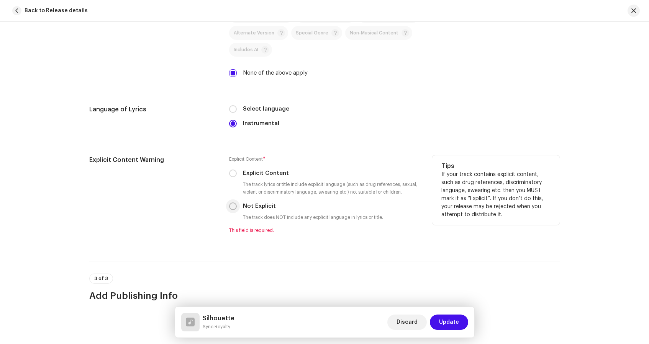
click at [229, 208] on input "Not Explicit" at bounding box center [233, 207] width 8 height 8
radio input "true"
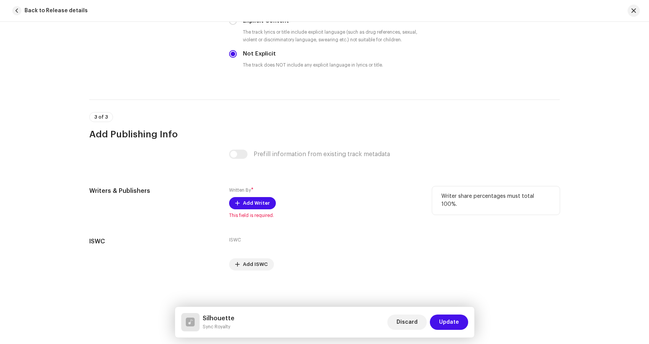
scroll to position [1347, 0]
click at [258, 197] on div "Written By * Add Writer This field is required." at bounding box center [324, 202] width 191 height 32
click at [260, 205] on span "Add Writer" at bounding box center [256, 203] width 27 height 15
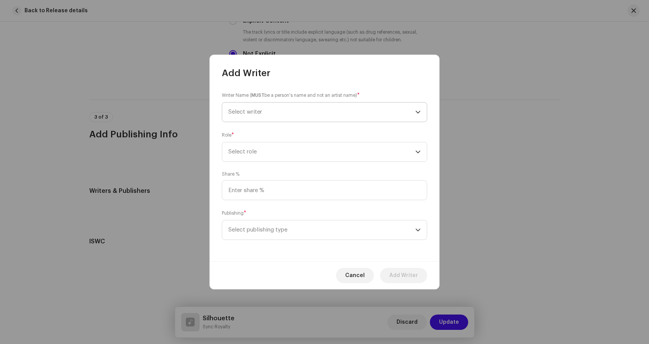
click at [240, 116] on span "Select writer" at bounding box center [321, 112] width 187 height 19
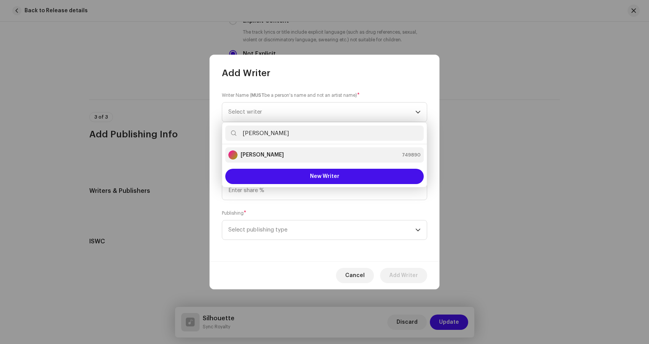
type input "[PERSON_NAME]"
click at [267, 151] on strong "[PERSON_NAME]" at bounding box center [261, 155] width 43 height 8
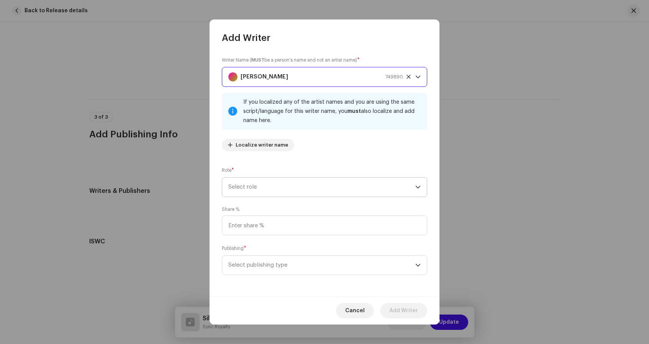
click at [253, 189] on span "Select role" at bounding box center [321, 187] width 187 height 19
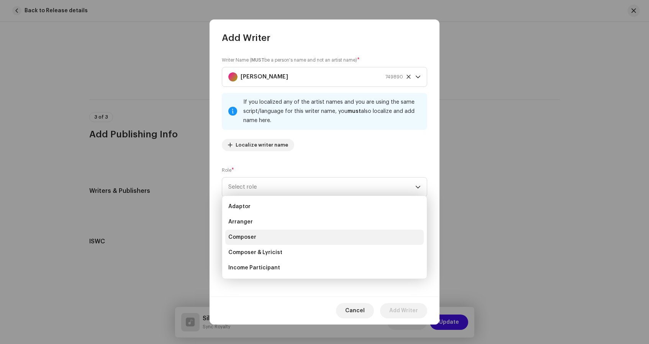
click at [254, 239] on span "Composer" at bounding box center [242, 238] width 28 height 8
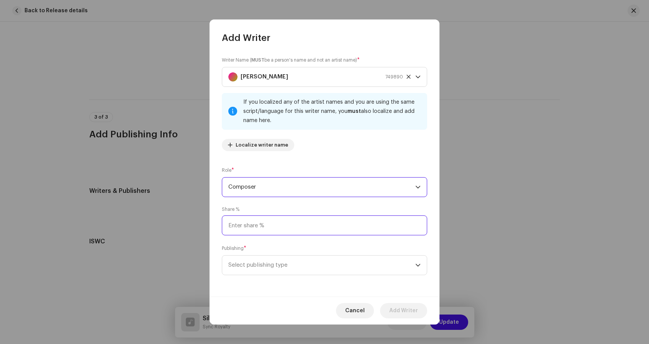
click at [254, 225] on input at bounding box center [324, 226] width 205 height 20
type input "100.00"
click at [264, 258] on span "Select publishing type" at bounding box center [321, 265] width 187 height 19
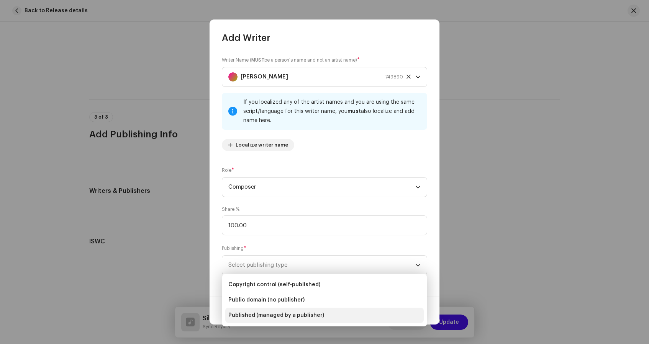
click at [265, 310] on li "Published (managed by a publisher)" at bounding box center [324, 315] width 198 height 15
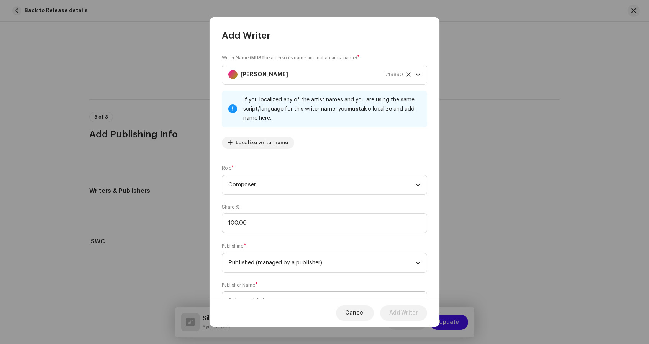
click at [261, 292] on span "Select publisher" at bounding box center [321, 301] width 187 height 19
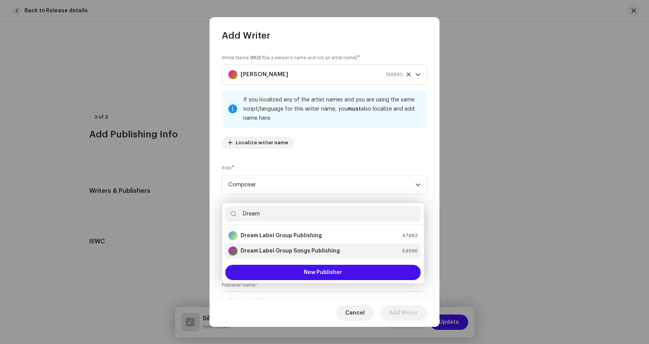
type input "Dream"
click at [299, 252] on strong "Dream Label Group Songs Publishing" at bounding box center [289, 251] width 99 height 8
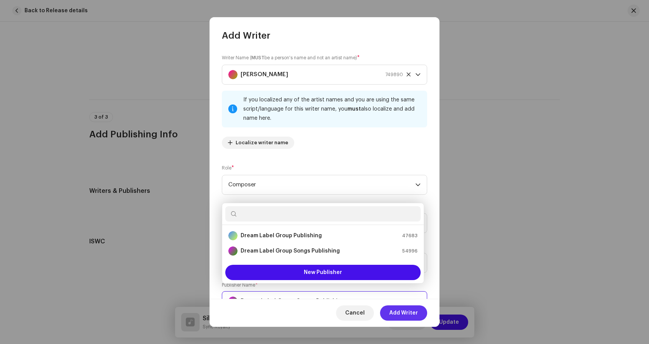
scroll to position [12, 0]
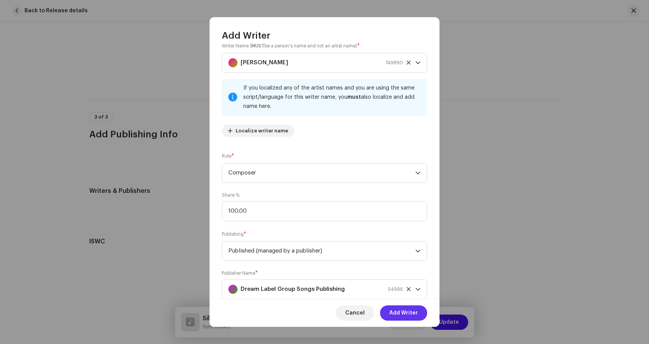
click at [416, 311] on span "Add Writer" at bounding box center [403, 313] width 29 height 15
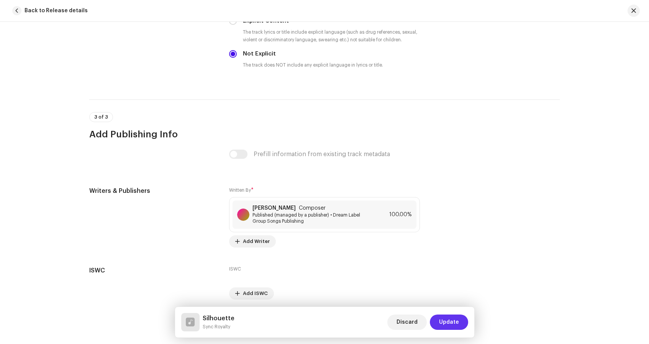
click at [453, 325] on span "Update" at bounding box center [449, 322] width 20 height 15
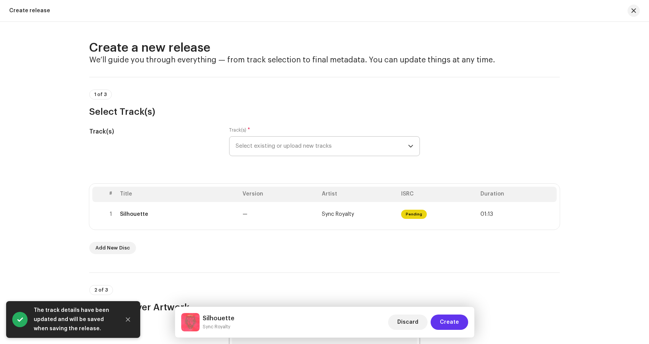
click at [463, 324] on button "Create" at bounding box center [449, 322] width 38 height 15
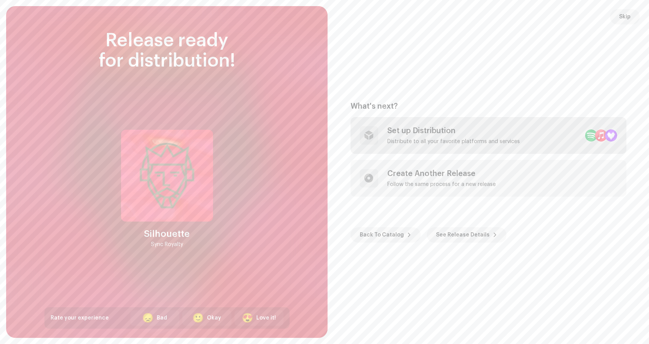
click at [418, 136] on div "Set up Distribution Distribute to all your favorite platforms and services" at bounding box center [453, 135] width 132 height 18
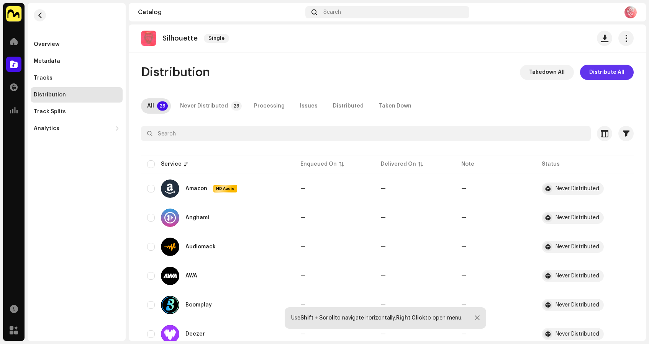
click at [594, 74] on span "Distribute All" at bounding box center [606, 72] width 35 height 15
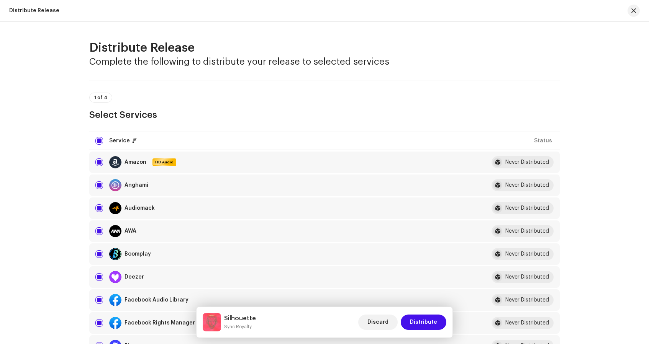
scroll to position [0, 0]
click at [421, 320] on span "Distribute" at bounding box center [423, 322] width 27 height 15
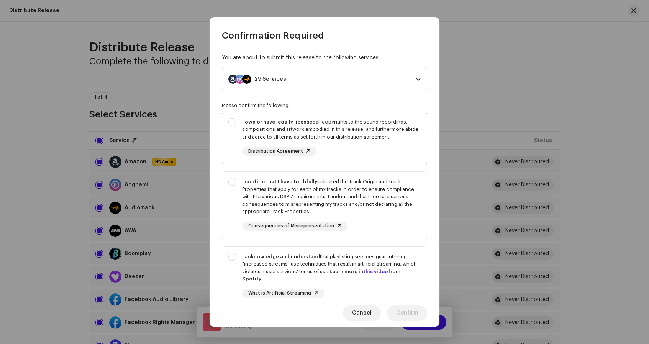
click at [233, 121] on div "I own or have legally licensed all copyrights to the sound recordings, composit…" at bounding box center [324, 137] width 204 height 50
checkbox input "true"
click at [230, 181] on div "I confirm that I have truthfully indicated the Track Origin and Track Propertie…" at bounding box center [324, 204] width 204 height 65
checkbox input "true"
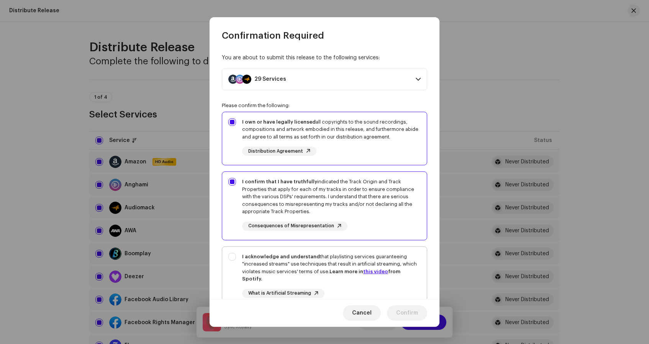
click at [232, 256] on div "I acknowledge and understand that playlisting services guaranteeing "increased …" at bounding box center [324, 282] width 204 height 70
checkbox input "true"
click at [401, 312] on span "Confirm" at bounding box center [407, 313] width 22 height 15
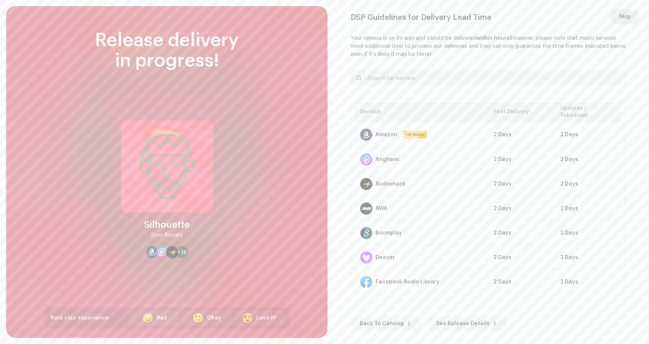
click at [630, 17] on span "Skip" at bounding box center [624, 16] width 11 height 15
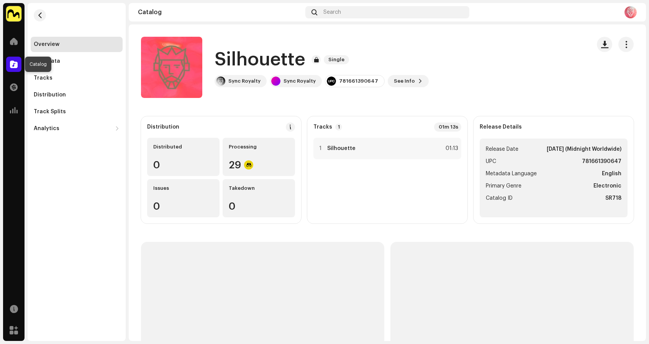
click at [12, 61] on span at bounding box center [14, 64] width 8 height 6
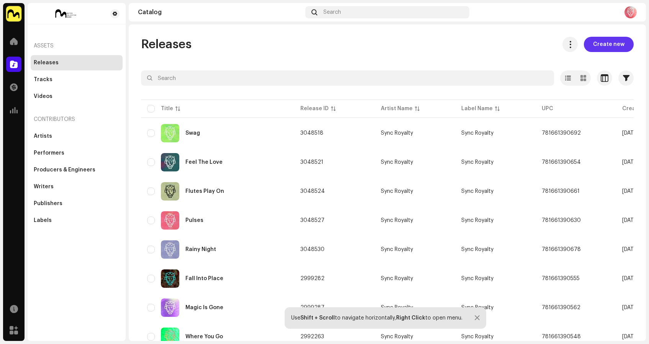
click at [616, 46] on span "Create new" at bounding box center [608, 44] width 31 height 15
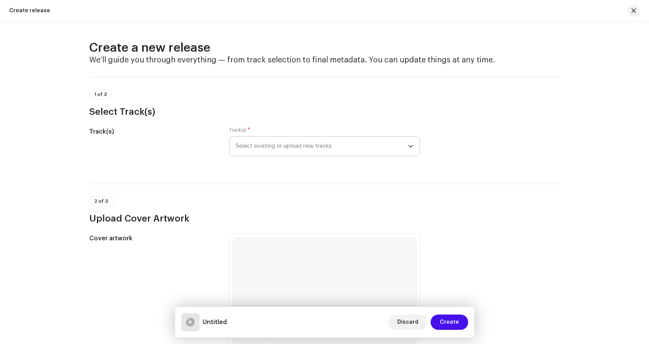
click at [316, 150] on span "Select existing or upload new tracks" at bounding box center [321, 146] width 172 height 19
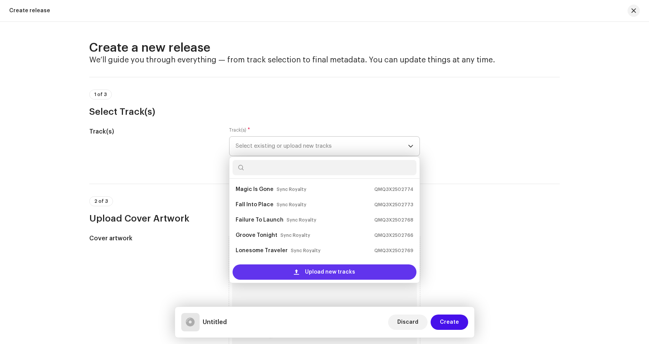
scroll to position [12, 0]
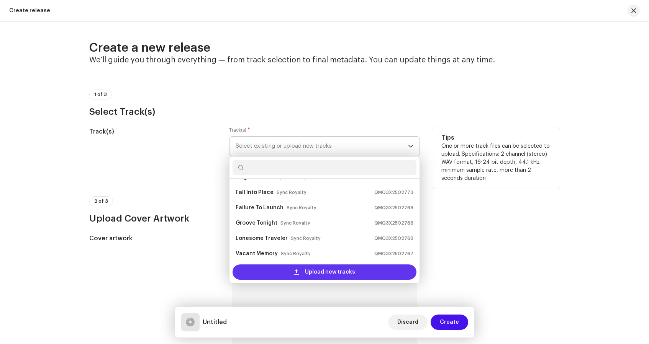
click at [283, 272] on div "Upload new tracks" at bounding box center [324, 272] width 184 height 15
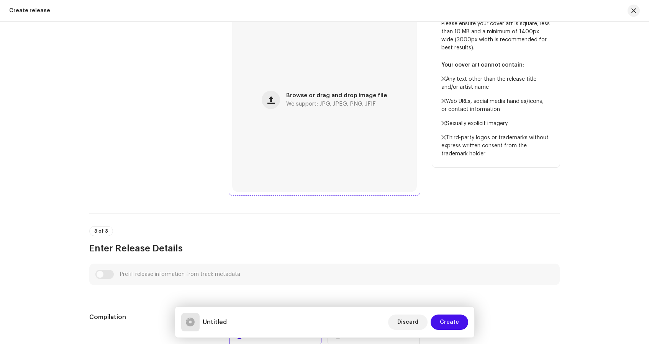
scroll to position [270, 0]
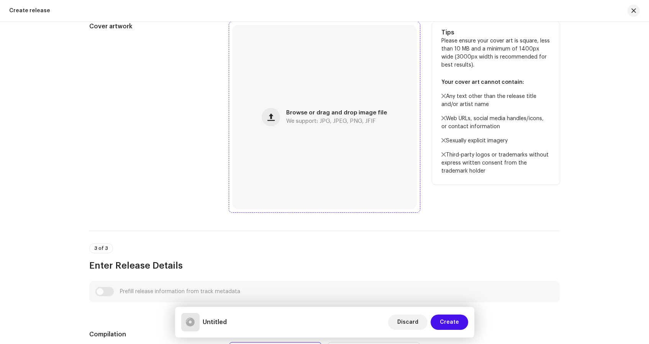
click at [277, 130] on div "Browse or drag and drop image file We support: JPG, JPEG, PNG, JFIF" at bounding box center [324, 117] width 185 height 185
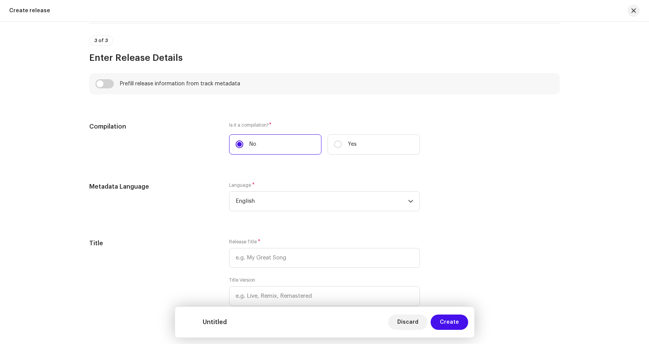
scroll to position [509, 0]
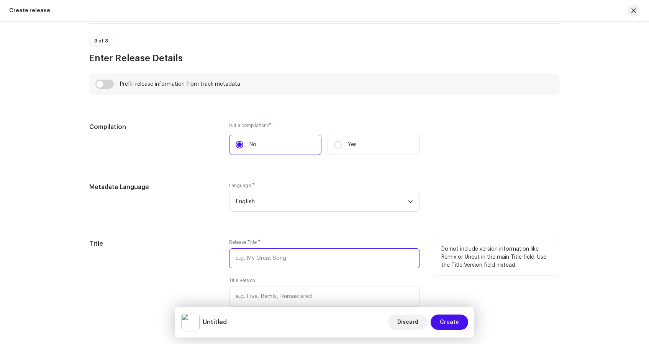
click at [265, 263] on input "text" at bounding box center [324, 259] width 191 height 20
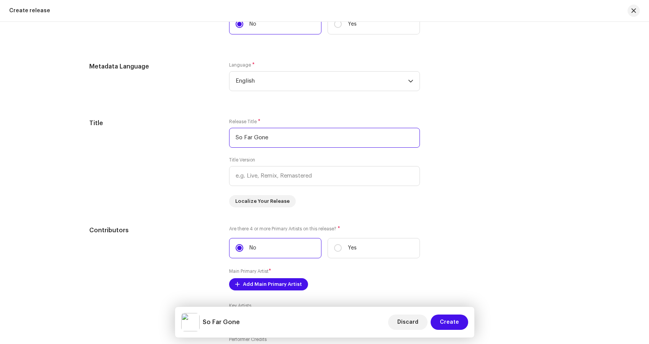
scroll to position [645, 0]
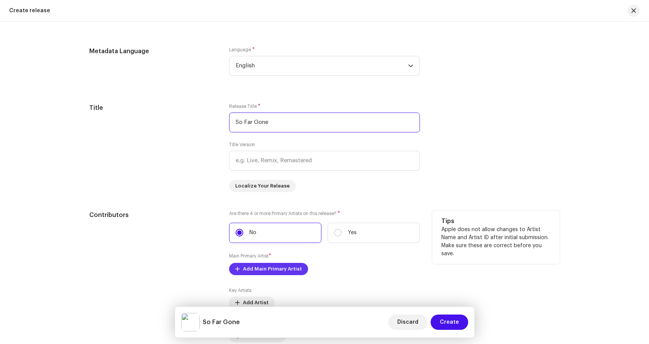
type input "So Far Gone"
click at [274, 270] on span "Add Main Primary Artist" at bounding box center [272, 269] width 59 height 15
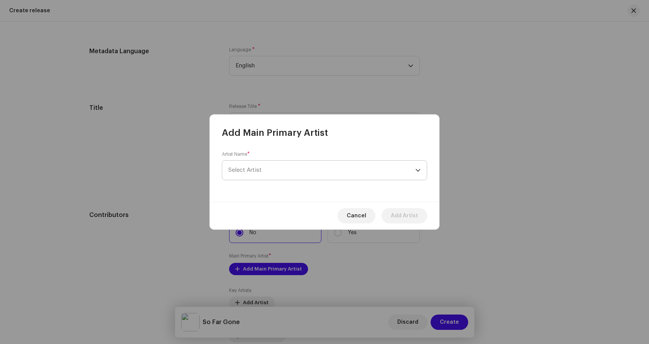
click at [283, 166] on span "Select Artist" at bounding box center [321, 170] width 187 height 19
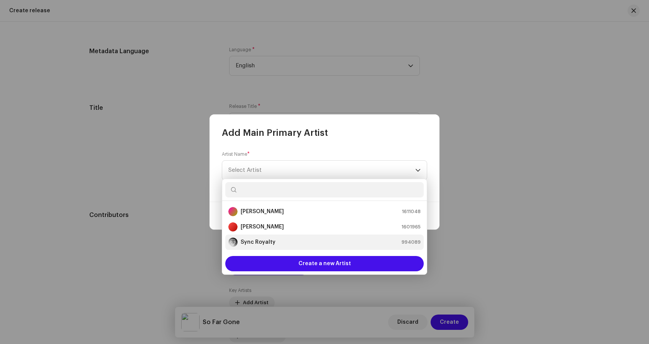
click at [265, 242] on strong "Sync Royalty" at bounding box center [257, 243] width 35 height 8
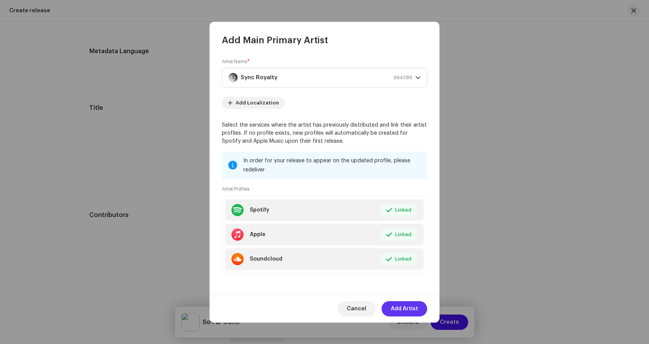
click at [413, 309] on span "Add Artist" at bounding box center [404, 308] width 27 height 15
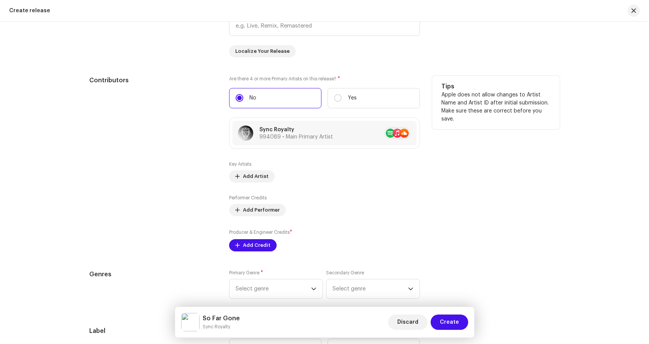
scroll to position [865, 0]
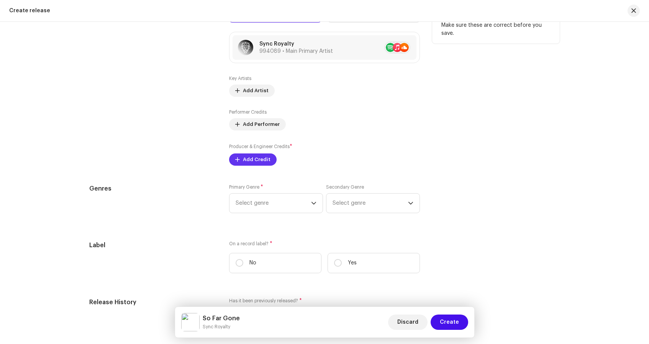
click at [248, 157] on span "Add Credit" at bounding box center [257, 159] width 28 height 15
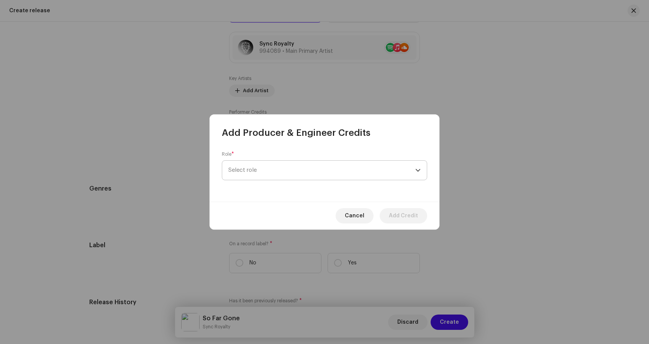
click at [273, 168] on span "Select role" at bounding box center [321, 170] width 187 height 19
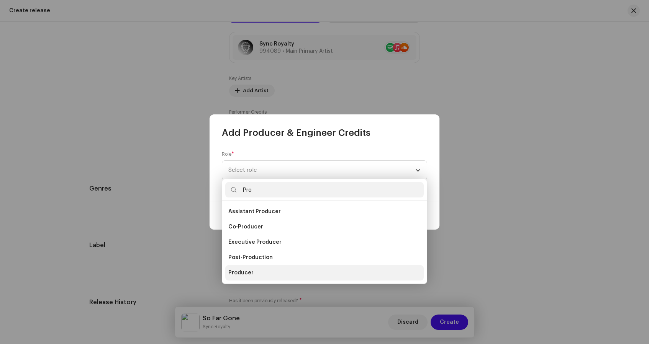
type input "Pro"
click at [262, 268] on li "Producer" at bounding box center [324, 272] width 198 height 15
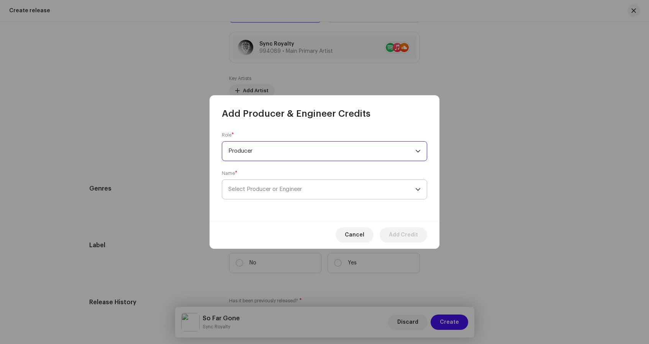
click at [250, 192] on span "Select Producer or Engineer" at bounding box center [265, 189] width 74 height 6
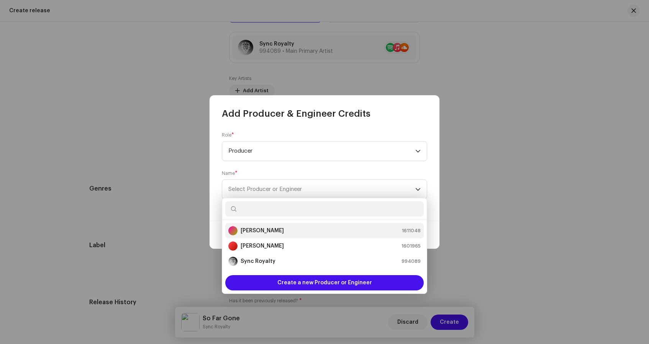
click at [261, 231] on strong "[PERSON_NAME]" at bounding box center [261, 231] width 43 height 8
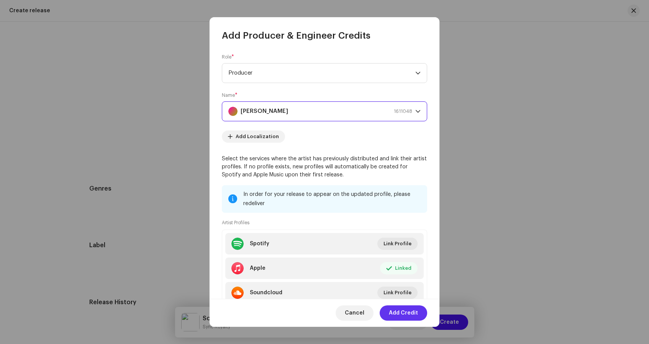
click at [410, 318] on span "Add Credit" at bounding box center [403, 313] width 29 height 15
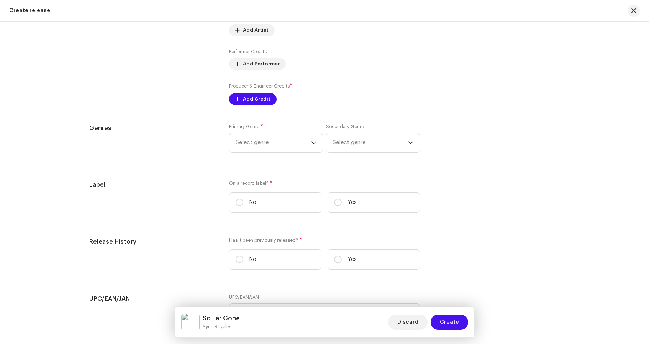
scroll to position [940, 0]
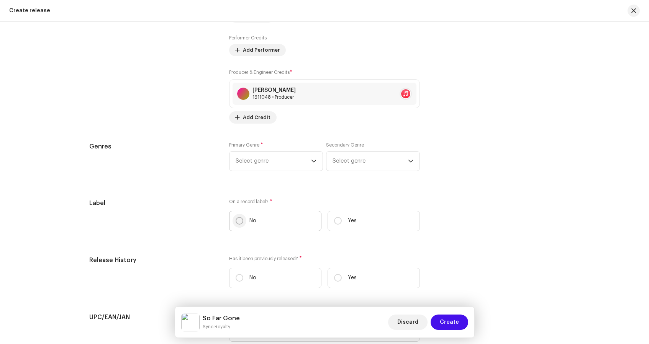
click at [238, 217] on input "No" at bounding box center [239, 221] width 8 height 8
radio input "true"
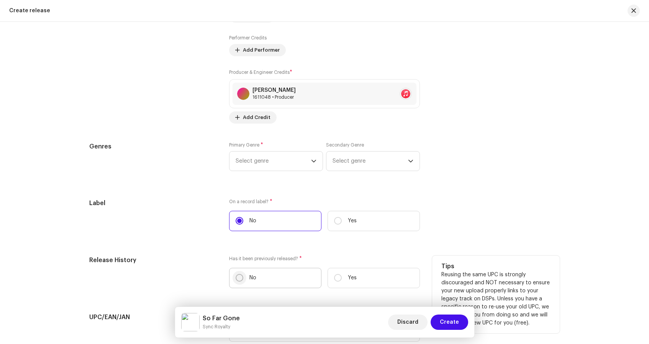
click at [237, 276] on input "No" at bounding box center [239, 278] width 8 height 8
radio input "true"
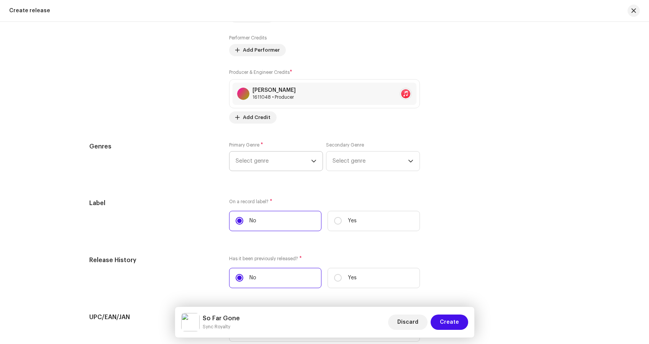
click at [254, 161] on span "Select genre" at bounding box center [272, 161] width 75 height 19
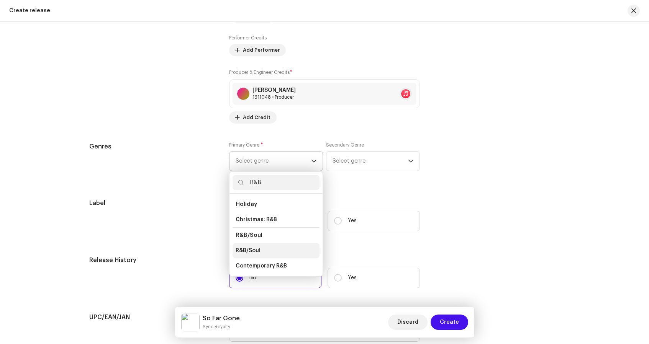
type input "R&B"
click at [255, 248] on span "R&B/Soul" at bounding box center [247, 251] width 25 height 8
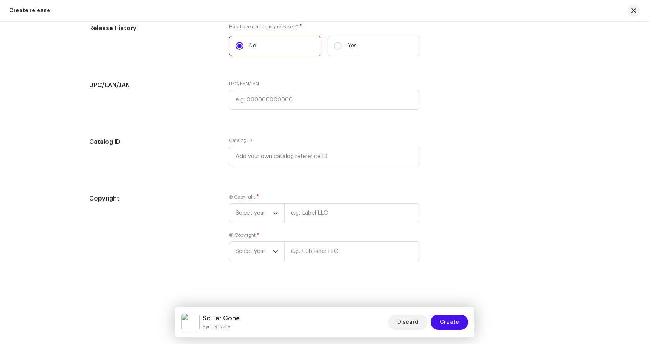
scroll to position [1171, 0]
click at [258, 215] on span "Select year" at bounding box center [253, 213] width 37 height 19
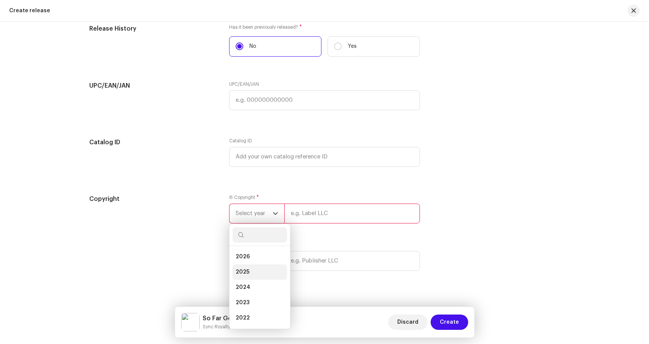
click at [256, 268] on li "2025" at bounding box center [259, 272] width 54 height 15
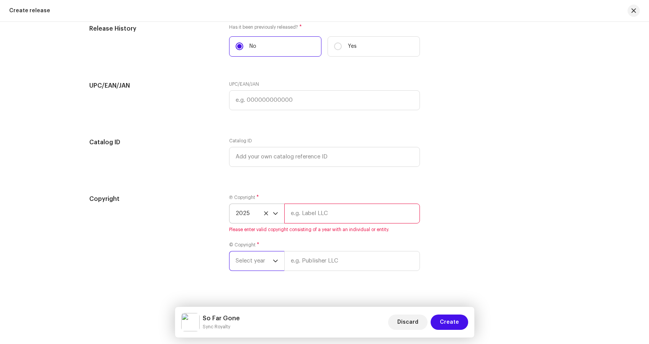
click at [255, 267] on span "Select year" at bounding box center [253, 261] width 37 height 19
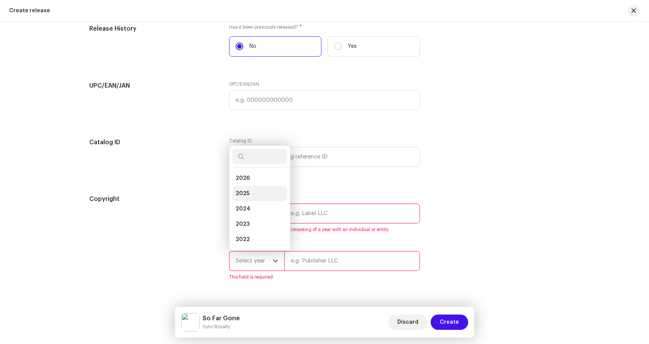
click at [256, 187] on li "2025" at bounding box center [259, 193] width 54 height 15
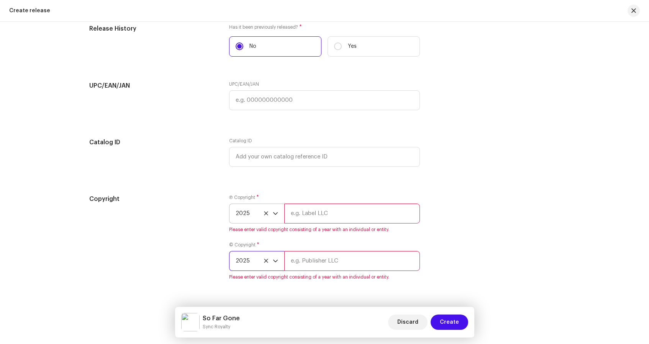
click at [289, 209] on input "text" at bounding box center [352, 214] width 136 height 20
drag, startPoint x: 335, startPoint y: 216, endPoint x: 269, endPoint y: 209, distance: 67.0
click at [269, 209] on div "2025 Sync Royalty LLC" at bounding box center [324, 214] width 191 height 20
type input "Sync Royalty LLC"
click at [329, 267] on div "© Copyright * 2025 Please enter valid copyright consisting of a year with an in…" at bounding box center [324, 261] width 191 height 38
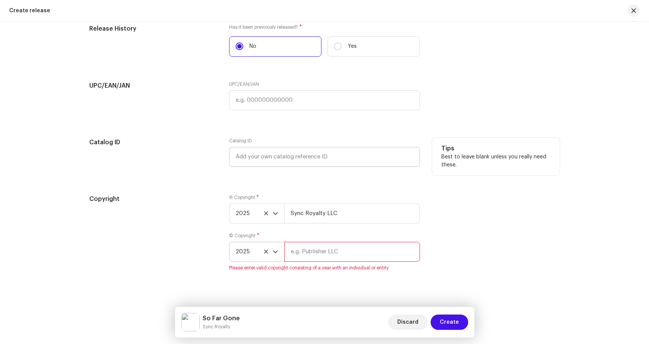
paste input "Sync Royalty LLC"
type input "Sync Royalty LLC"
click at [257, 160] on input "text" at bounding box center [324, 157] width 191 height 20
paste input "SR722"
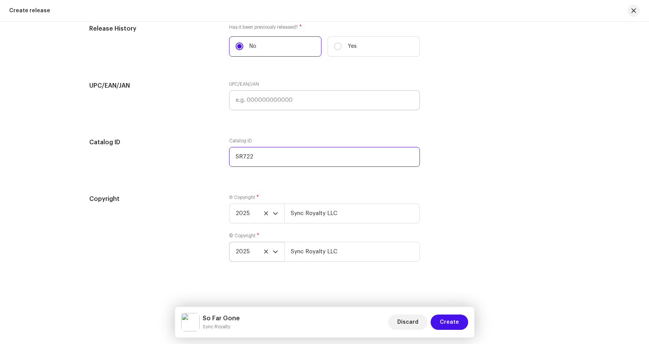
type input "SR722"
click at [268, 107] on input "text" at bounding box center [324, 100] width 191 height 20
paste input "781661390685"
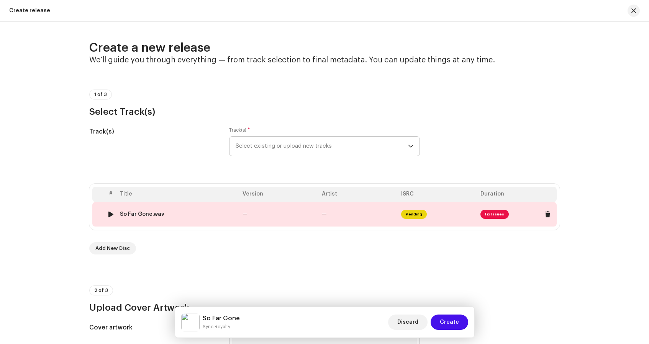
scroll to position [0, 0]
type input "781661390685"
click at [166, 219] on td "So Far Gone.wav" at bounding box center [178, 214] width 123 height 25
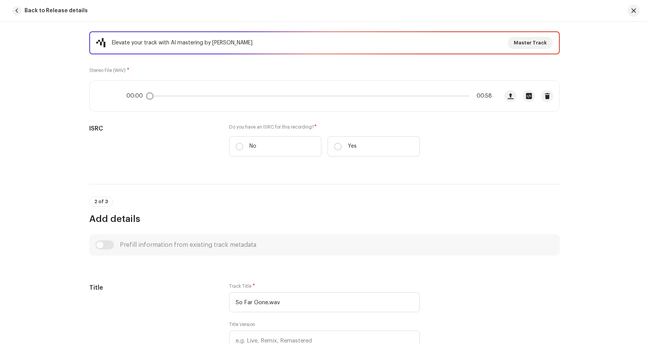
scroll to position [142, 0]
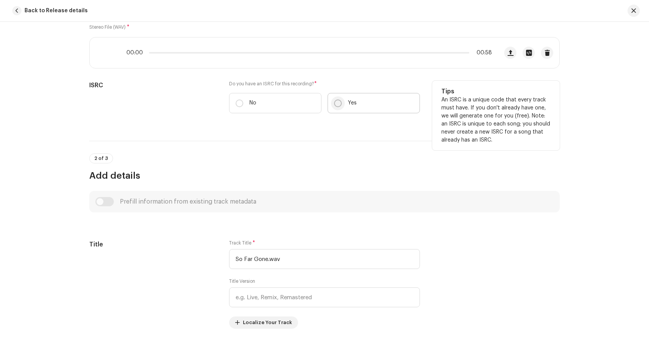
click at [336, 105] on input "Yes" at bounding box center [338, 104] width 8 height 8
radio input "true"
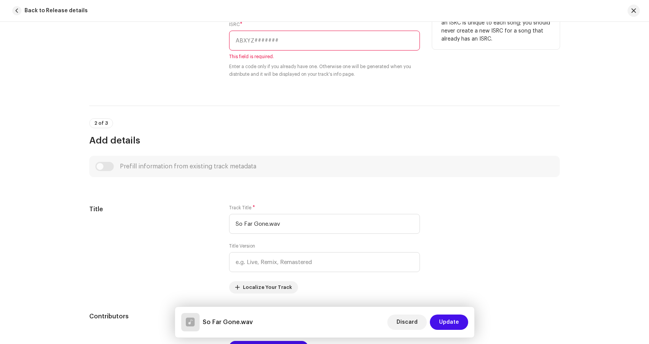
scroll to position [242, 0]
click at [267, 40] on input "text" at bounding box center [324, 42] width 191 height 20
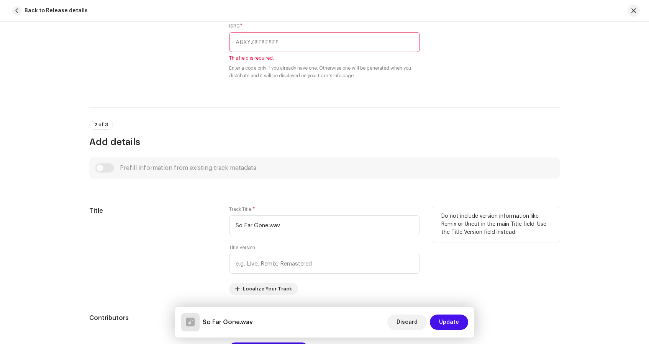
paste input "QMQ3X2502788"
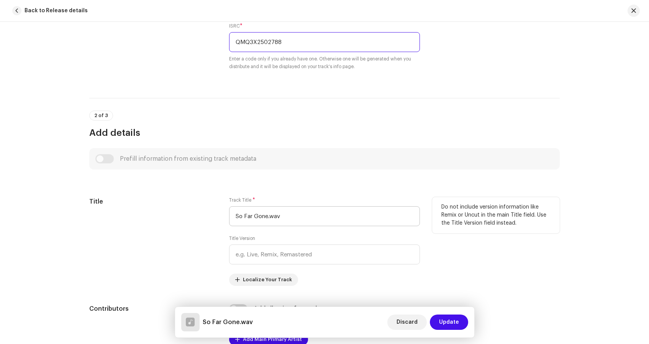
type input "QMQ3X2502788"
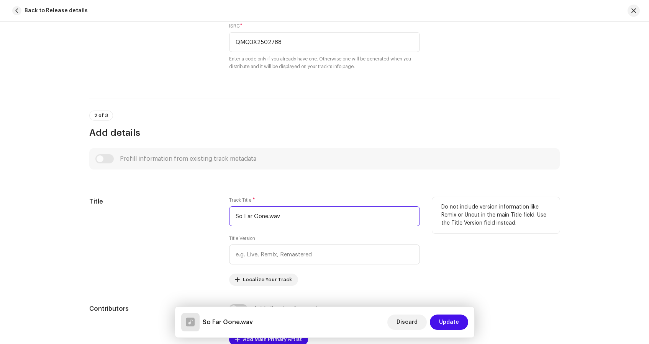
click at [289, 219] on input "So Far Gone.wav" at bounding box center [324, 216] width 191 height 20
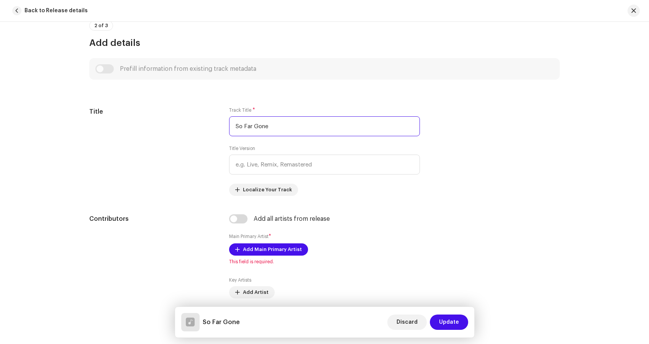
scroll to position [357, 0]
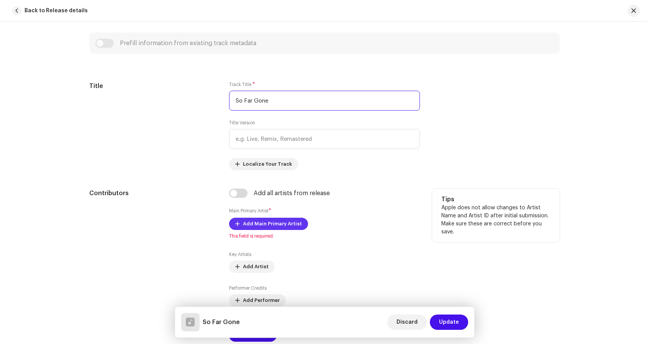
type input "So Far Gone"
click at [261, 229] on span "Add Main Primary Artist" at bounding box center [272, 223] width 59 height 15
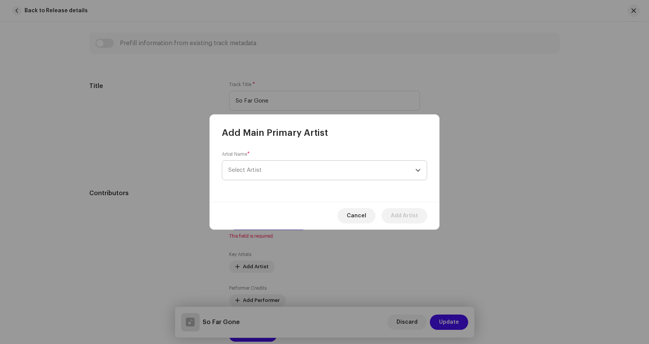
click at [262, 172] on span "Select Artist" at bounding box center [321, 170] width 187 height 19
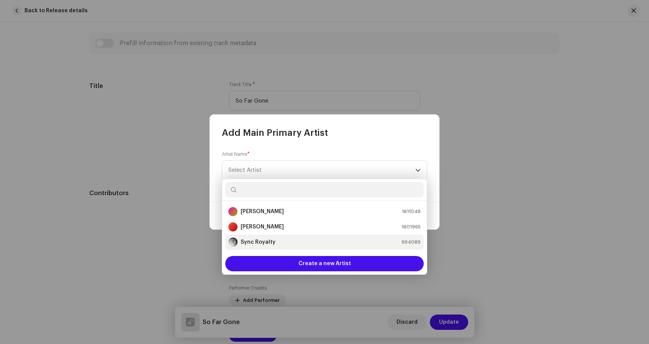
click at [262, 242] on strong "Sync Royalty" at bounding box center [257, 243] width 35 height 8
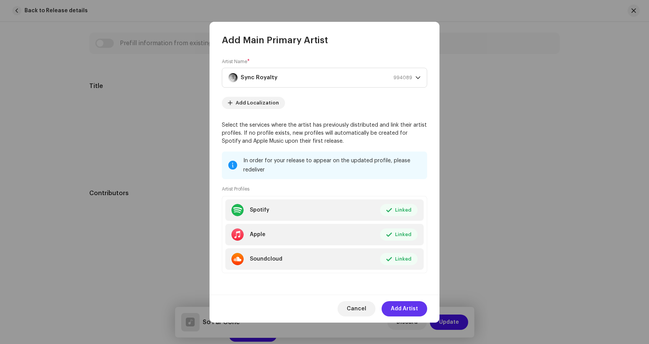
click at [408, 301] on span "Add Artist" at bounding box center [404, 308] width 27 height 15
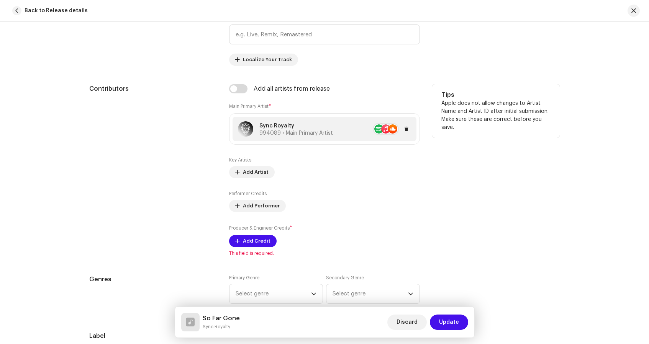
scroll to position [502, 0]
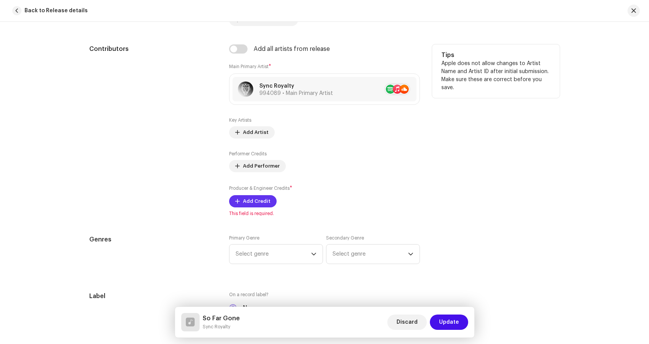
click at [252, 203] on span "Add Credit" at bounding box center [257, 201] width 28 height 15
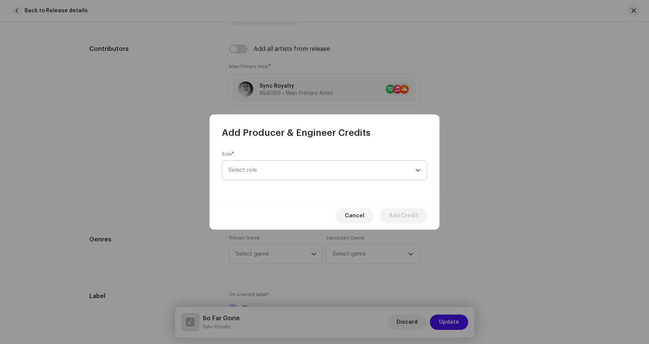
click at [247, 166] on span "Select role" at bounding box center [321, 170] width 187 height 19
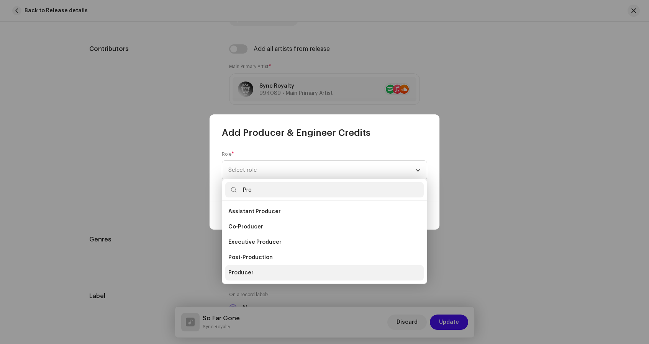
type input "Pro"
click at [238, 273] on span "Producer" at bounding box center [240, 273] width 25 height 8
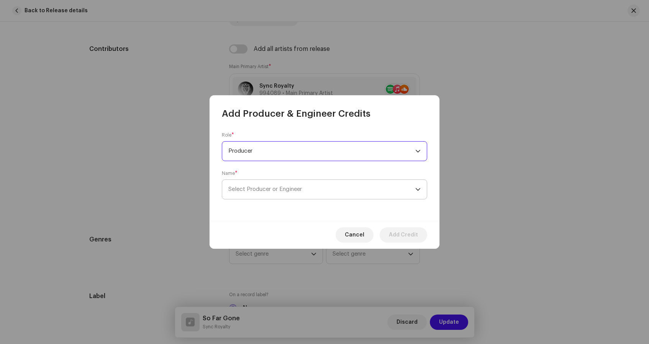
click at [262, 192] on span "Select Producer or Engineer" at bounding box center [321, 189] width 187 height 19
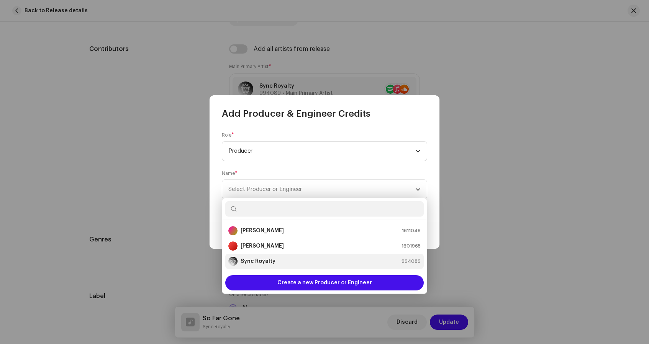
click at [263, 261] on strong "Sync Royalty" at bounding box center [257, 262] width 35 height 8
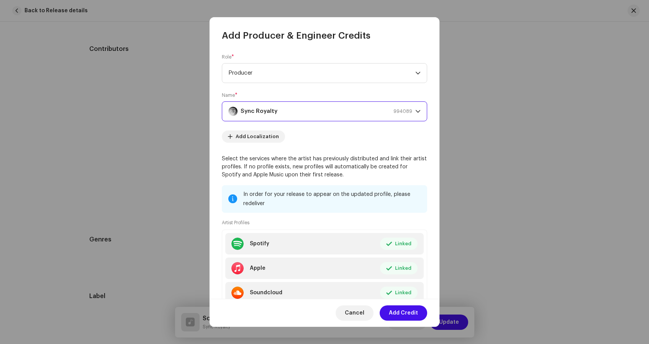
click at [292, 113] on div "Sync Royalty 994089" at bounding box center [320, 111] width 184 height 19
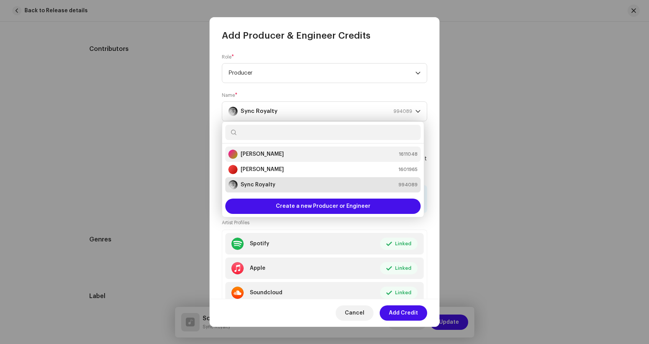
click at [275, 152] on div "[PERSON_NAME] 1611048" at bounding box center [322, 154] width 189 height 9
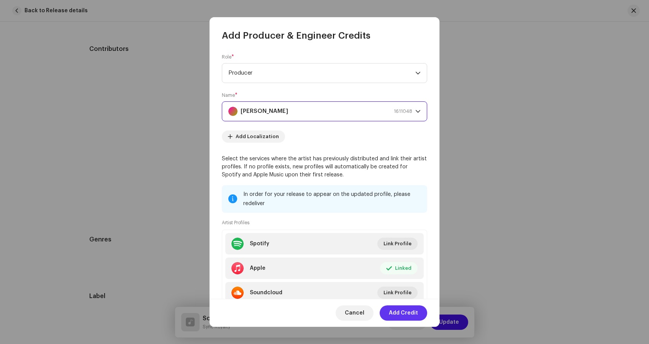
click at [419, 312] on button "Add Credit" at bounding box center [402, 313] width 47 height 15
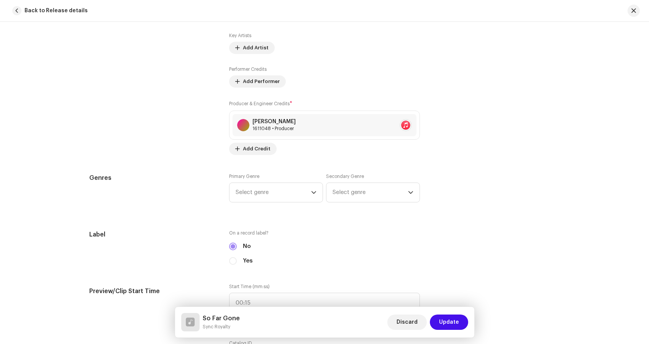
scroll to position [592, 0]
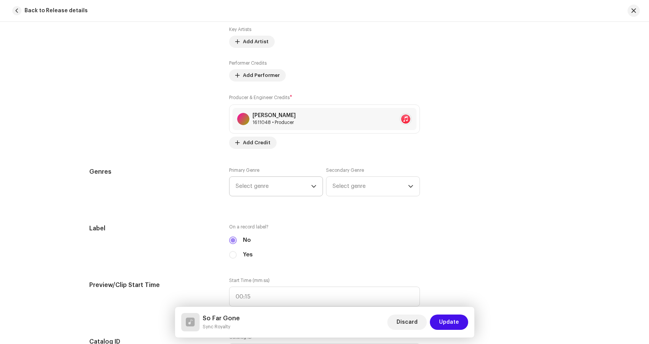
click at [256, 194] on span "Select genre" at bounding box center [272, 186] width 75 height 19
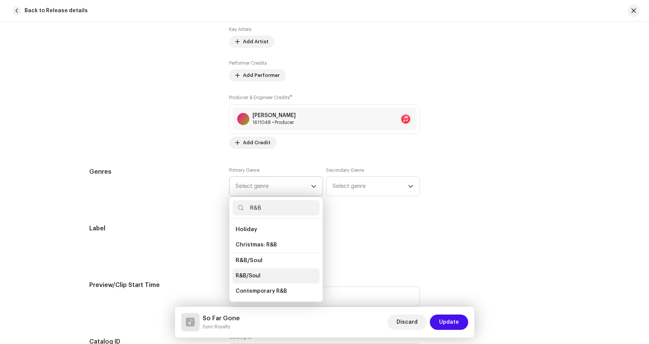
type input "R&B"
click at [255, 275] on span "R&B/Soul" at bounding box center [247, 276] width 25 height 8
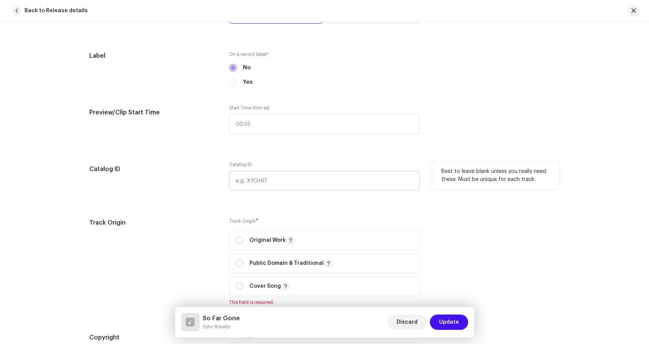
scroll to position [765, 0]
click at [240, 239] on input "radio" at bounding box center [239, 241] width 8 height 8
radio input "true"
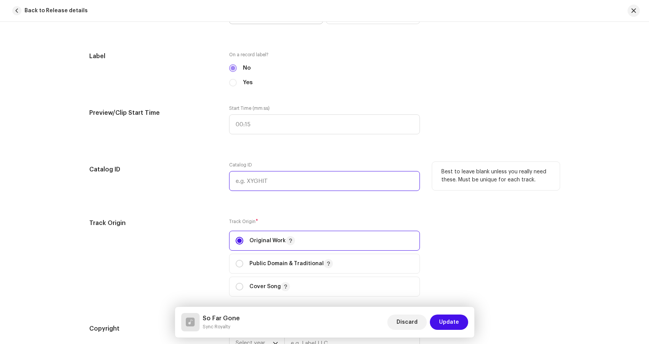
click at [252, 185] on input "text" at bounding box center [324, 181] width 191 height 20
paste input "SR722"
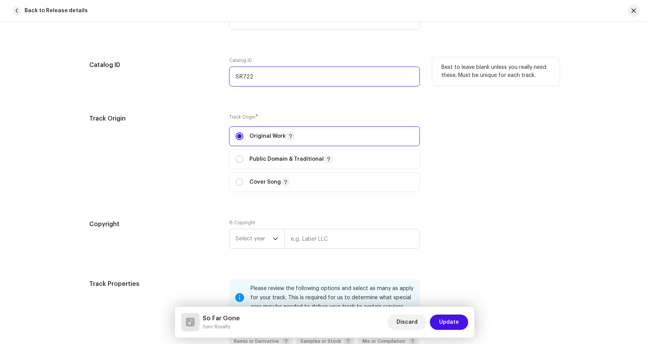
scroll to position [936, 0]
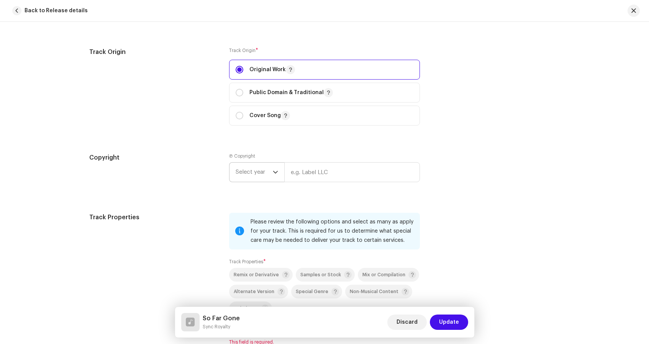
type input "SR722"
click at [252, 171] on span "Select year" at bounding box center [253, 172] width 37 height 19
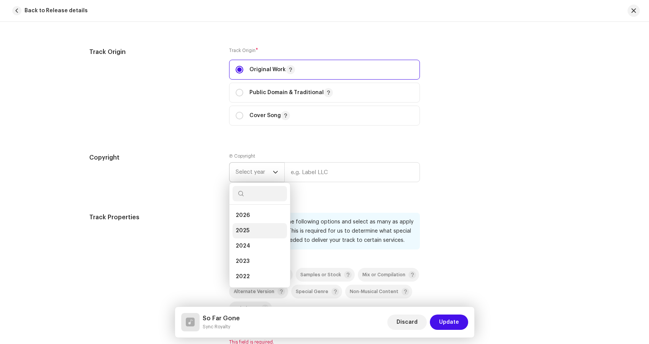
click at [252, 227] on li "2025" at bounding box center [259, 230] width 54 height 15
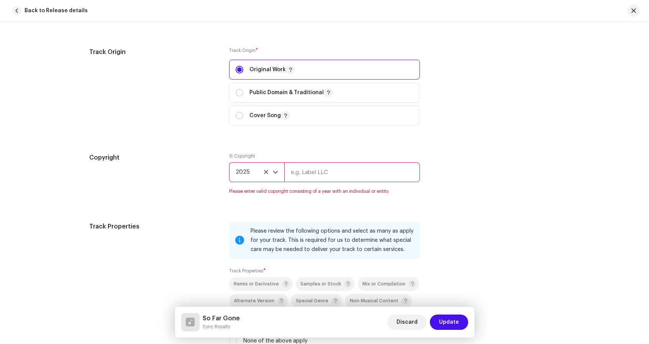
click at [299, 175] on input "text" at bounding box center [352, 172] width 136 height 20
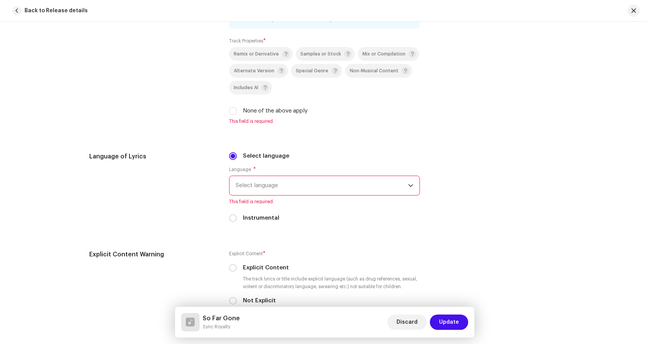
scroll to position [1172, 0]
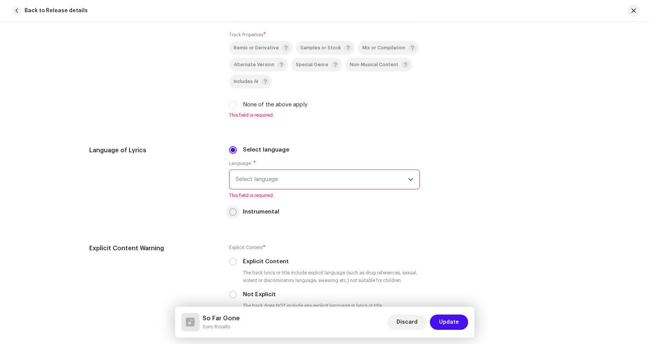
type input "Sync Royalty LLC"
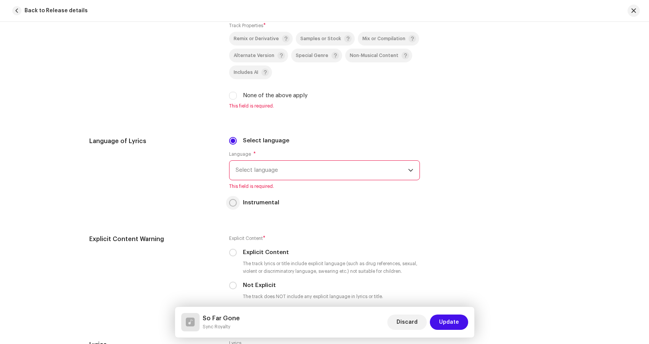
click at [234, 215] on div "Select language Language * Select language This field is required. Instrumental" at bounding box center [324, 177] width 191 height 80
click at [233, 203] on input "Instrumental" at bounding box center [233, 203] width 8 height 8
radio input "true"
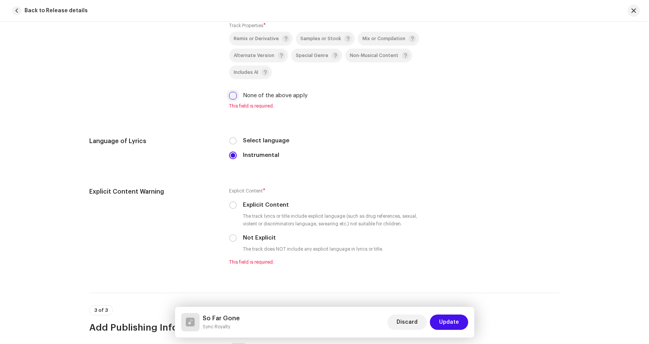
click at [234, 97] on input "None of the above apply" at bounding box center [233, 96] width 8 height 8
checkbox input "true"
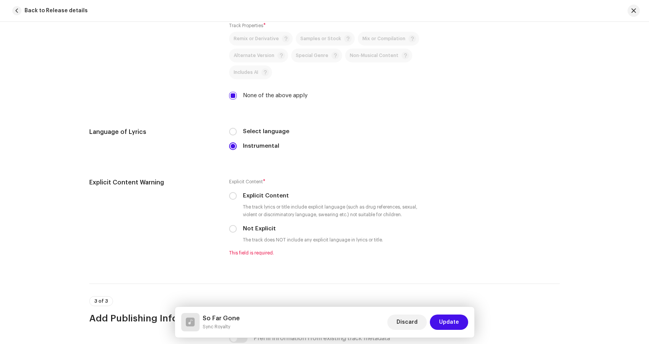
scroll to position [1235, 0]
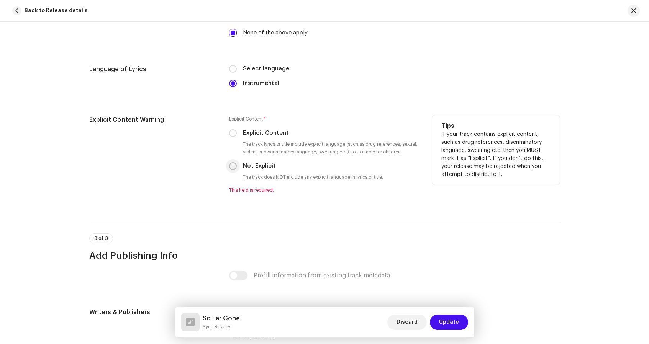
click at [232, 166] on input "Not Explicit" at bounding box center [233, 166] width 8 height 8
radio input "true"
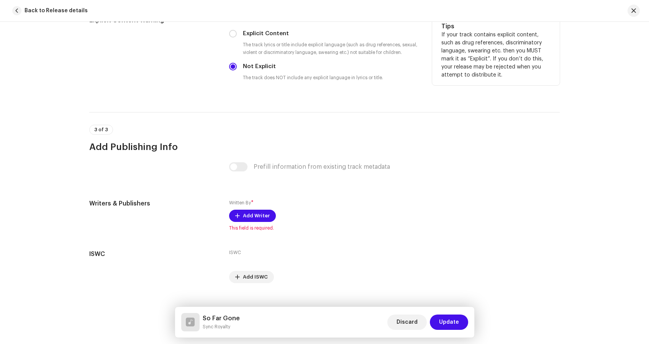
scroll to position [1343, 0]
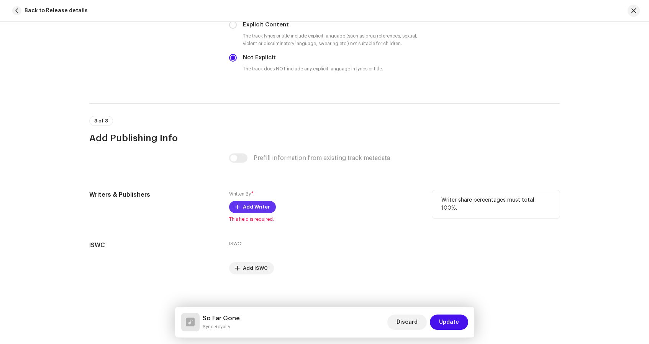
click at [256, 208] on span "Add Writer" at bounding box center [256, 206] width 27 height 15
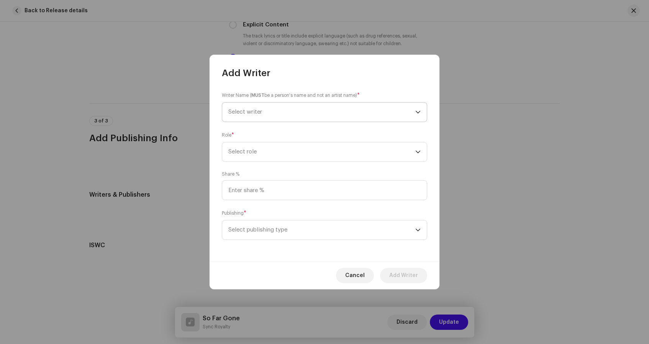
click at [257, 116] on span "Select writer" at bounding box center [321, 112] width 187 height 19
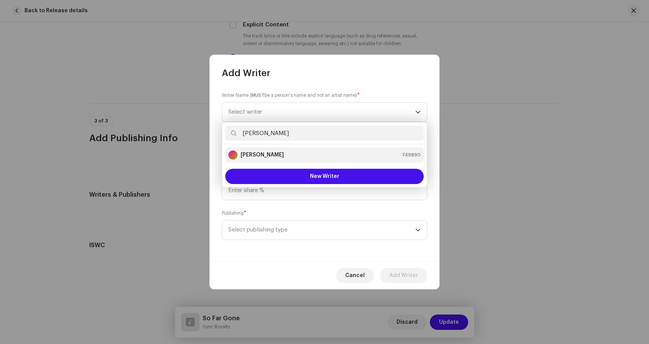
type input "[PERSON_NAME]"
click at [261, 152] on strong "[PERSON_NAME]" at bounding box center [261, 155] width 43 height 8
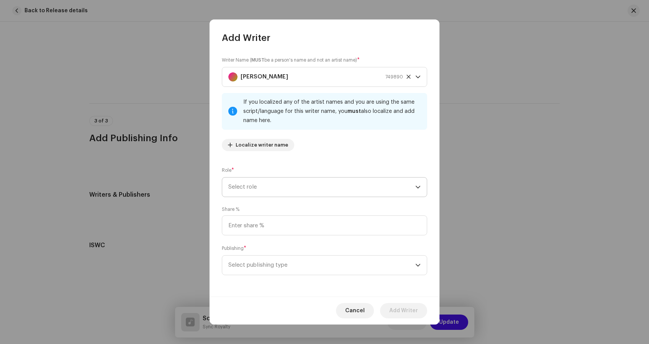
click at [254, 185] on span "Select role" at bounding box center [321, 187] width 187 height 19
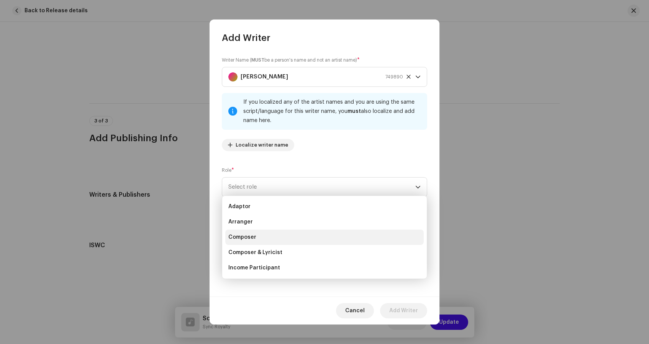
click at [258, 239] on li "Composer" at bounding box center [324, 237] width 198 height 15
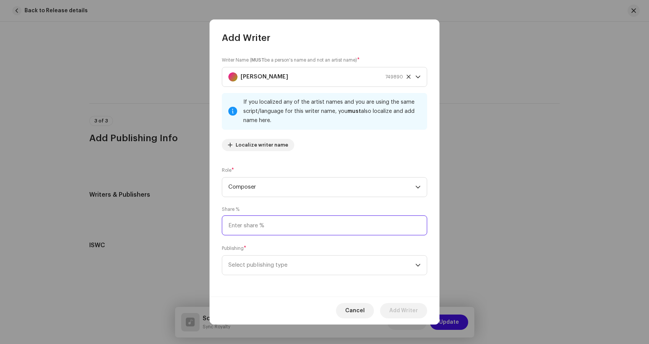
click at [253, 229] on input at bounding box center [324, 226] width 205 height 20
type input "100.00"
click at [256, 264] on span "Select publishing type" at bounding box center [321, 265] width 187 height 19
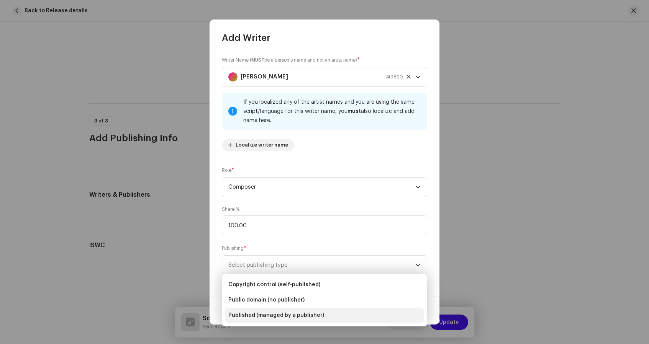
click at [260, 317] on span "Published (managed by a publisher)" at bounding box center [276, 316] width 96 height 8
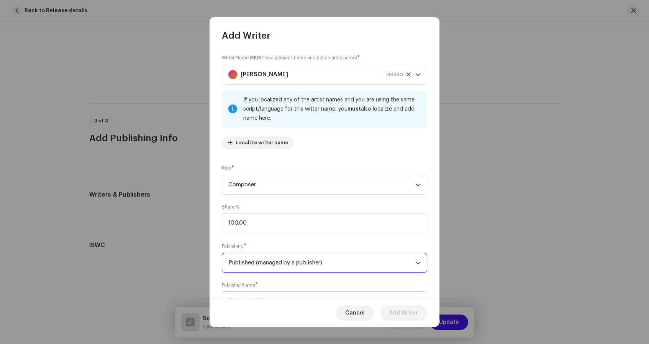
click at [245, 294] on span "Select publisher" at bounding box center [321, 301] width 187 height 19
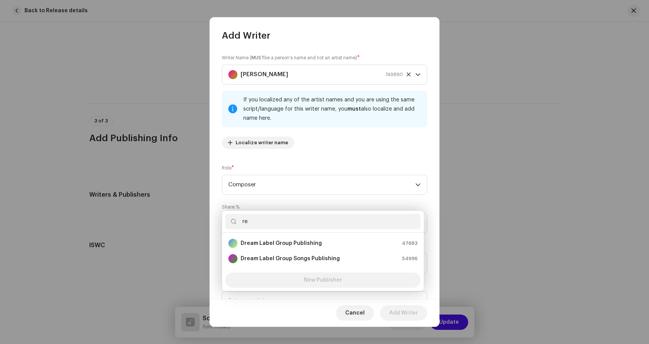
type input "r"
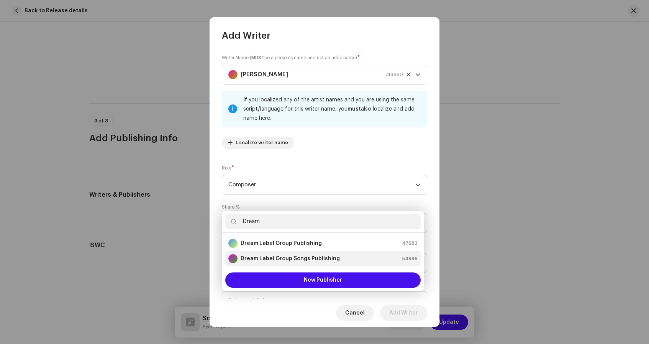
type input "Dream"
click at [288, 254] on li "Dream Label Group Songs Publishing 54996" at bounding box center [322, 258] width 195 height 15
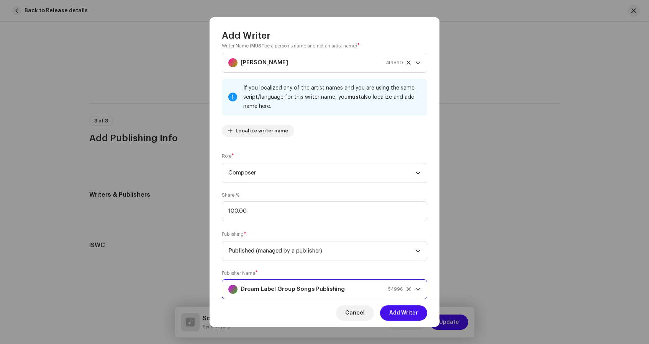
click at [394, 305] on div "Cancel Add Writer" at bounding box center [324, 313] width 230 height 28
click at [411, 314] on span "Add Writer" at bounding box center [403, 313] width 29 height 15
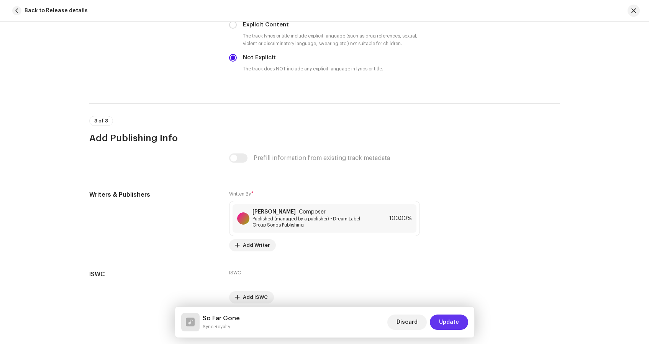
click at [447, 324] on span "Update" at bounding box center [449, 322] width 20 height 15
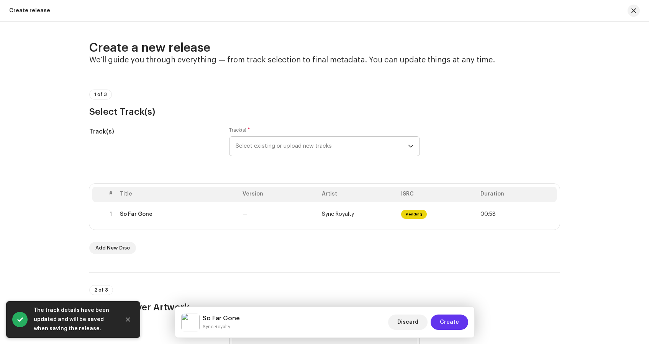
click at [448, 320] on span "Create" at bounding box center [449, 322] width 19 height 15
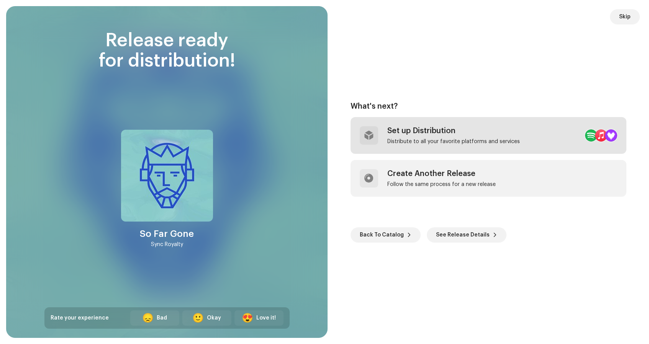
click at [431, 134] on div "Set up Distribution" at bounding box center [453, 130] width 132 height 9
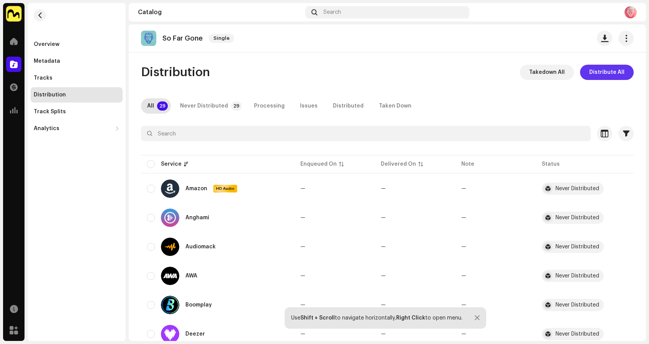
click at [604, 74] on span "Distribute All" at bounding box center [606, 72] width 35 height 15
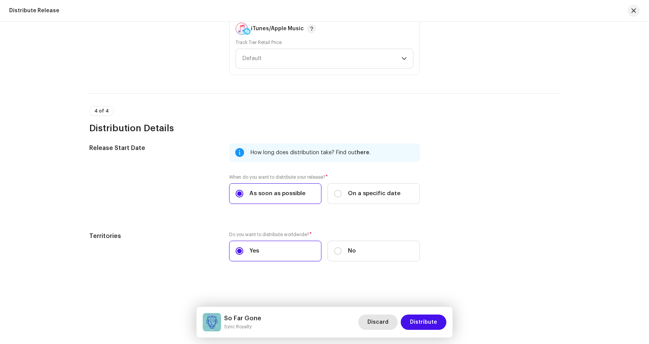
scroll to position [1172, 0]
click at [427, 330] on div "Discard Distribute" at bounding box center [402, 322] width 88 height 18
click at [422, 323] on span "Distribute" at bounding box center [423, 322] width 27 height 15
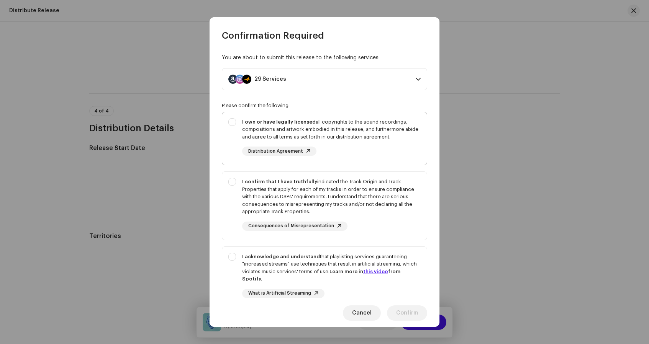
click at [235, 123] on div "I own or have legally licensed all copyrights to the sound recordings, composit…" at bounding box center [324, 137] width 204 height 50
checkbox input "true"
click at [235, 182] on div "I confirm that I have truthfully indicated the Track Origin and Track Propertie…" at bounding box center [324, 204] width 204 height 65
checkbox input "true"
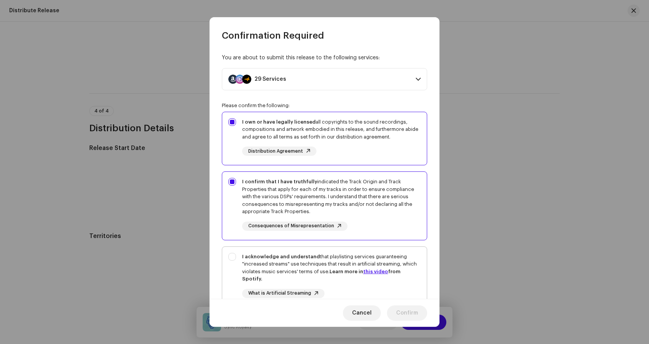
click at [234, 257] on div "I acknowledge and understand that playlisting services guaranteeing "increased …" at bounding box center [324, 282] width 204 height 70
checkbox input "true"
click at [415, 313] on span "Confirm" at bounding box center [407, 313] width 22 height 15
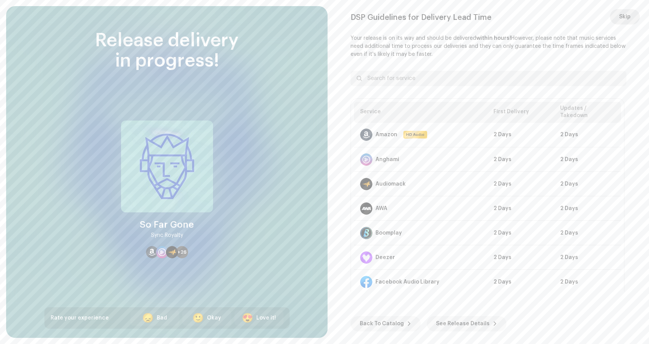
click at [625, 20] on span "Skip" at bounding box center [624, 16] width 11 height 15
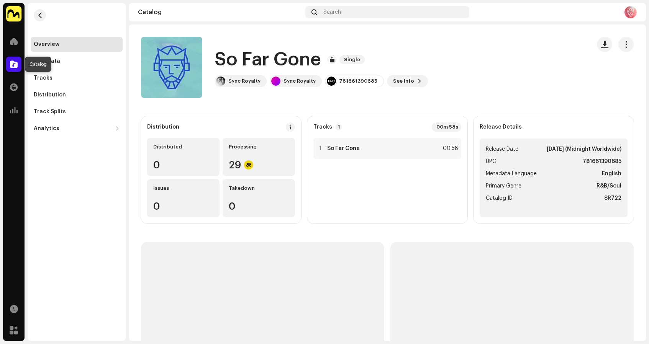
click at [16, 62] on span at bounding box center [14, 64] width 8 height 6
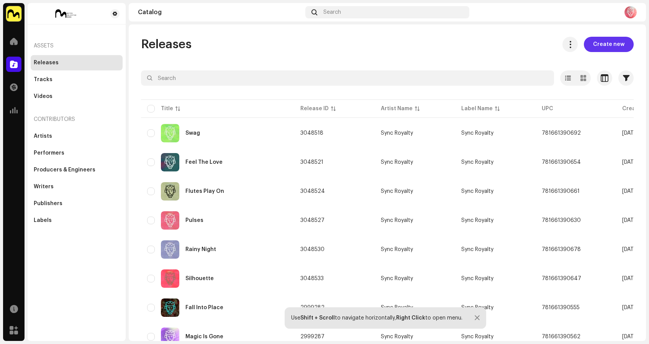
click at [611, 47] on span "Create new" at bounding box center [608, 44] width 31 height 15
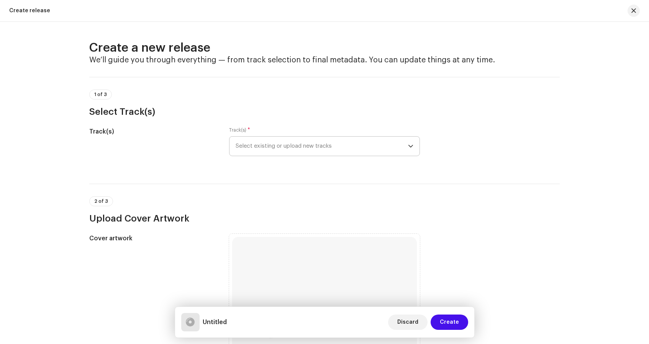
click at [261, 150] on span "Select existing or upload new tracks" at bounding box center [321, 146] width 172 height 19
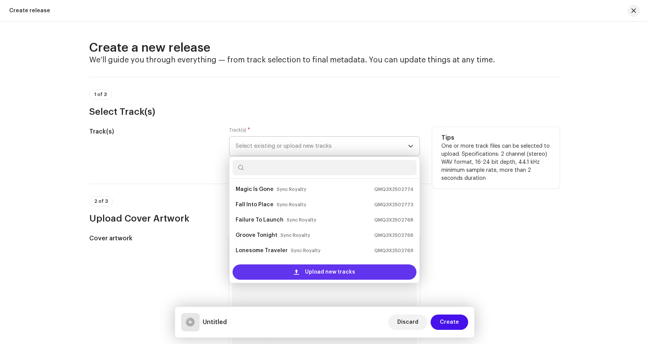
click at [259, 276] on div "Upload new tracks" at bounding box center [324, 272] width 184 height 15
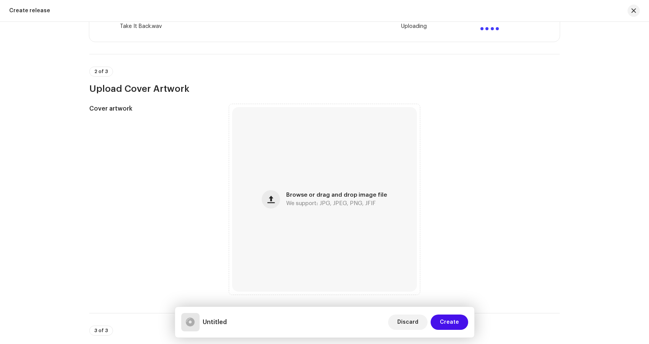
scroll to position [248, 0]
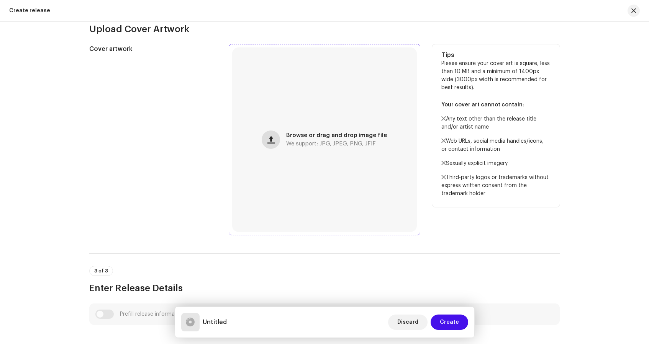
click at [274, 139] on span "button" at bounding box center [270, 140] width 7 height 6
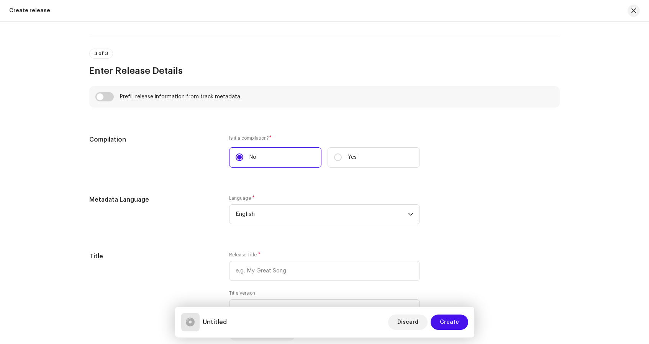
scroll to position [574, 0]
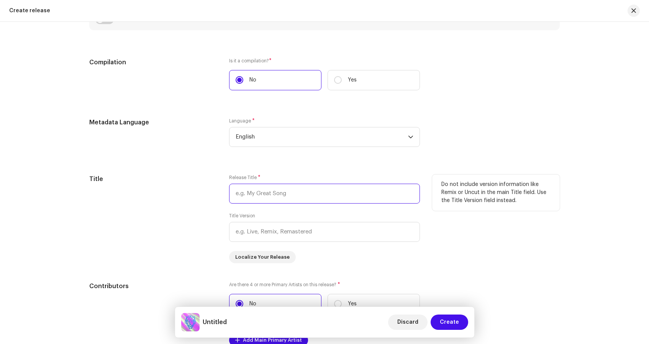
click at [251, 192] on input "text" at bounding box center [324, 194] width 191 height 20
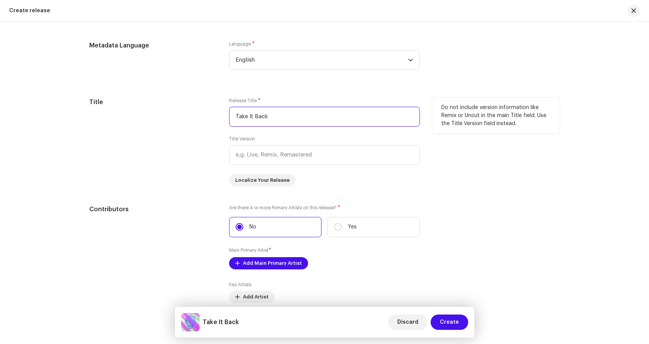
scroll to position [665, 0]
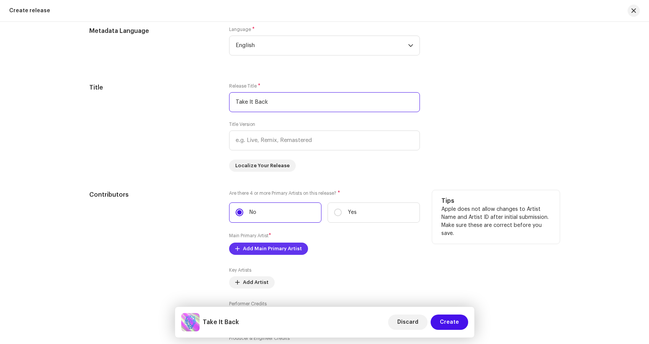
type input "Take It Back"
click at [253, 244] on span "Add Main Primary Artist" at bounding box center [272, 248] width 59 height 15
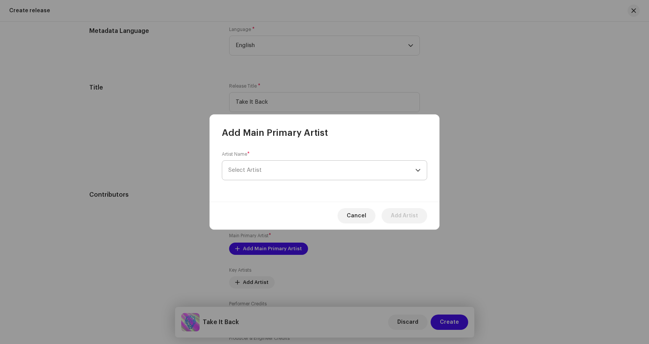
click at [245, 168] on span "Select Artist" at bounding box center [244, 170] width 33 height 6
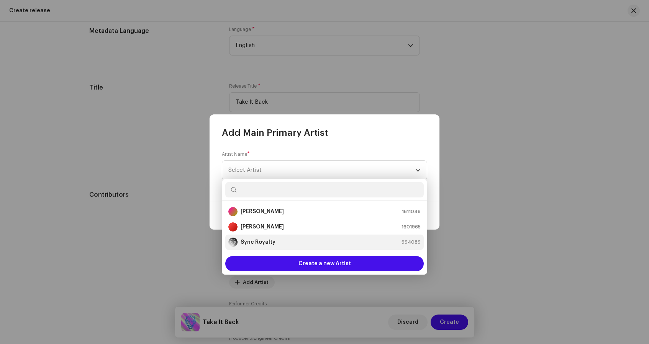
click at [261, 238] on div "Sync Royalty" at bounding box center [251, 242] width 47 height 9
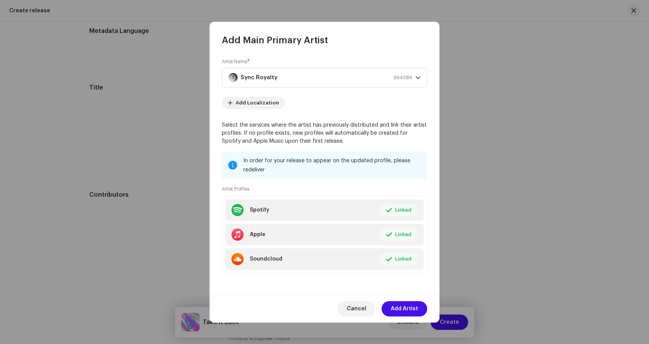
click at [409, 299] on div "Cancel Add Artist" at bounding box center [324, 309] width 230 height 28
click at [406, 307] on span "Add Artist" at bounding box center [404, 308] width 27 height 15
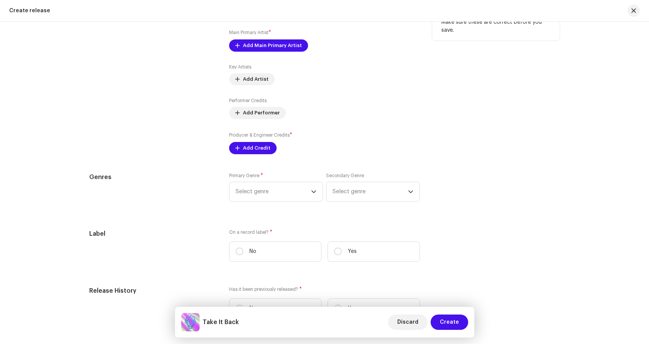
scroll to position [871, 0]
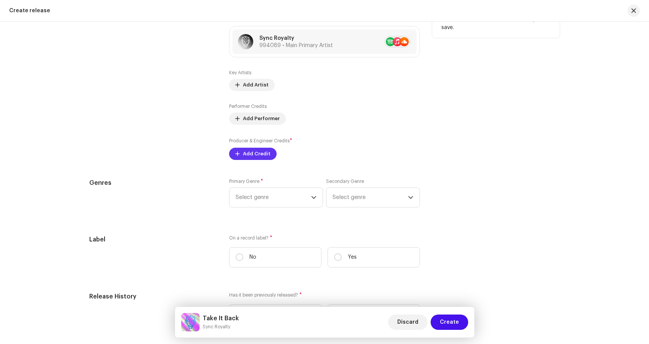
click at [261, 155] on span "Add Credit" at bounding box center [257, 153] width 28 height 15
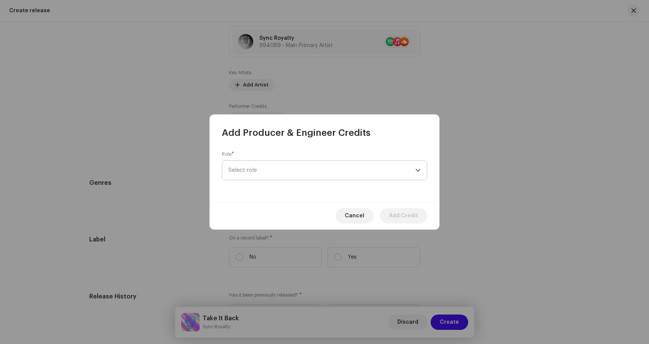
click at [279, 172] on span "Select role" at bounding box center [321, 170] width 187 height 19
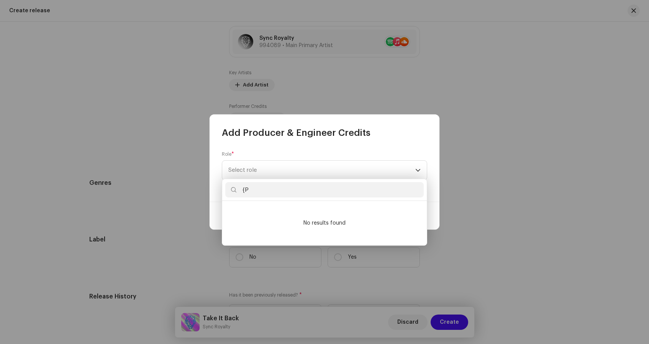
type input "{"
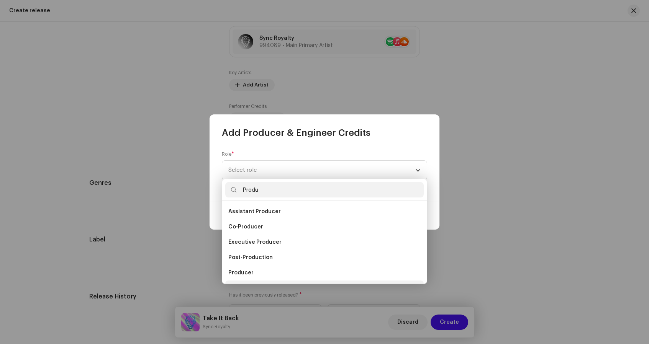
scroll to position [12, 0]
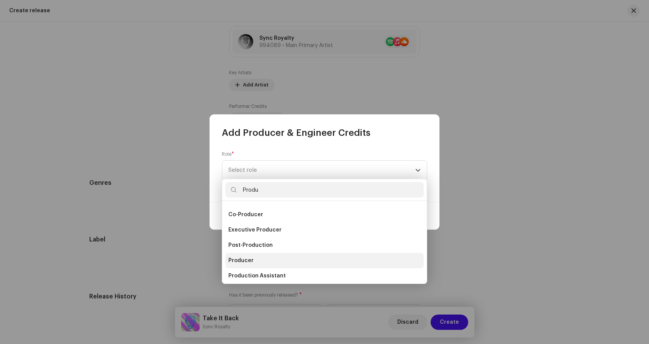
type input "Produ"
click at [247, 259] on span "Producer" at bounding box center [240, 261] width 25 height 8
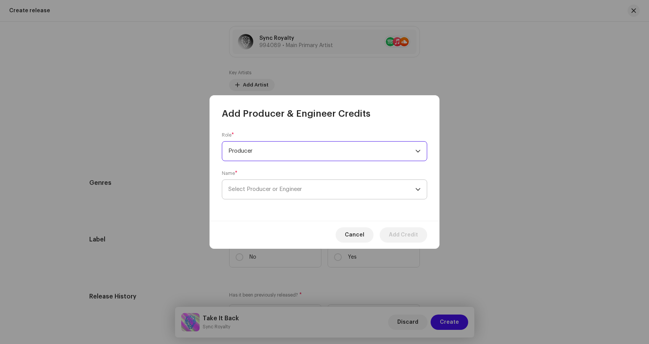
click at [256, 190] on span "Select Producer or Engineer" at bounding box center [265, 189] width 74 height 6
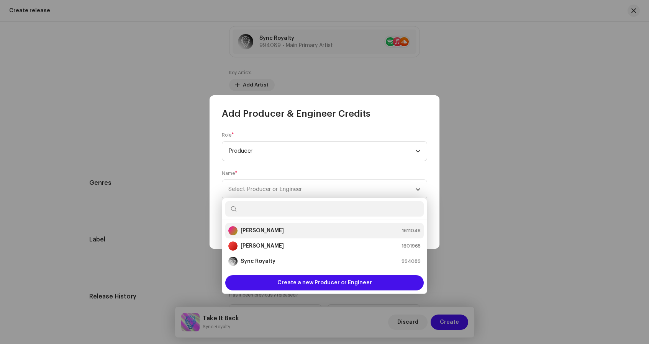
click at [263, 234] on strong "[PERSON_NAME]" at bounding box center [261, 231] width 43 height 8
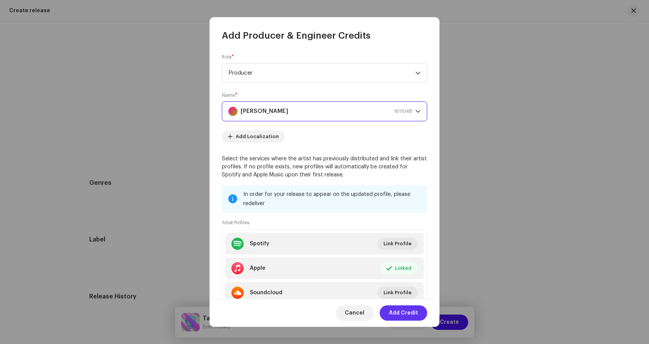
click at [402, 312] on span "Add Credit" at bounding box center [403, 313] width 29 height 15
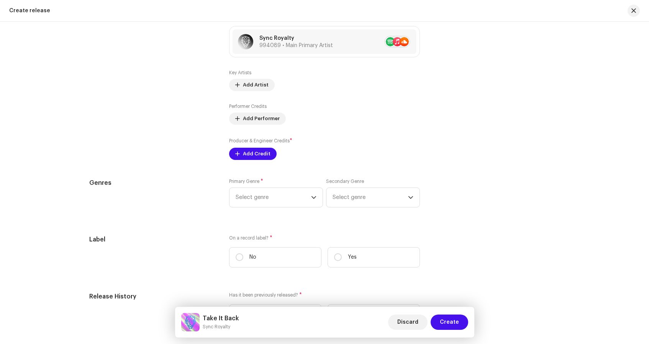
scroll to position [938, 0]
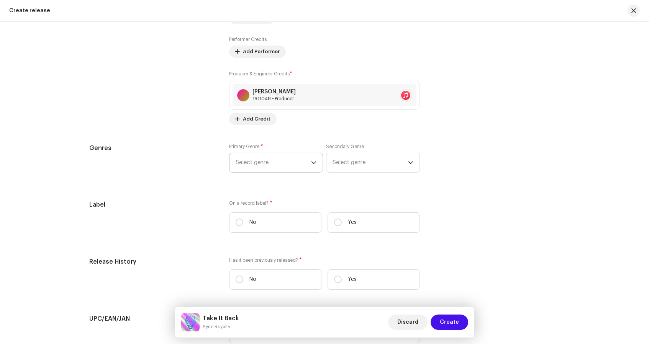
click at [249, 162] on span "Select genre" at bounding box center [272, 162] width 75 height 19
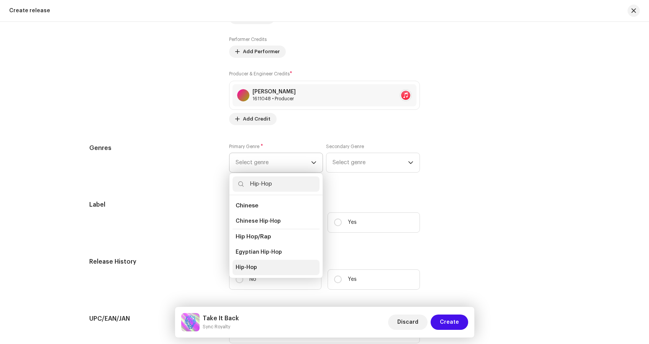
type input "Hip-Hop"
click at [256, 270] on li "Hip-Hop" at bounding box center [275, 267] width 87 height 15
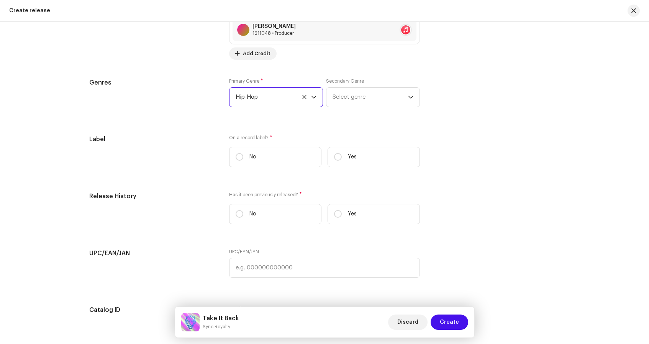
scroll to position [1009, 0]
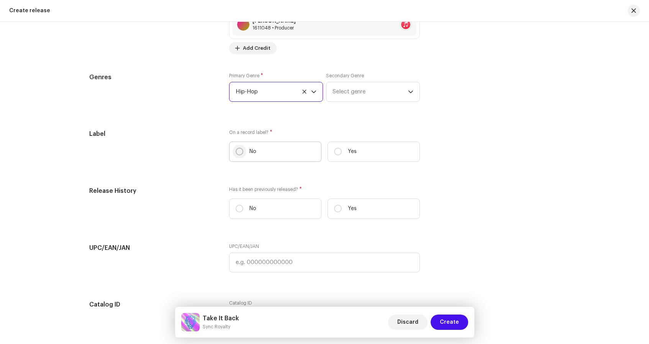
click at [237, 152] on input "No" at bounding box center [239, 152] width 8 height 8
radio input "true"
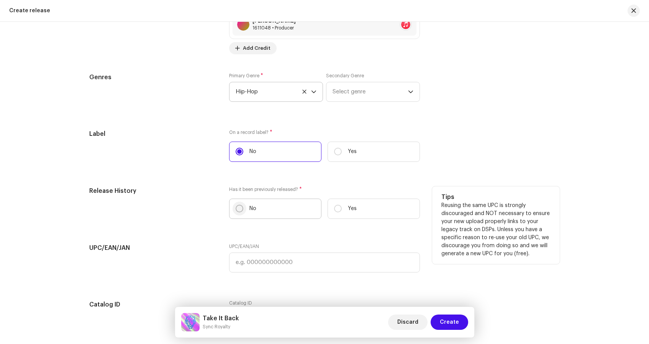
click at [238, 209] on input "No" at bounding box center [239, 209] width 8 height 8
radio input "true"
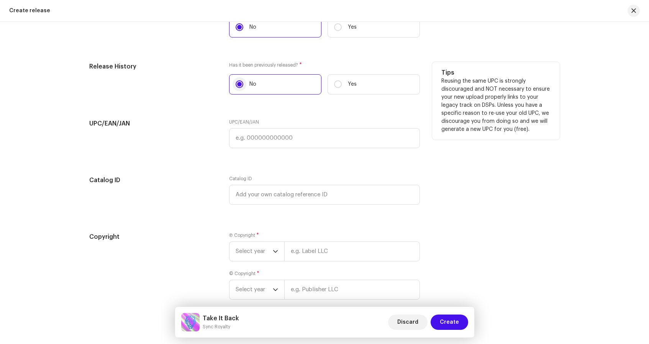
scroll to position [1133, 0]
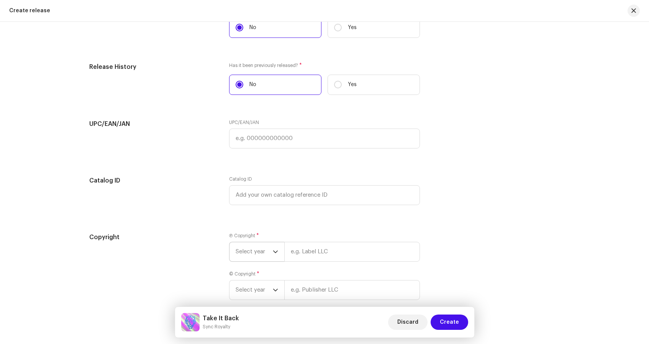
click at [260, 256] on span "Select year" at bounding box center [253, 251] width 37 height 19
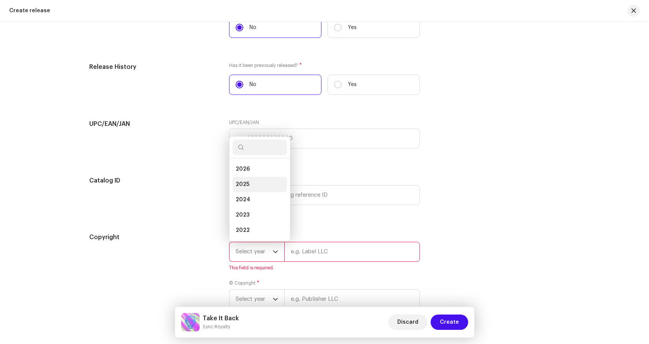
click at [262, 182] on li "2025" at bounding box center [259, 184] width 54 height 15
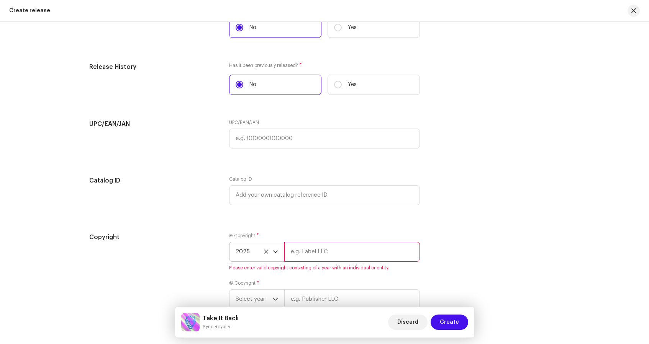
click at [320, 252] on input "text" at bounding box center [352, 252] width 136 height 20
drag, startPoint x: 343, startPoint y: 249, endPoint x: 276, endPoint y: 248, distance: 67.0
click at [276, 248] on div "2025 Sync Royalty LLC" at bounding box center [324, 252] width 191 height 20
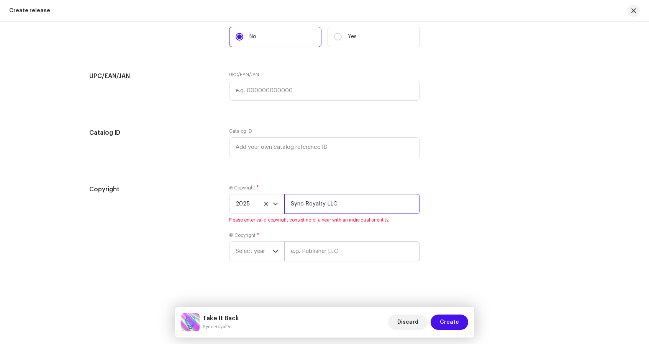
type input "Sync Royalty LLC"
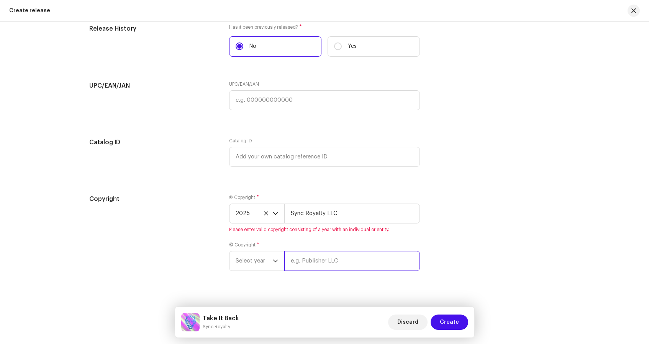
click at [302, 251] on input "text" at bounding box center [352, 261] width 136 height 20
paste input "Sync Royalty LLC"
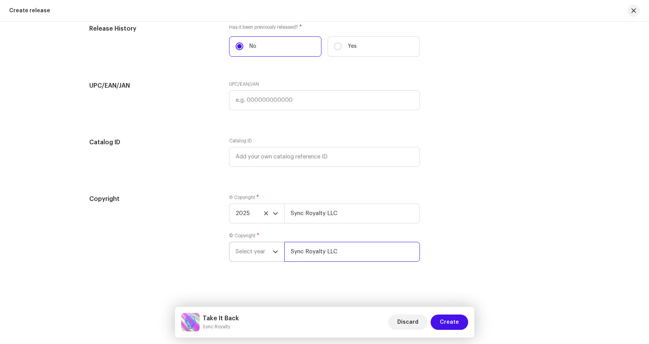
type input "Sync Royalty LLC"
click at [236, 251] on span "Select year" at bounding box center [253, 251] width 37 height 19
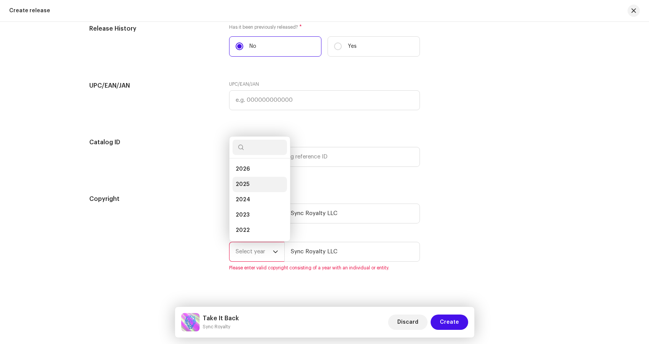
click at [252, 182] on li "2025" at bounding box center [259, 184] width 54 height 15
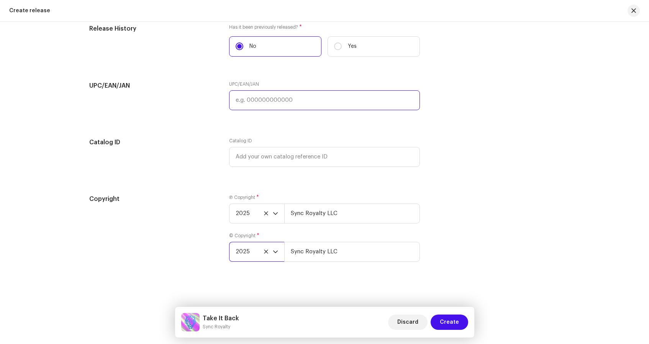
click at [273, 102] on input "text" at bounding box center [324, 100] width 191 height 20
paste input "781661390708"
type input "781661390708"
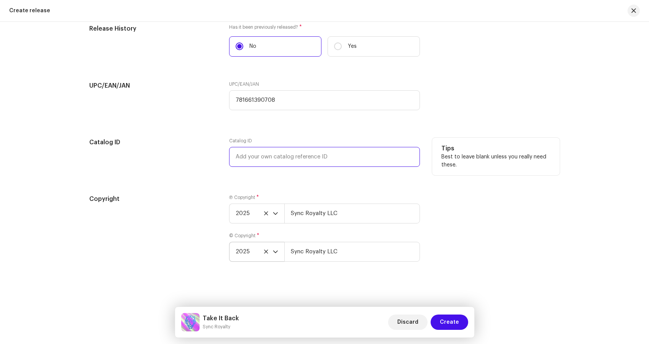
click at [292, 149] on input "text" at bounding box center [324, 157] width 191 height 20
paste input "SR724"
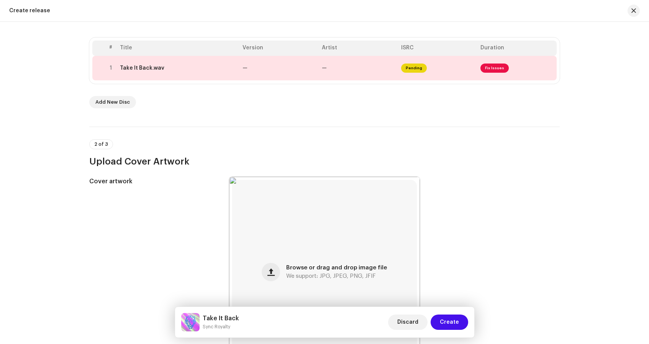
scroll to position [140, 0]
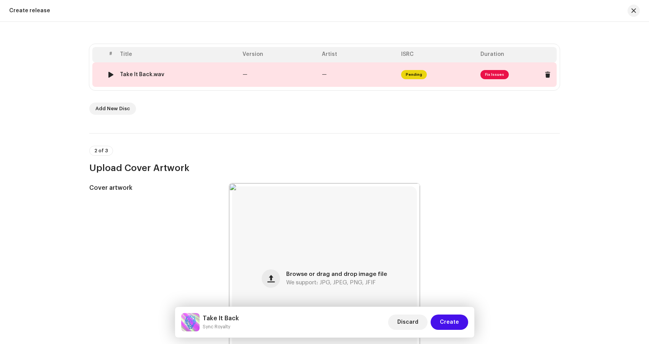
type input "SR724"
click at [191, 82] on td "Take It Back.wav" at bounding box center [178, 74] width 123 height 25
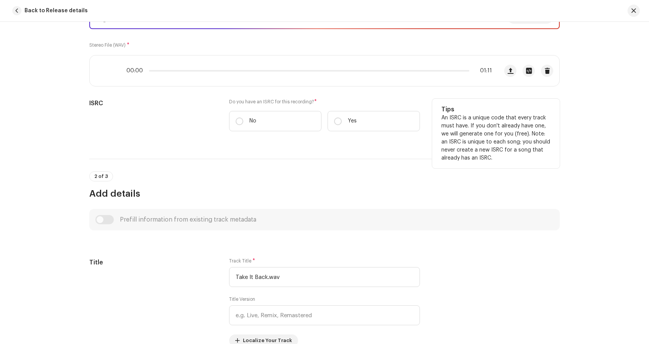
scroll to position [124, 0]
click at [337, 120] on input "Yes" at bounding box center [338, 122] width 8 height 8
radio input "true"
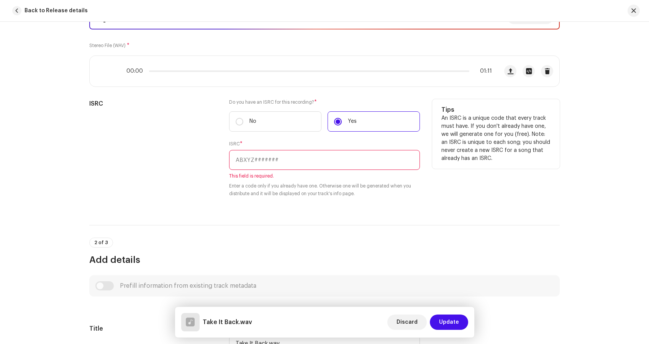
click at [259, 166] on input "text" at bounding box center [324, 160] width 191 height 20
paste input "QMQ3X2502790"
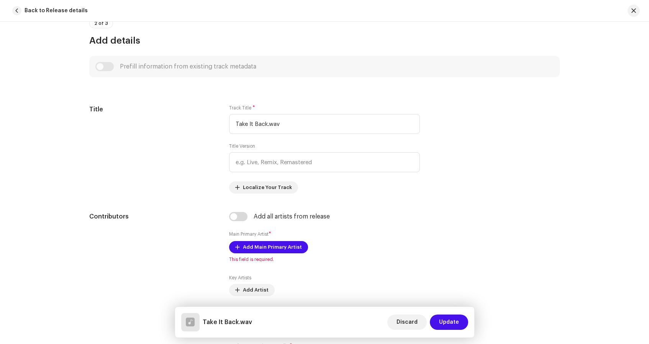
scroll to position [338, 0]
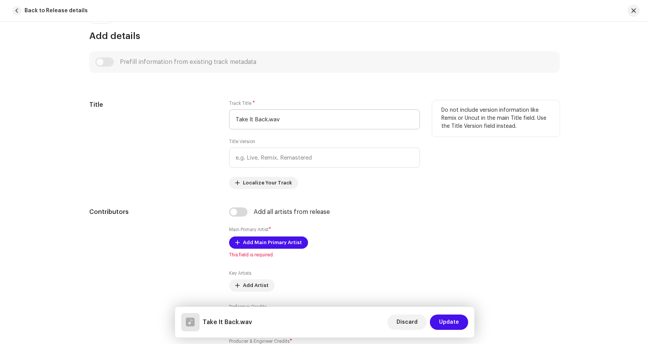
type input "QMQ3X2502790"
click at [286, 118] on input "Take It Back.wav" at bounding box center [324, 120] width 191 height 20
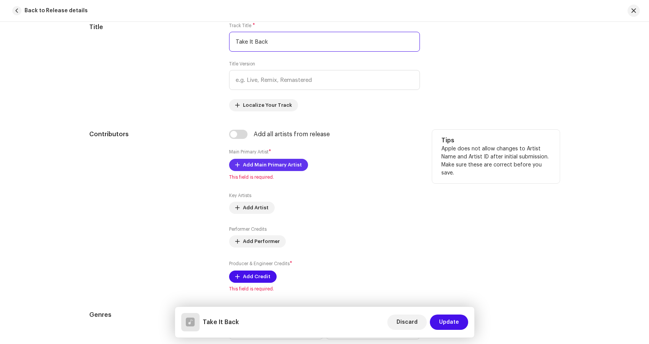
scroll to position [428, 0]
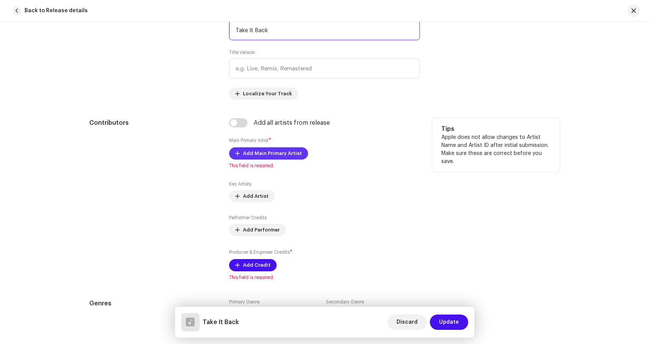
type input "Take It Back"
click at [272, 155] on span "Add Main Primary Artist" at bounding box center [272, 153] width 59 height 15
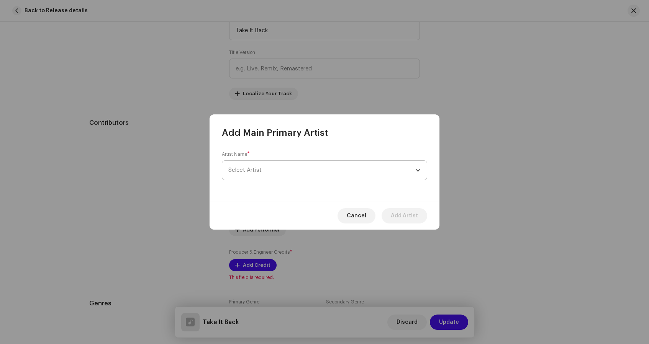
click at [256, 174] on span "Select Artist" at bounding box center [321, 170] width 187 height 19
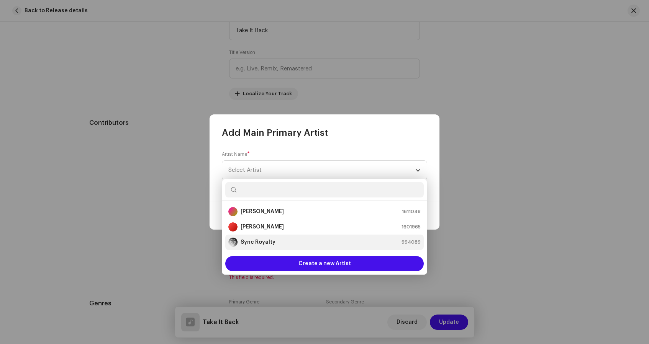
click at [270, 240] on strong "Sync Royalty" at bounding box center [257, 243] width 35 height 8
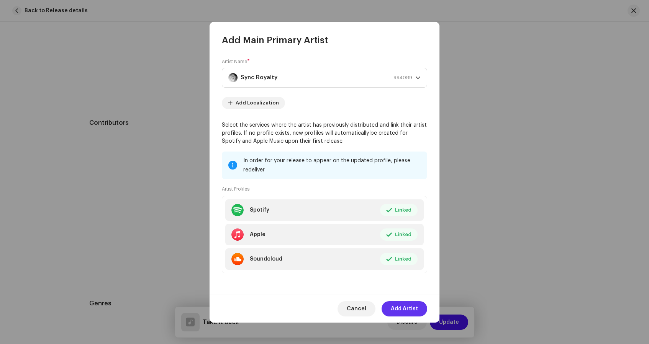
click at [414, 303] on span "Add Artist" at bounding box center [404, 308] width 27 height 15
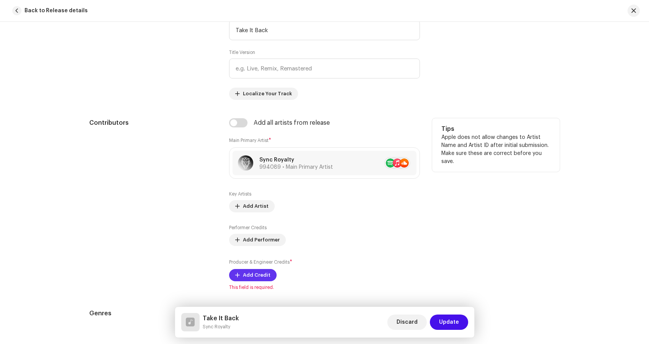
click at [259, 275] on span "Add Credit" at bounding box center [257, 275] width 28 height 15
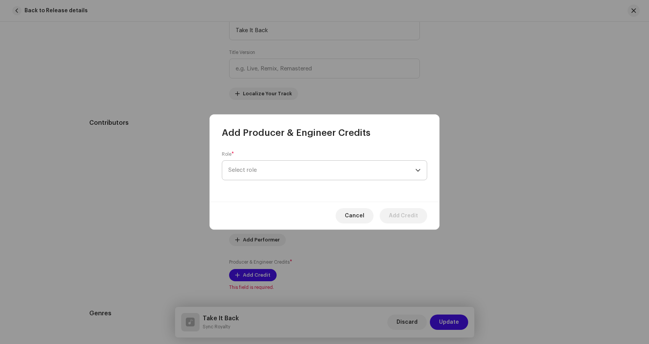
click at [289, 171] on span "Select role" at bounding box center [321, 170] width 187 height 19
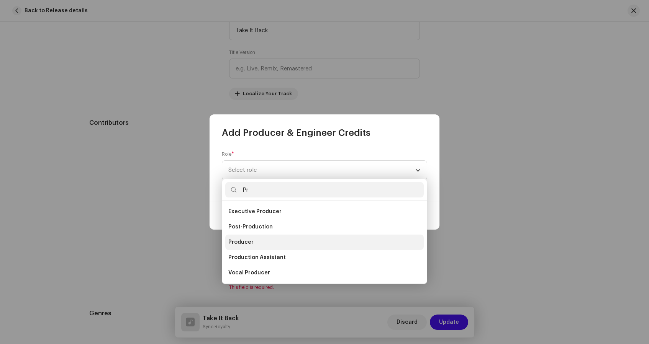
scroll to position [31, 0]
type input "Pro"
click at [262, 241] on li "Producer" at bounding box center [324, 242] width 198 height 15
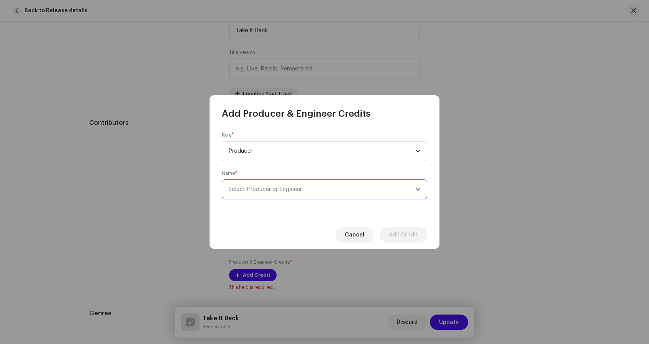
click at [254, 190] on span "Select Producer or Engineer" at bounding box center [265, 189] width 74 height 6
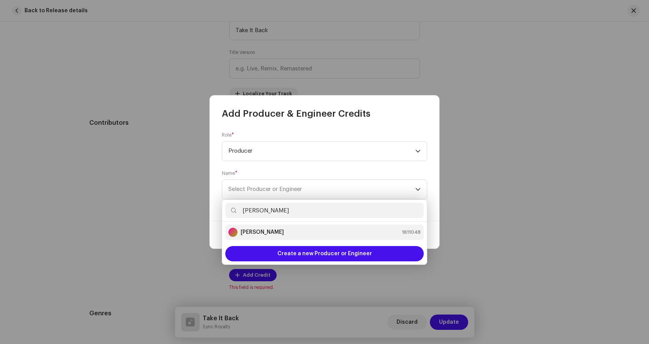
type input "[PERSON_NAME]"
click at [263, 233] on strong "[PERSON_NAME]" at bounding box center [261, 233] width 43 height 8
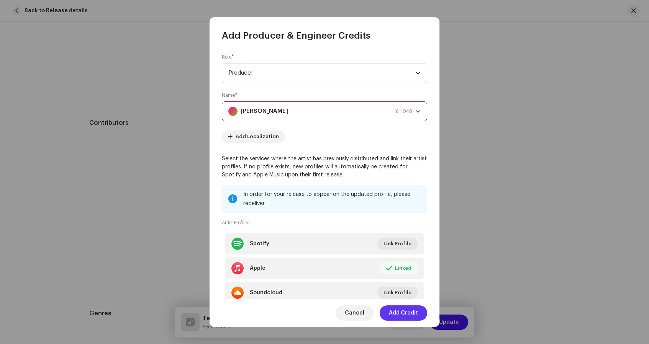
click at [407, 315] on span "Add Credit" at bounding box center [403, 313] width 29 height 15
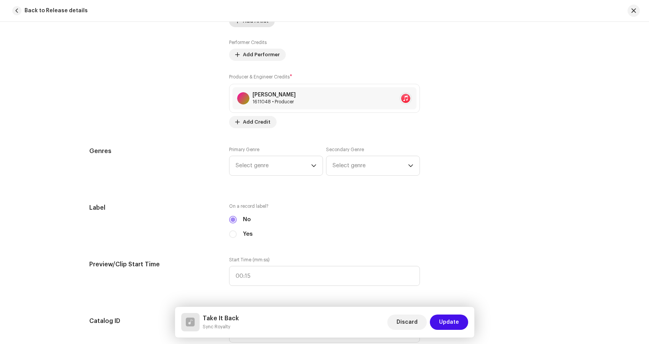
scroll to position [616, 0]
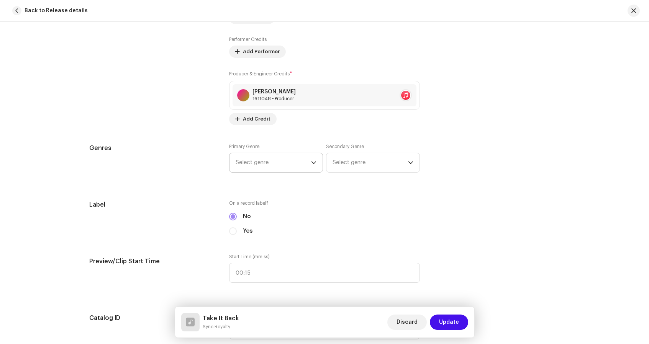
click at [259, 171] on span "Select genre" at bounding box center [272, 162] width 75 height 19
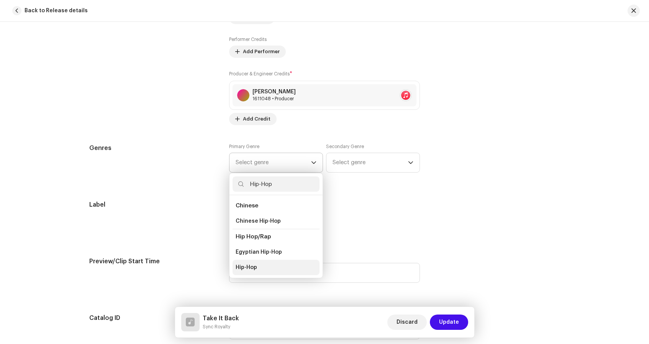
type input "Hip-Hop"
click at [256, 268] on li "Hip-Hop" at bounding box center [275, 267] width 87 height 15
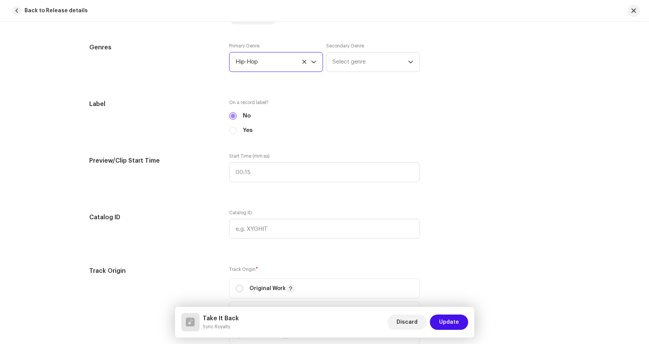
scroll to position [790, 0]
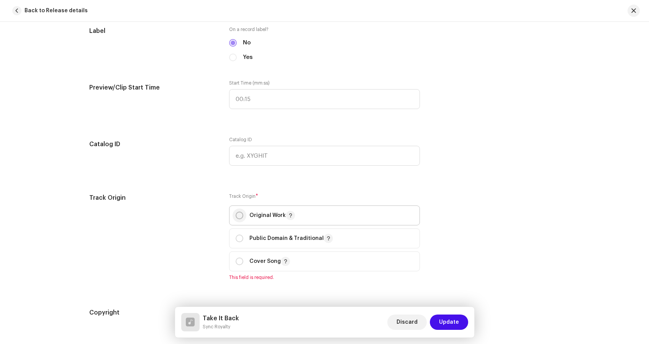
click at [238, 218] on input "radio" at bounding box center [239, 216] width 8 height 8
radio input "true"
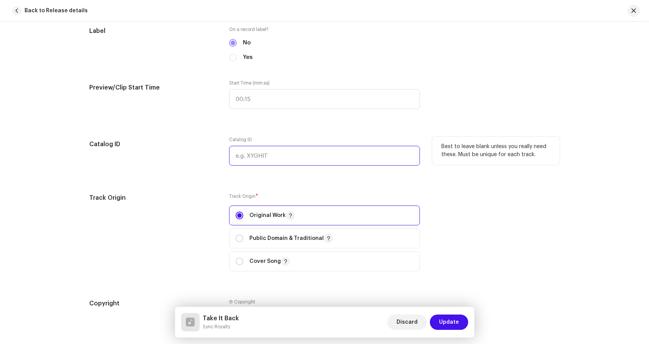
click at [251, 156] on input "text" at bounding box center [324, 156] width 191 height 20
paste input "SR724"
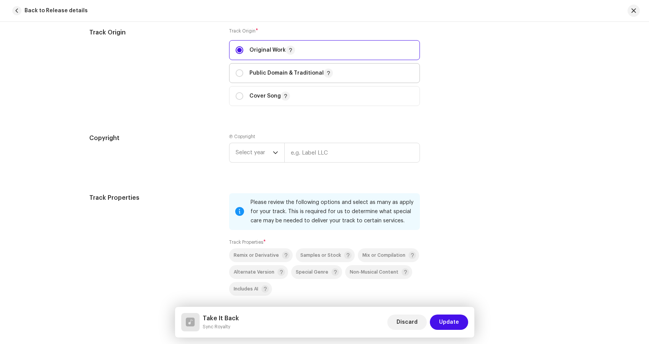
scroll to position [964, 0]
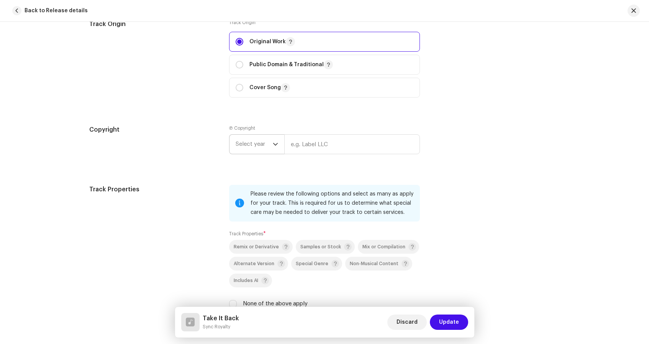
type input "SR724"
click at [264, 142] on span "Select year" at bounding box center [253, 144] width 37 height 19
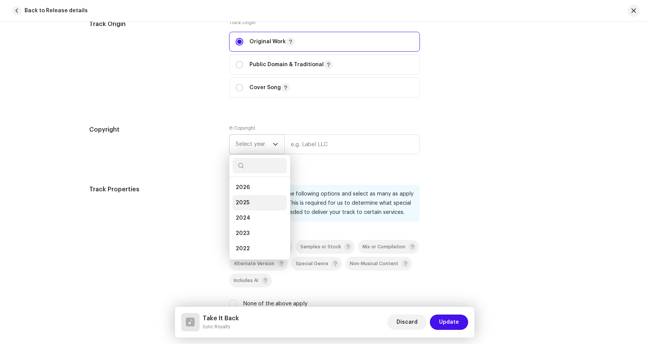
click at [249, 203] on li "2025" at bounding box center [259, 202] width 54 height 15
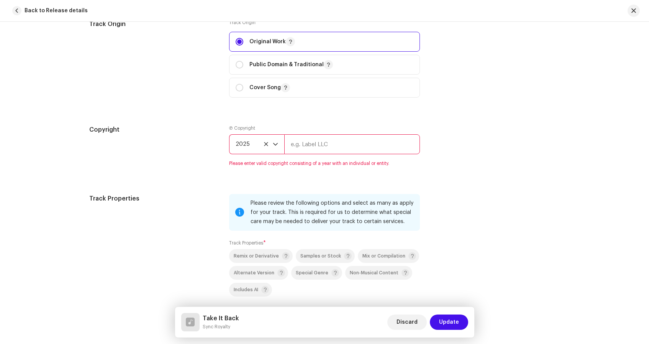
click at [314, 147] on input "text" at bounding box center [352, 144] width 136 height 20
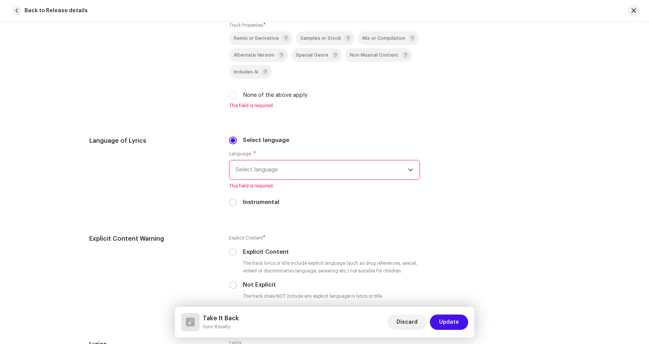
scroll to position [1220, 0]
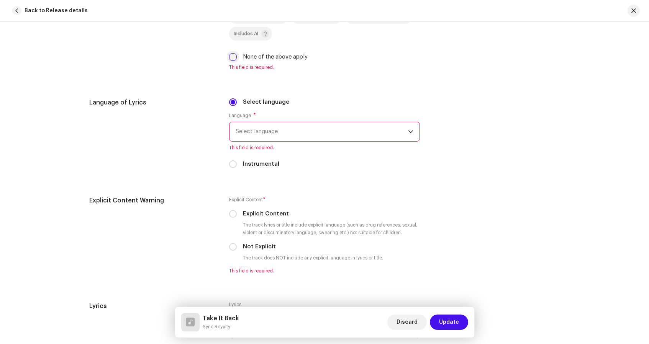
type input "Sync Royalty LLC"
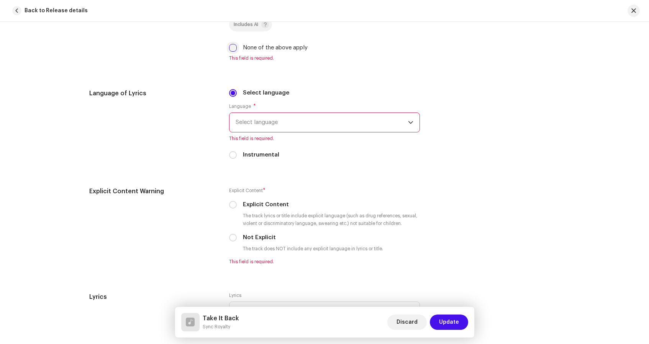
click at [231, 47] on input "None of the above apply" at bounding box center [233, 48] width 8 height 8
checkbox input "true"
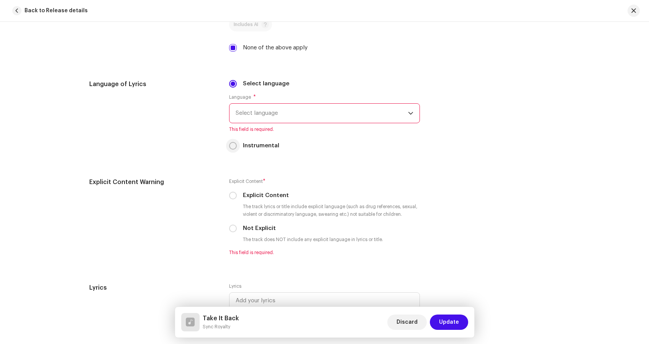
click at [234, 148] on p-radiobutton at bounding box center [233, 146] width 8 height 8
click at [234, 146] on input "Instrumental" at bounding box center [233, 146] width 8 height 8
radio input "true"
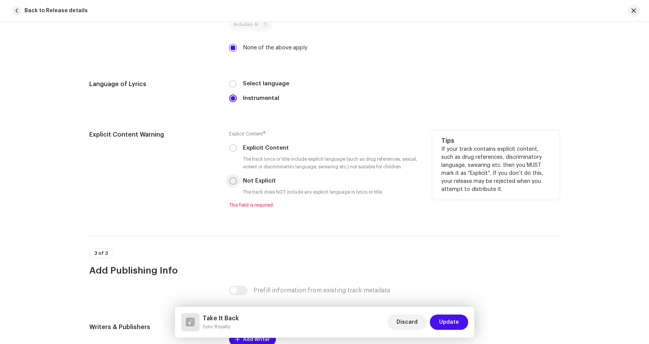
click at [232, 180] on input "Not Explicit" at bounding box center [233, 181] width 8 height 8
radio input "true"
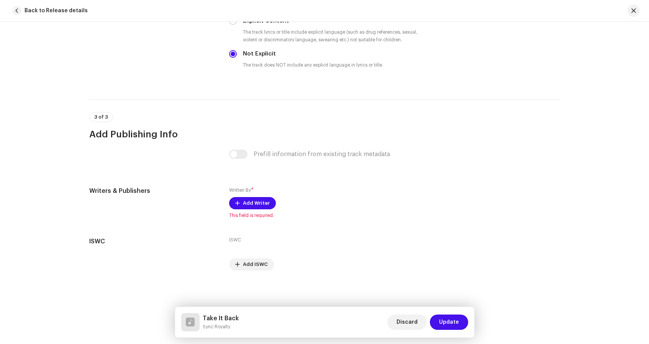
scroll to position [1347, 0]
click at [253, 208] on span "Add Writer" at bounding box center [256, 203] width 27 height 15
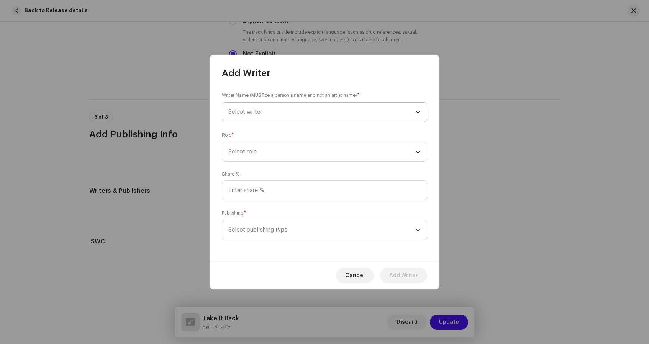
click at [260, 118] on span "Select writer" at bounding box center [321, 112] width 187 height 19
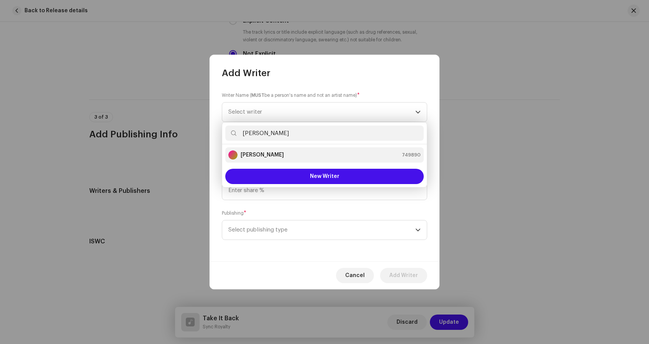
type input "[PERSON_NAME]"
click at [264, 157] on strong "[PERSON_NAME]" at bounding box center [261, 155] width 43 height 8
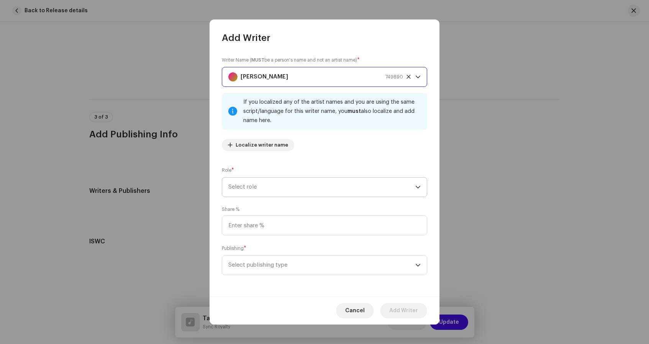
click at [260, 191] on span "Select role" at bounding box center [321, 187] width 187 height 19
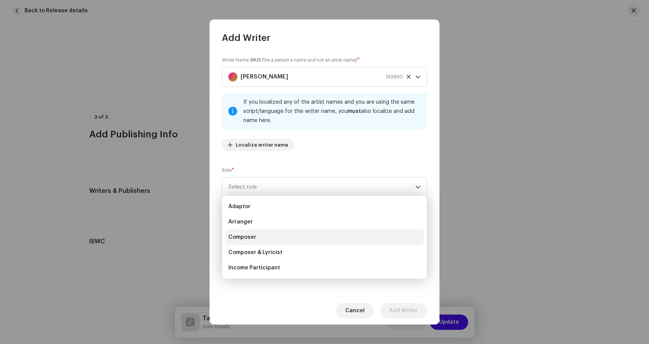
click at [258, 237] on li "Composer" at bounding box center [324, 237] width 198 height 15
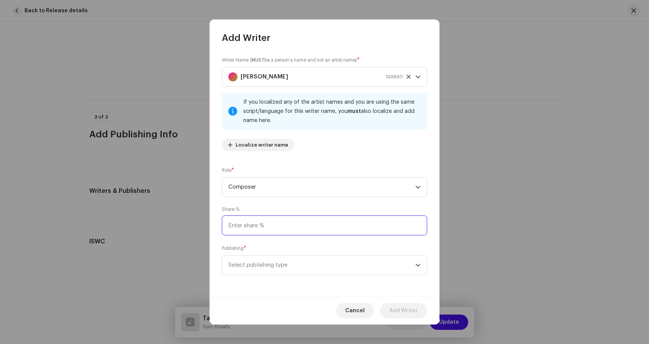
click at [255, 227] on input at bounding box center [324, 226] width 205 height 20
type input "100.00"
click at [255, 263] on span "Select publishing type" at bounding box center [321, 265] width 187 height 19
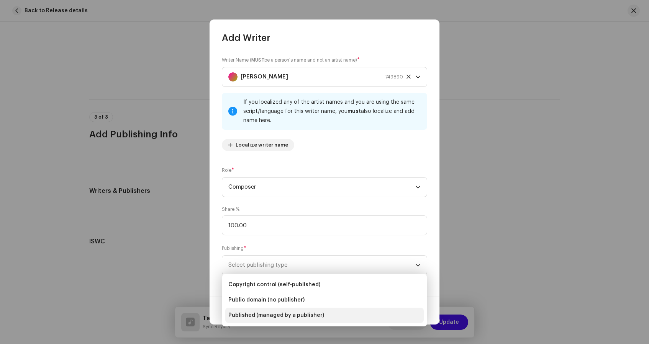
click at [267, 311] on li "Published (managed by a publisher)" at bounding box center [324, 315] width 198 height 15
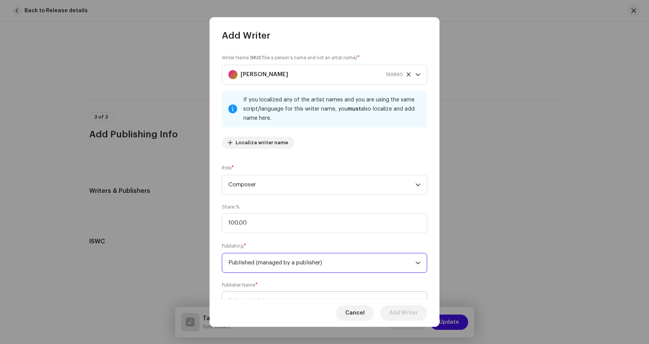
click at [258, 295] on span "Select publisher" at bounding box center [321, 301] width 187 height 19
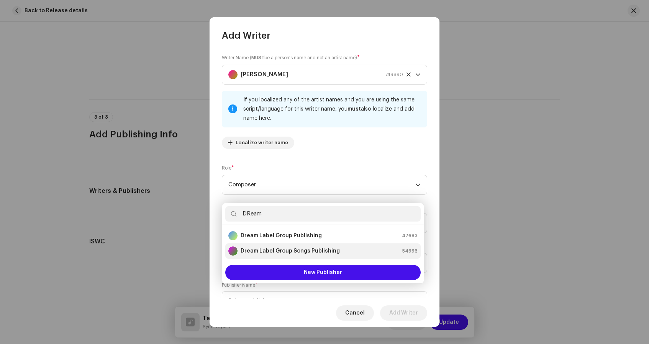
type input "DReam"
click at [276, 251] on strong "Dream Label Group Songs Publishing" at bounding box center [289, 251] width 99 height 8
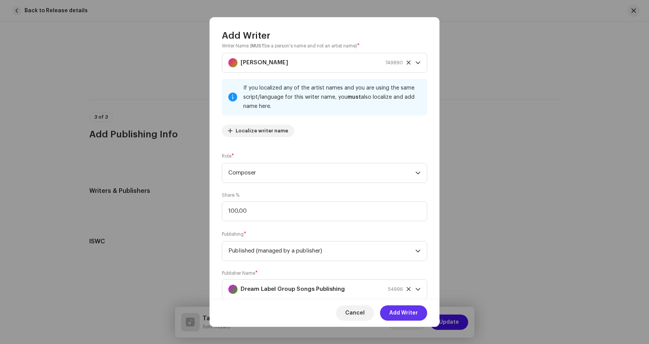
click at [410, 311] on span "Add Writer" at bounding box center [403, 313] width 29 height 15
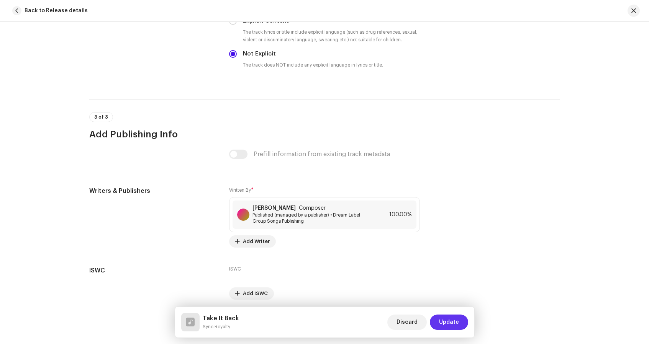
click at [444, 321] on span "Update" at bounding box center [449, 322] width 20 height 15
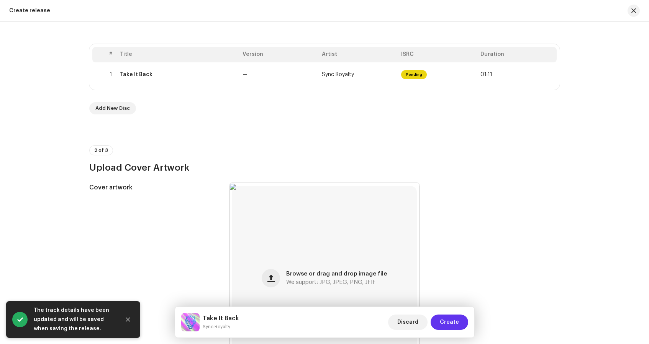
click at [458, 322] on span "Create" at bounding box center [449, 322] width 19 height 15
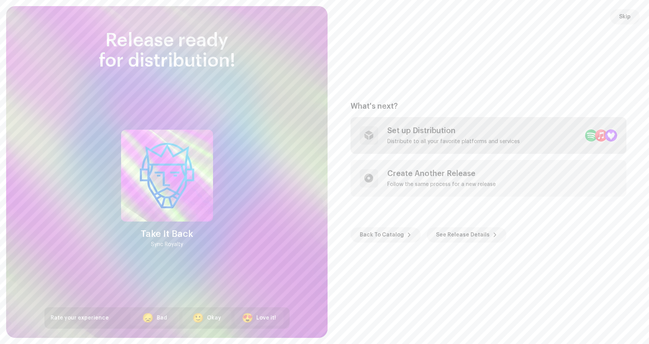
click at [422, 128] on div "Set up Distribution" at bounding box center [453, 130] width 132 height 9
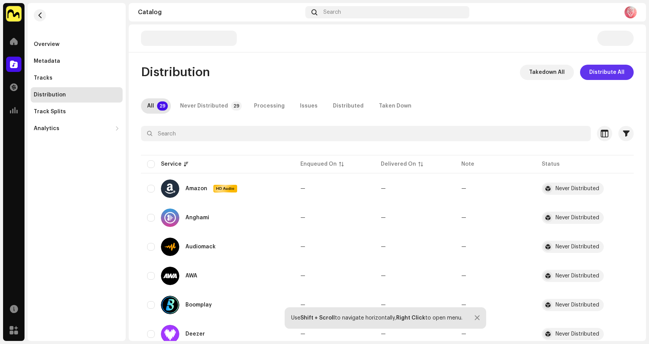
click at [602, 72] on span "Distribute All" at bounding box center [606, 72] width 35 height 15
